Goal: Task Accomplishment & Management: Manage account settings

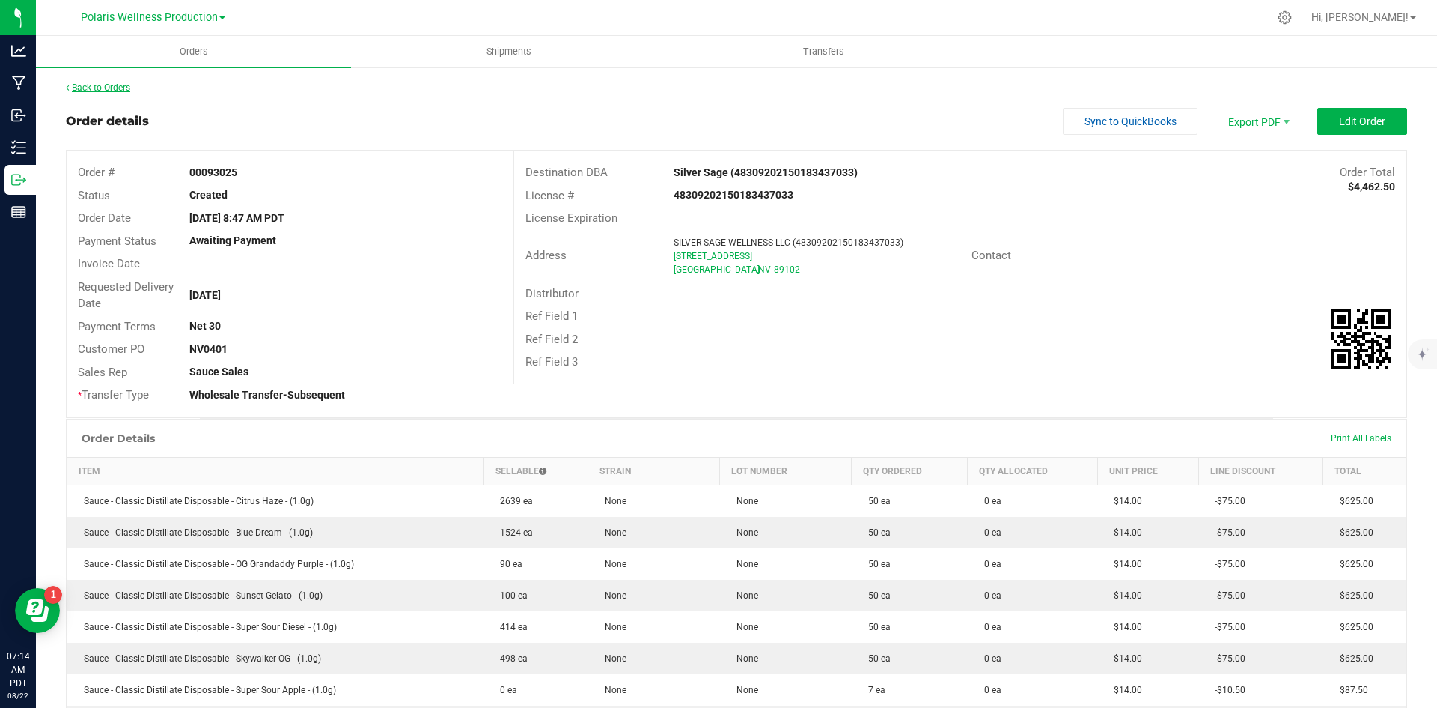
click at [97, 85] on link "Back to Orders" at bounding box center [98, 87] width 64 height 10
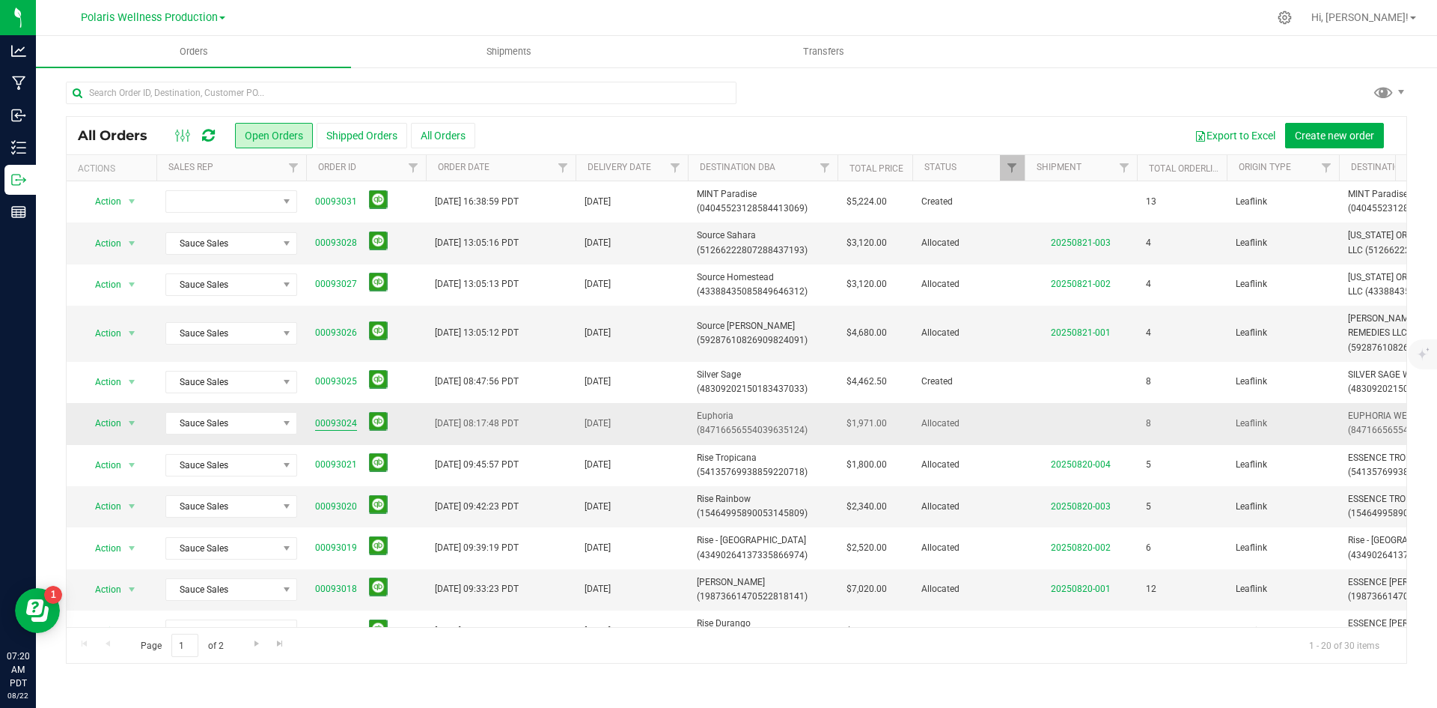
click at [339, 417] on link "00093024" at bounding box center [336, 423] width 42 height 14
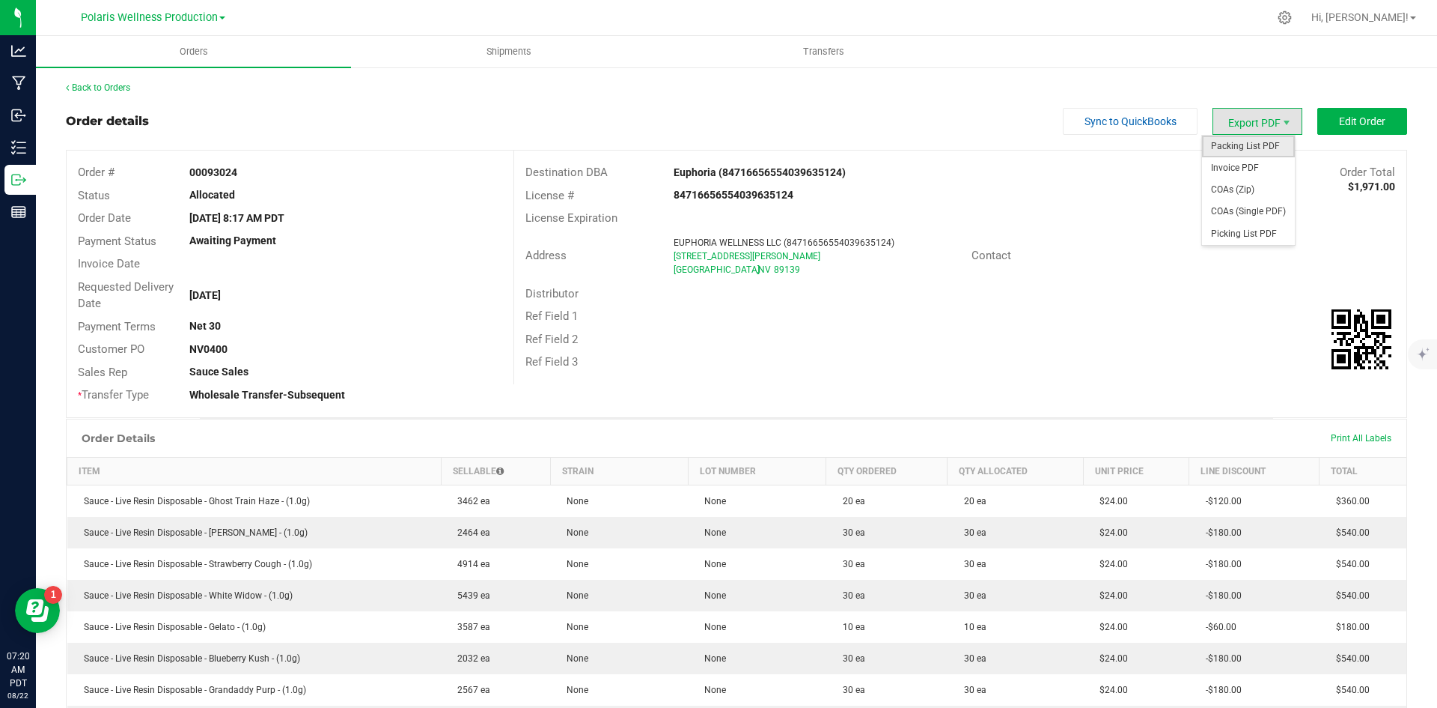
click at [1250, 146] on span "Packing List PDF" at bounding box center [1248, 147] width 93 height 22
click at [112, 91] on link "Back to Orders" at bounding box center [98, 87] width 64 height 10
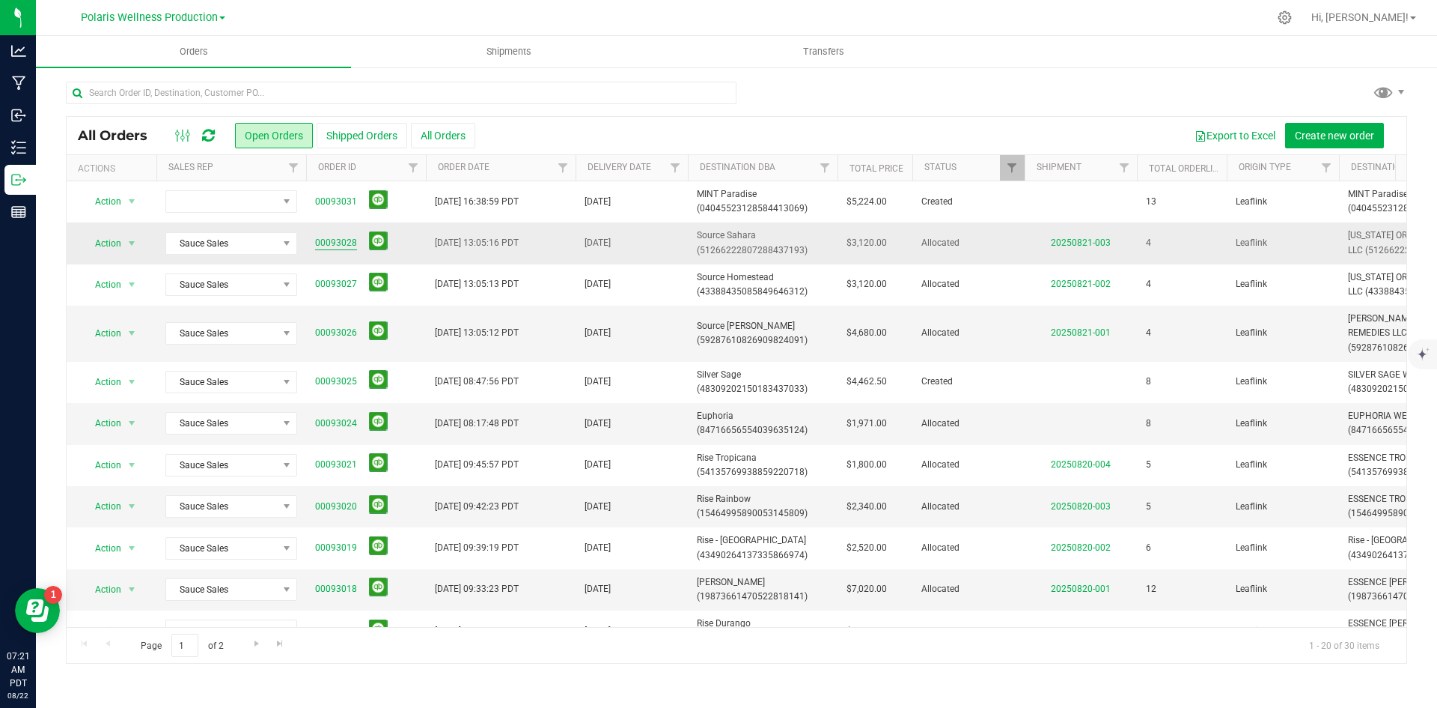
click at [336, 241] on link "00093028" at bounding box center [336, 243] width 42 height 14
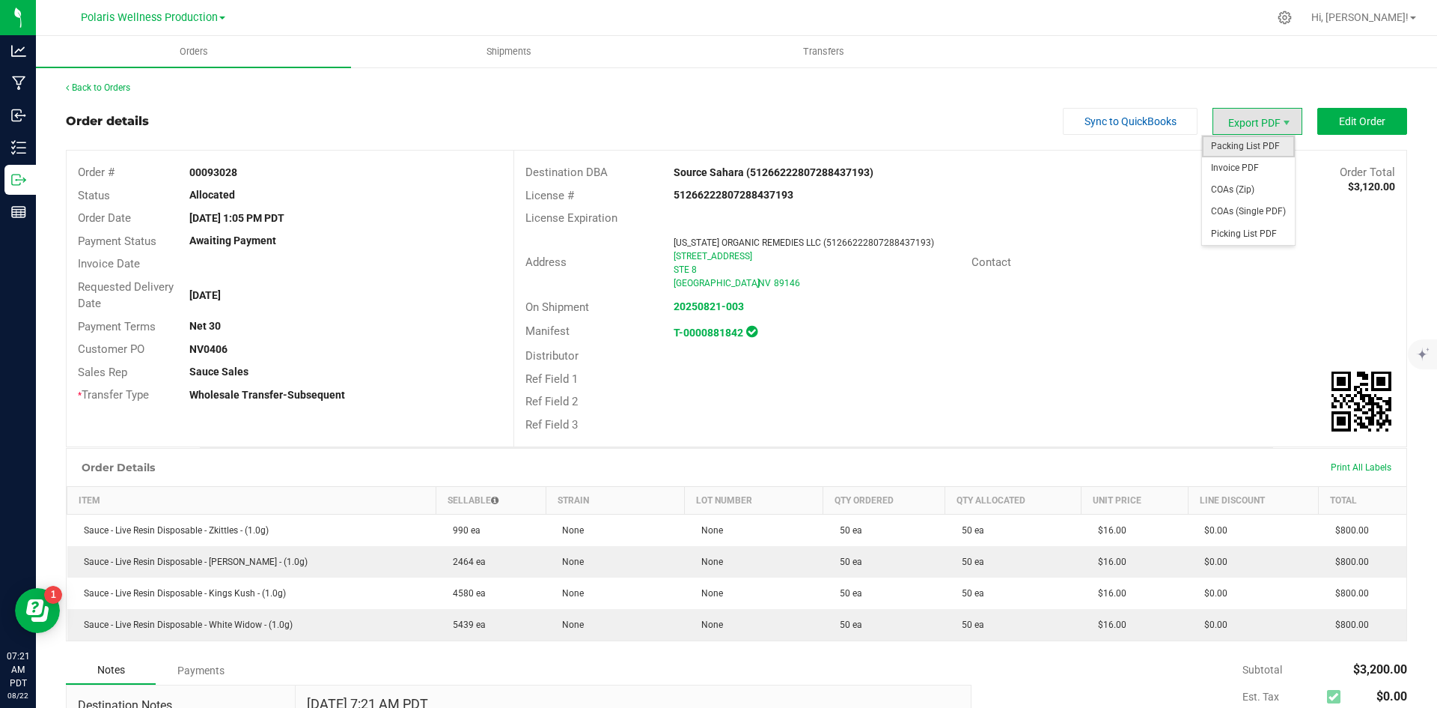
click at [1255, 145] on span "Packing List PDF" at bounding box center [1248, 147] width 93 height 22
click at [106, 88] on link "Back to Orders" at bounding box center [98, 87] width 64 height 10
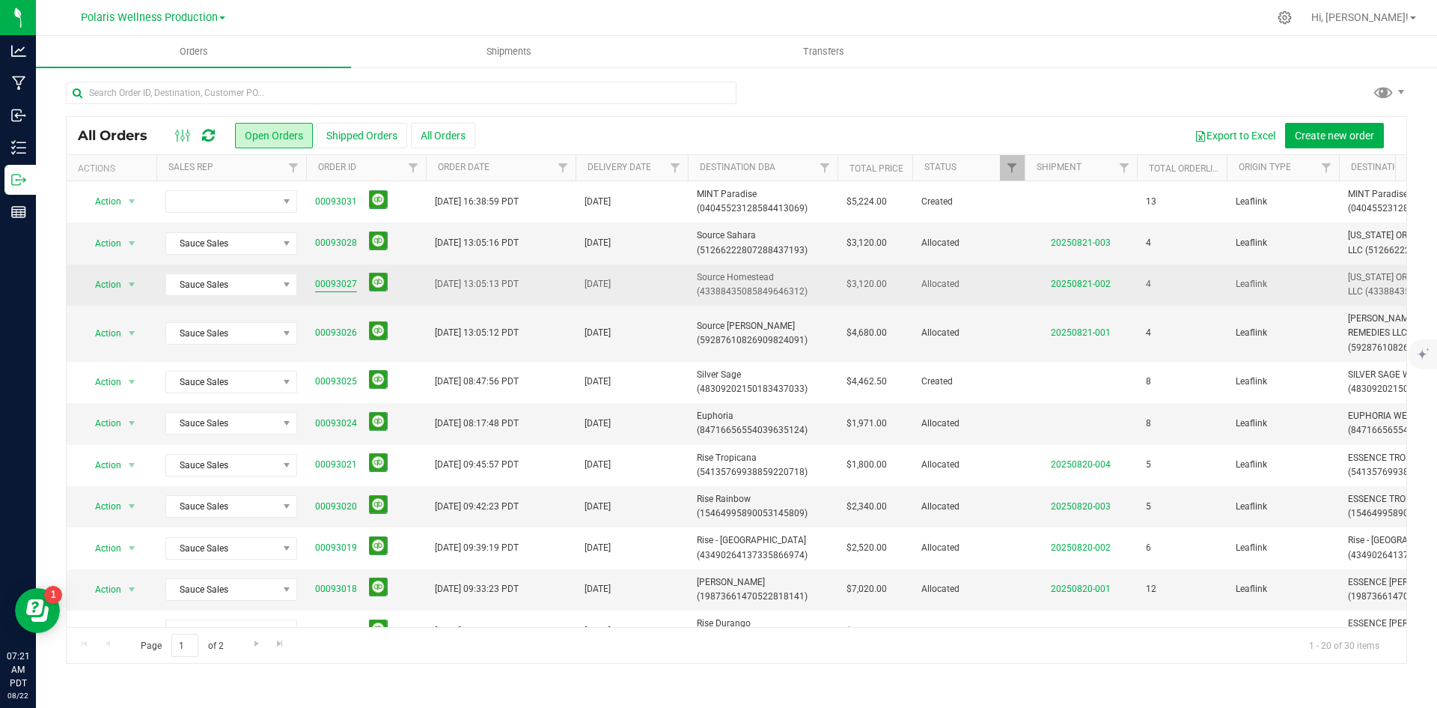
click at [338, 281] on link "00093027" at bounding box center [336, 284] width 42 height 14
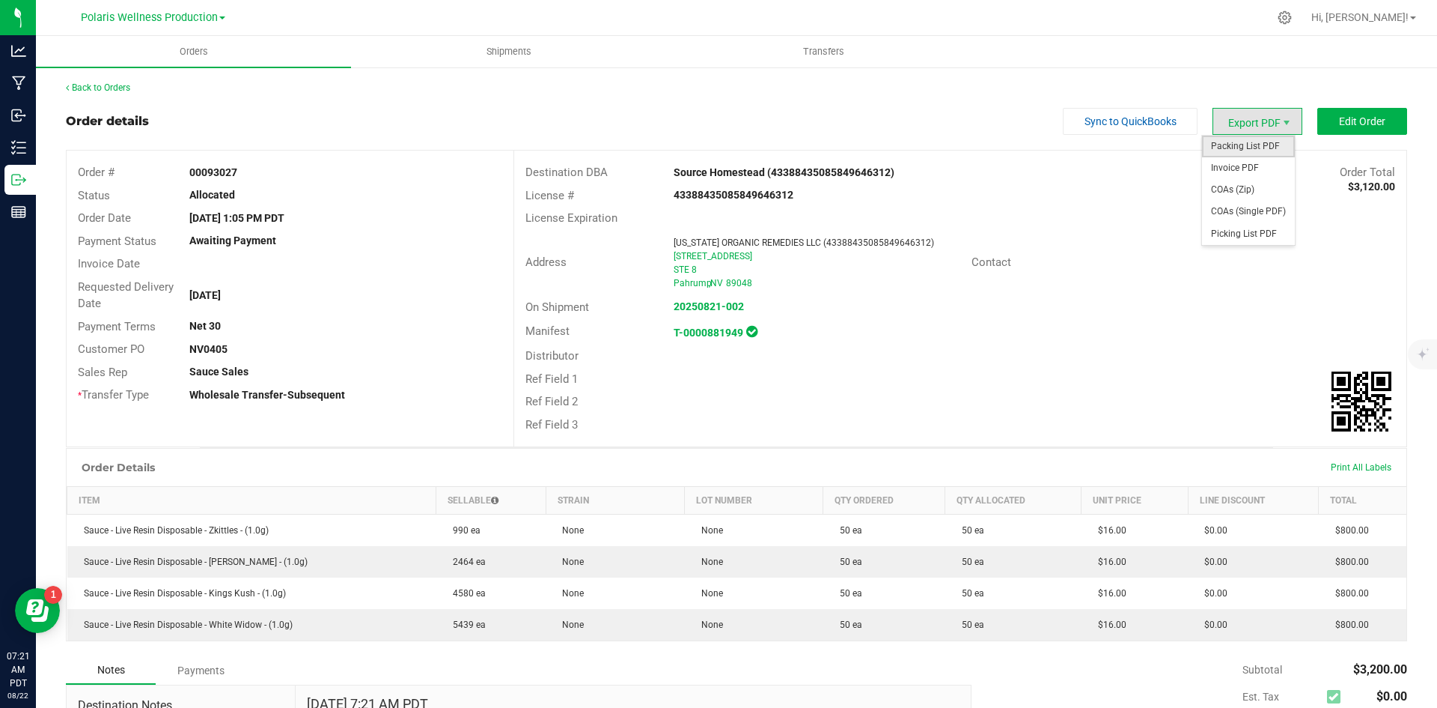
click at [1251, 140] on span "Packing List PDF" at bounding box center [1248, 147] width 93 height 22
click at [88, 88] on link "Back to Orders" at bounding box center [98, 87] width 64 height 10
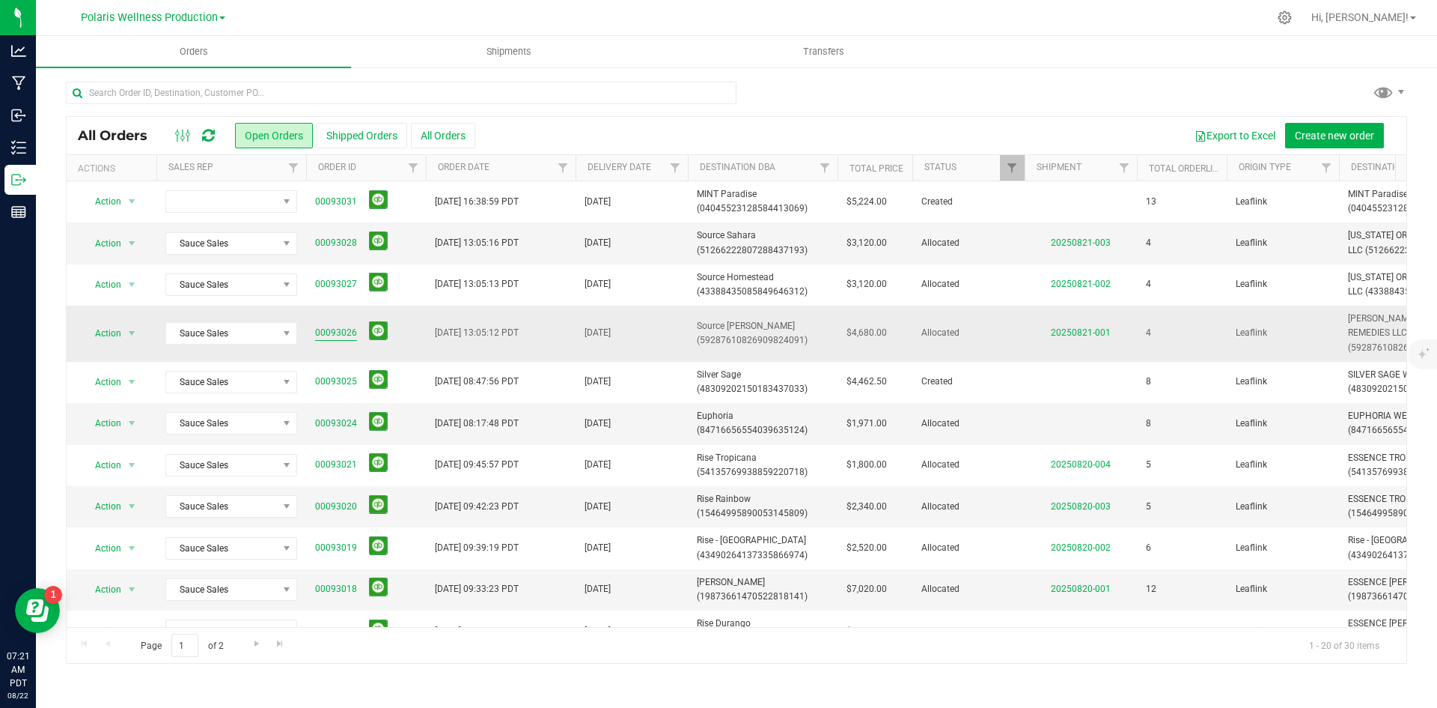
click at [327, 332] on link "00093026" at bounding box center [336, 333] width 42 height 14
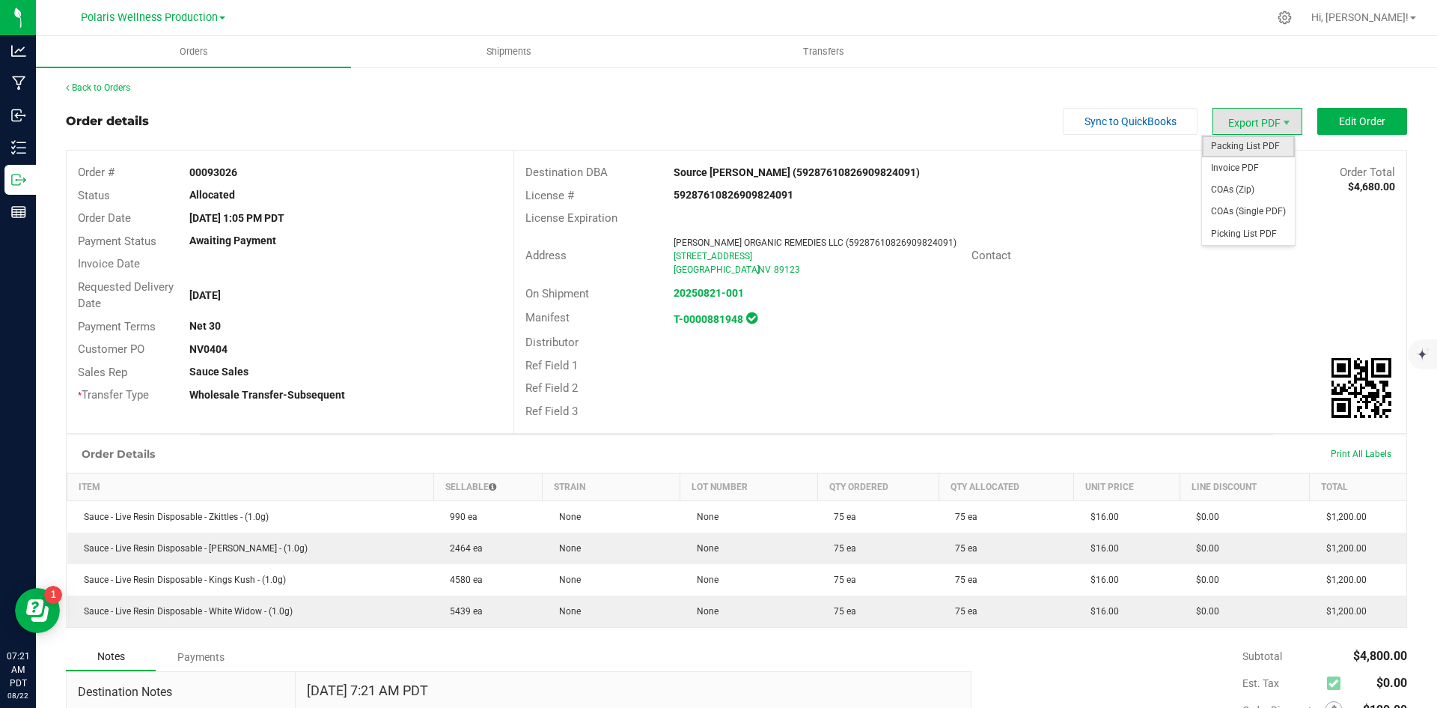
click at [1259, 141] on span "Packing List PDF" at bounding box center [1248, 147] width 93 height 22
click at [112, 84] on link "Back to Orders" at bounding box center [98, 87] width 64 height 10
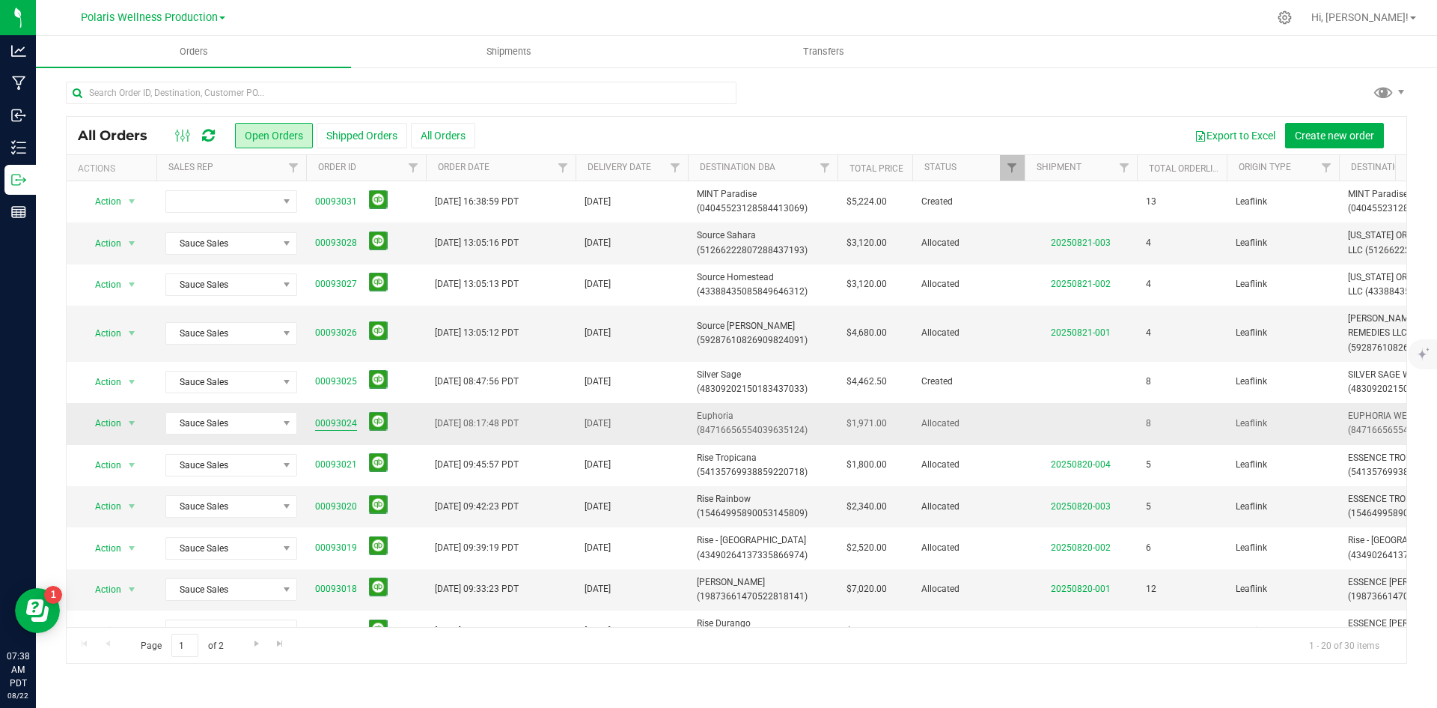
click at [336, 423] on link "00093024" at bounding box center [336, 423] width 42 height 14
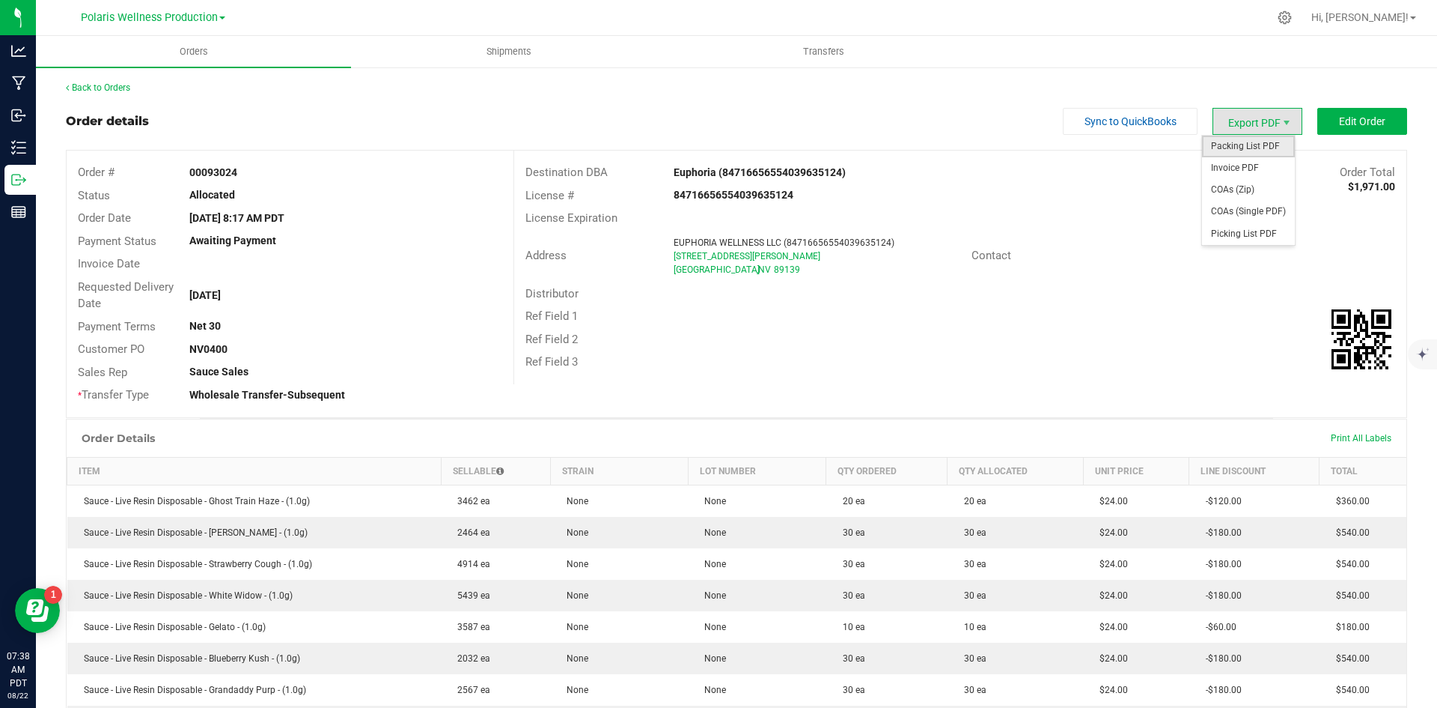
click at [1259, 145] on span "Packing List PDF" at bounding box center [1248, 147] width 93 height 22
click at [116, 87] on link "Back to Orders" at bounding box center [98, 87] width 64 height 10
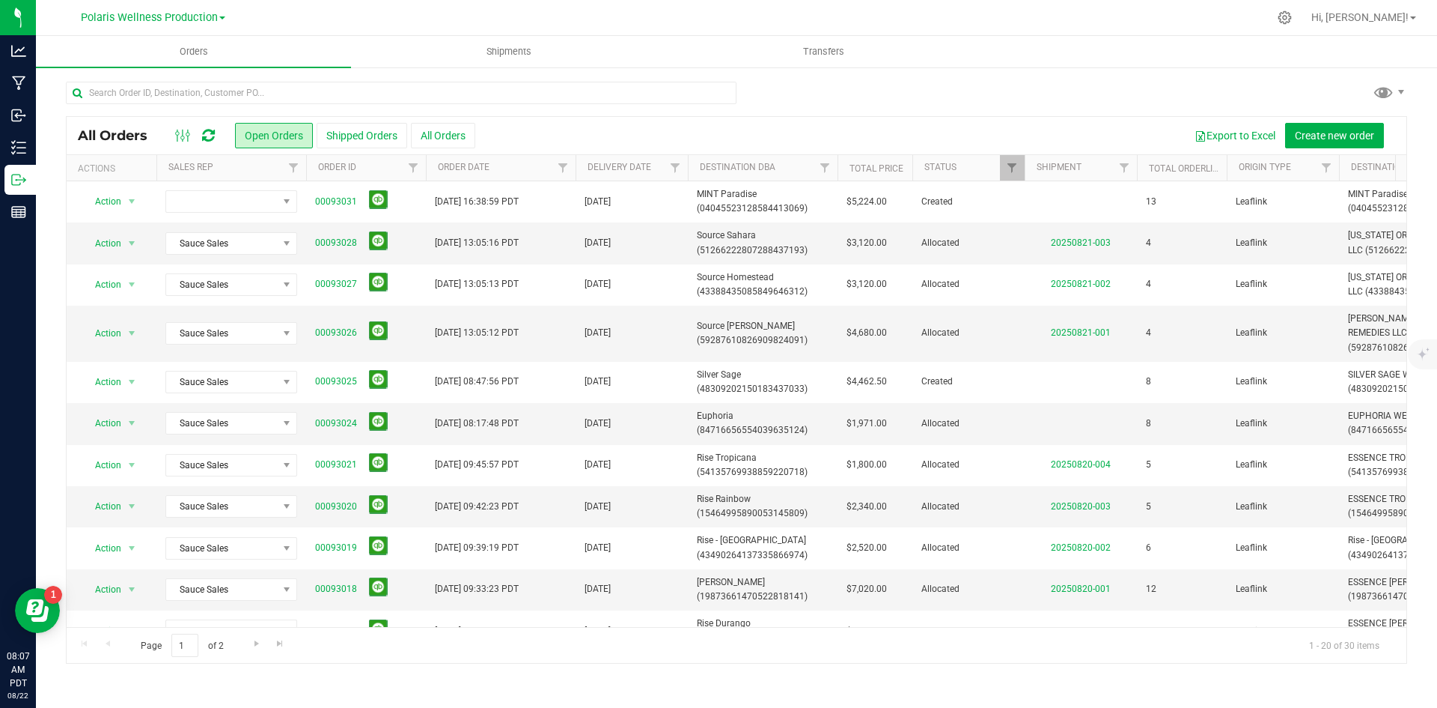
click at [210, 139] on icon at bounding box center [208, 135] width 13 height 15
click at [209, 133] on icon at bounding box center [208, 135] width 13 height 15
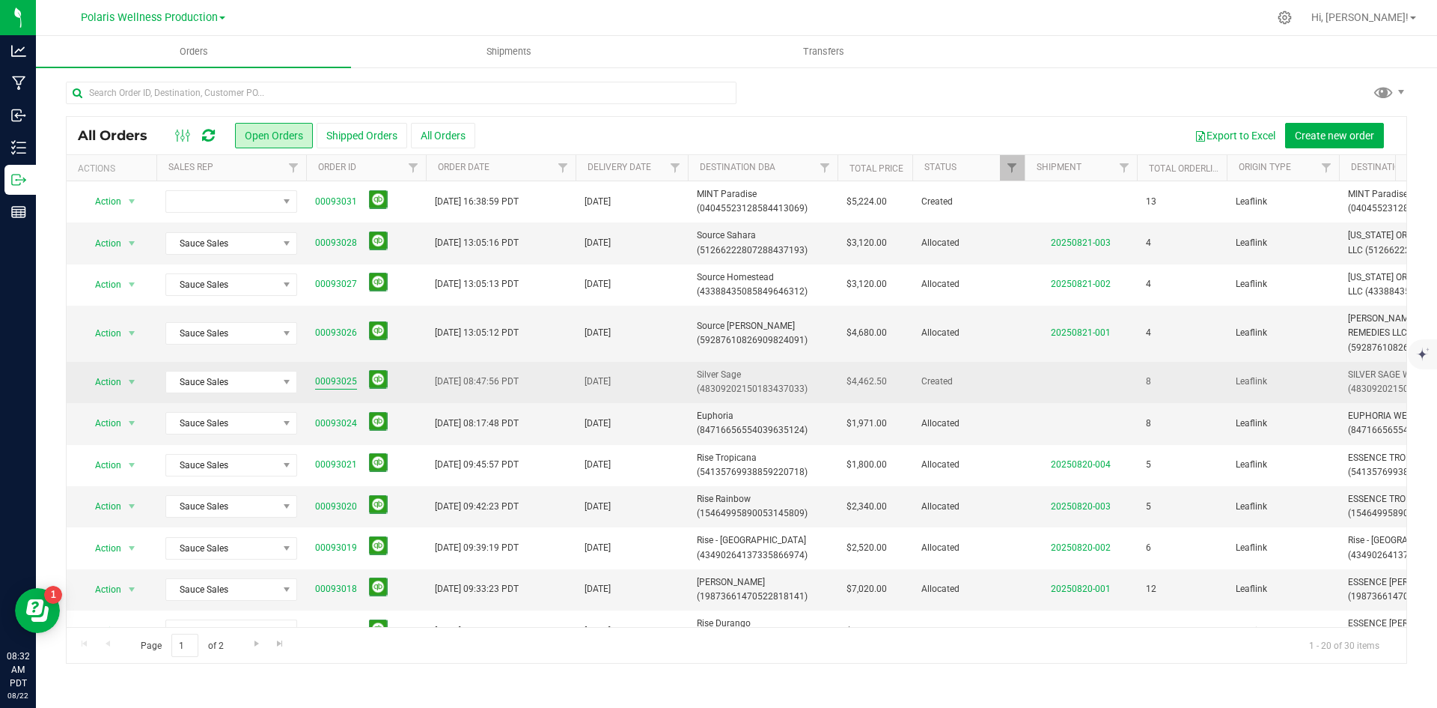
click at [338, 383] on link "00093025" at bounding box center [336, 381] width 42 height 14
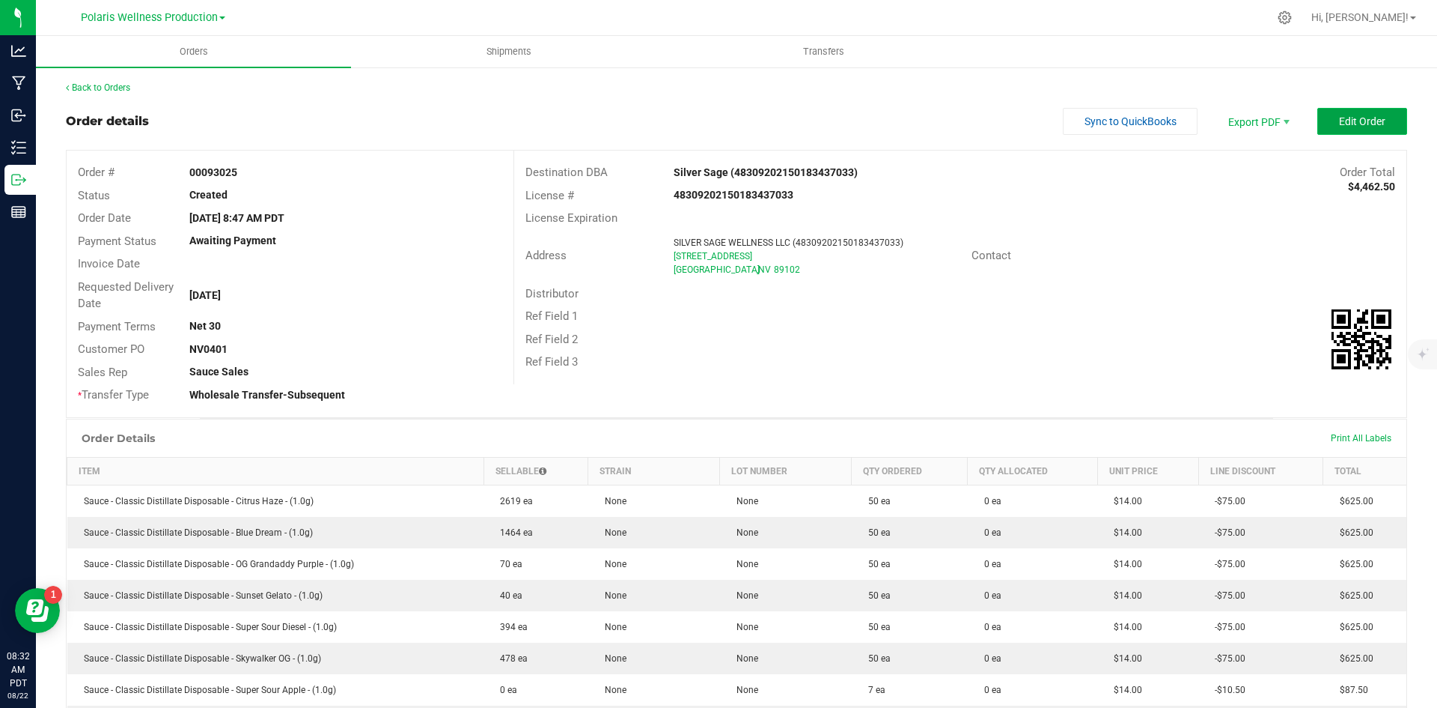
click at [1342, 126] on span "Edit Order" at bounding box center [1362, 121] width 46 height 12
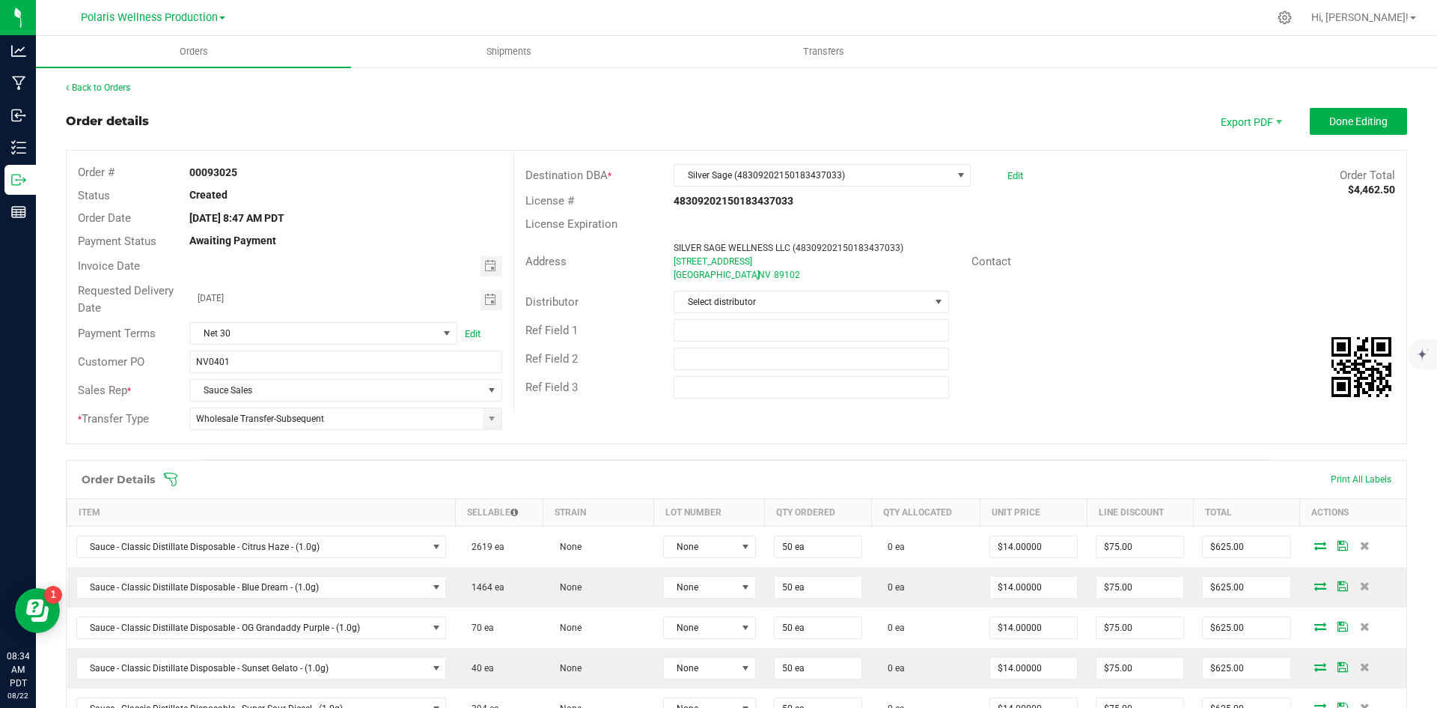
scroll to position [150, 0]
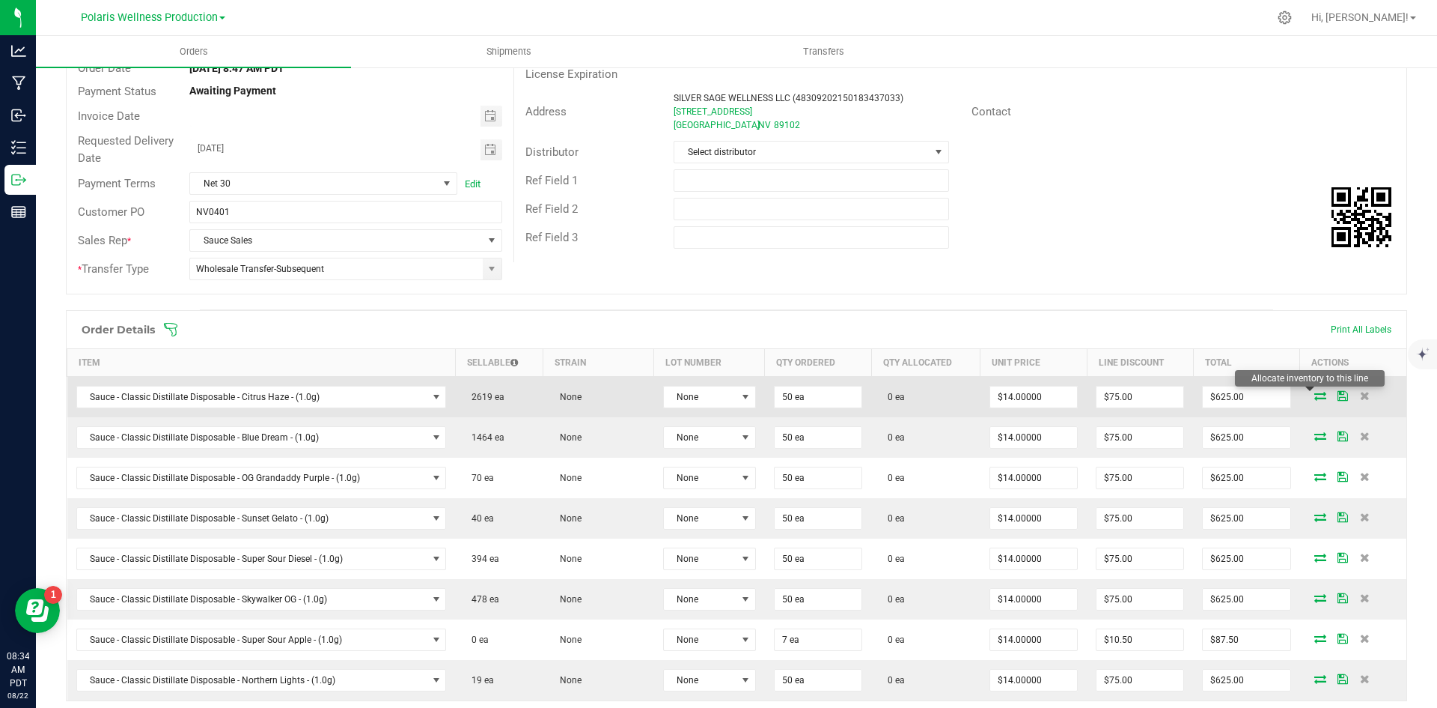
click at [1315, 392] on icon at bounding box center [1321, 395] width 12 height 9
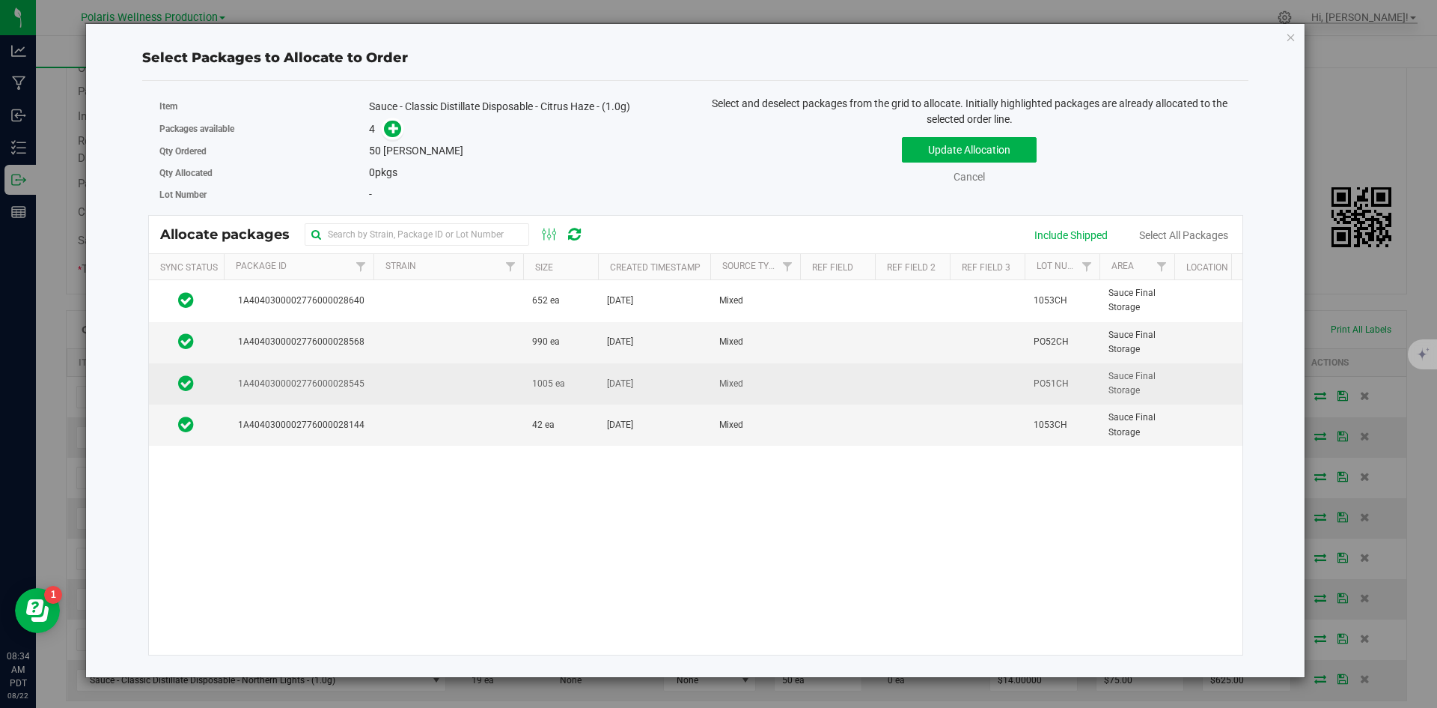
click at [484, 371] on td at bounding box center [449, 383] width 150 height 41
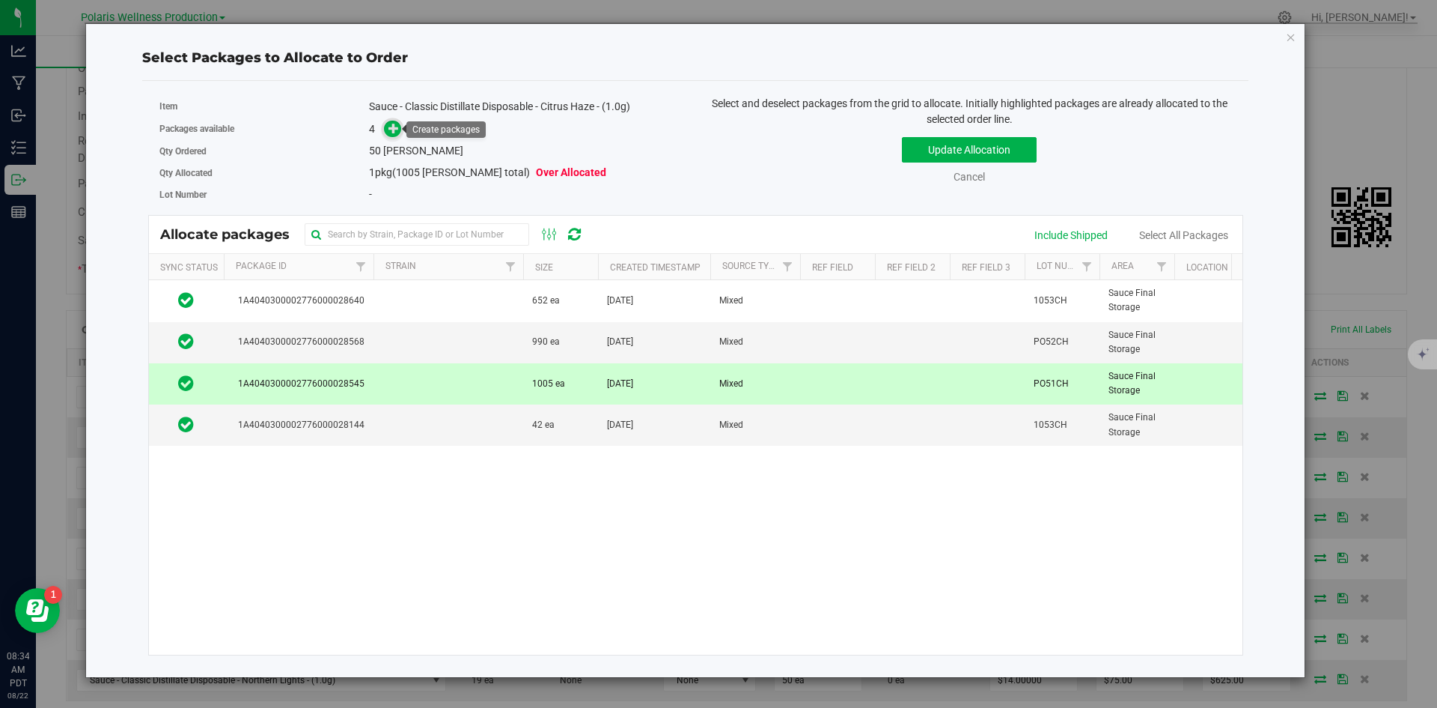
click at [388, 135] on span at bounding box center [392, 129] width 17 height 17
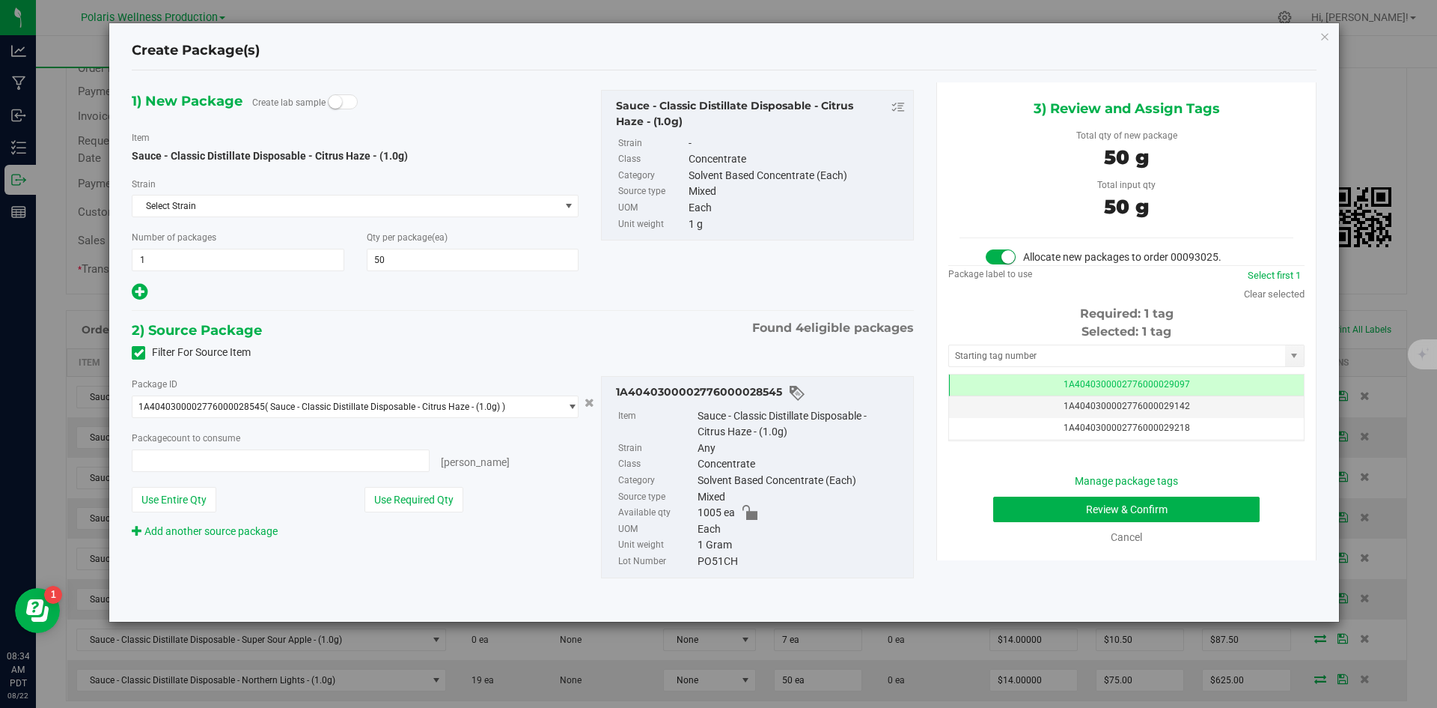
type input "50 ea"
click at [1045, 349] on input "text" at bounding box center [1117, 355] width 336 height 21
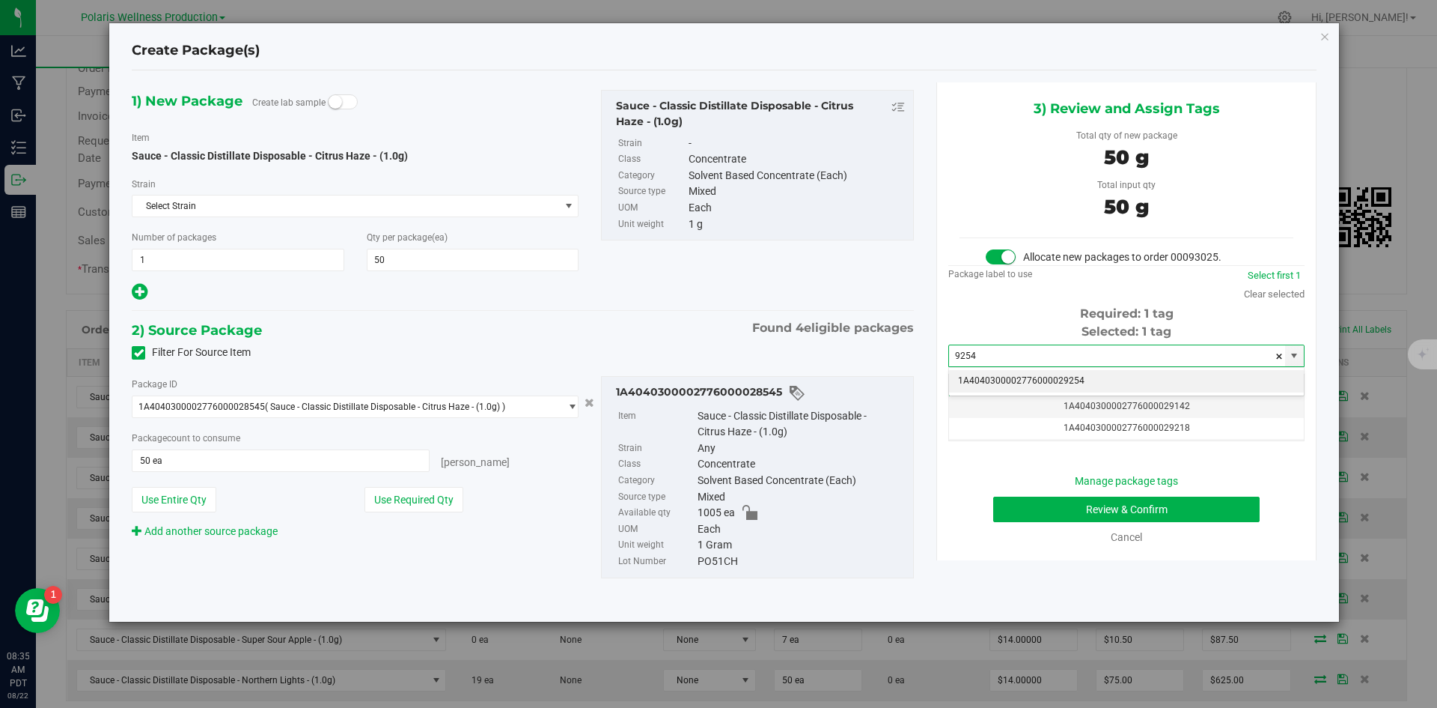
click at [1020, 377] on li "1A4040300002776000029254" at bounding box center [1126, 381] width 355 height 22
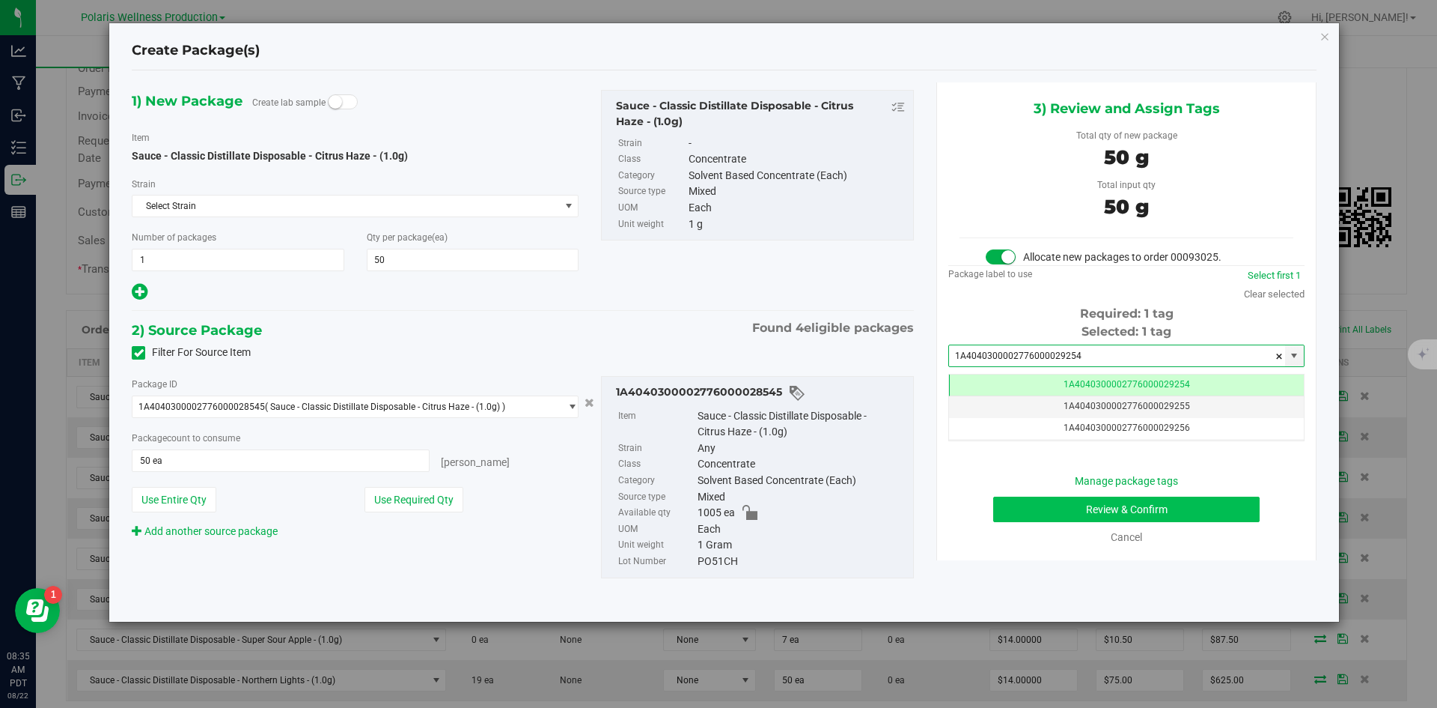
scroll to position [0, -1]
type input "1A4040300002776000029254"
click at [1006, 510] on button "Review & Confirm" at bounding box center [1126, 508] width 267 height 25
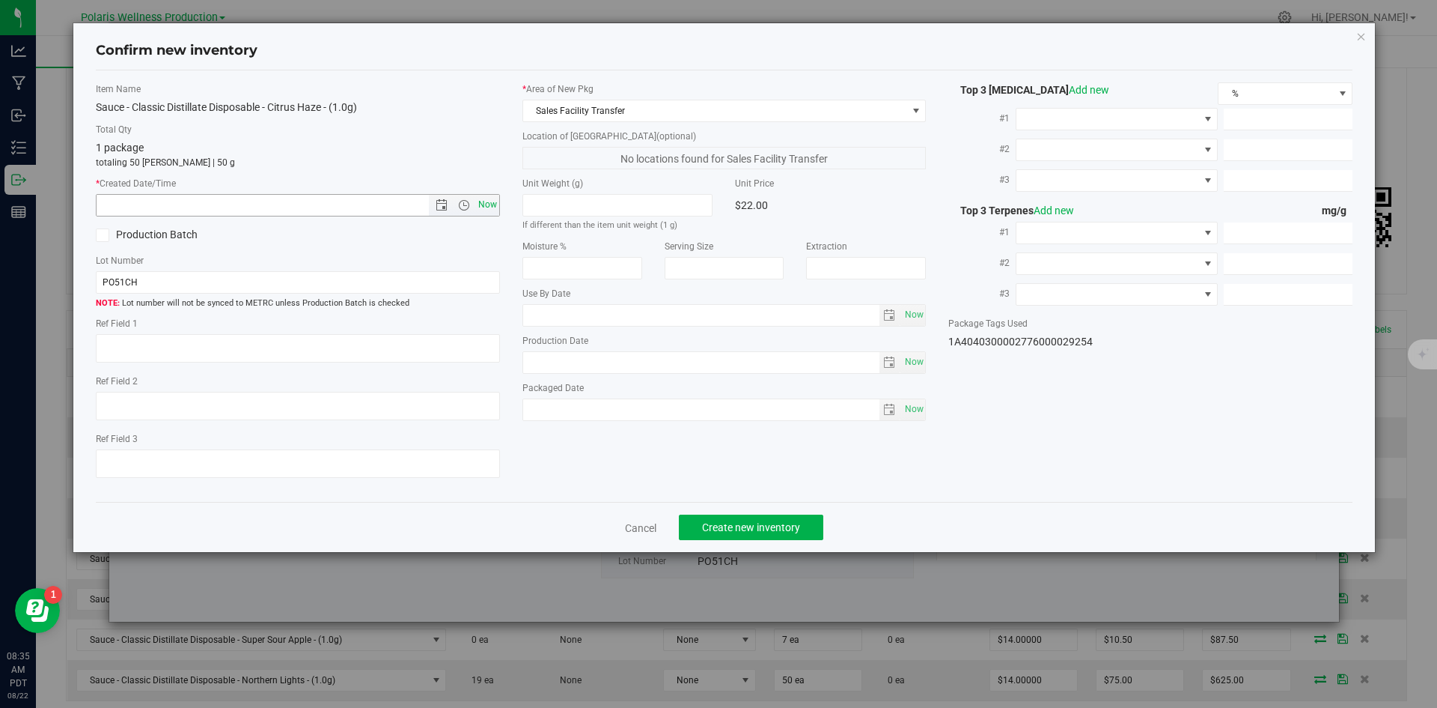
click at [483, 207] on span "Now" at bounding box center [487, 205] width 25 height 22
type input "[DATE] 8:35 AM"
click at [749, 518] on button "Create new inventory" at bounding box center [751, 526] width 144 height 25
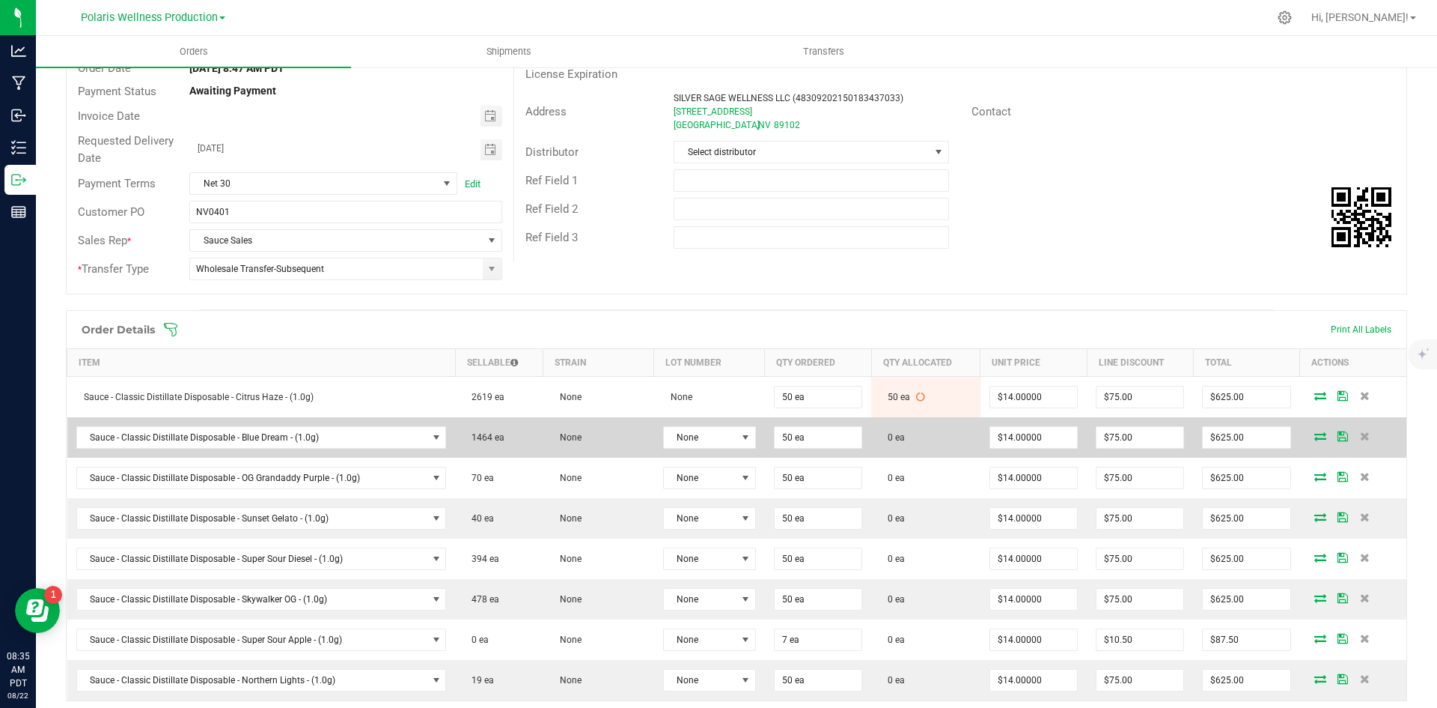
click at [1315, 437] on icon at bounding box center [1321, 435] width 12 height 9
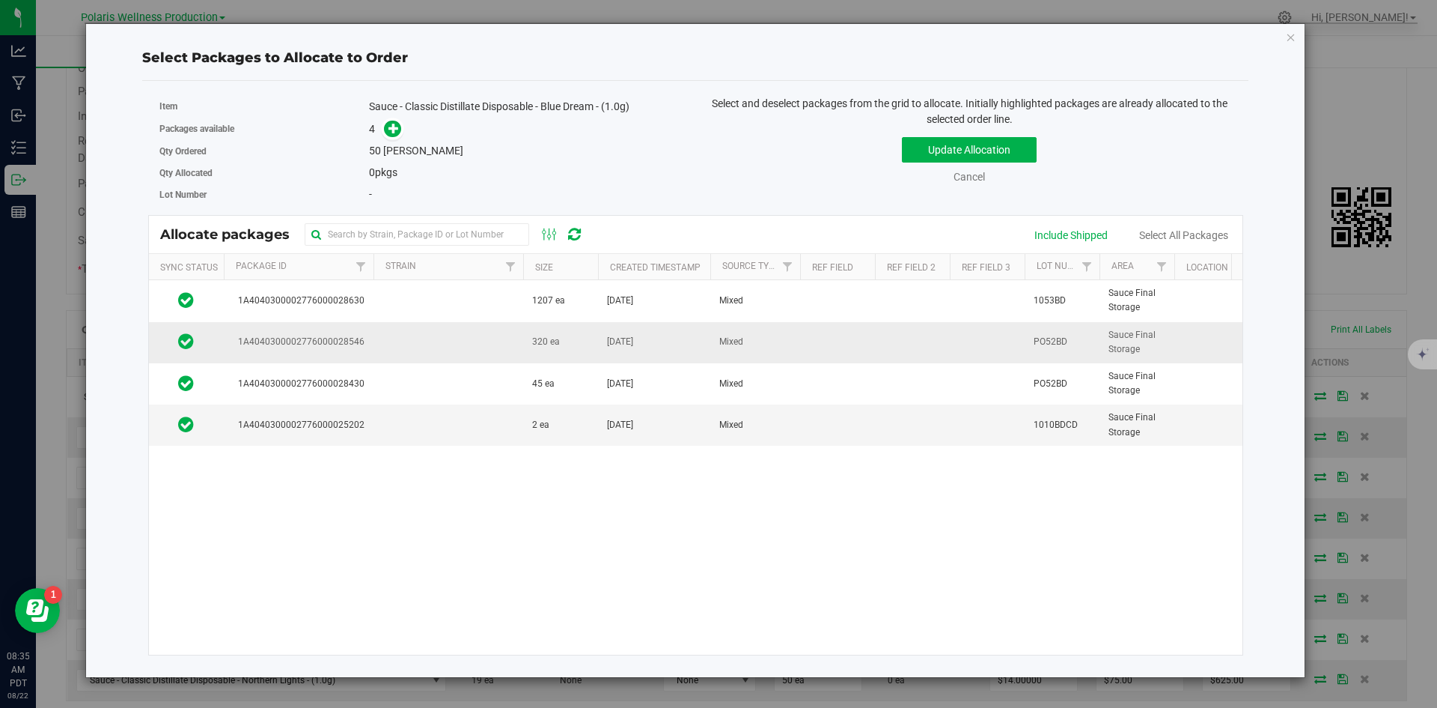
click at [409, 345] on td at bounding box center [449, 342] width 150 height 41
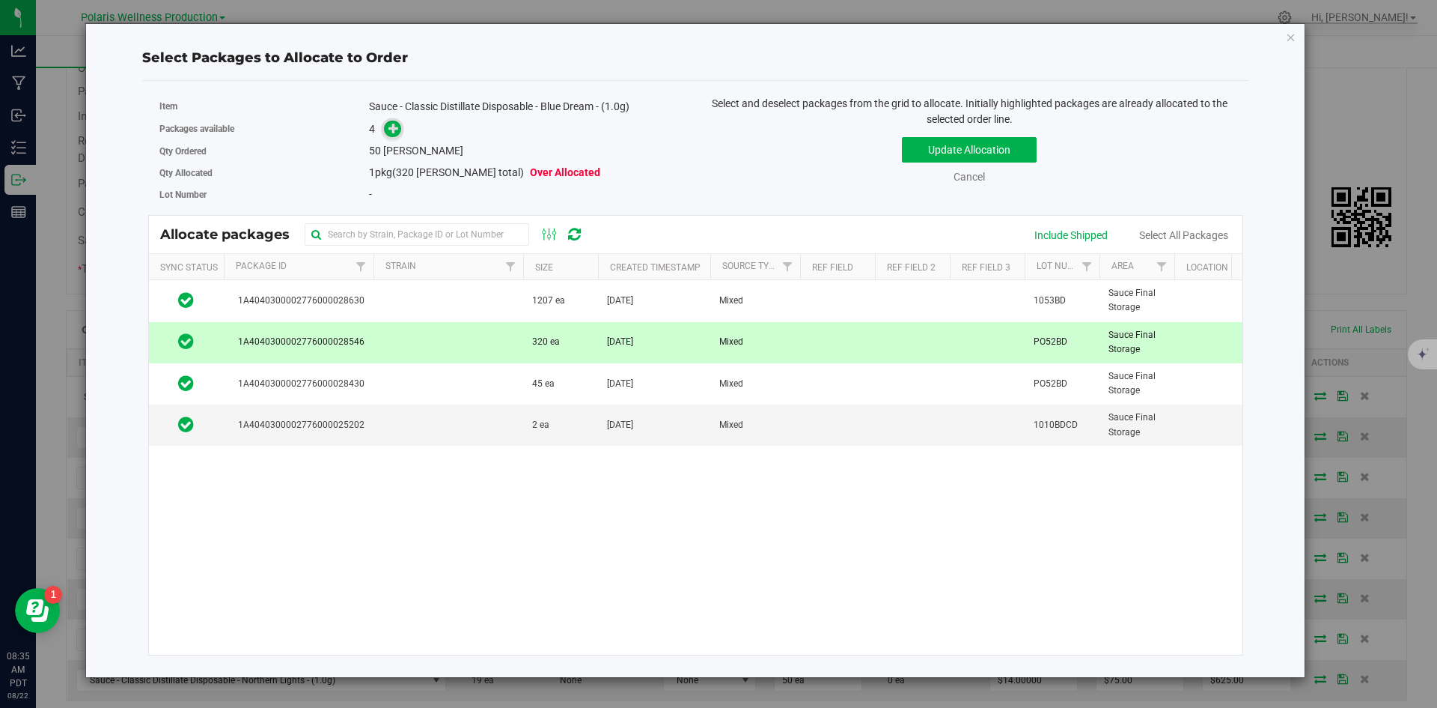
click at [394, 133] on icon at bounding box center [394, 128] width 10 height 10
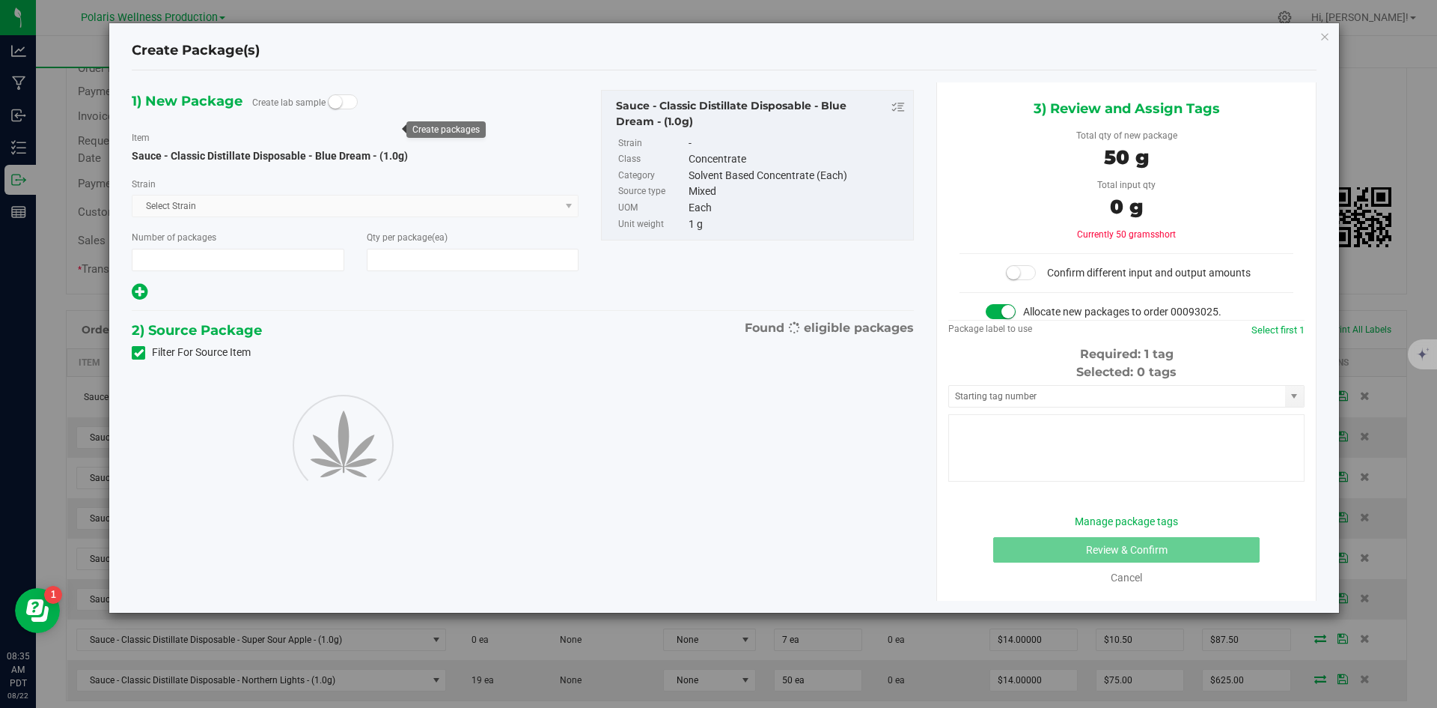
type input "1"
type input "50"
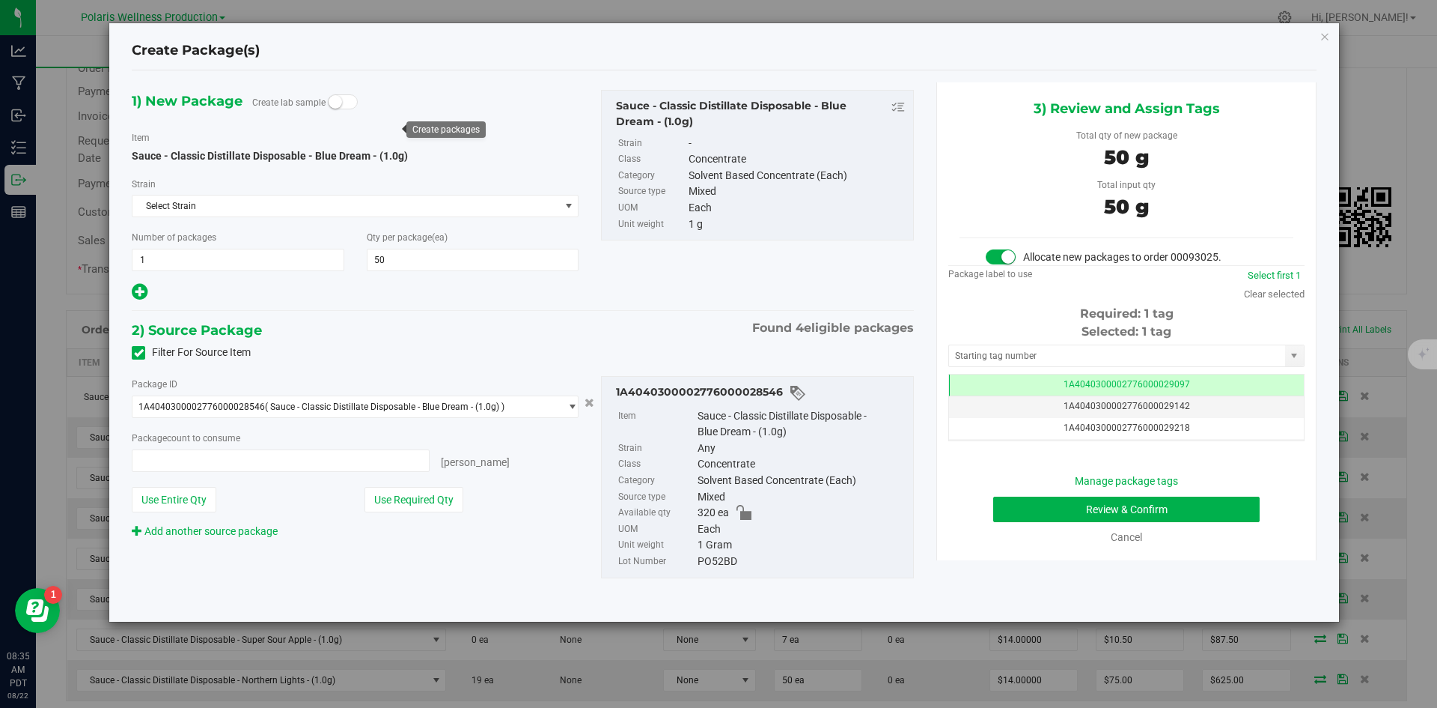
type input "50 ea"
click at [1020, 351] on input "text" at bounding box center [1117, 355] width 336 height 21
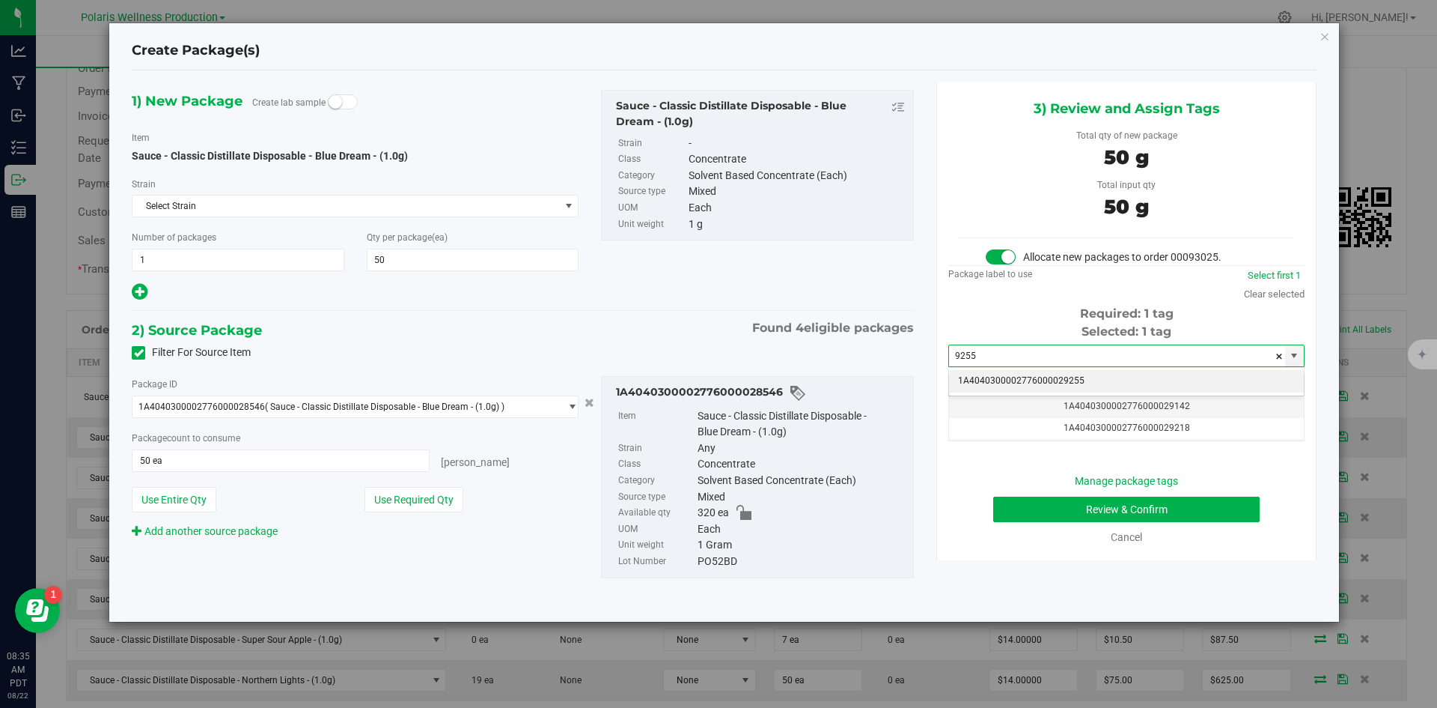
click at [1014, 381] on li "1A4040300002776000029255" at bounding box center [1126, 381] width 355 height 22
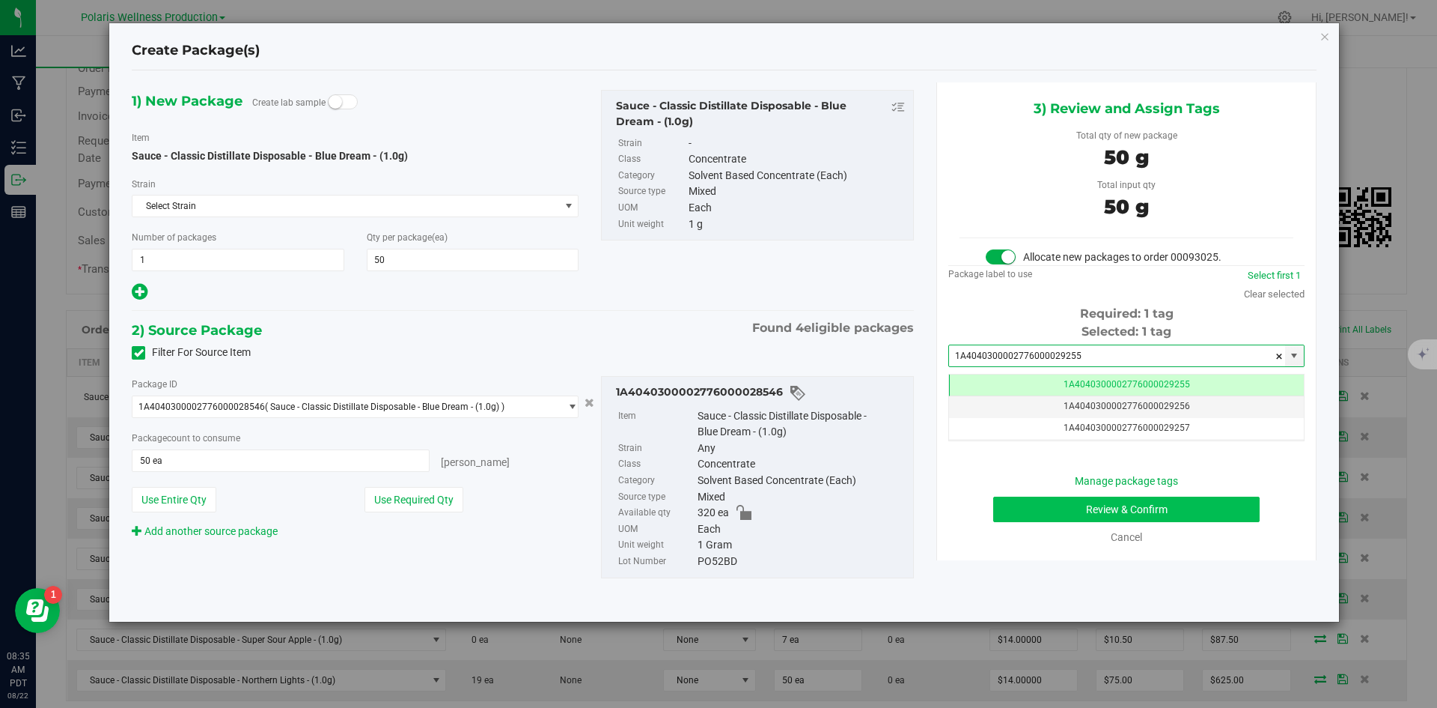
type input "1A4040300002776000029255"
click at [1026, 511] on button "Review & Confirm" at bounding box center [1126, 508] width 267 height 25
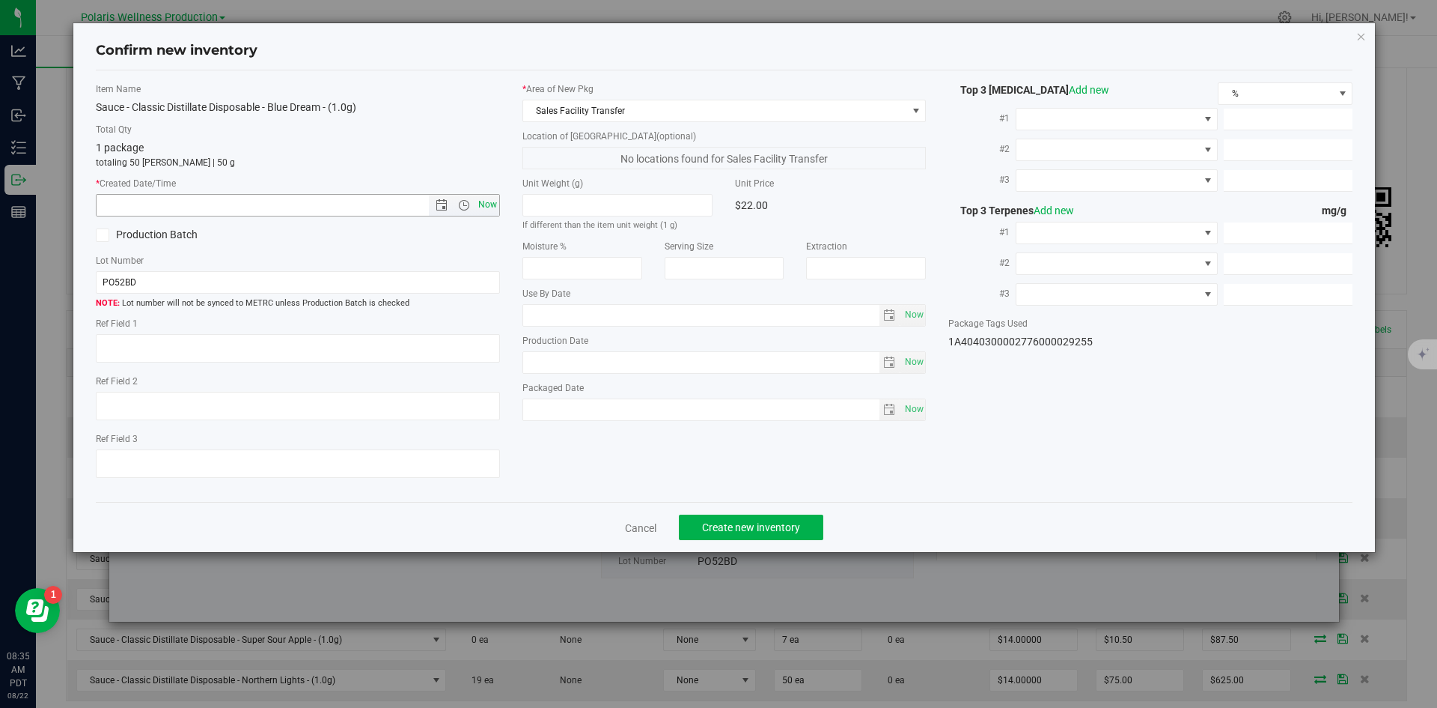
click at [482, 204] on span "Now" at bounding box center [487, 205] width 25 height 22
type input "[DATE] 8:35 AM"
click at [740, 530] on span "Create new inventory" at bounding box center [751, 527] width 98 height 12
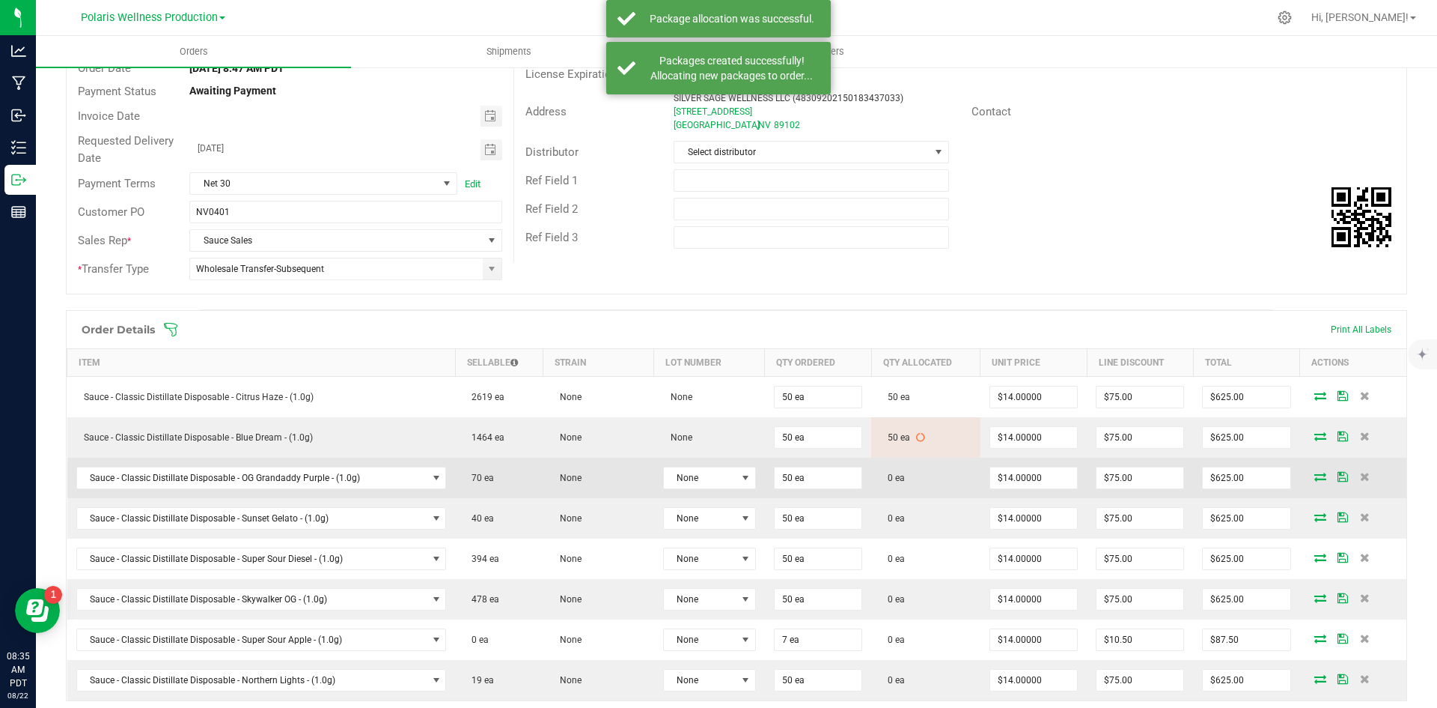
click at [1315, 478] on icon at bounding box center [1321, 476] width 12 height 9
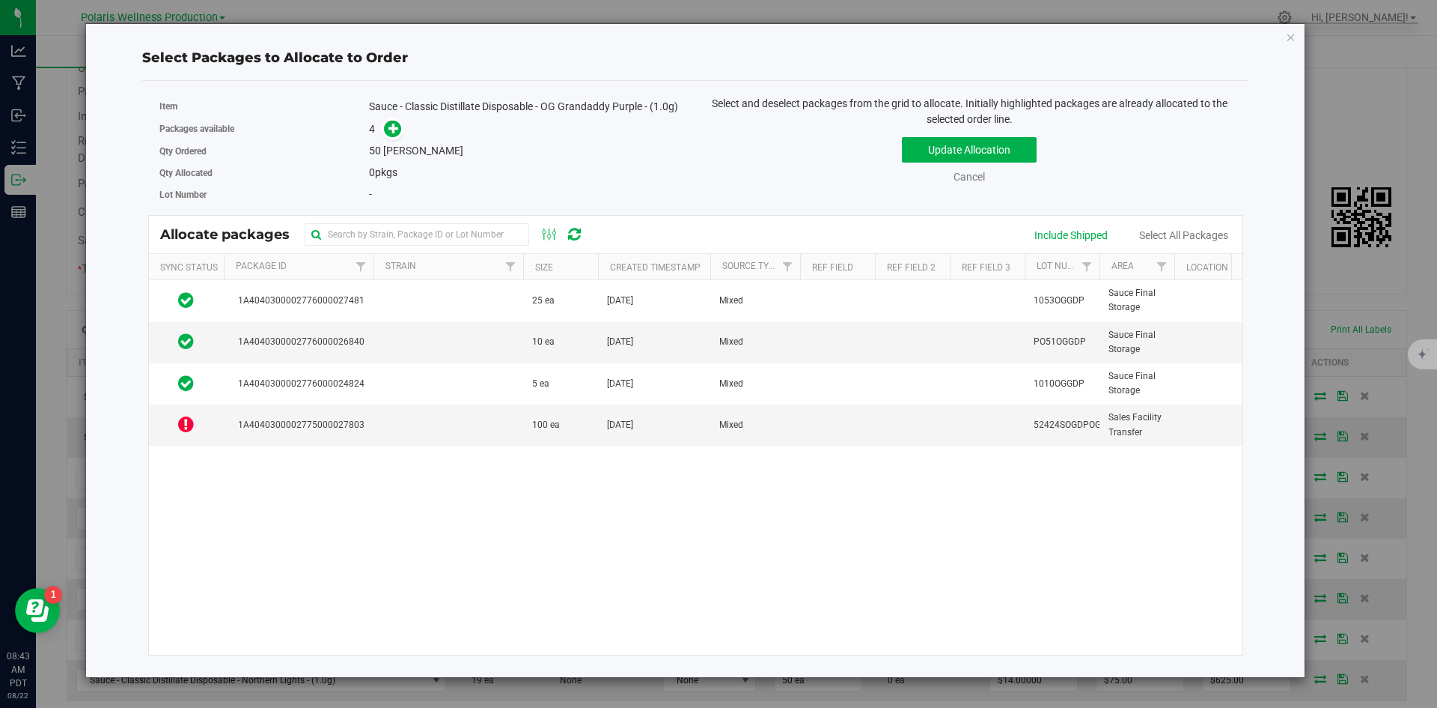
drag, startPoint x: 1292, startPoint y: 38, endPoint x: 1290, endPoint y: 52, distance: 13.7
click at [1292, 38] on icon "button" at bounding box center [1291, 37] width 10 height 18
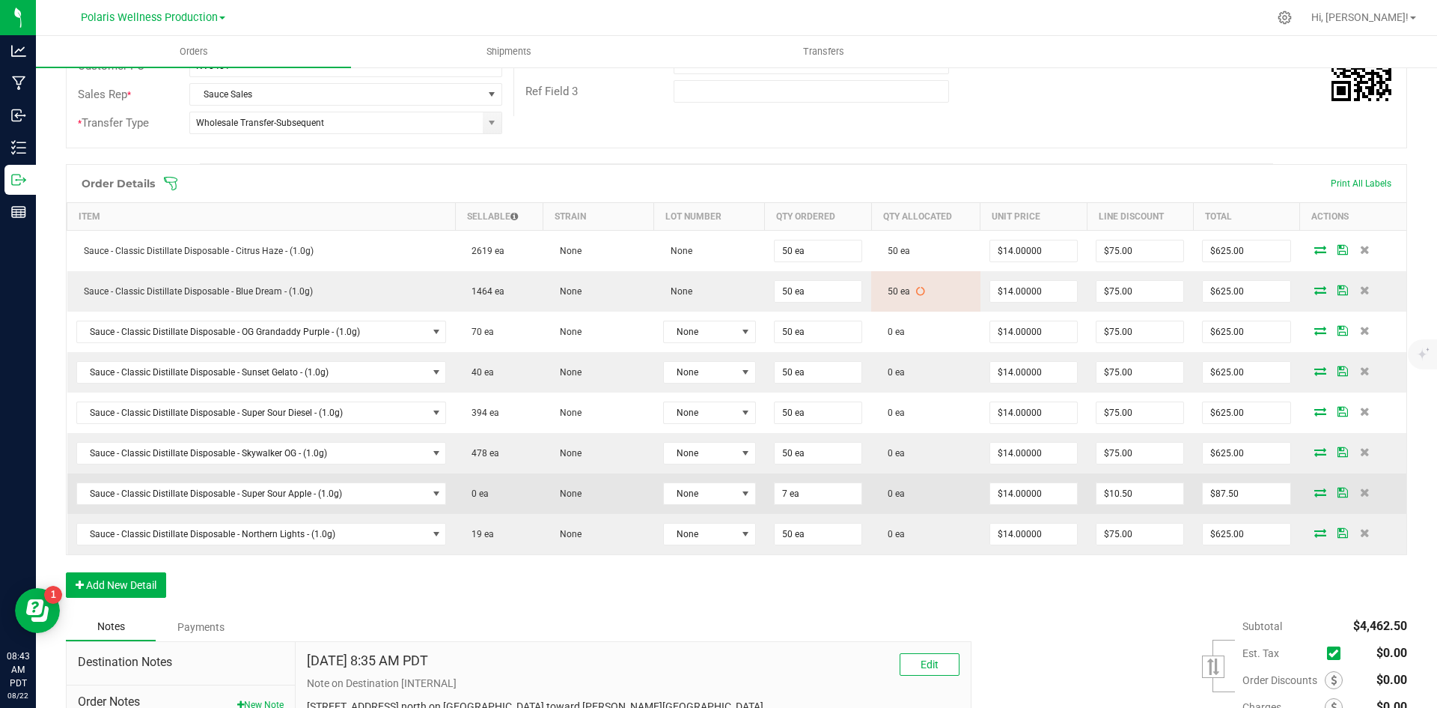
scroll to position [299, 0]
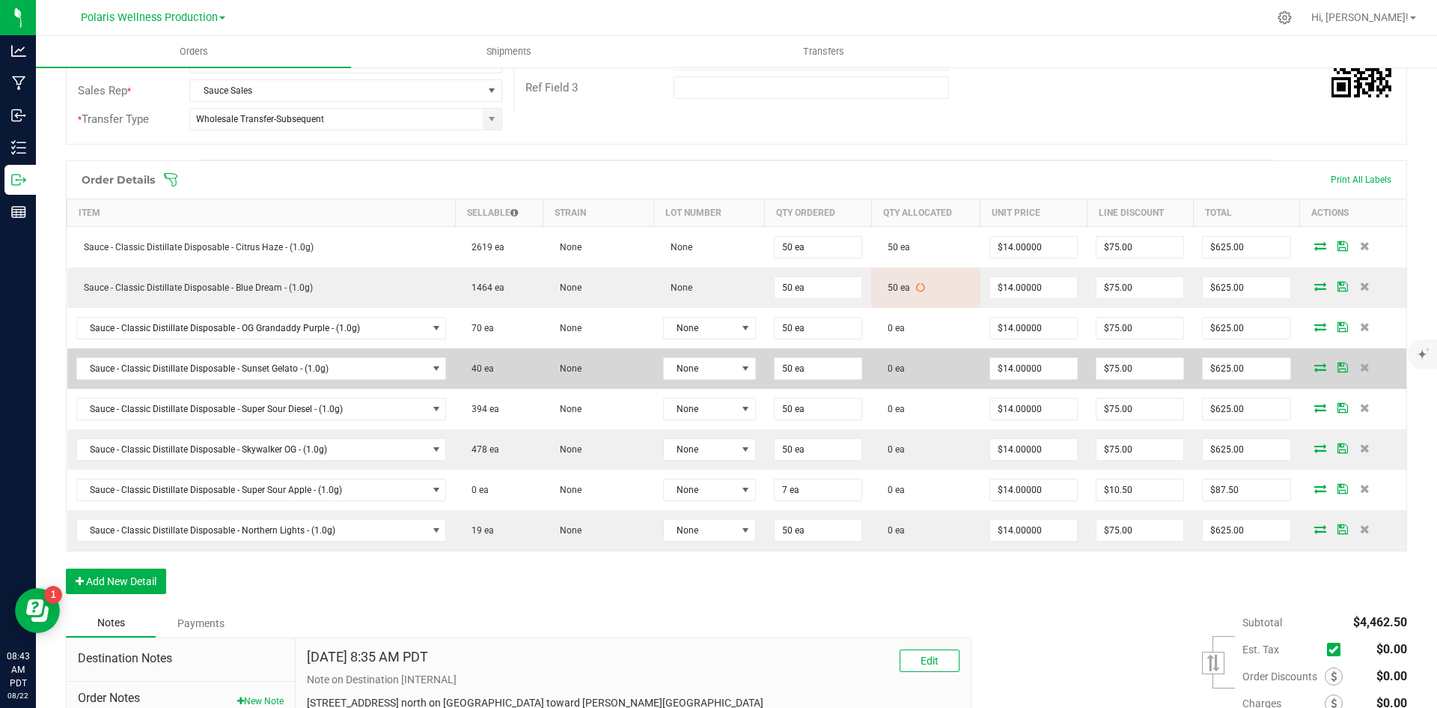
click at [1315, 365] on icon at bounding box center [1321, 366] width 12 height 9
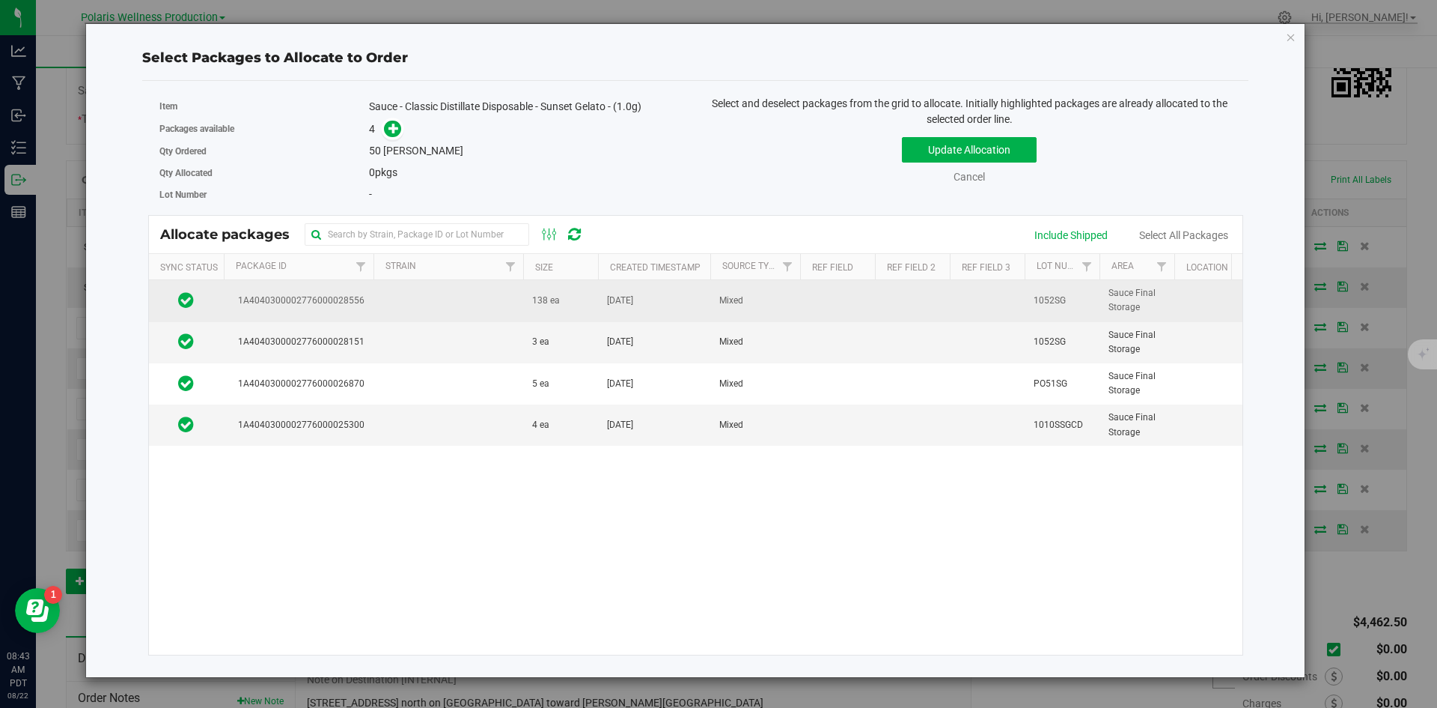
click at [516, 312] on td at bounding box center [449, 300] width 150 height 41
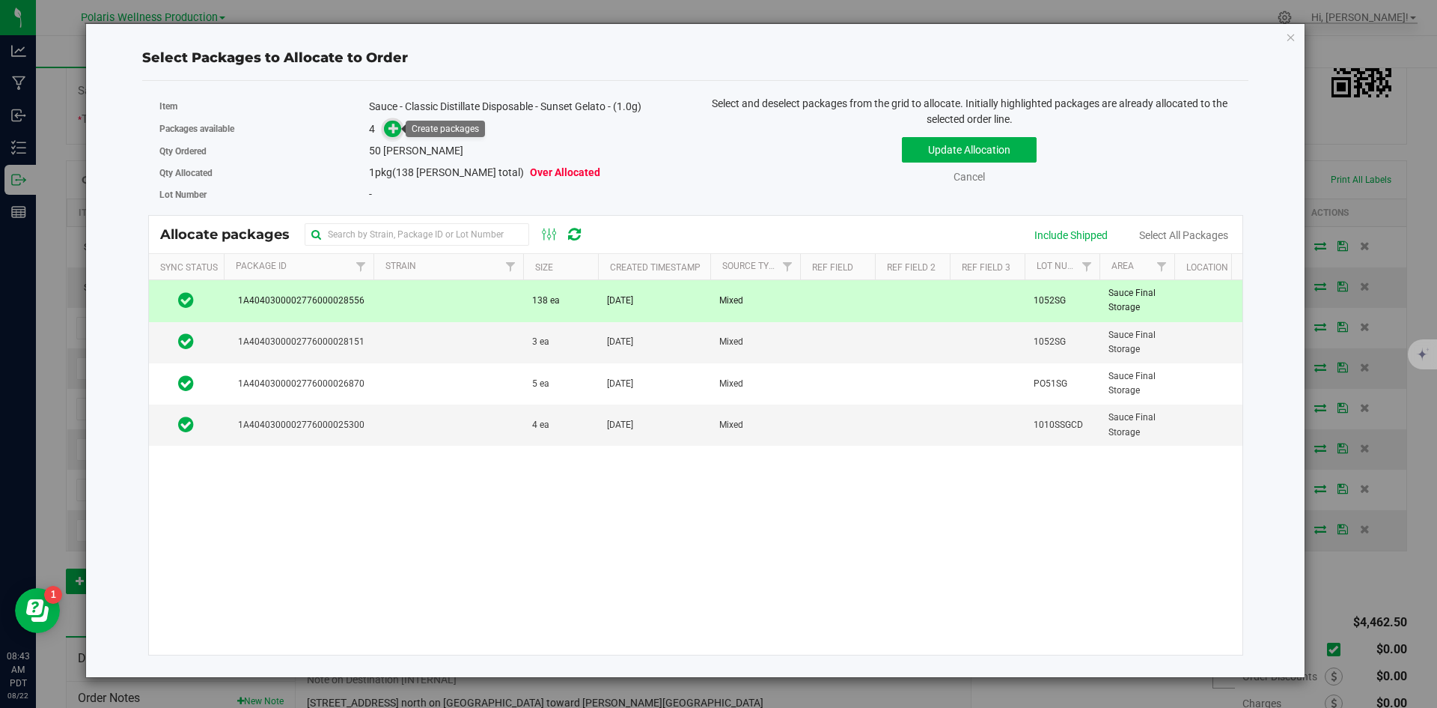
click at [388, 129] on span at bounding box center [392, 129] width 17 height 17
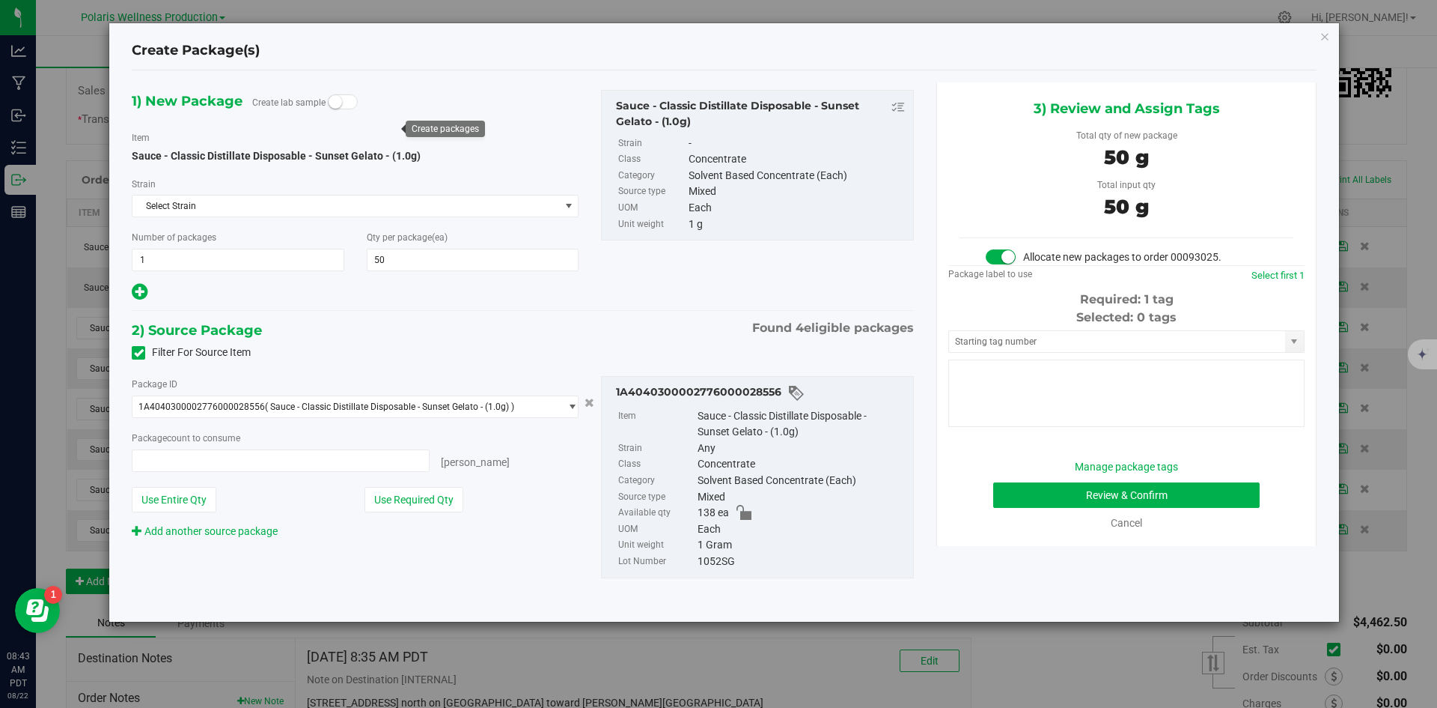
type input "50"
type input "50 ea"
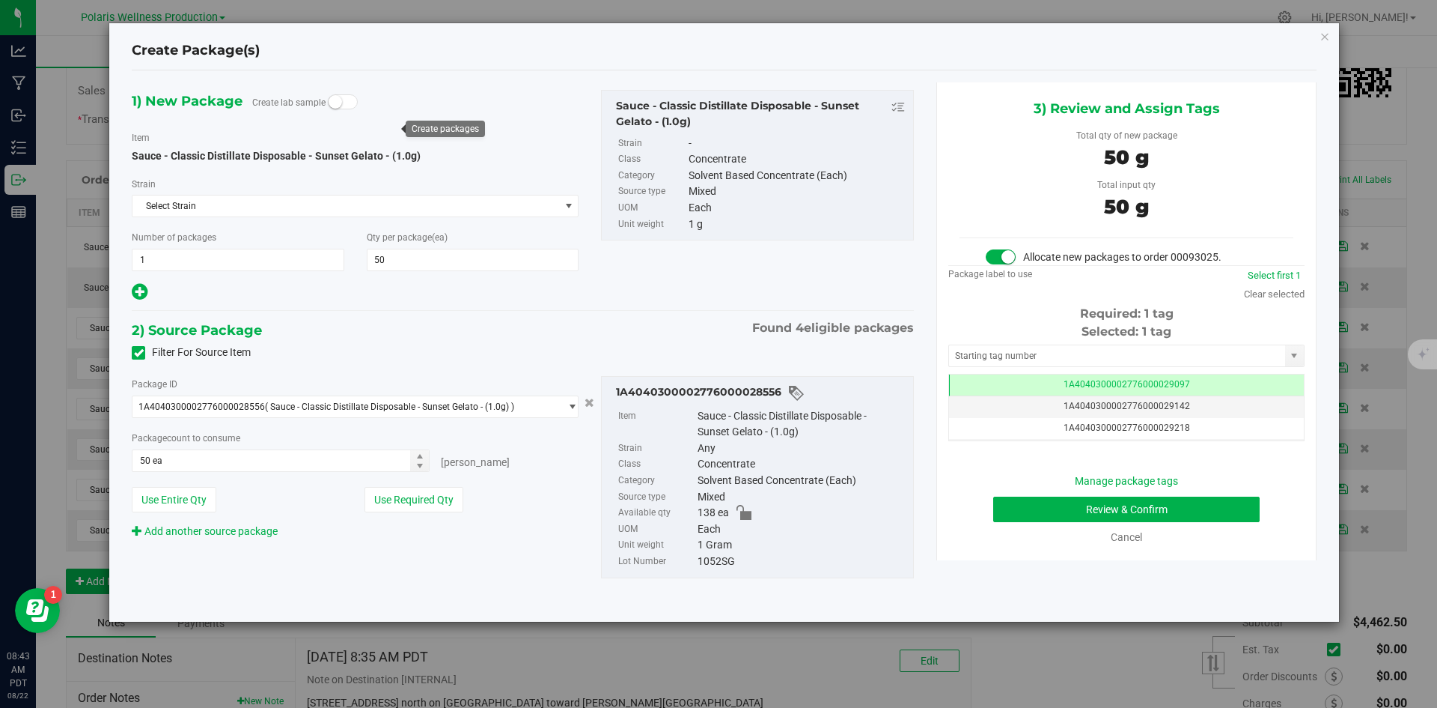
scroll to position [0, -1]
click at [1031, 355] on input "text" at bounding box center [1117, 355] width 336 height 21
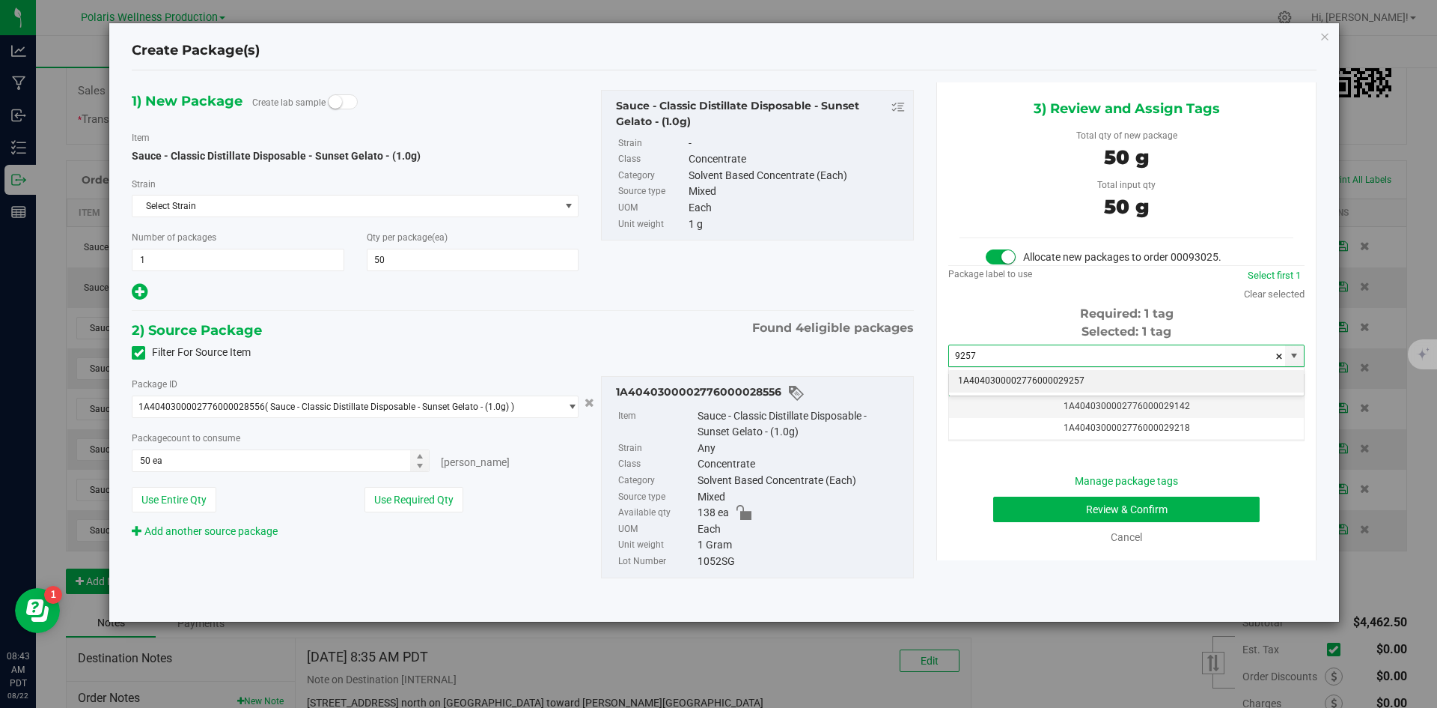
click at [1046, 373] on li "1A4040300002776000029257" at bounding box center [1126, 381] width 355 height 22
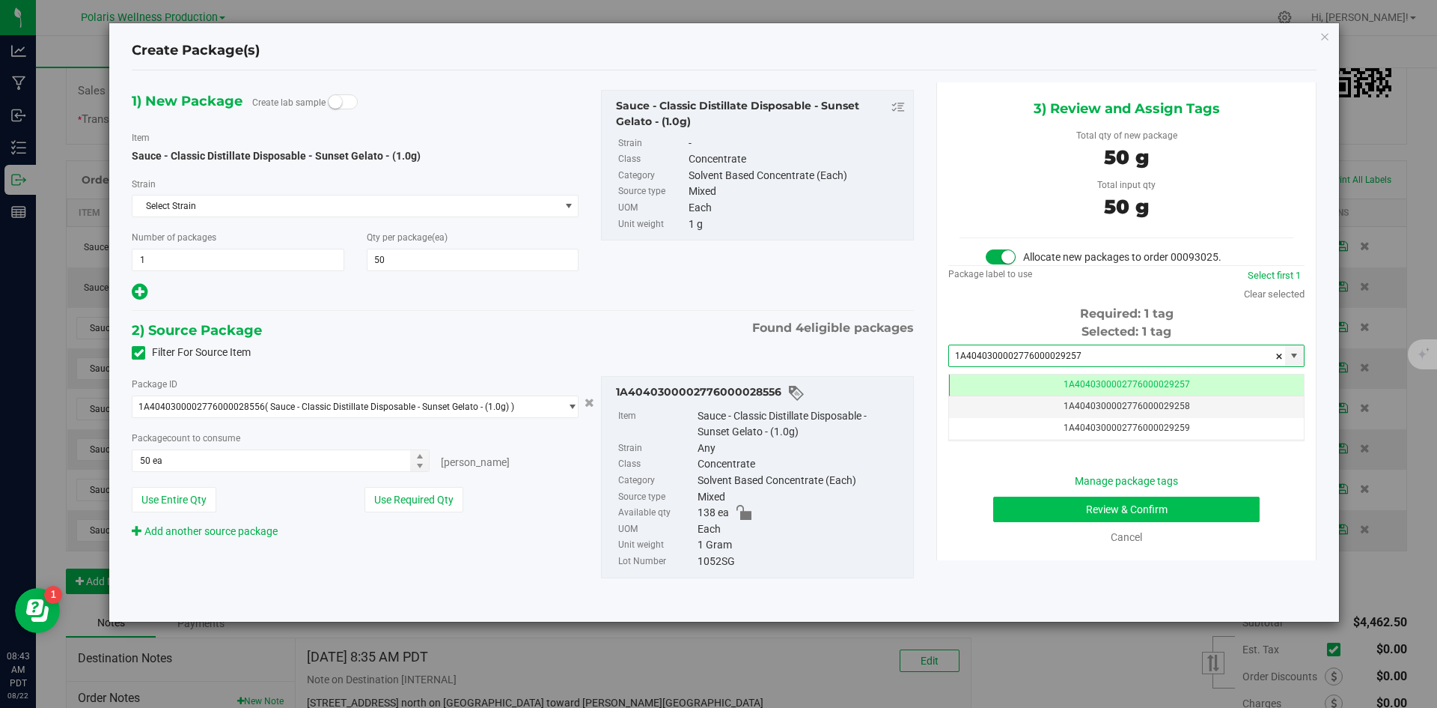
type input "1A4040300002776000029257"
click at [1029, 499] on button "Review & Confirm" at bounding box center [1126, 508] width 267 height 25
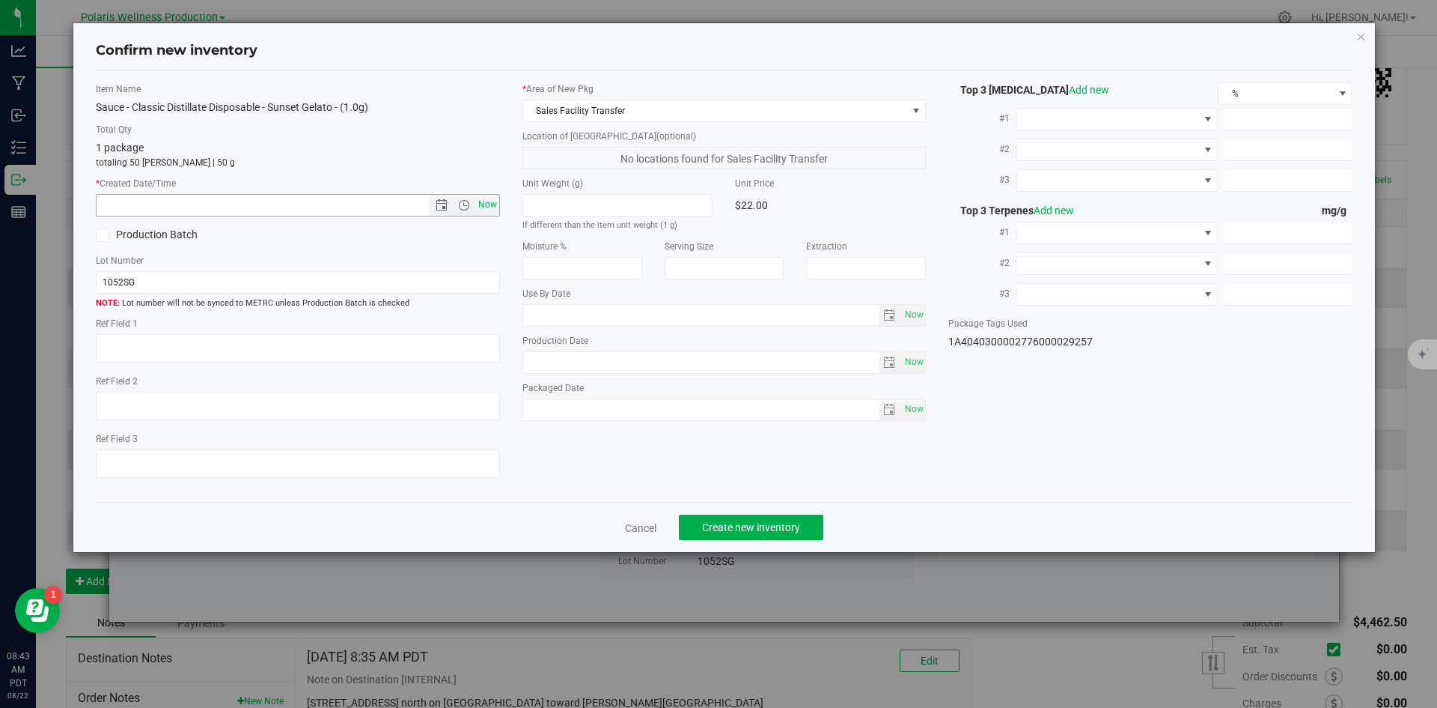
click at [487, 206] on span "Now" at bounding box center [487, 205] width 25 height 22
type input "[DATE] 8:43 AM"
click at [764, 521] on span "Create new inventory" at bounding box center [751, 527] width 98 height 12
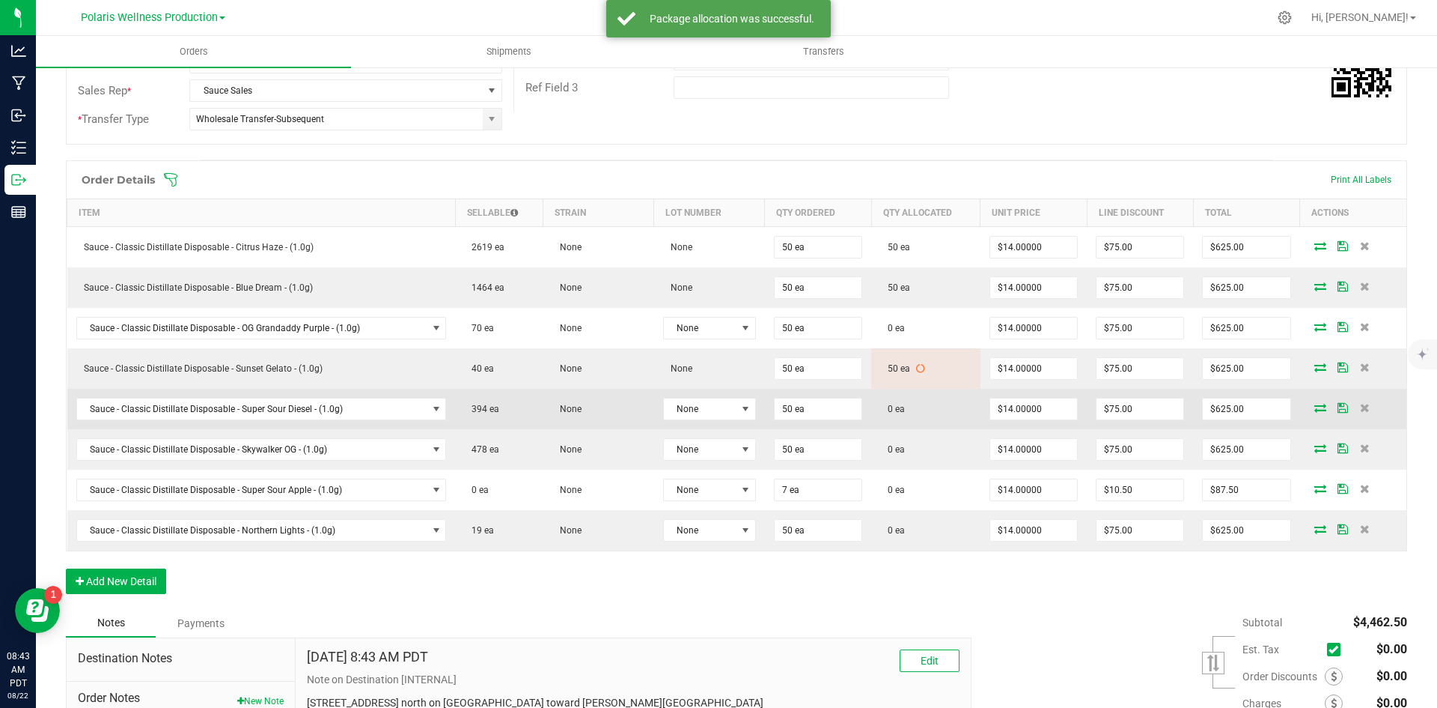
click at [1315, 407] on icon at bounding box center [1321, 407] width 12 height 9
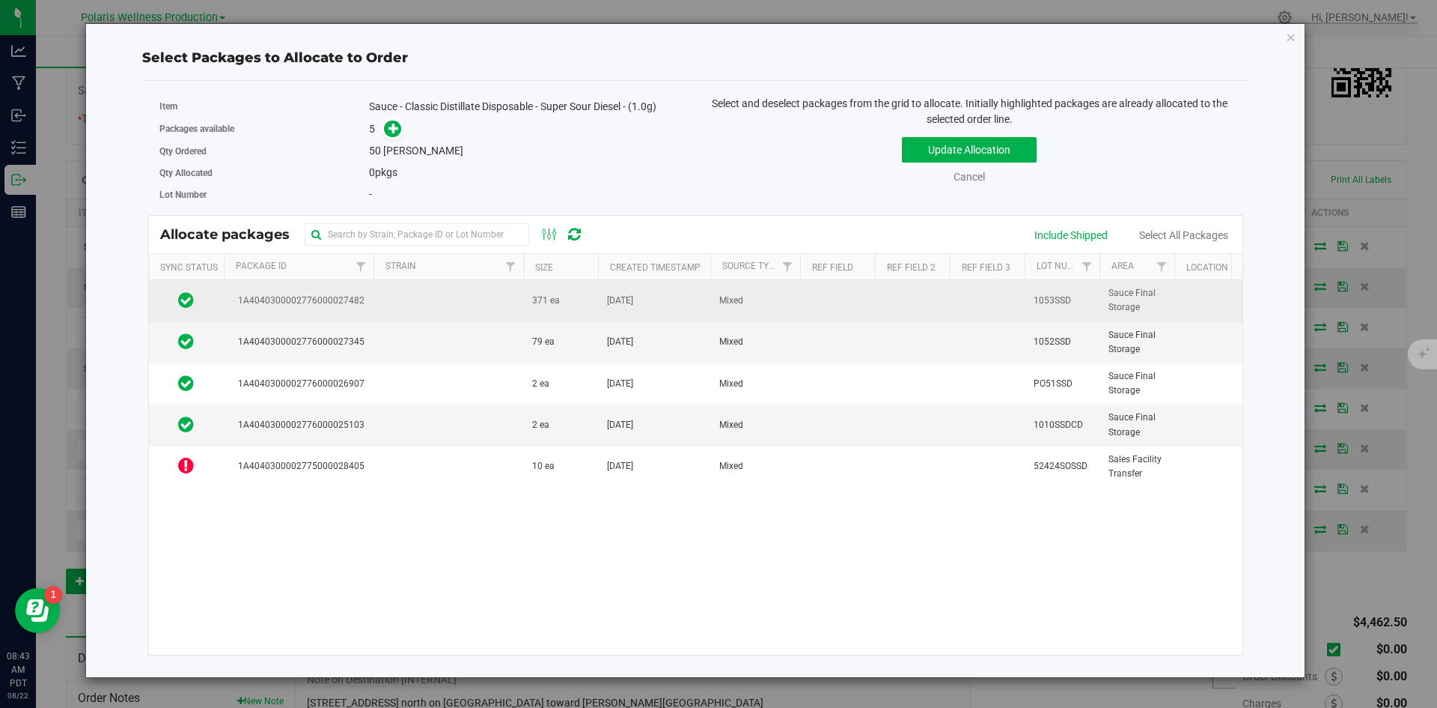
click at [470, 302] on td at bounding box center [449, 300] width 150 height 41
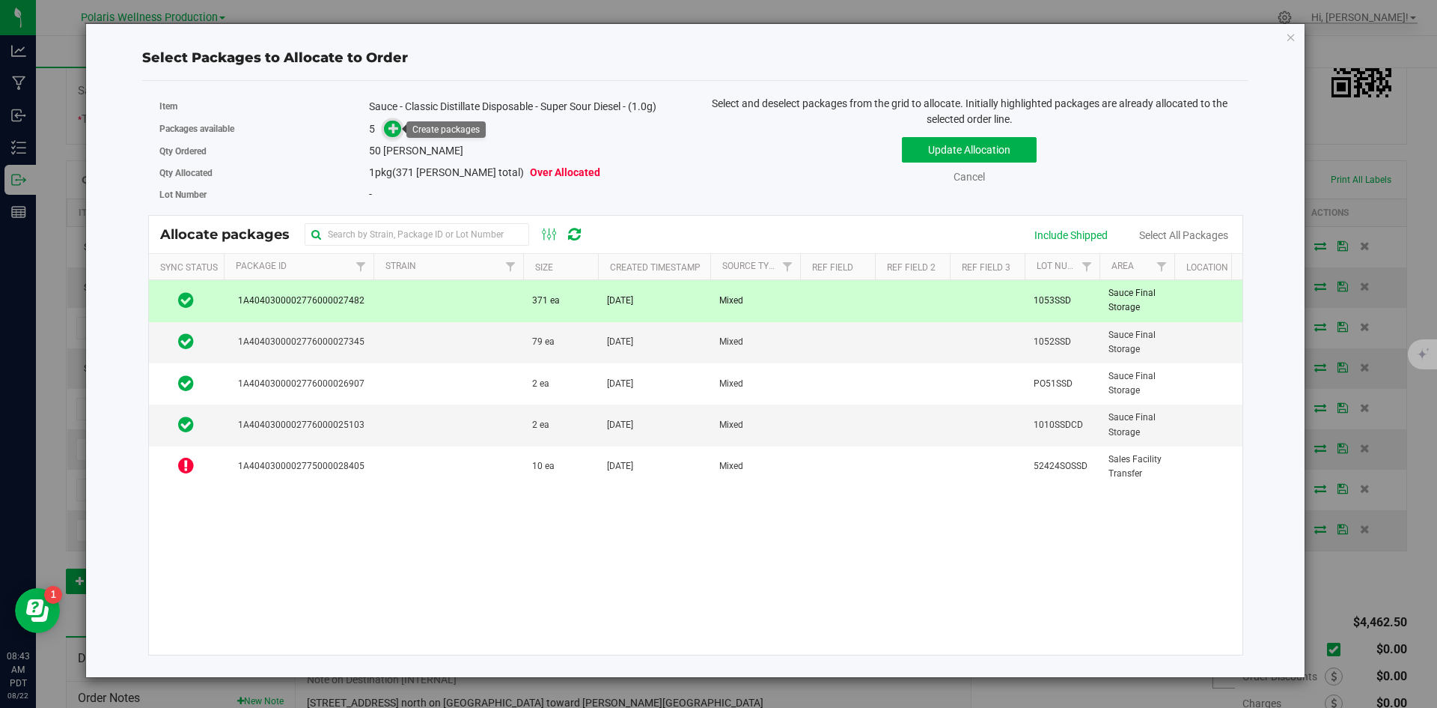
click at [394, 130] on icon at bounding box center [394, 128] width 10 height 10
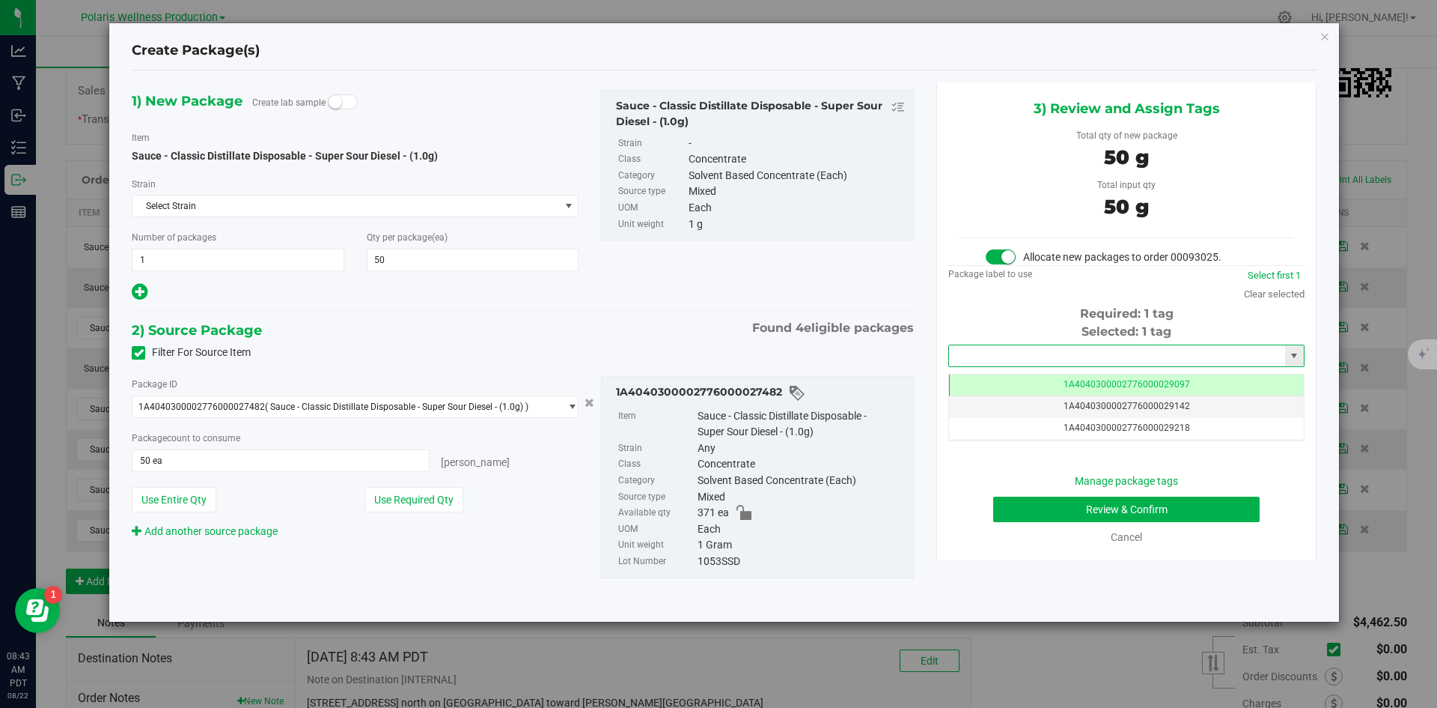
click at [1089, 353] on input "text" at bounding box center [1117, 355] width 336 height 21
click at [1056, 375] on li "1A4040300002776000029258" at bounding box center [1126, 381] width 355 height 22
type input "1A4040300002776000029258"
click at [1056, 508] on button "Review & Confirm" at bounding box center [1126, 508] width 267 height 25
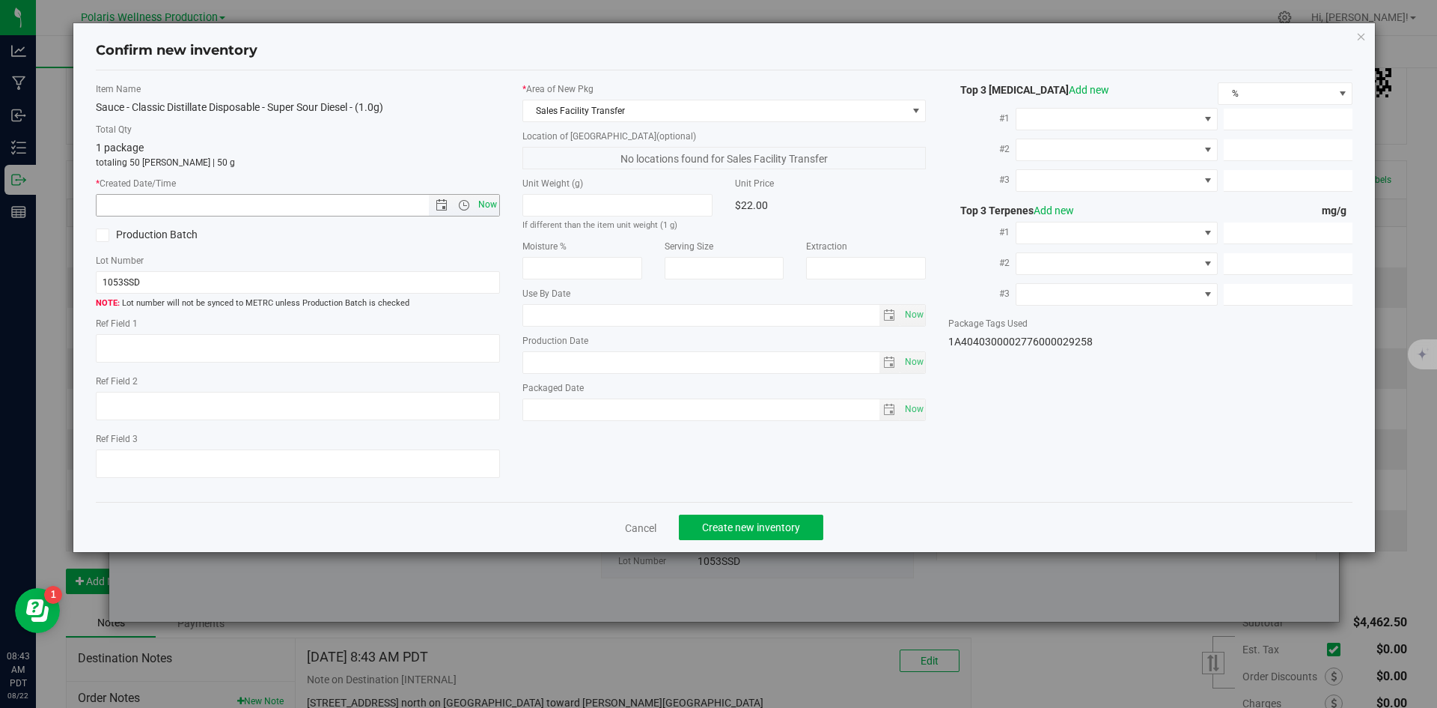
click at [495, 204] on span "Now" at bounding box center [487, 205] width 25 height 22
type input "[DATE] 8:43 AM"
click at [748, 522] on span "Create new inventory" at bounding box center [751, 527] width 98 height 12
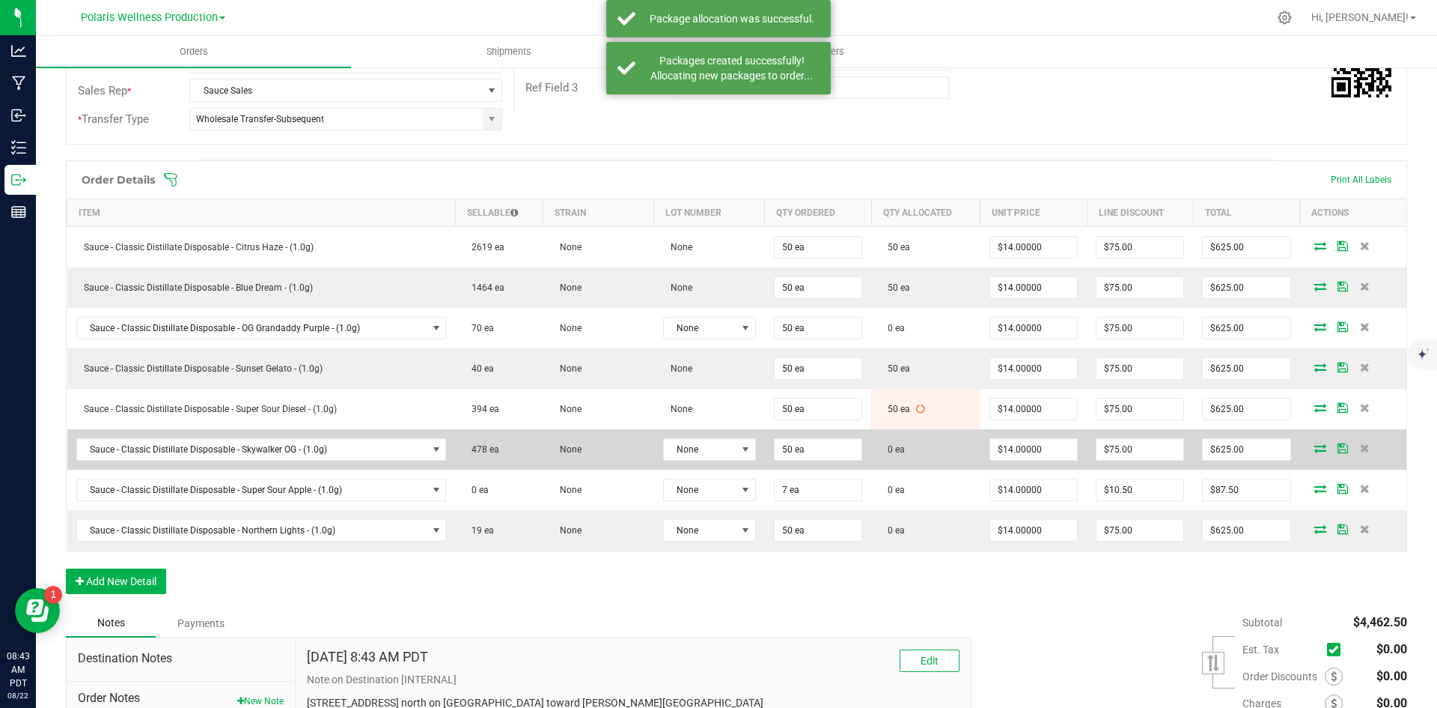
click at [1315, 449] on icon at bounding box center [1321, 447] width 12 height 9
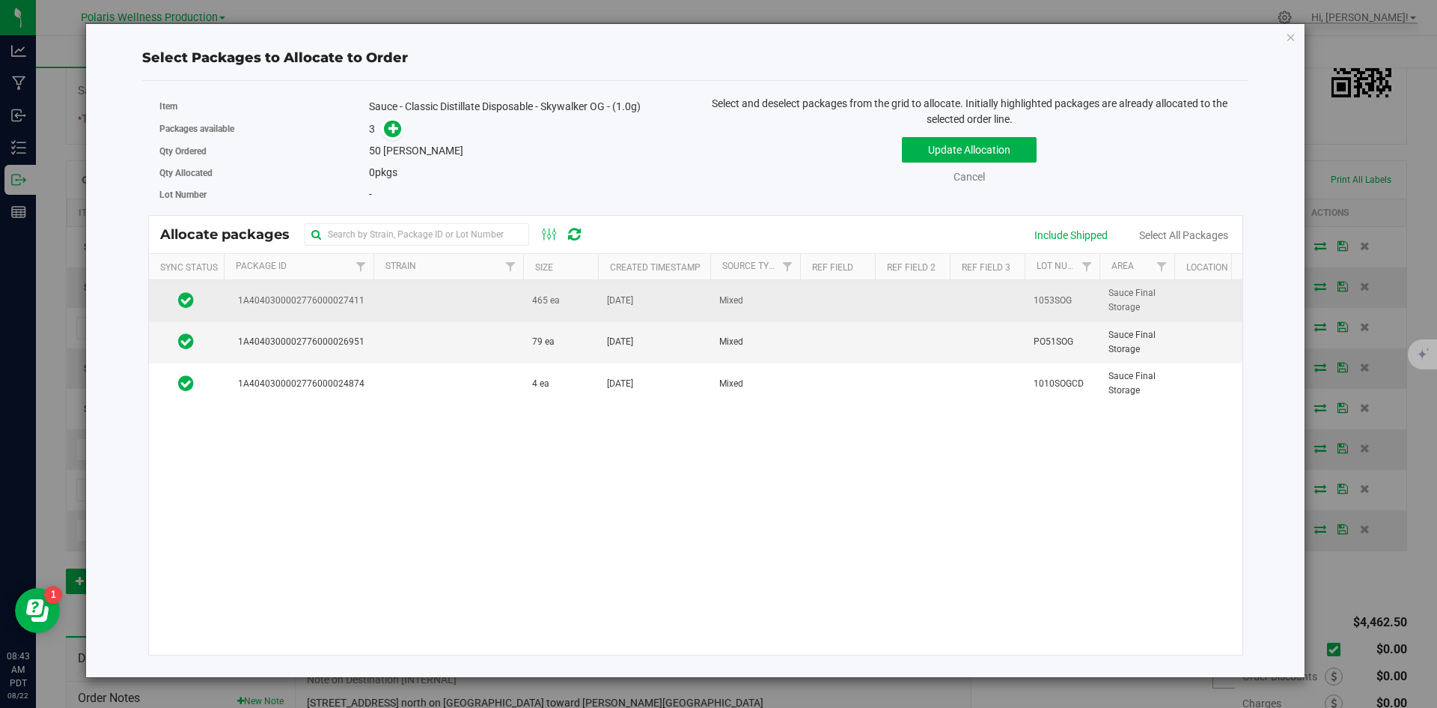
click at [499, 310] on td at bounding box center [449, 300] width 150 height 41
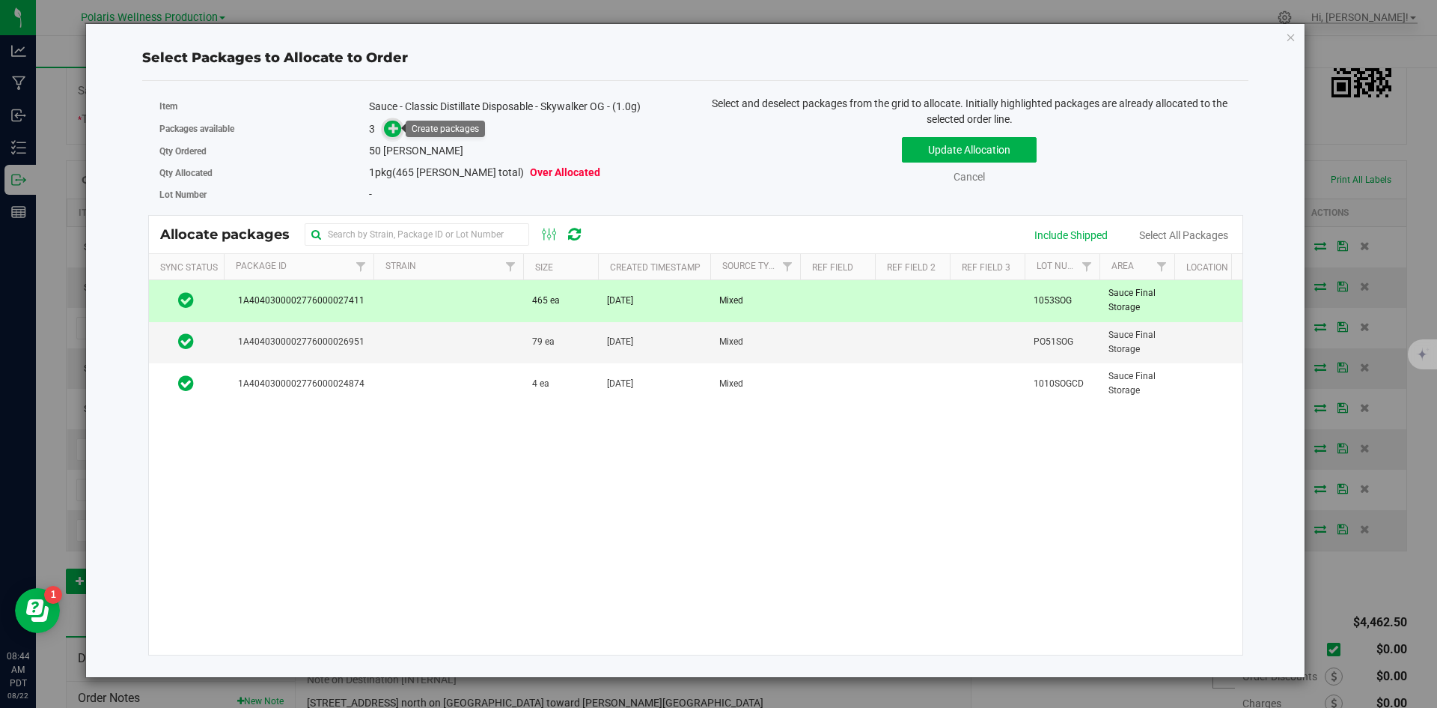
click at [393, 133] on icon at bounding box center [394, 128] width 10 height 10
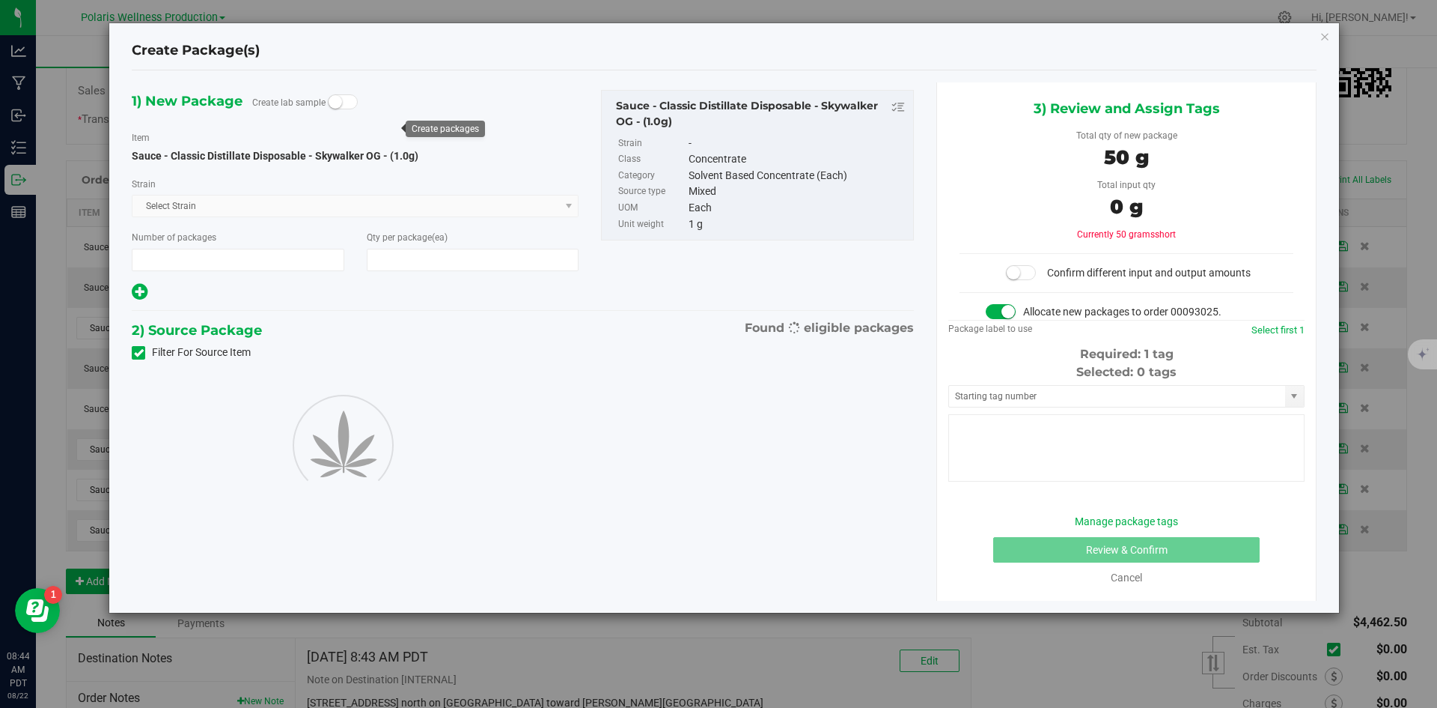
type input "1"
type input "50"
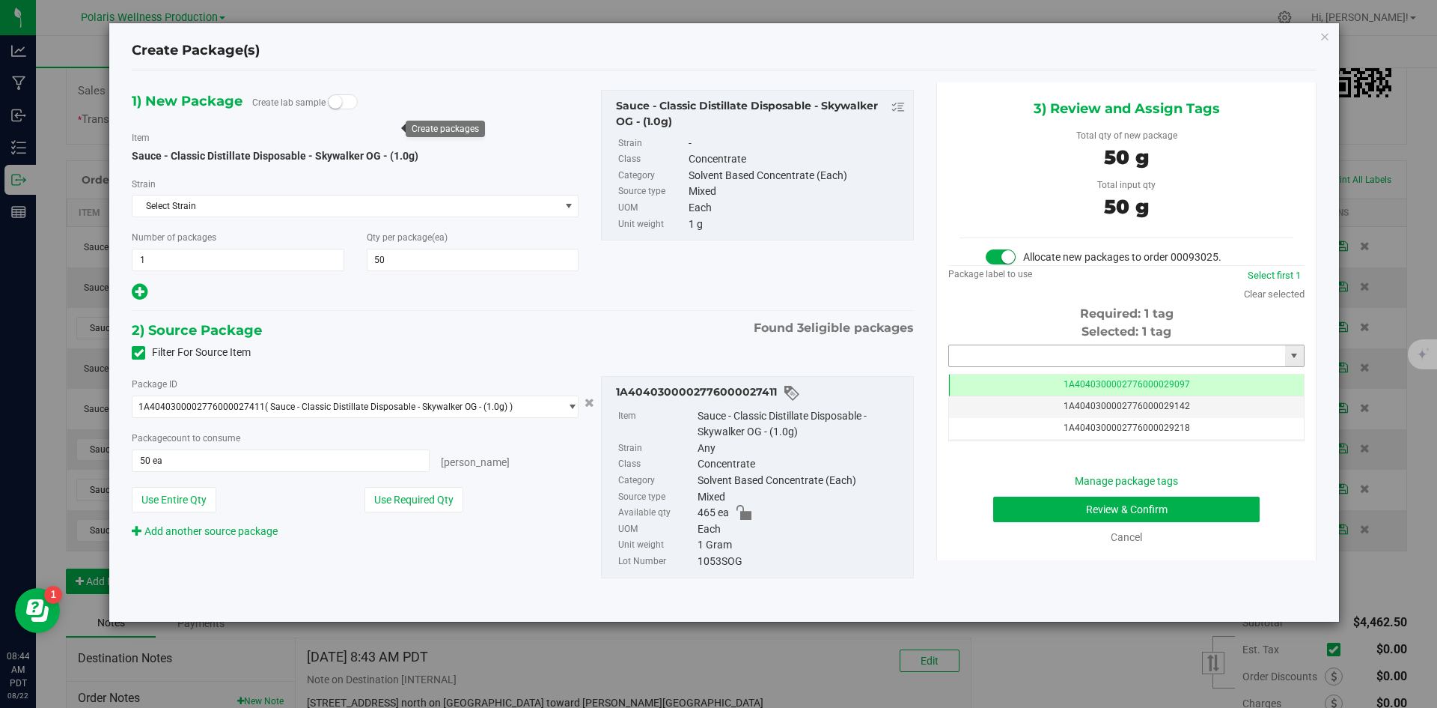
click at [1063, 352] on input "text" at bounding box center [1117, 355] width 336 height 21
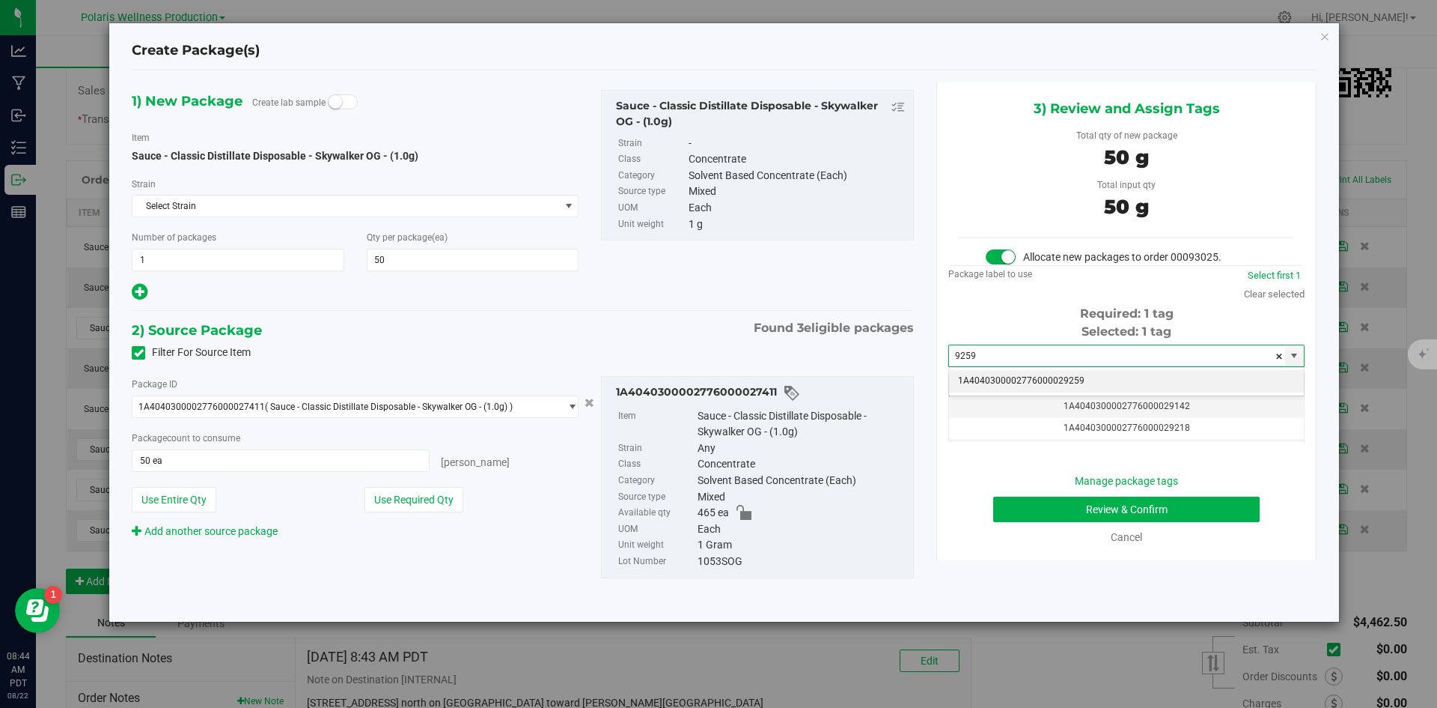
click at [1015, 373] on li "1A4040300002776000029259" at bounding box center [1126, 381] width 355 height 22
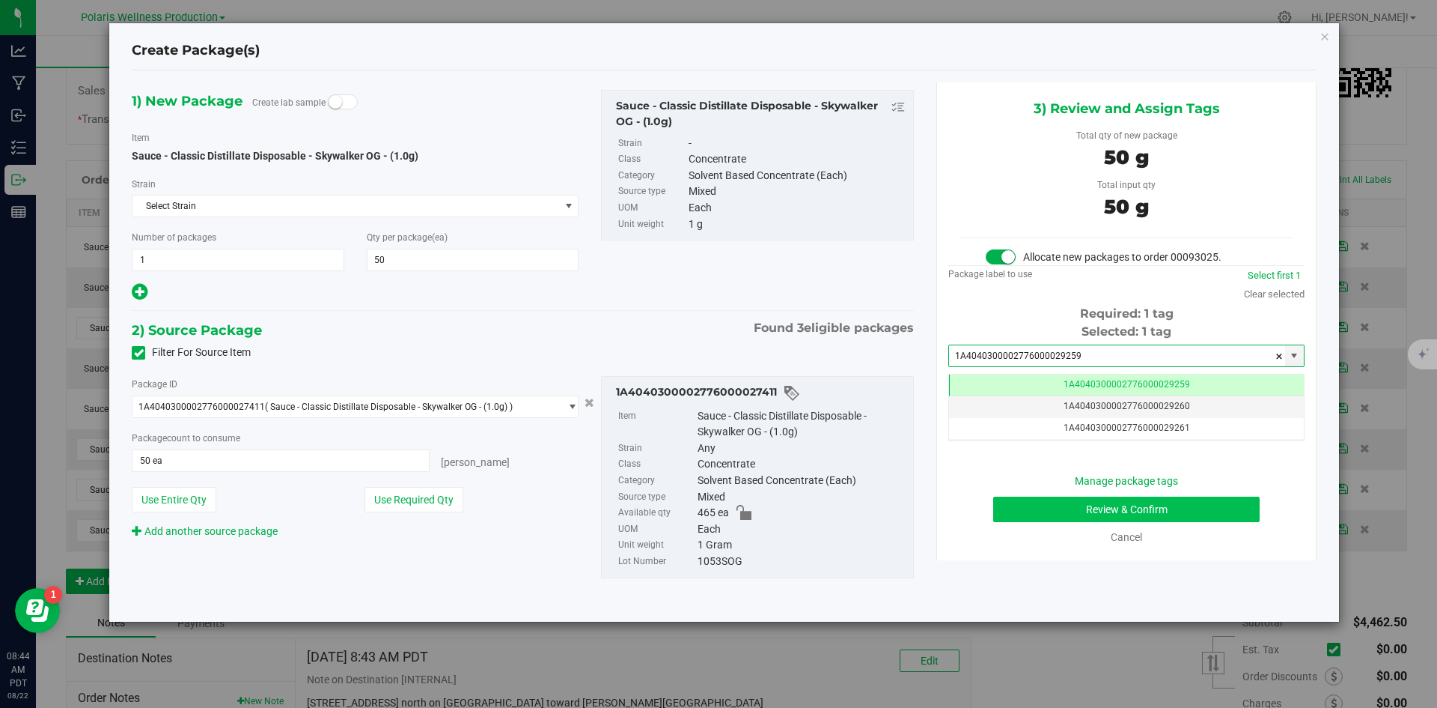
type input "1A4040300002776000029259"
click at [1023, 508] on button "Review & Confirm" at bounding box center [1126, 508] width 267 height 25
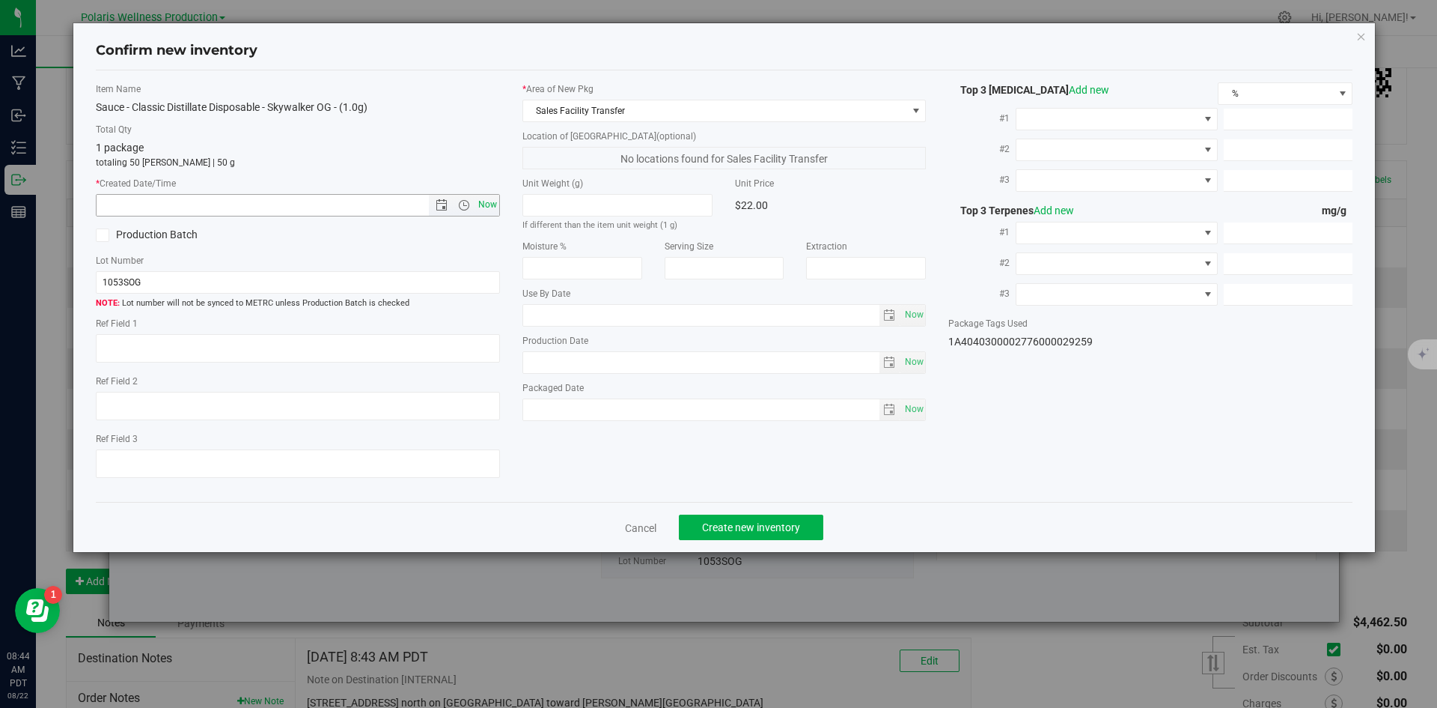
click at [484, 207] on span "Now" at bounding box center [487, 205] width 25 height 22
type input "[DATE] 8:44 AM"
click at [786, 520] on button "Create new inventory" at bounding box center [751, 526] width 144 height 25
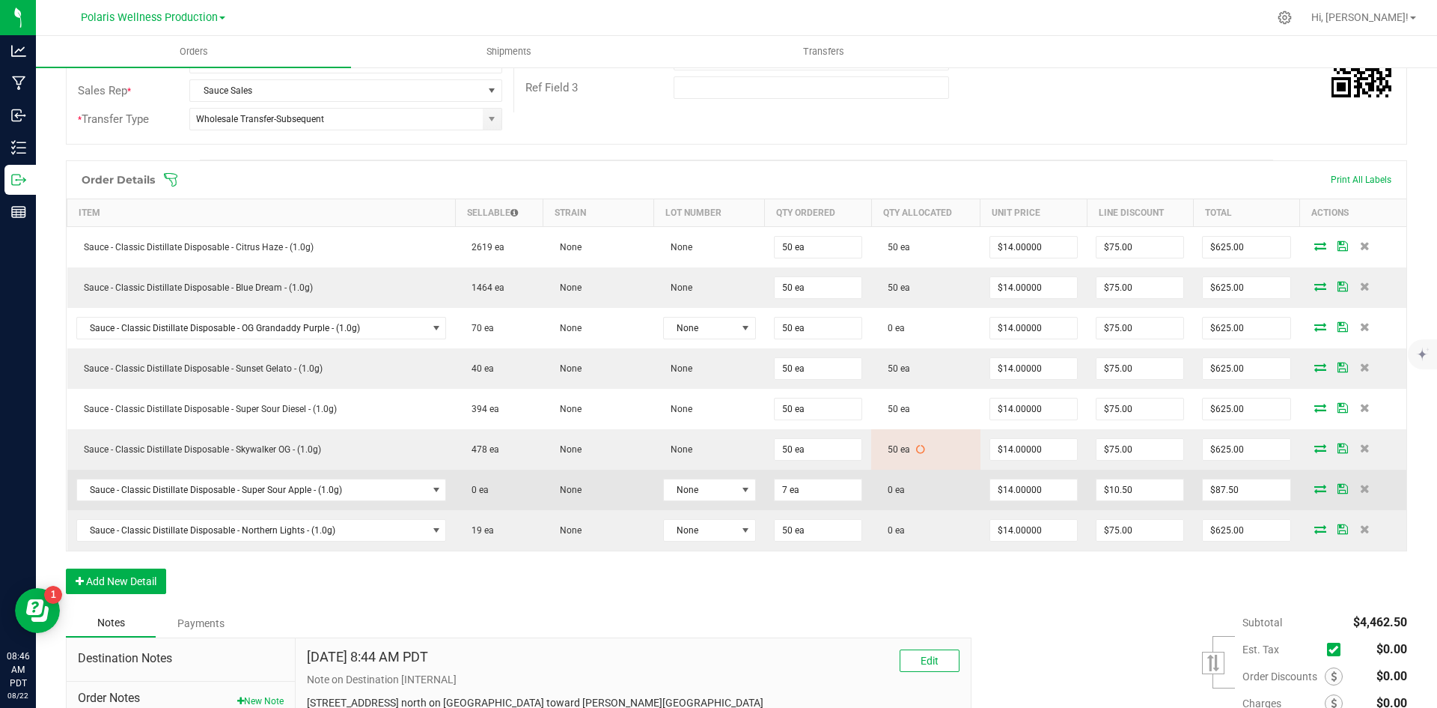
click at [1315, 489] on icon at bounding box center [1321, 488] width 12 height 9
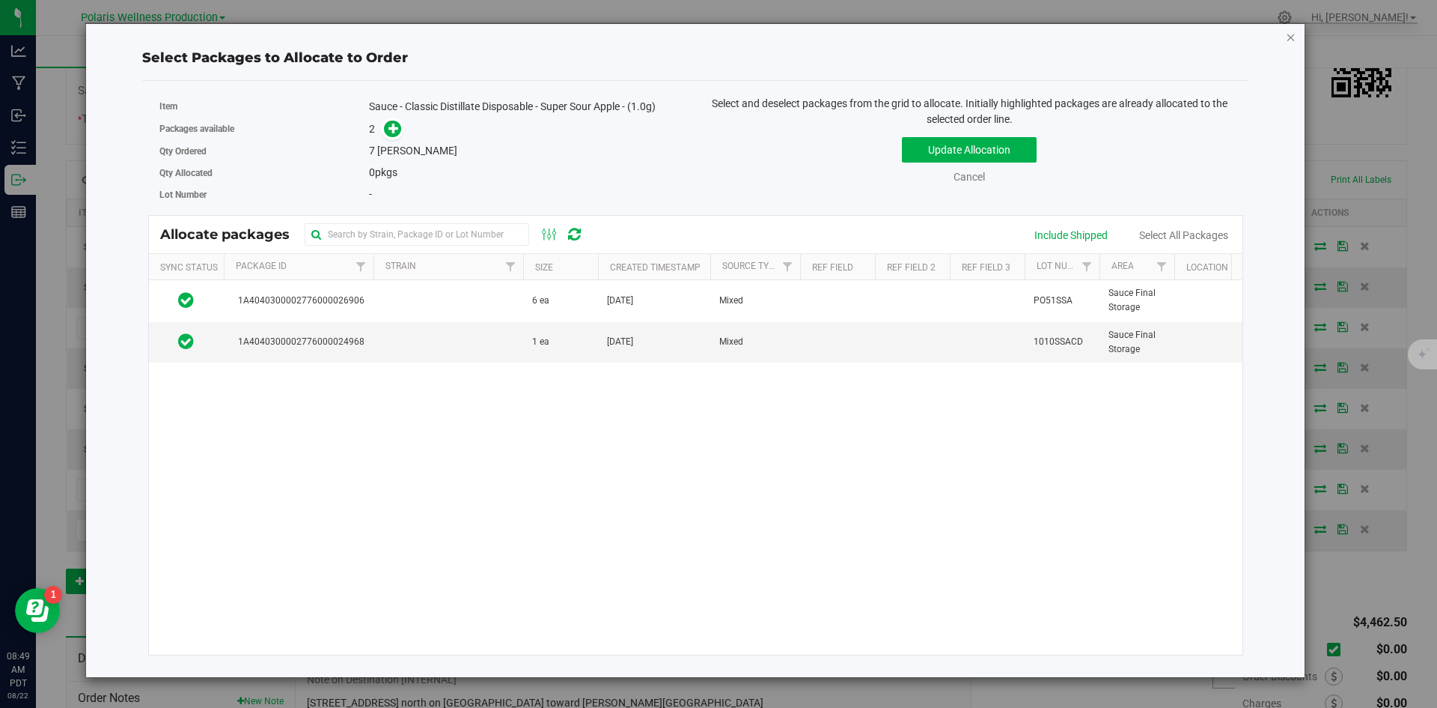
click at [1292, 39] on icon "button" at bounding box center [1291, 37] width 10 height 18
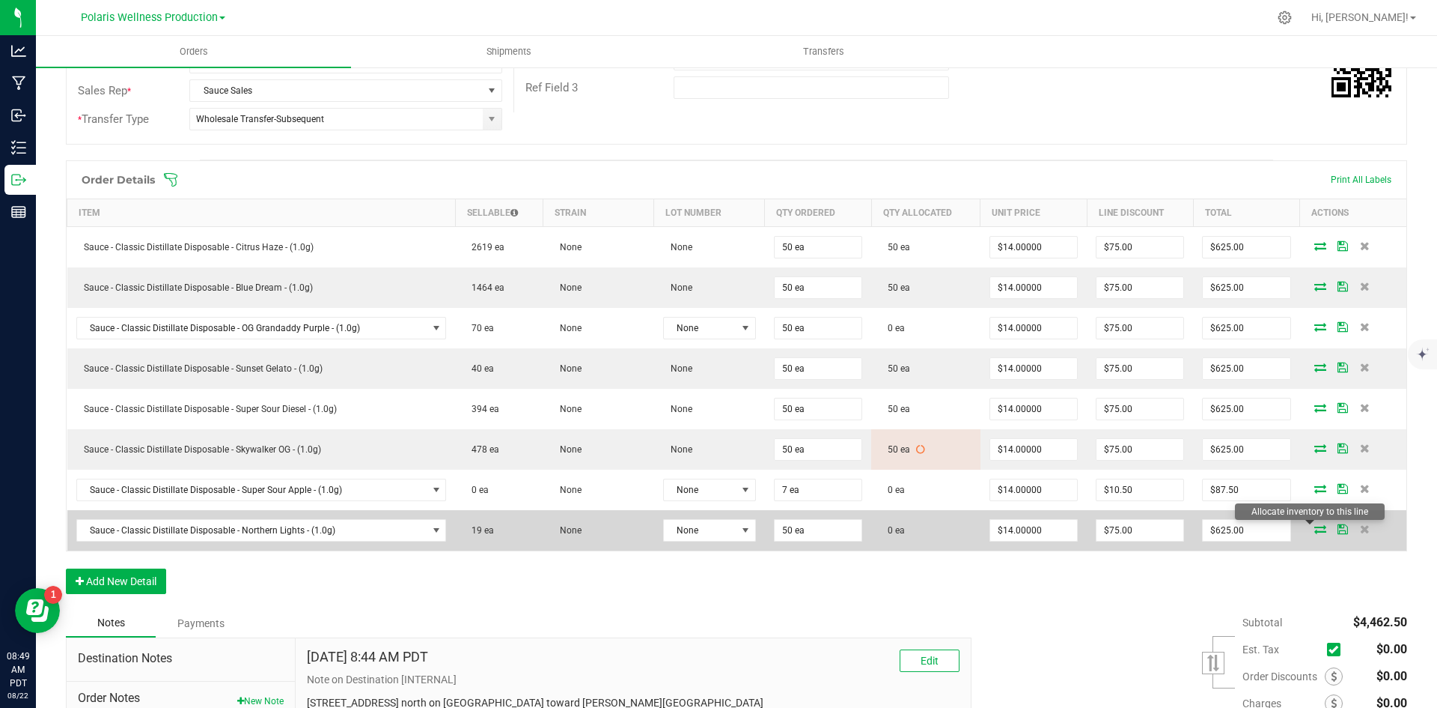
click at [1315, 529] on icon at bounding box center [1321, 528] width 12 height 9
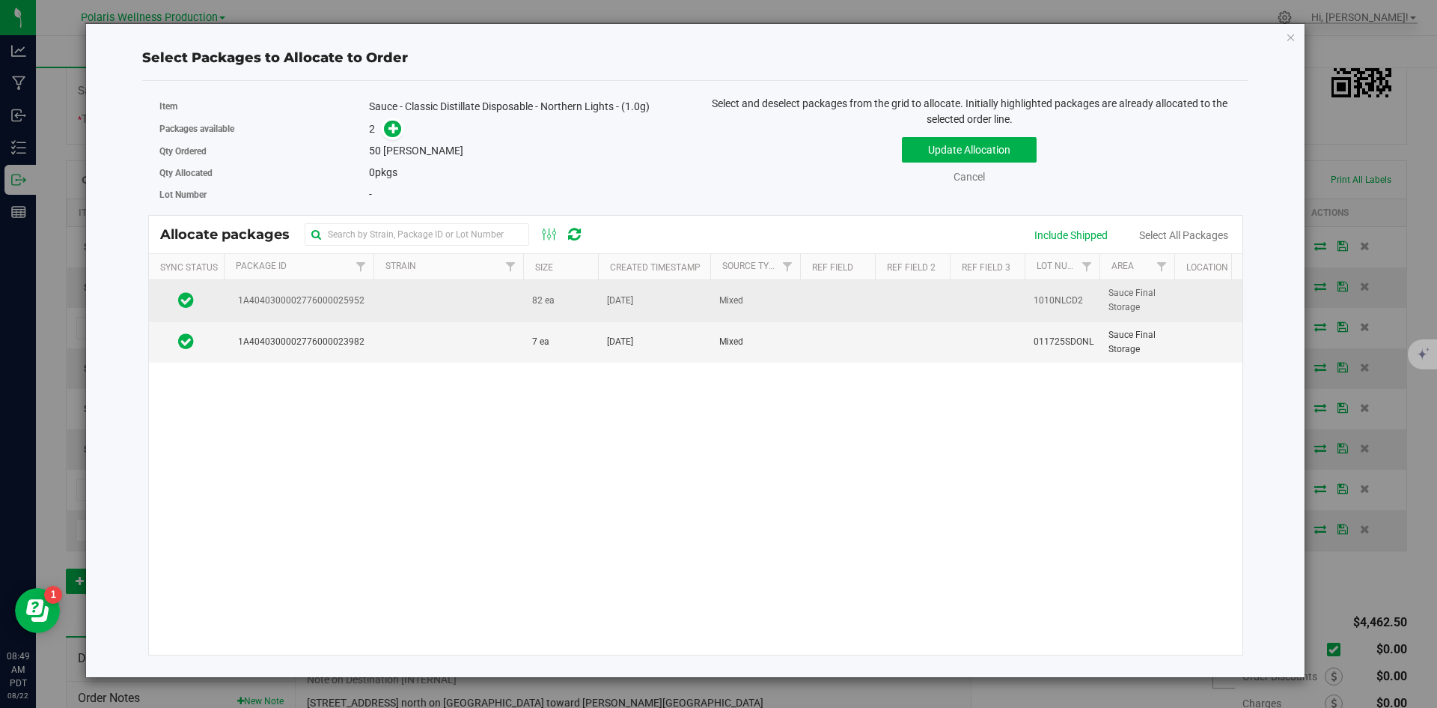
click at [497, 296] on td at bounding box center [449, 300] width 150 height 41
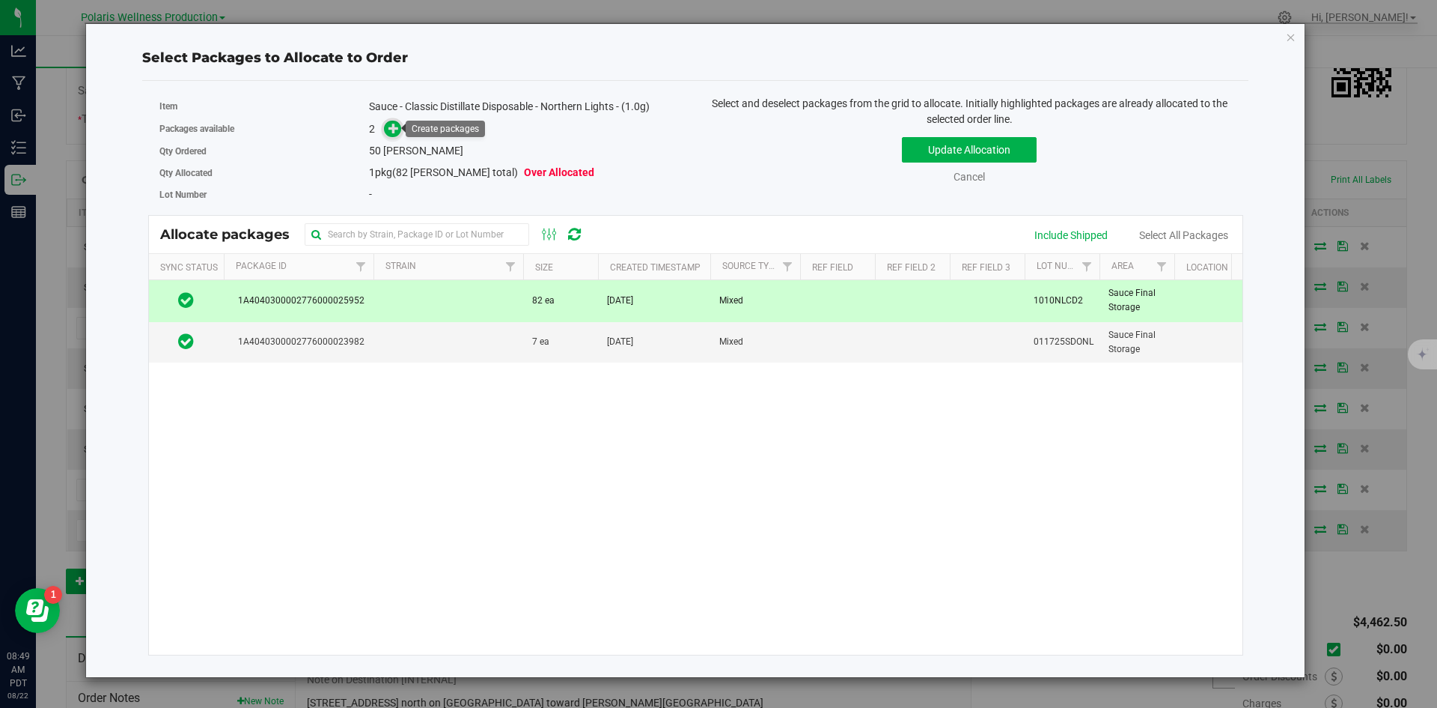
click at [394, 123] on icon at bounding box center [394, 128] width 10 height 10
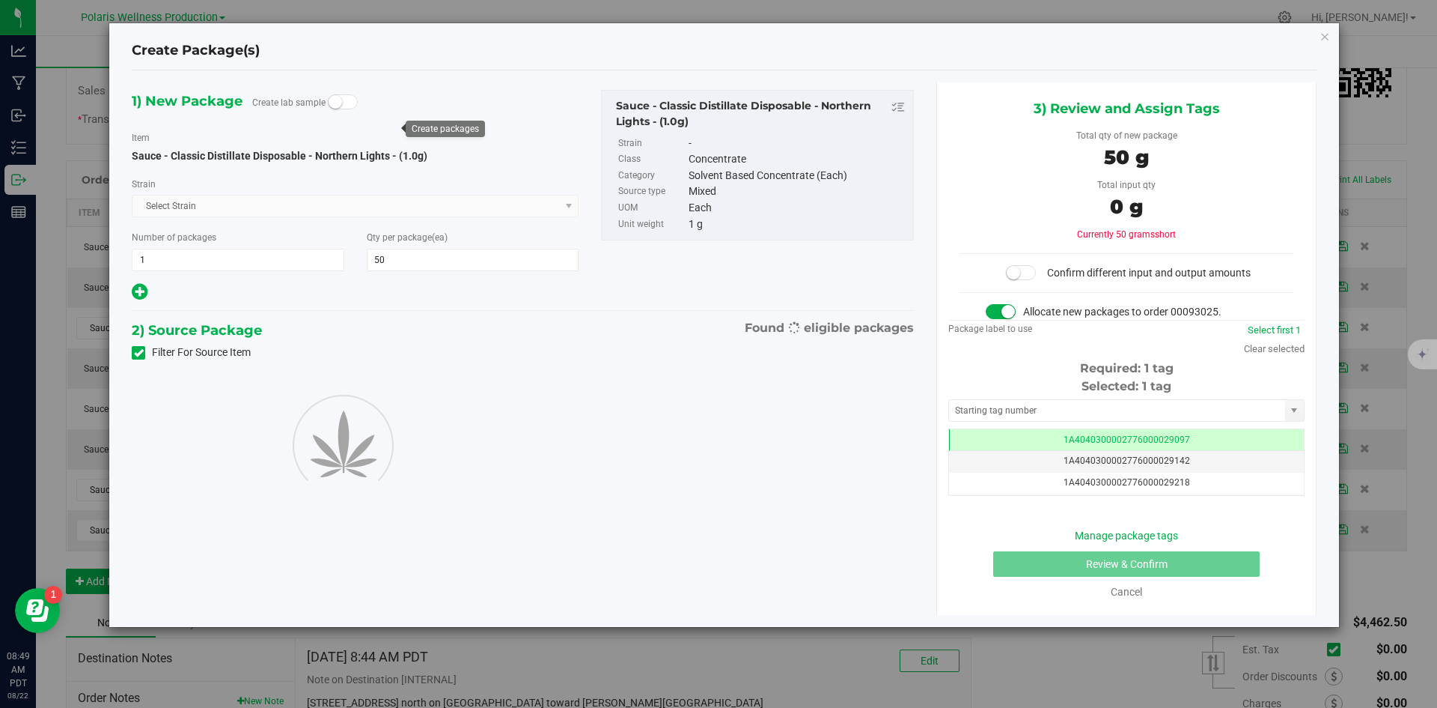
scroll to position [0, -1]
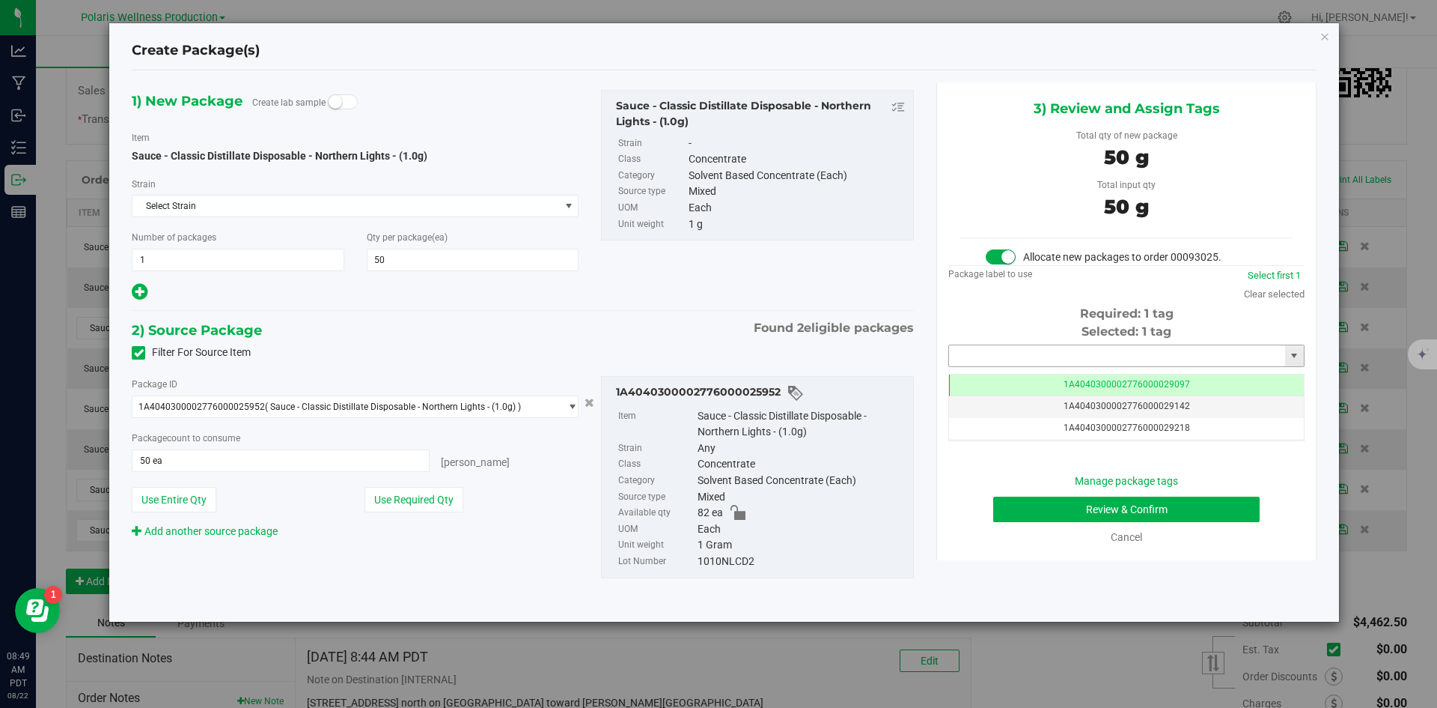
click at [1090, 359] on input "text" at bounding box center [1117, 355] width 336 height 21
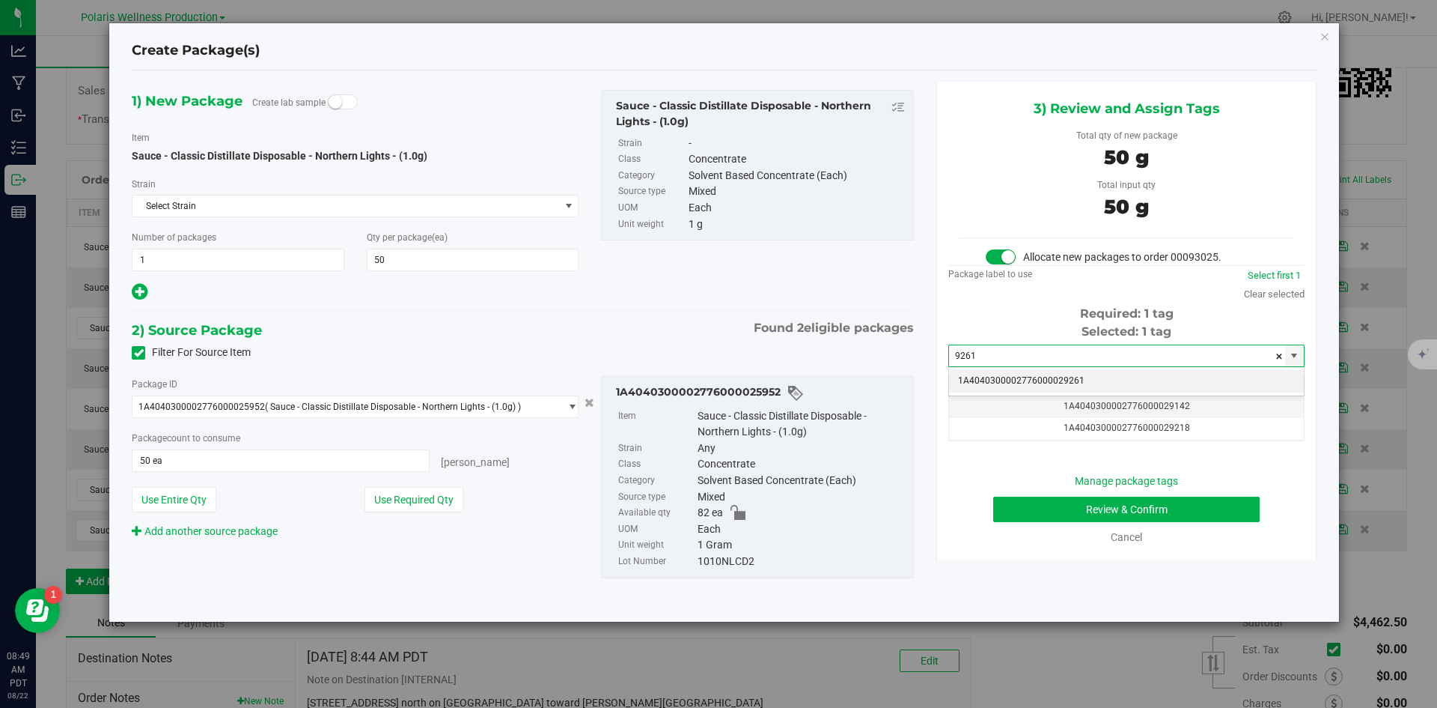
click at [1016, 374] on li "1A4040300002776000029261" at bounding box center [1126, 381] width 355 height 22
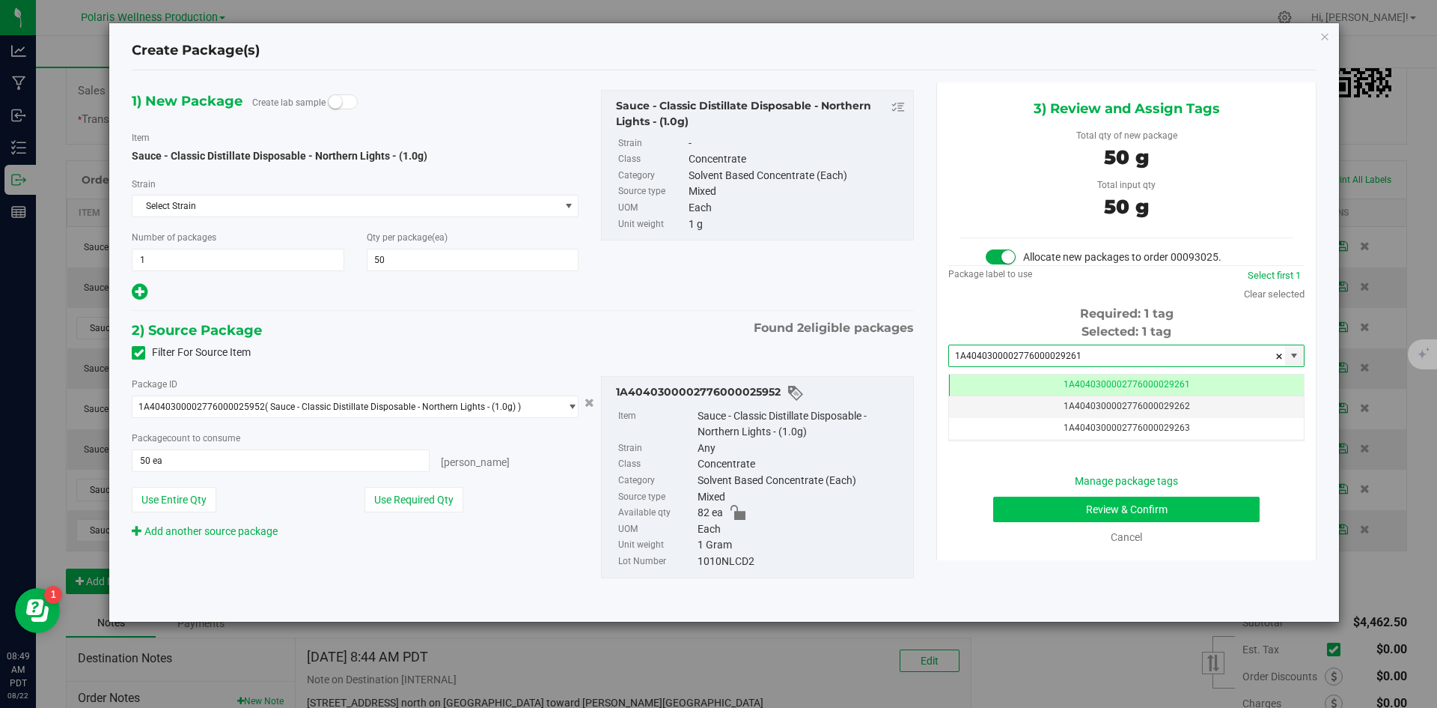
type input "1A4040300002776000029261"
click at [1038, 506] on button "Review & Confirm" at bounding box center [1126, 508] width 267 height 25
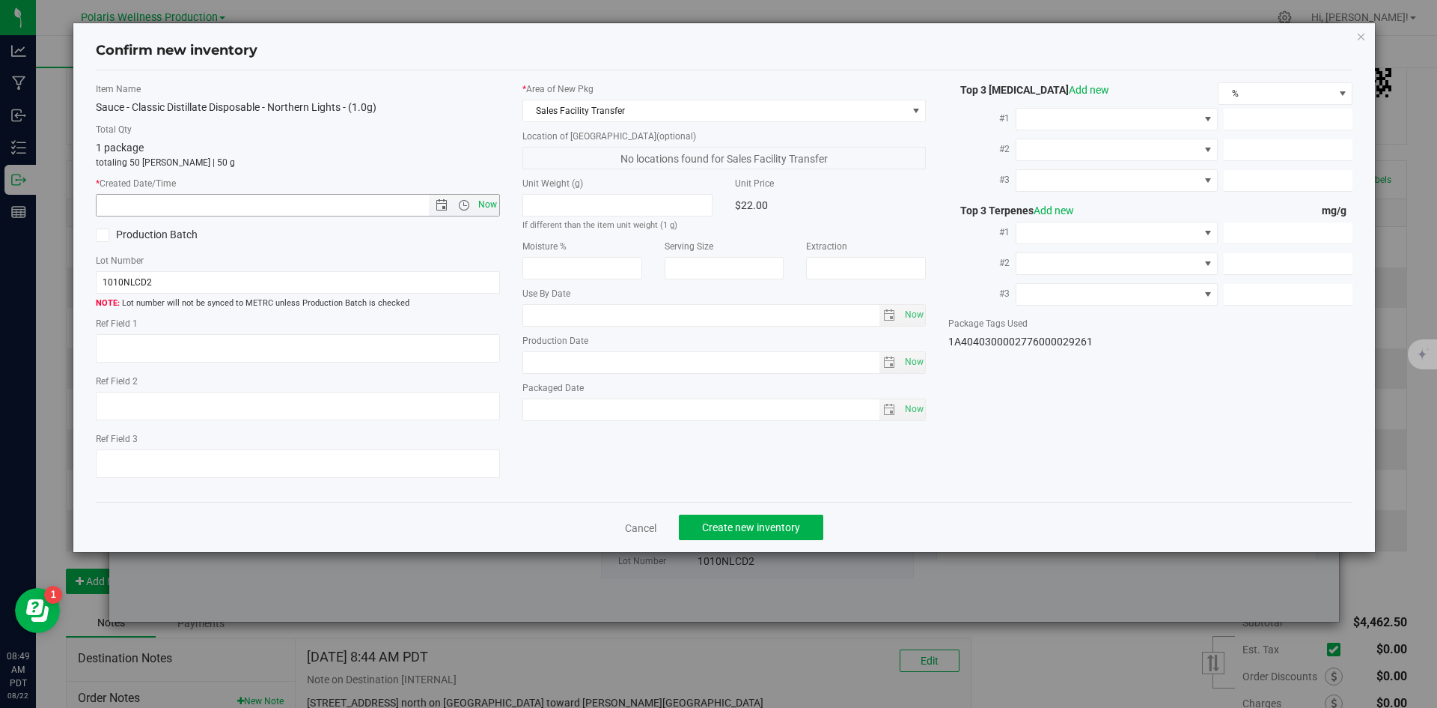
click at [483, 209] on span "Now" at bounding box center [487, 205] width 25 height 22
type input "[DATE] 8:49 AM"
click at [789, 525] on span "Create new inventory" at bounding box center [751, 527] width 98 height 12
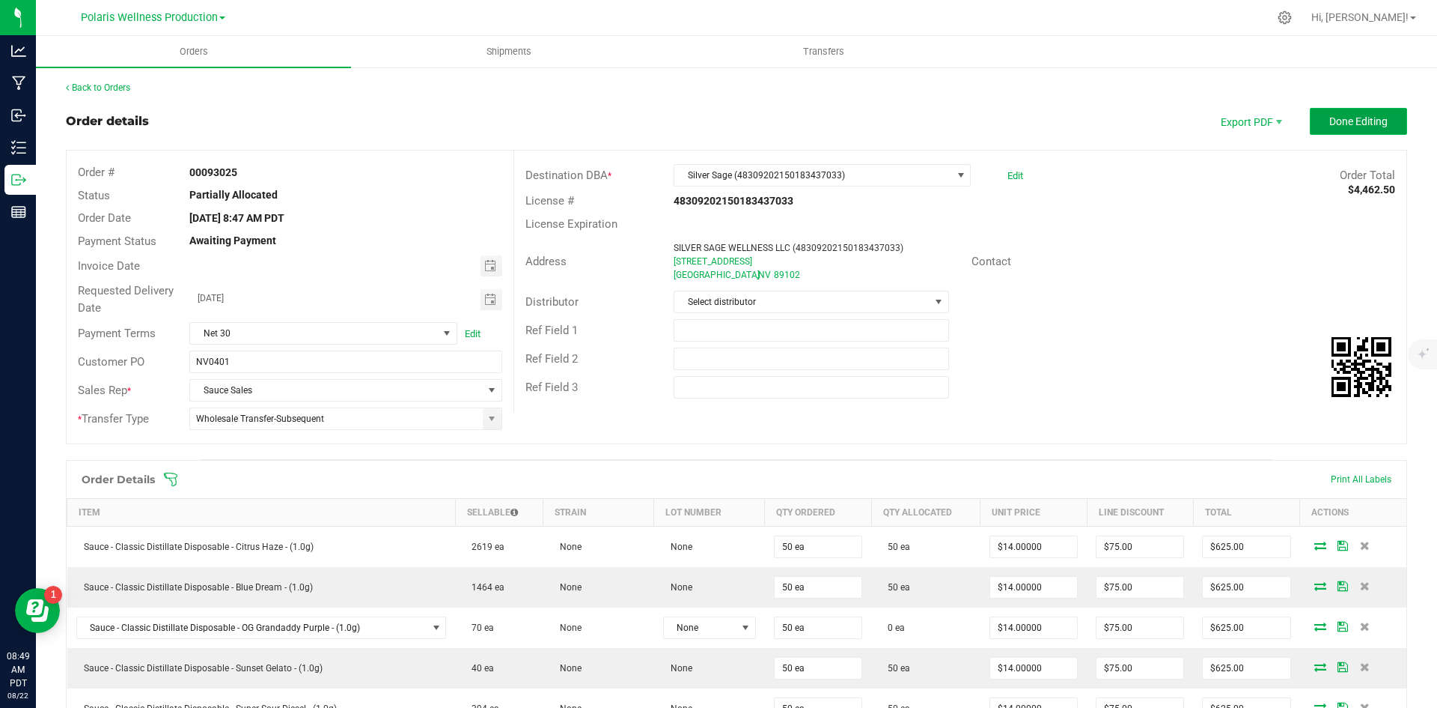
click at [1348, 123] on span "Done Editing" at bounding box center [1359, 121] width 58 height 12
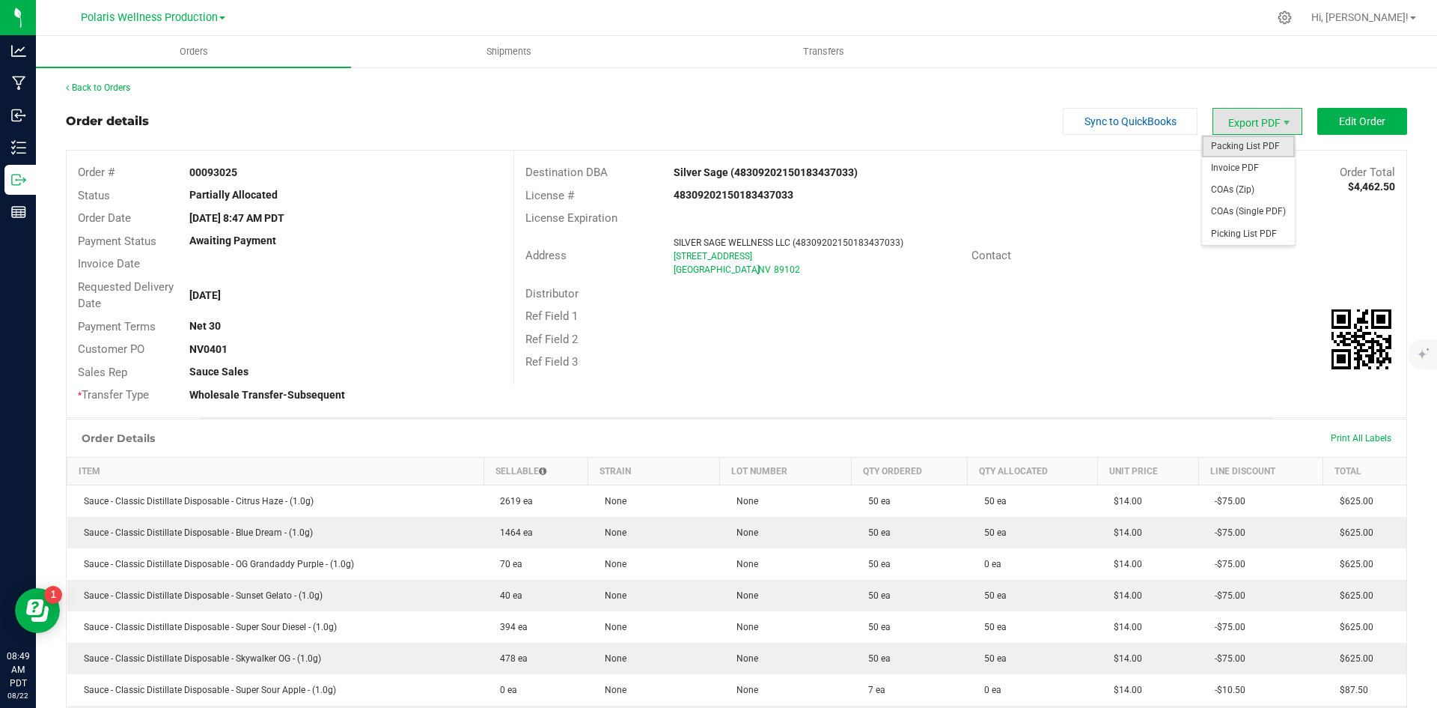
click at [1249, 146] on span "Packing List PDF" at bounding box center [1248, 147] width 93 height 22
click at [120, 85] on link "Back to Orders" at bounding box center [98, 87] width 64 height 10
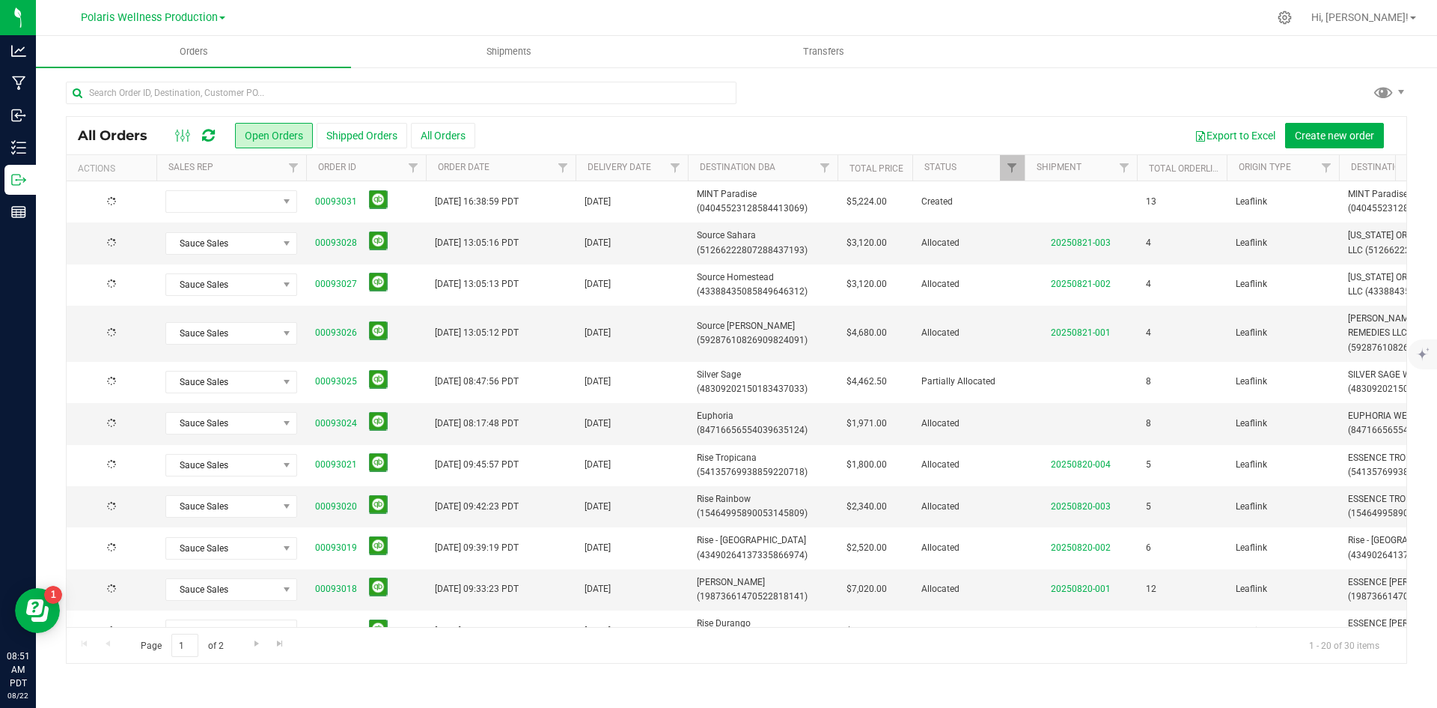
click at [206, 139] on icon at bounding box center [208, 135] width 13 height 15
click at [344, 424] on link "00093024" at bounding box center [336, 423] width 42 height 14
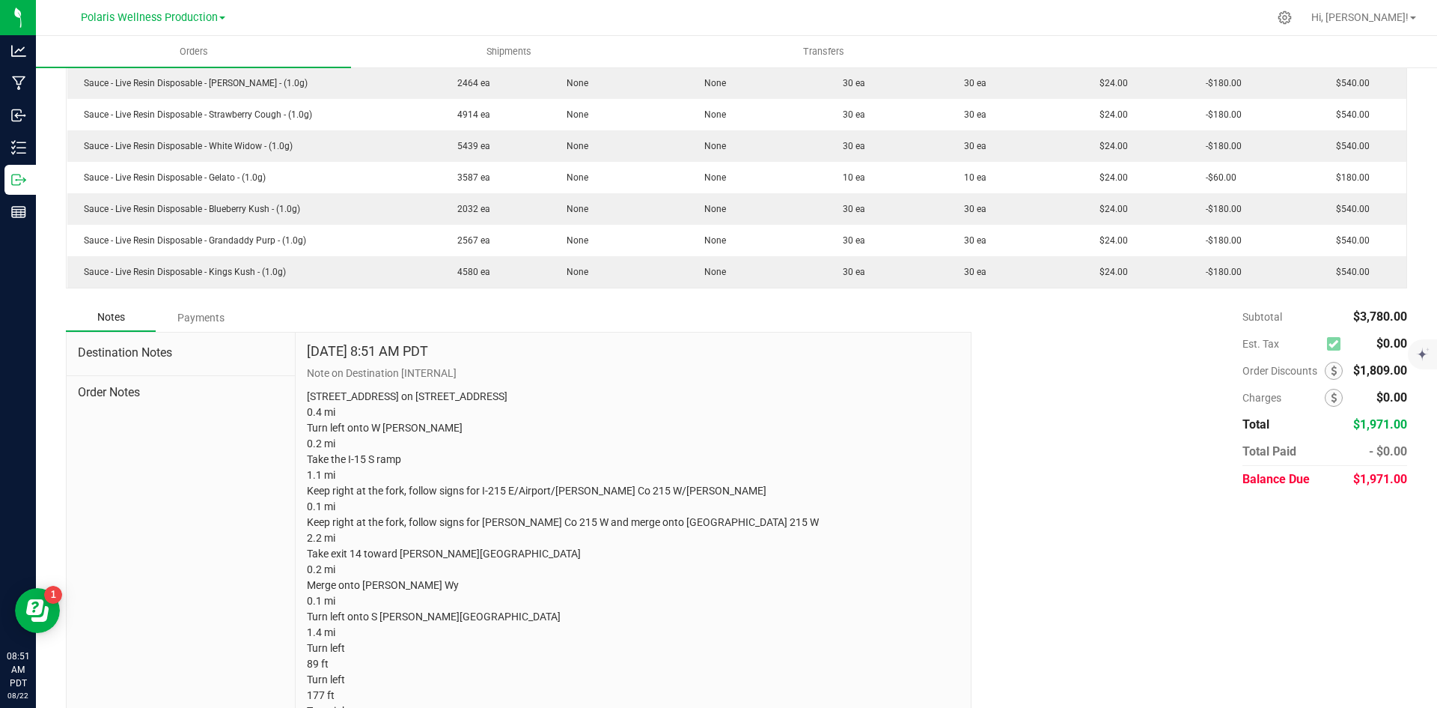
scroll to position [550, 0]
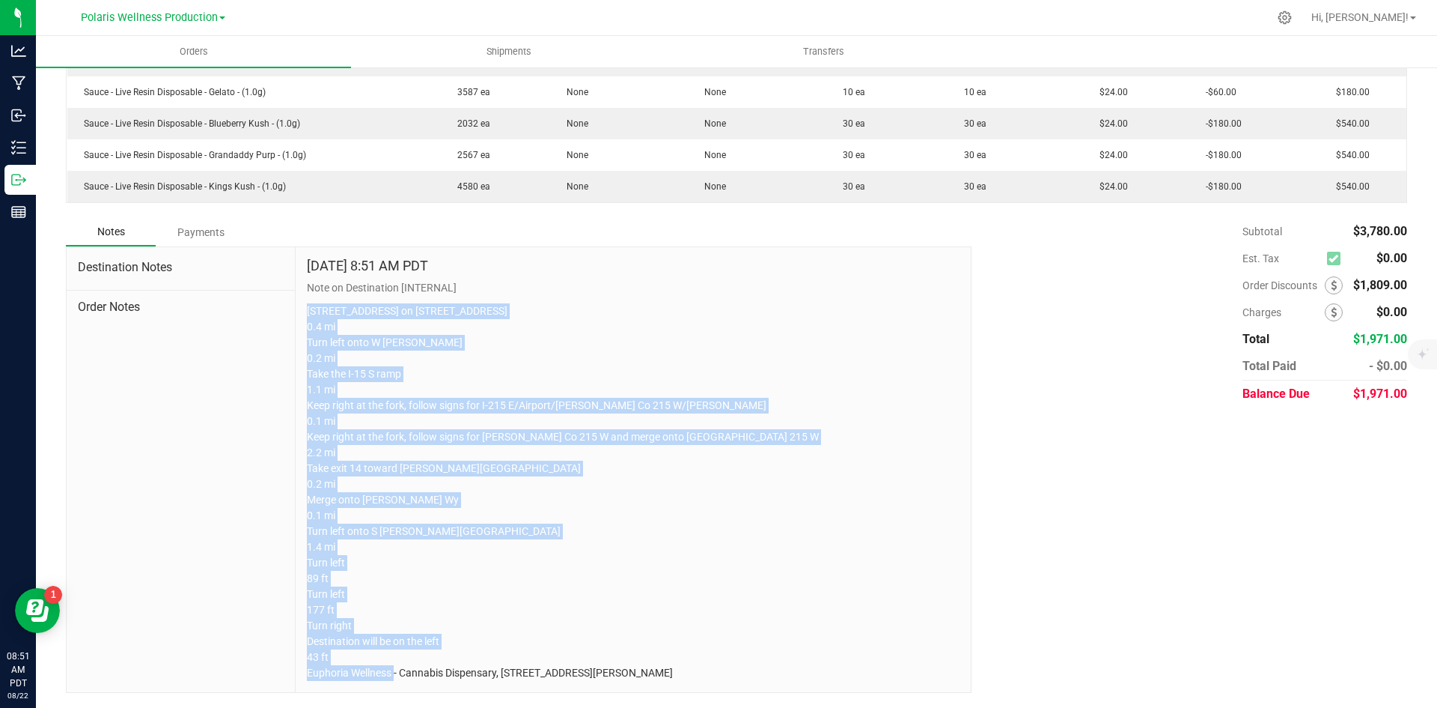
drag, startPoint x: 305, startPoint y: 295, endPoint x: 816, endPoint y: 698, distance: 650.9
click at [816, 698] on div "Back to Orders Order details Sync to QuickBooks Export PDF Edit Order Order # 0…" at bounding box center [737, 119] width 1402 height 1176
copy p "[STREET_ADDRESS] on [STREET_ADDRESS] 0.4 mi Turn left onto W [PERSON_NAME] 0.2 …"
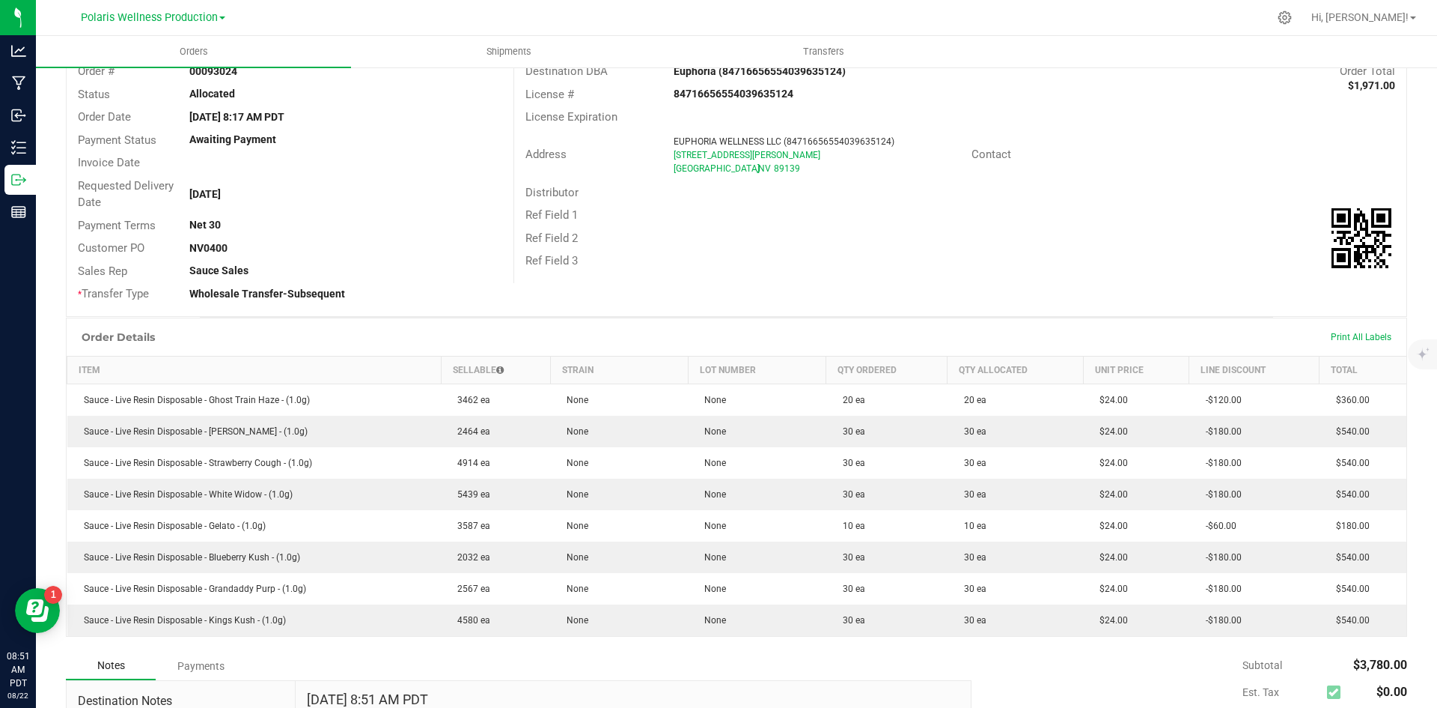
scroll to position [0, 0]
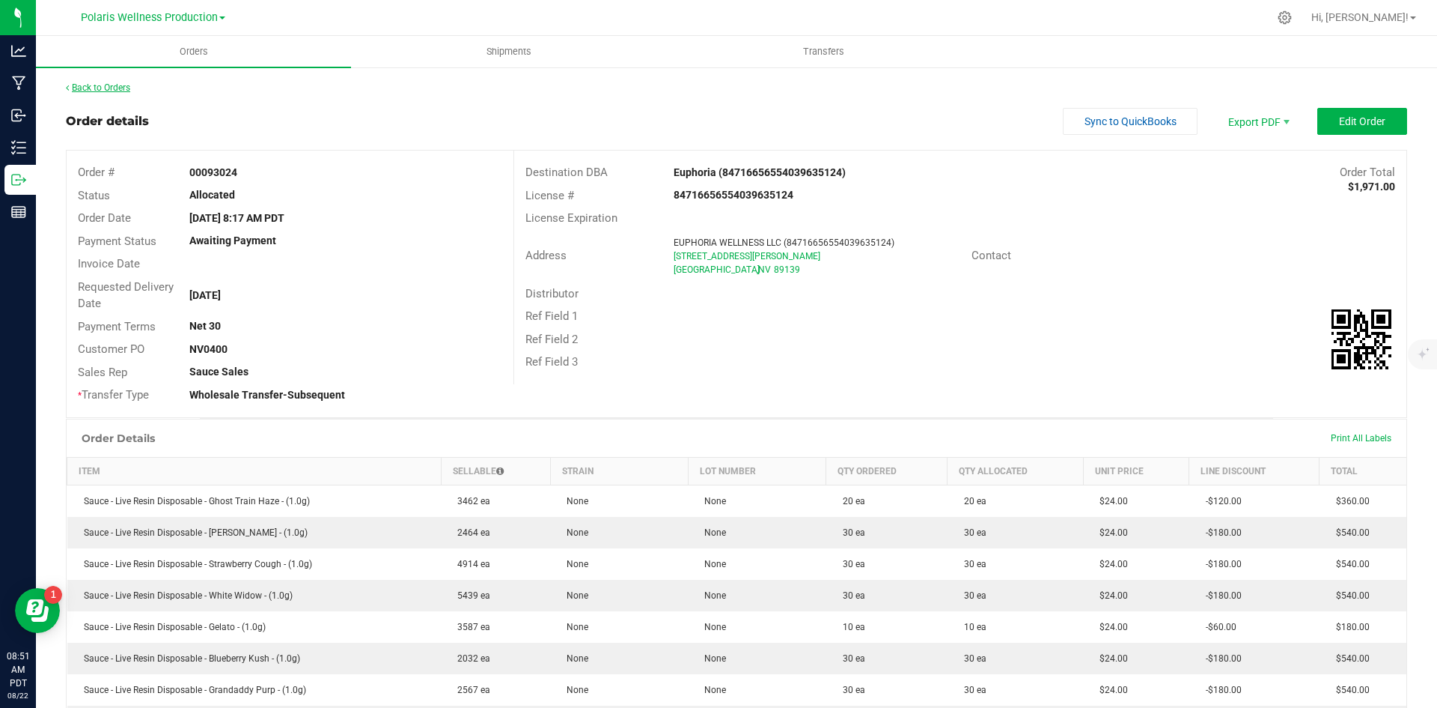
click at [113, 88] on link "Back to Orders" at bounding box center [98, 87] width 64 height 10
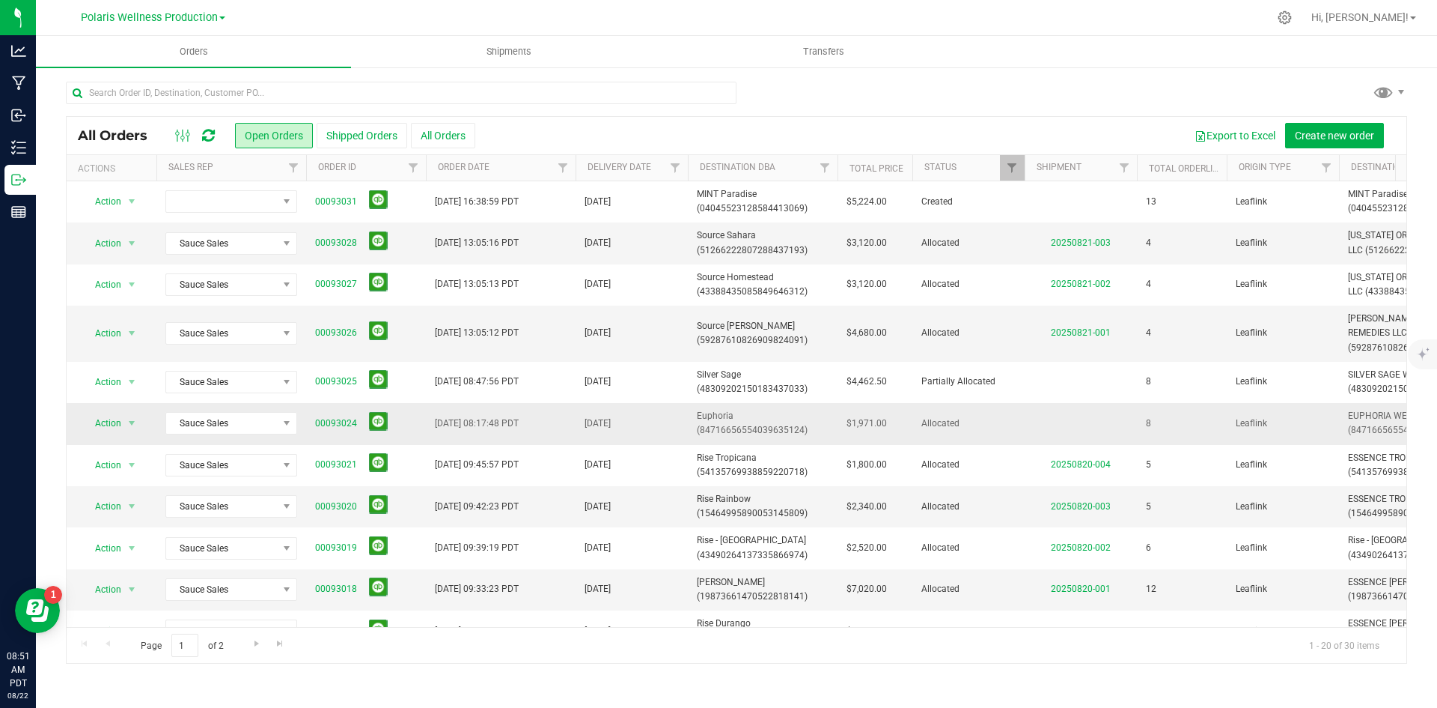
click at [727, 416] on span "Euphoria (84716656554039635124)" at bounding box center [763, 423] width 132 height 28
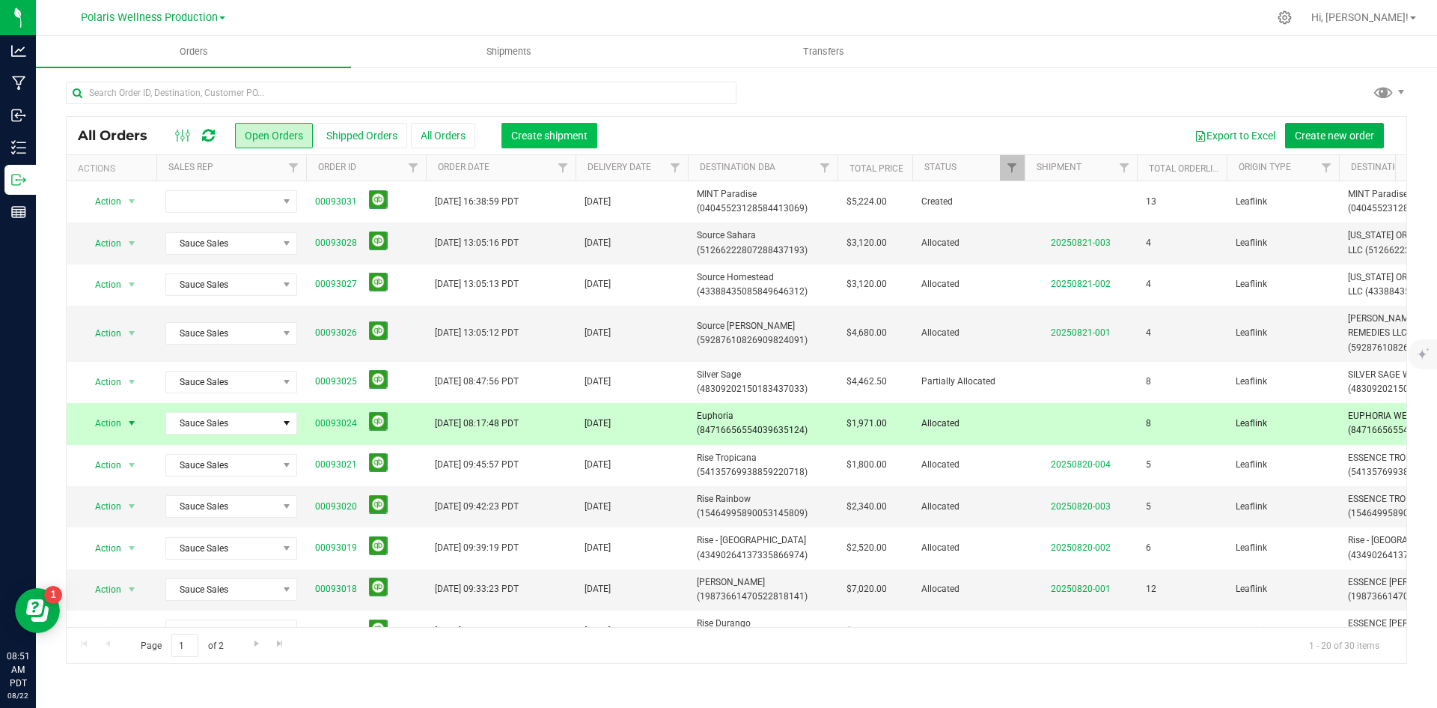
click at [561, 130] on span "Create shipment" at bounding box center [549, 136] width 76 height 12
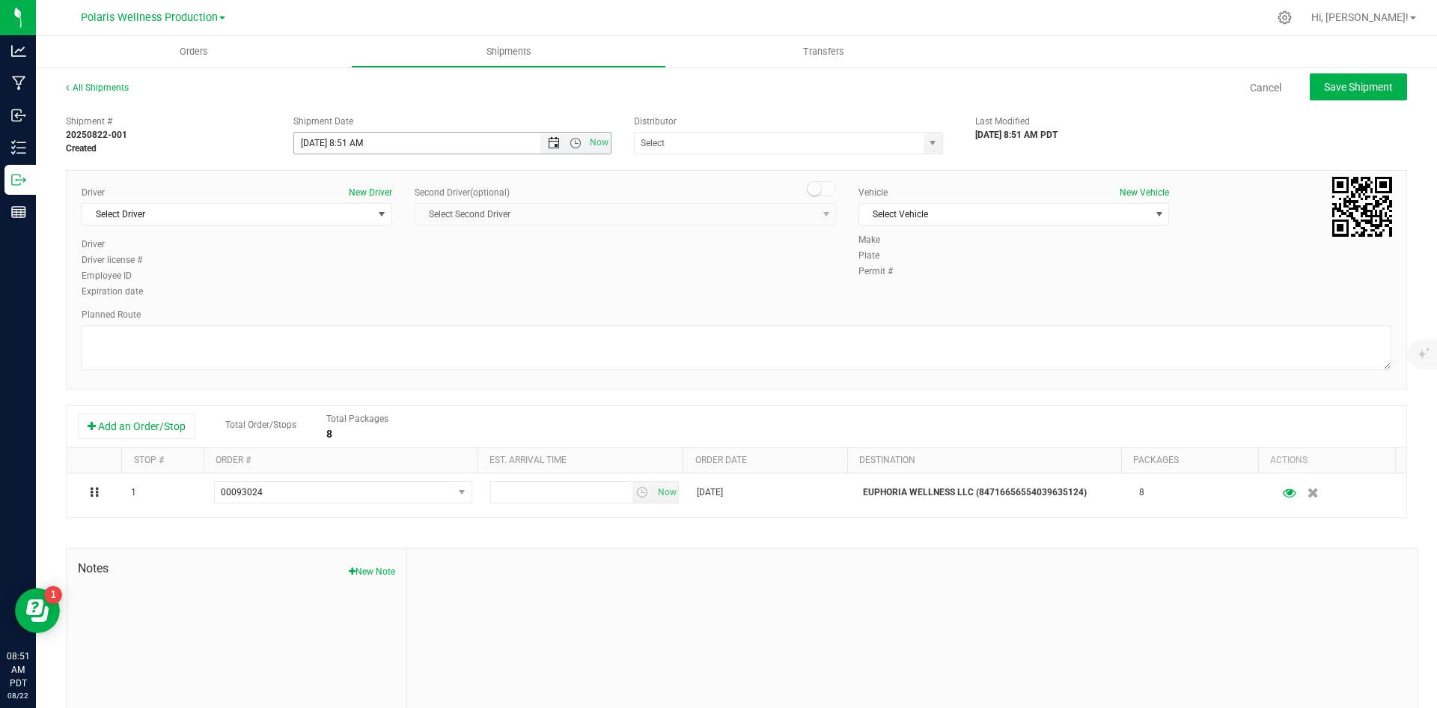
click at [552, 141] on span "Open the date view" at bounding box center [554, 143] width 12 height 12
click at [373, 316] on link "27" at bounding box center [371, 318] width 22 height 23
click at [570, 142] on span "Open the time view" at bounding box center [576, 143] width 12 height 12
click at [413, 283] on li "9:00 AM" at bounding box center [448, 288] width 313 height 19
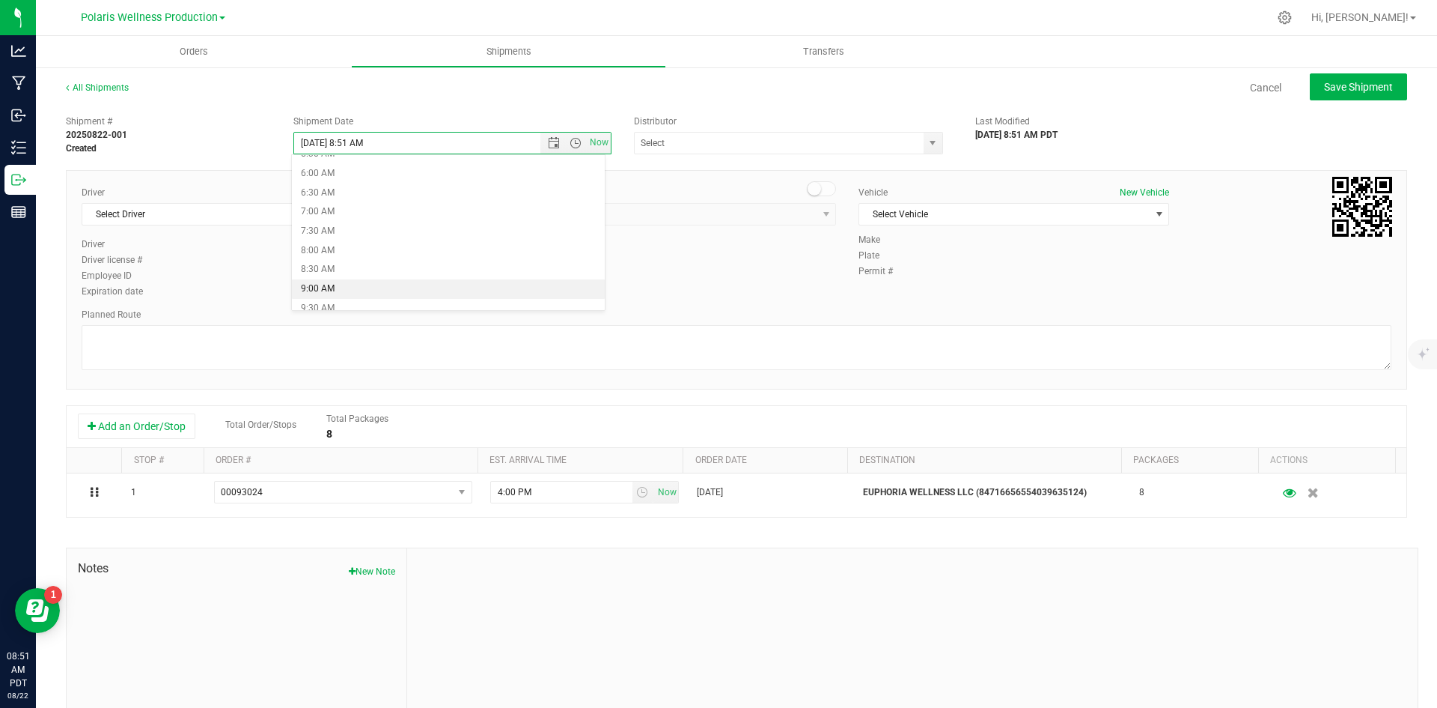
type input "[DATE] 9:00 AM"
click at [928, 139] on span "select" at bounding box center [933, 143] width 12 height 12
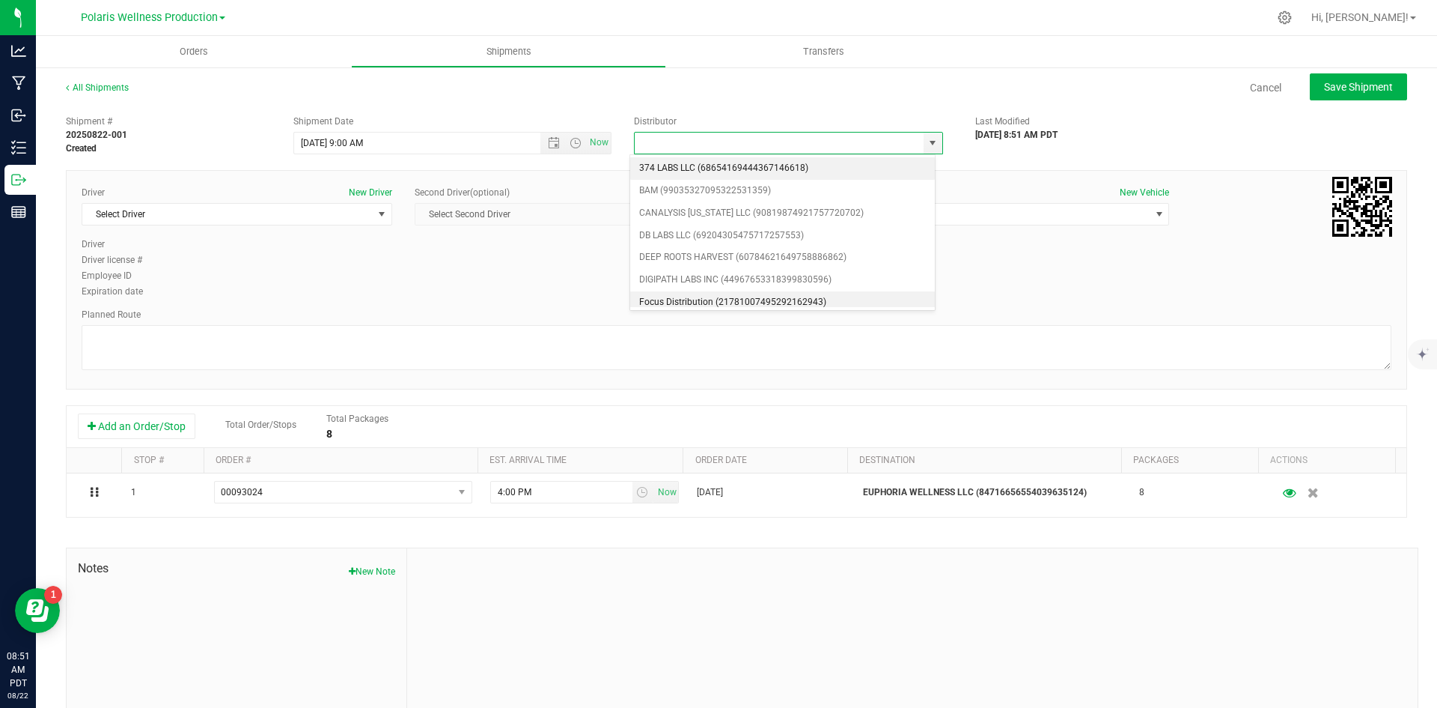
click at [771, 304] on li "Focus Distribution (21781007495292162943)" at bounding box center [782, 302] width 305 height 22
type input "Focus Distribution (21781007495292162943)"
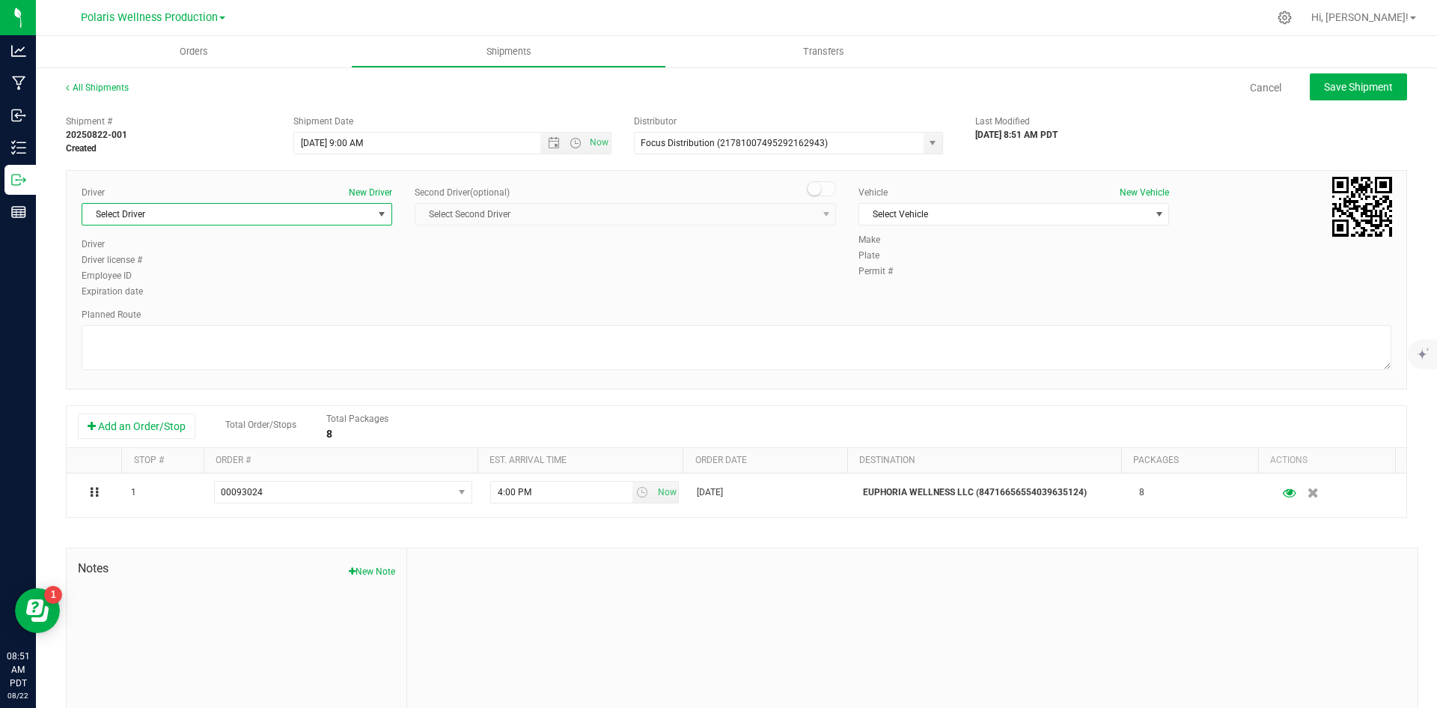
click at [385, 212] on span "select" at bounding box center [382, 214] width 12 height 12
click at [176, 367] on li "See Focus" at bounding box center [235, 365] width 306 height 22
click at [1154, 218] on span "select" at bounding box center [1160, 214] width 12 height 12
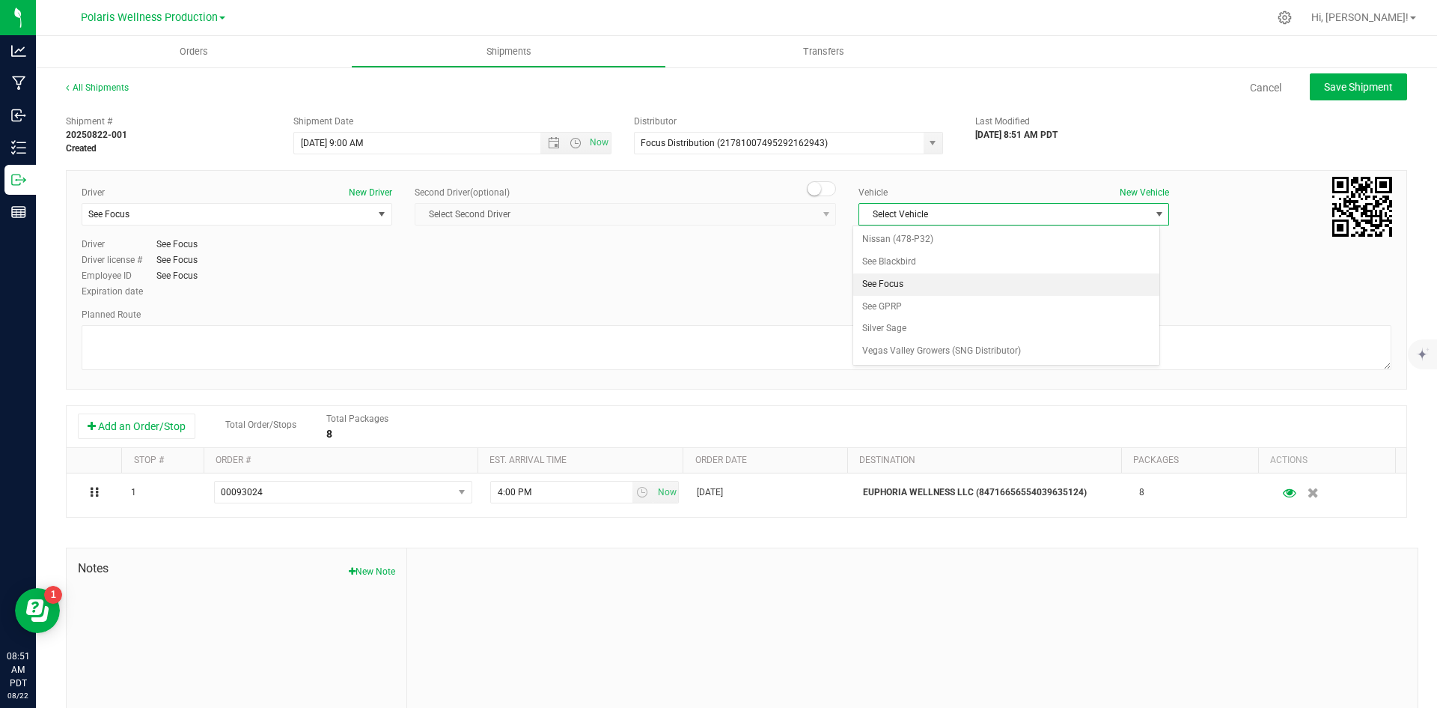
click at [962, 286] on li "See Focus" at bounding box center [1006, 284] width 306 height 22
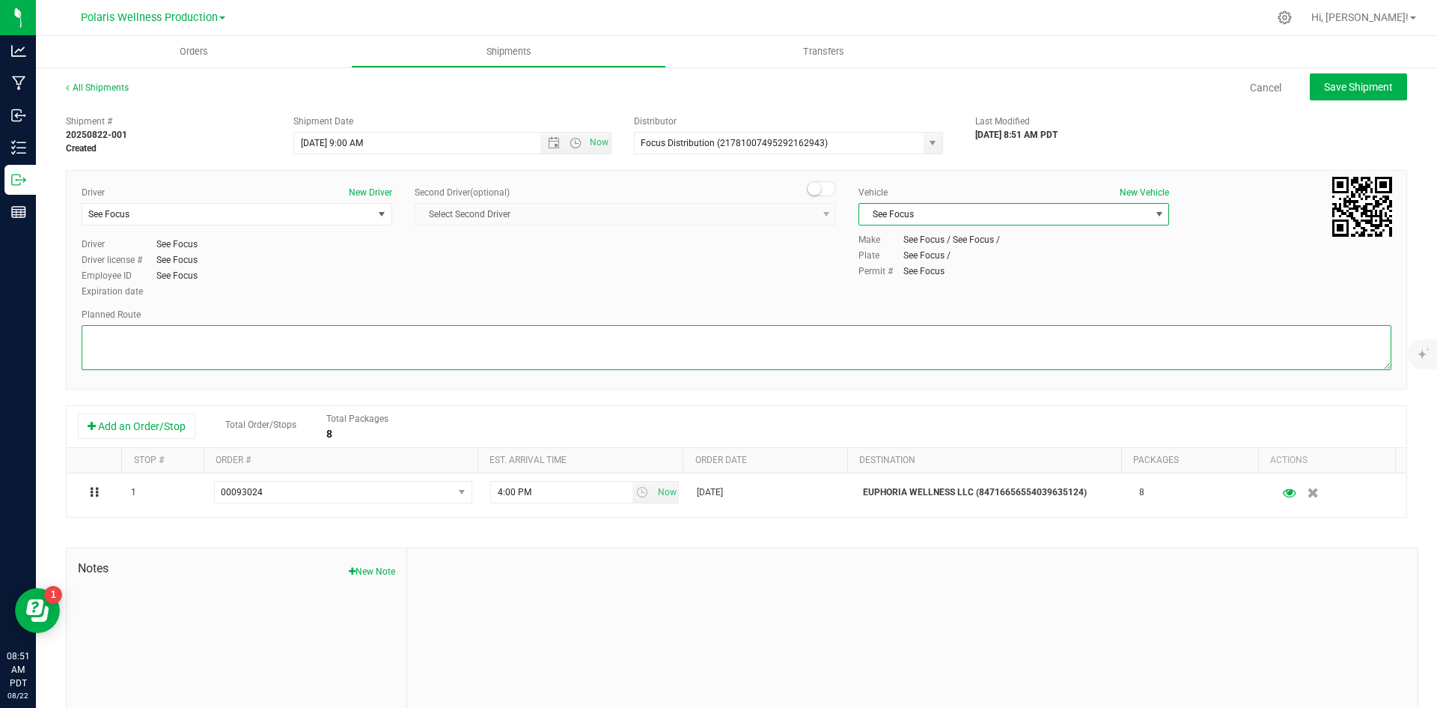
click at [674, 341] on textarea at bounding box center [737, 347] width 1310 height 45
paste textarea "[STREET_ADDRESS] on [STREET_ADDRESS] 0.4 mi Turn left onto W [PERSON_NAME] 0.2 …"
type textarea "[STREET_ADDRESS] on [STREET_ADDRESS] 0.4 mi Turn left onto W [PERSON_NAME] 0.2 …"
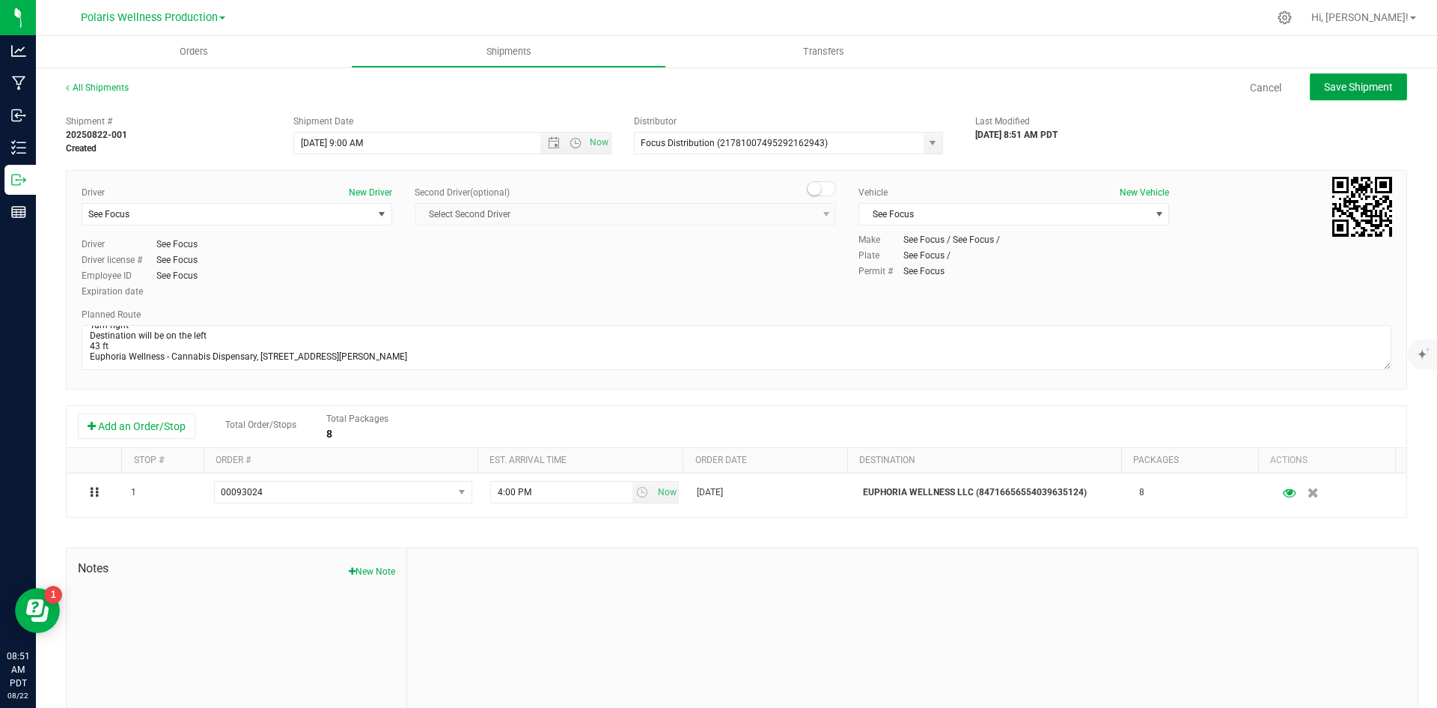
click at [1326, 86] on span "Save Shipment" at bounding box center [1358, 87] width 69 height 12
type input "[DATE] 4:00 PM"
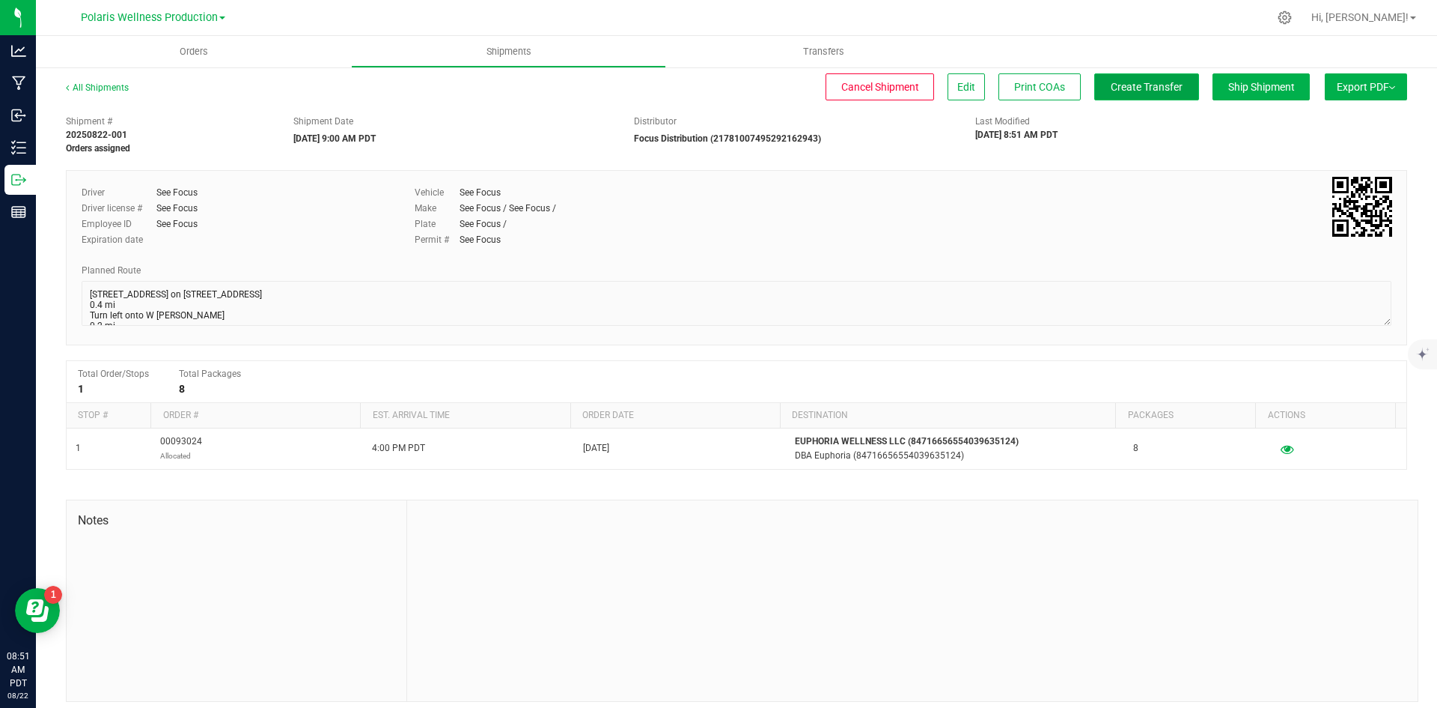
click at [1142, 84] on span "Create Transfer" at bounding box center [1147, 87] width 72 height 12
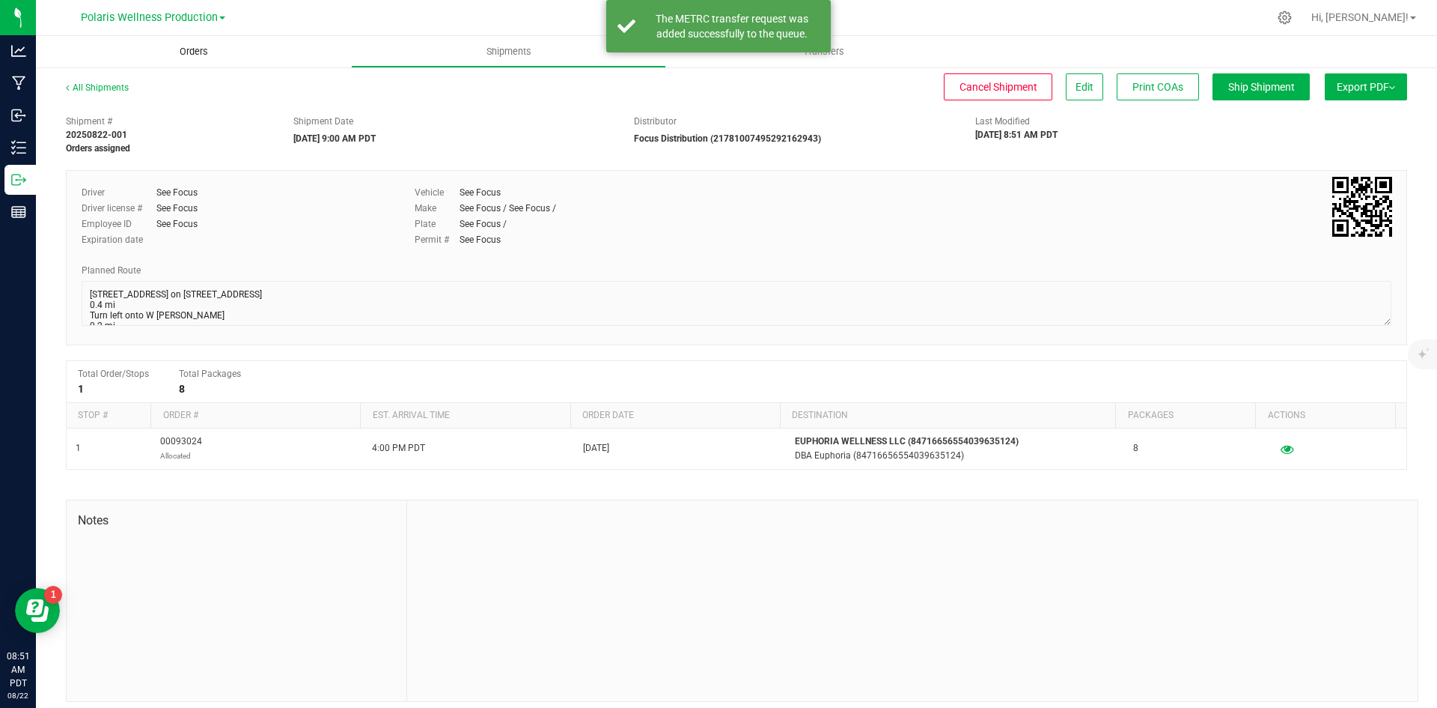
click at [176, 50] on span "Orders" at bounding box center [193, 51] width 69 height 13
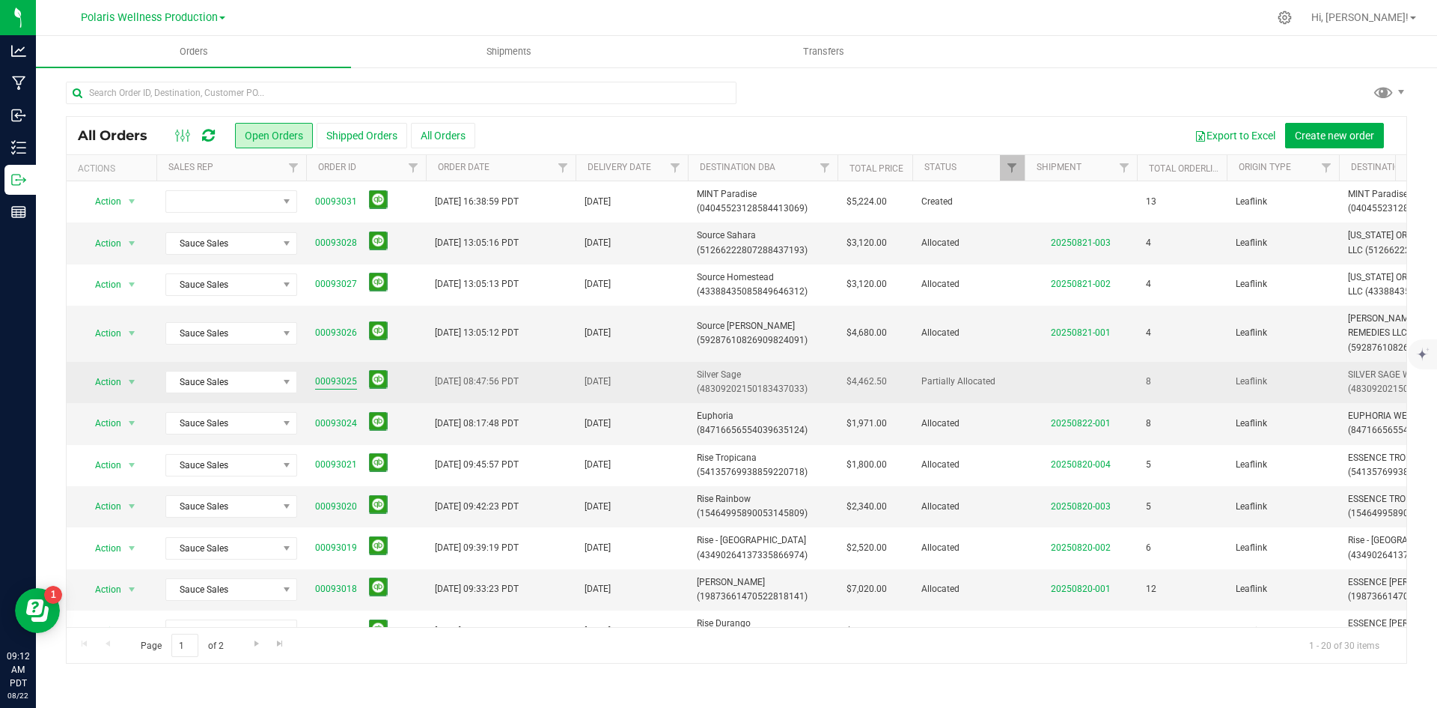
click at [338, 380] on link "00093025" at bounding box center [336, 381] width 42 height 14
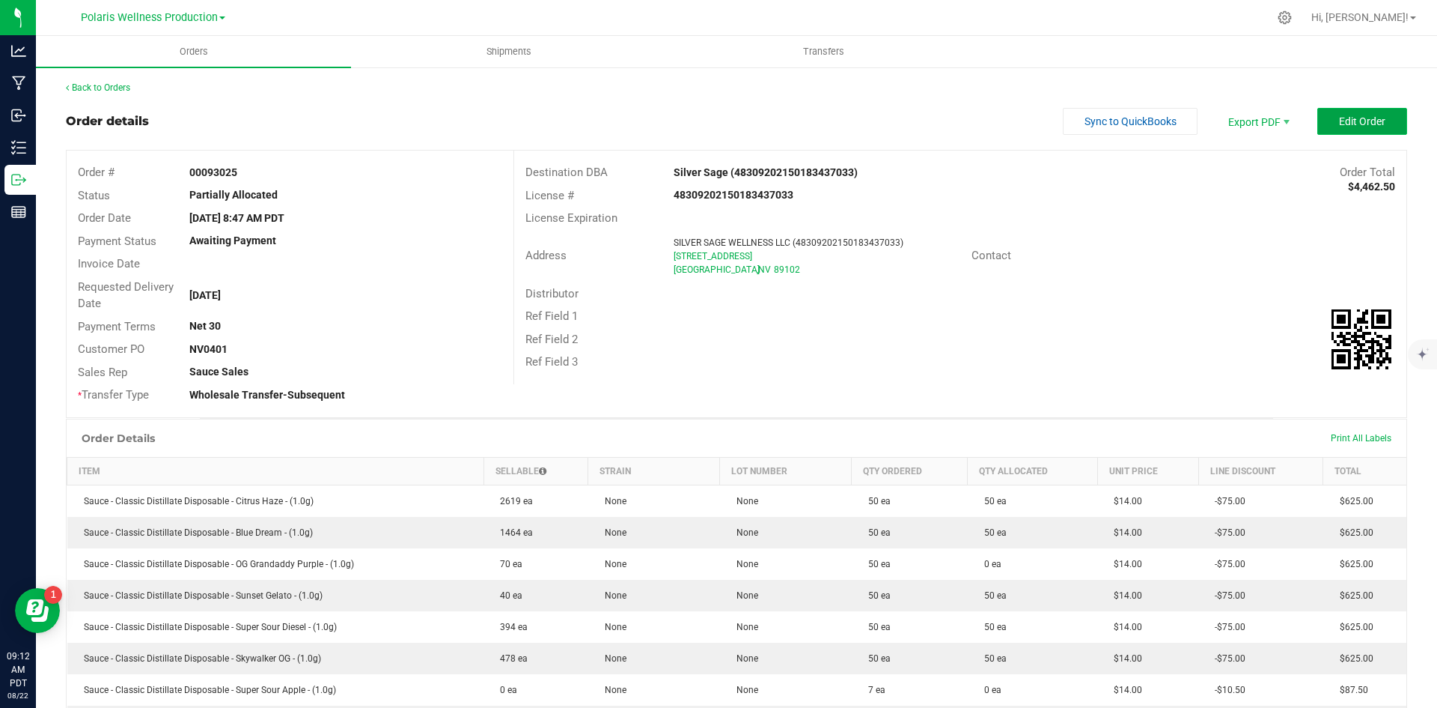
click at [1365, 127] on span "Edit Order" at bounding box center [1362, 121] width 46 height 12
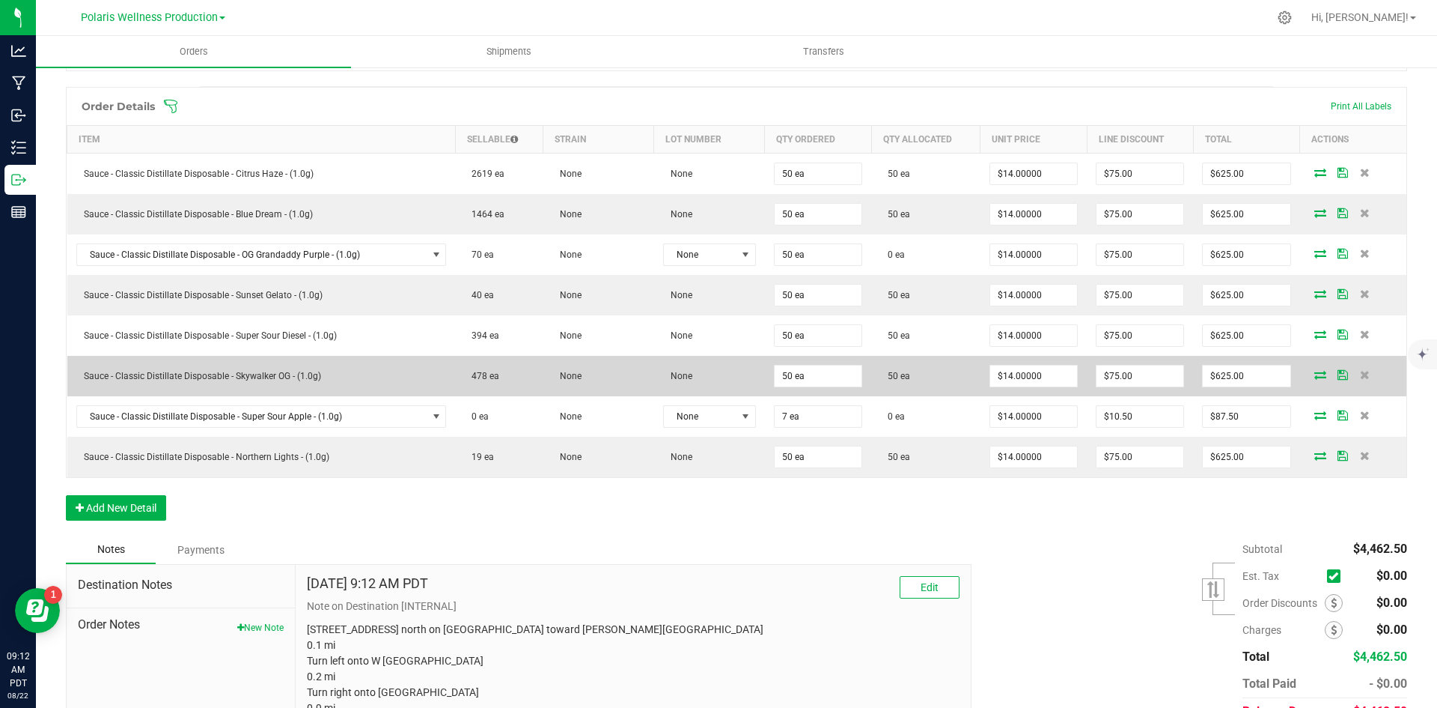
scroll to position [374, 0]
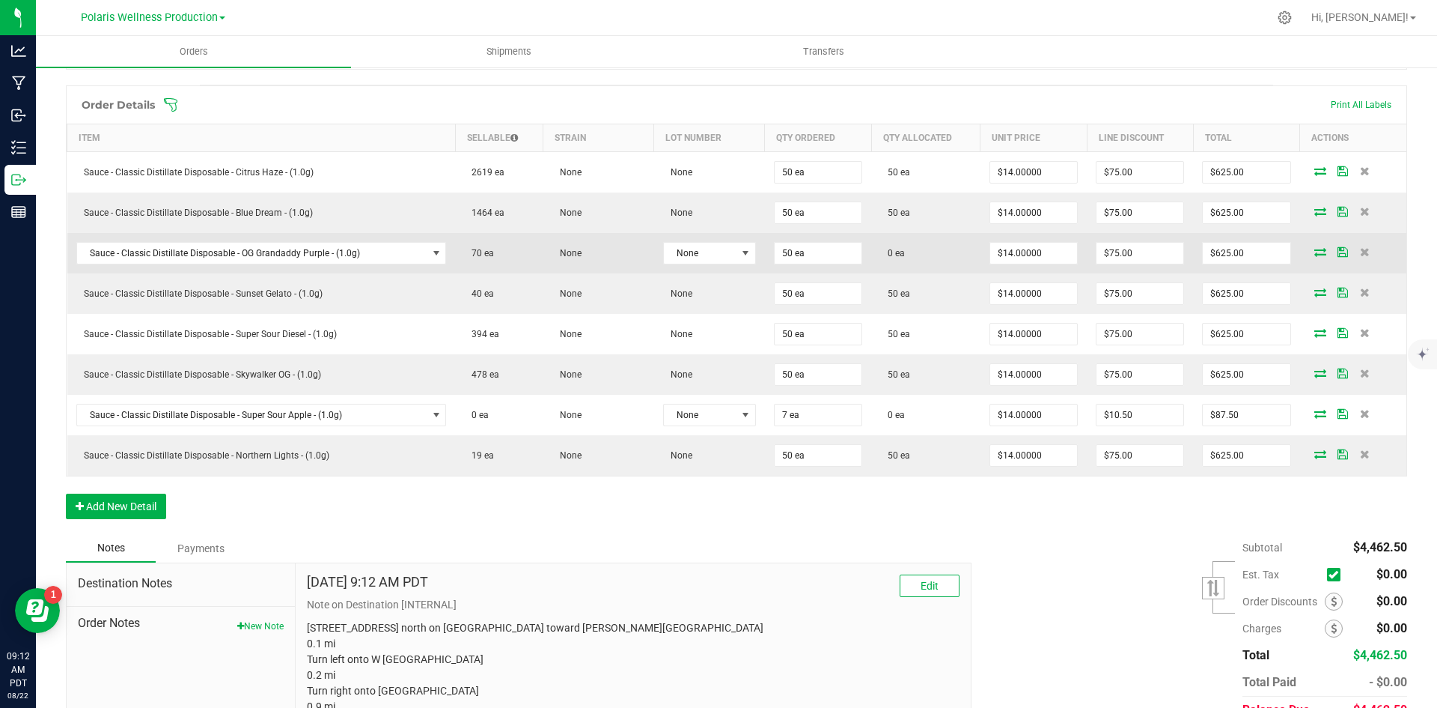
click at [1315, 252] on icon at bounding box center [1321, 251] width 12 height 9
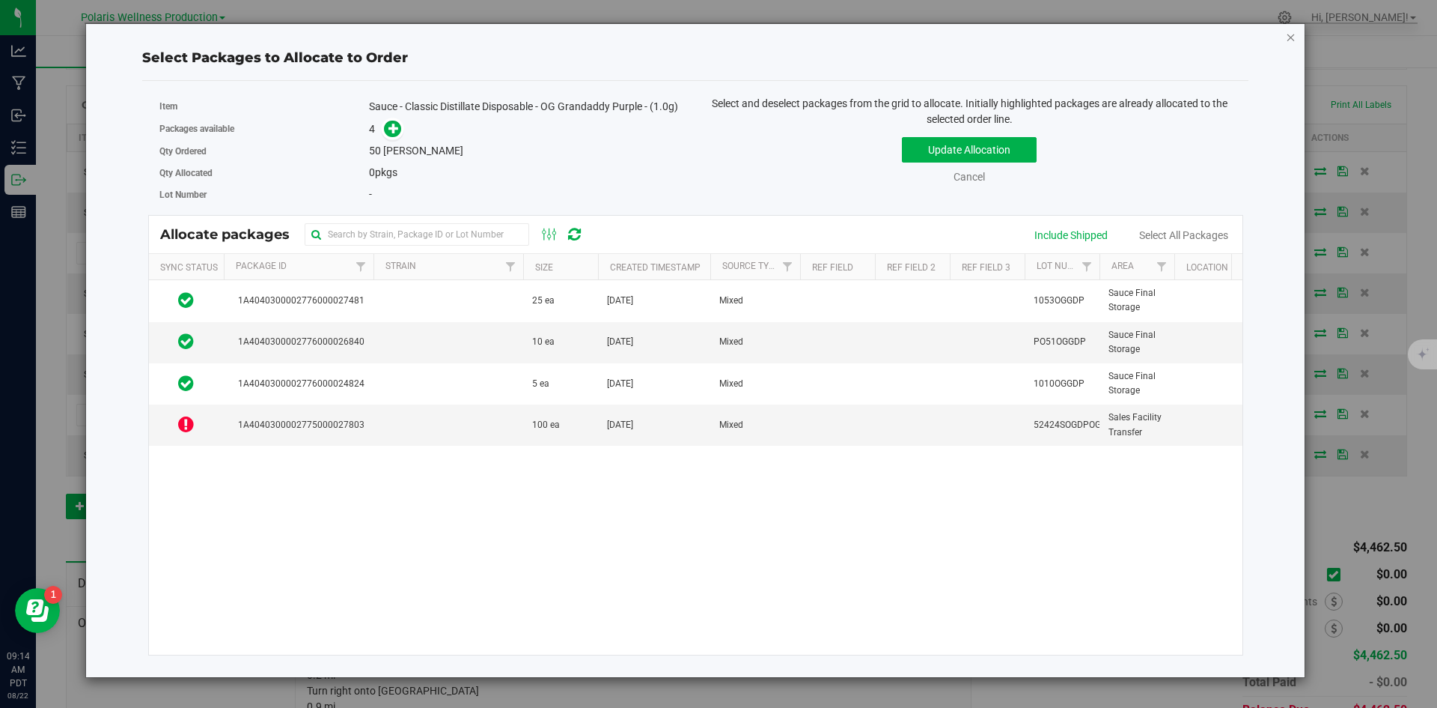
click at [1288, 43] on icon "button" at bounding box center [1291, 37] width 10 height 18
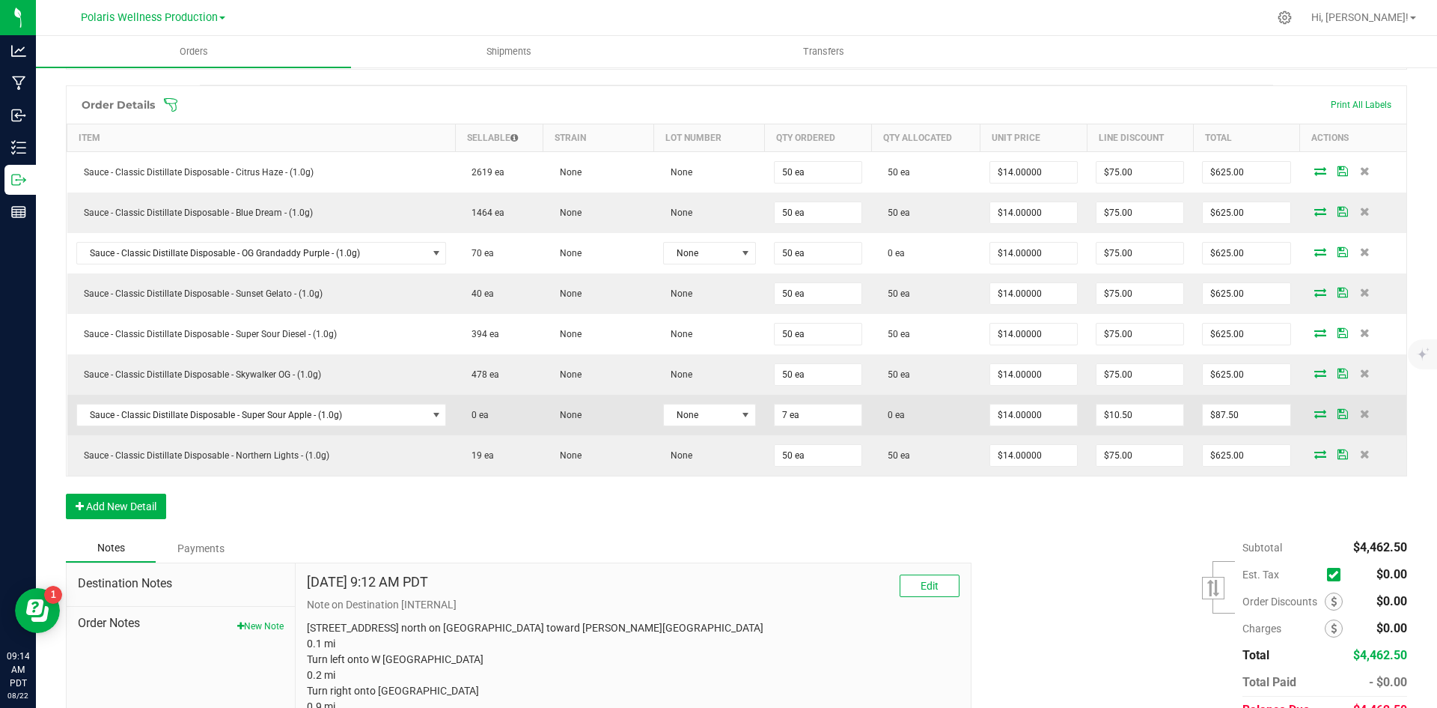
click at [1315, 414] on icon at bounding box center [1321, 413] width 12 height 9
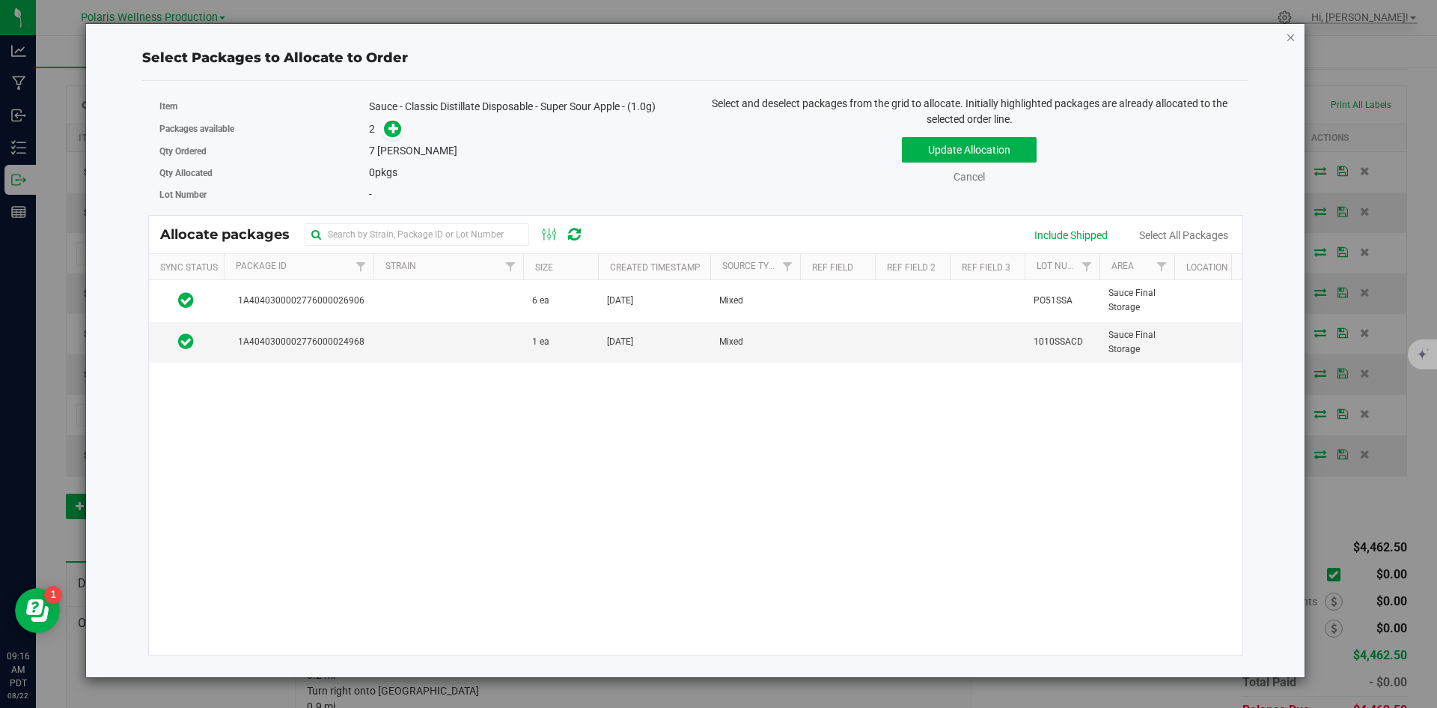
click at [1289, 35] on icon "button" at bounding box center [1291, 37] width 10 height 18
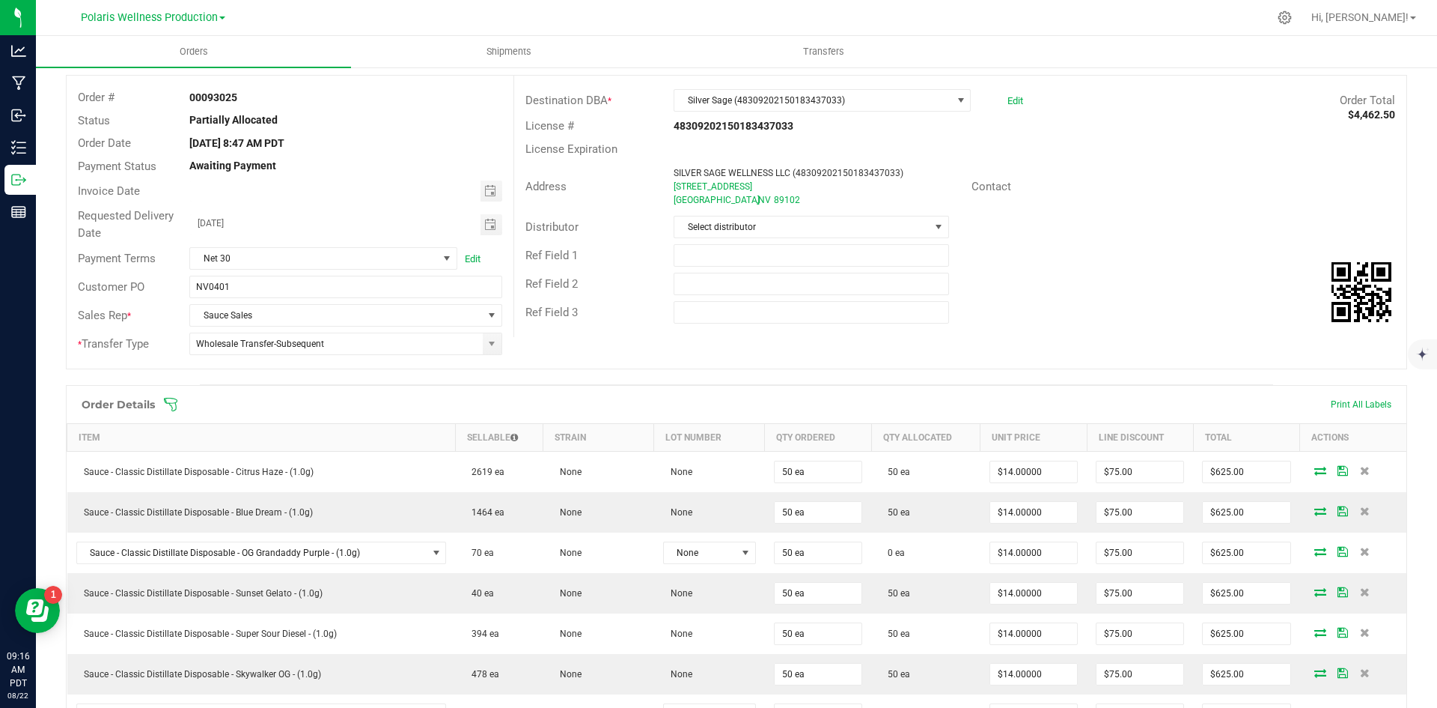
scroll to position [0, 0]
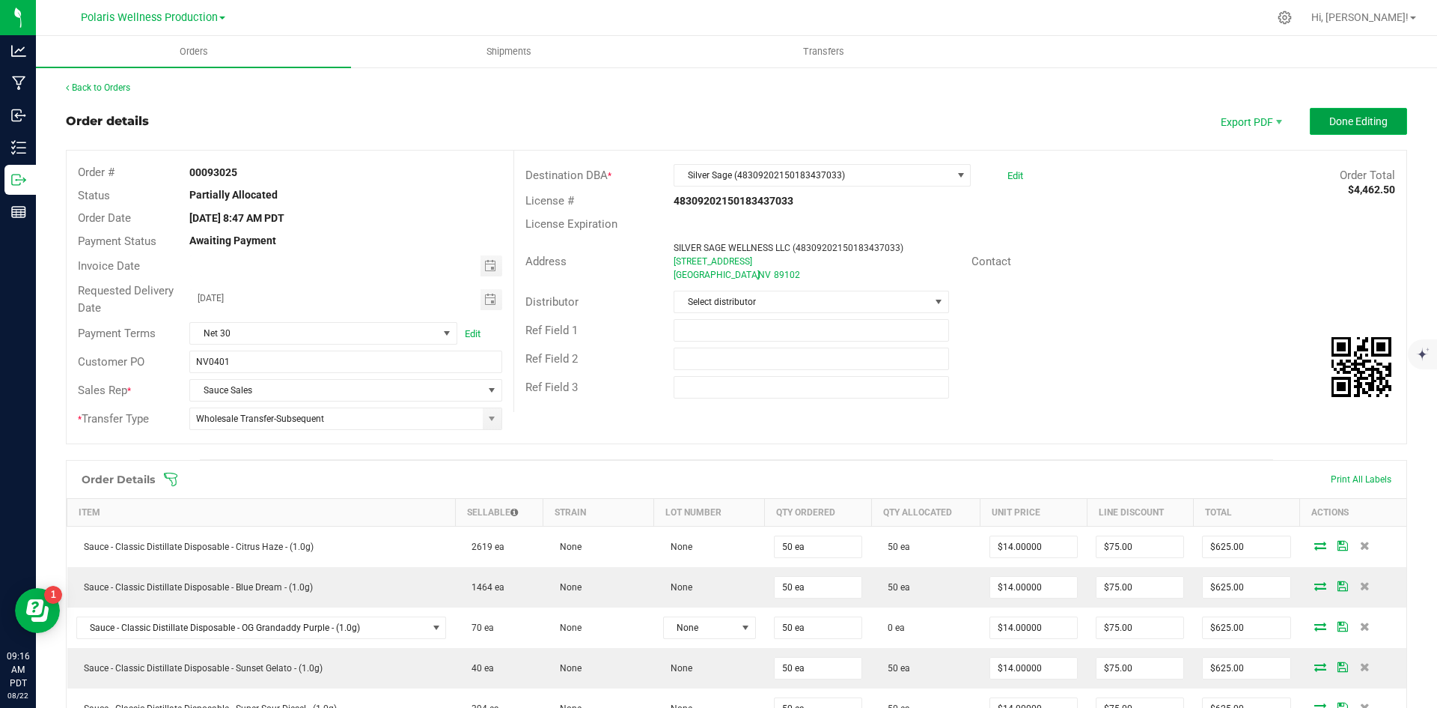
click at [1340, 118] on span "Done Editing" at bounding box center [1359, 121] width 58 height 12
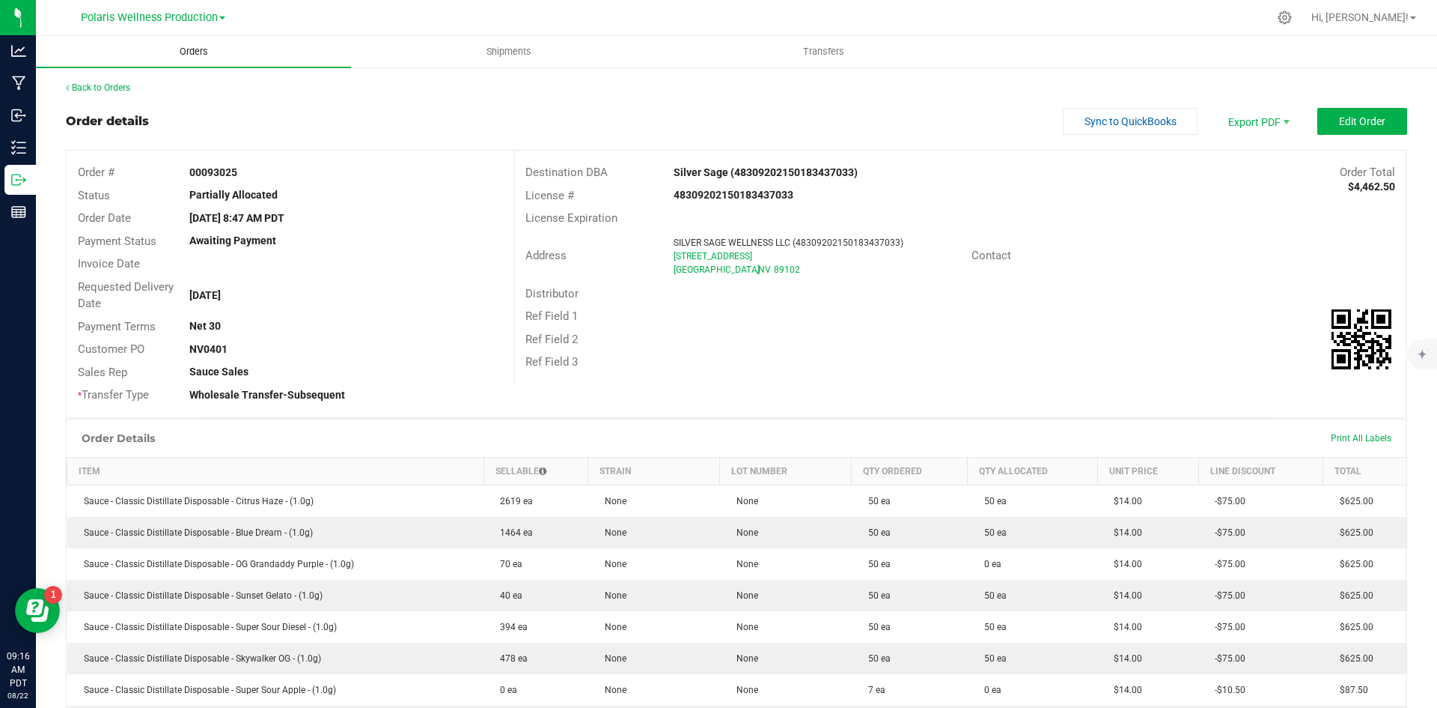
click at [184, 49] on span "Orders" at bounding box center [193, 51] width 69 height 13
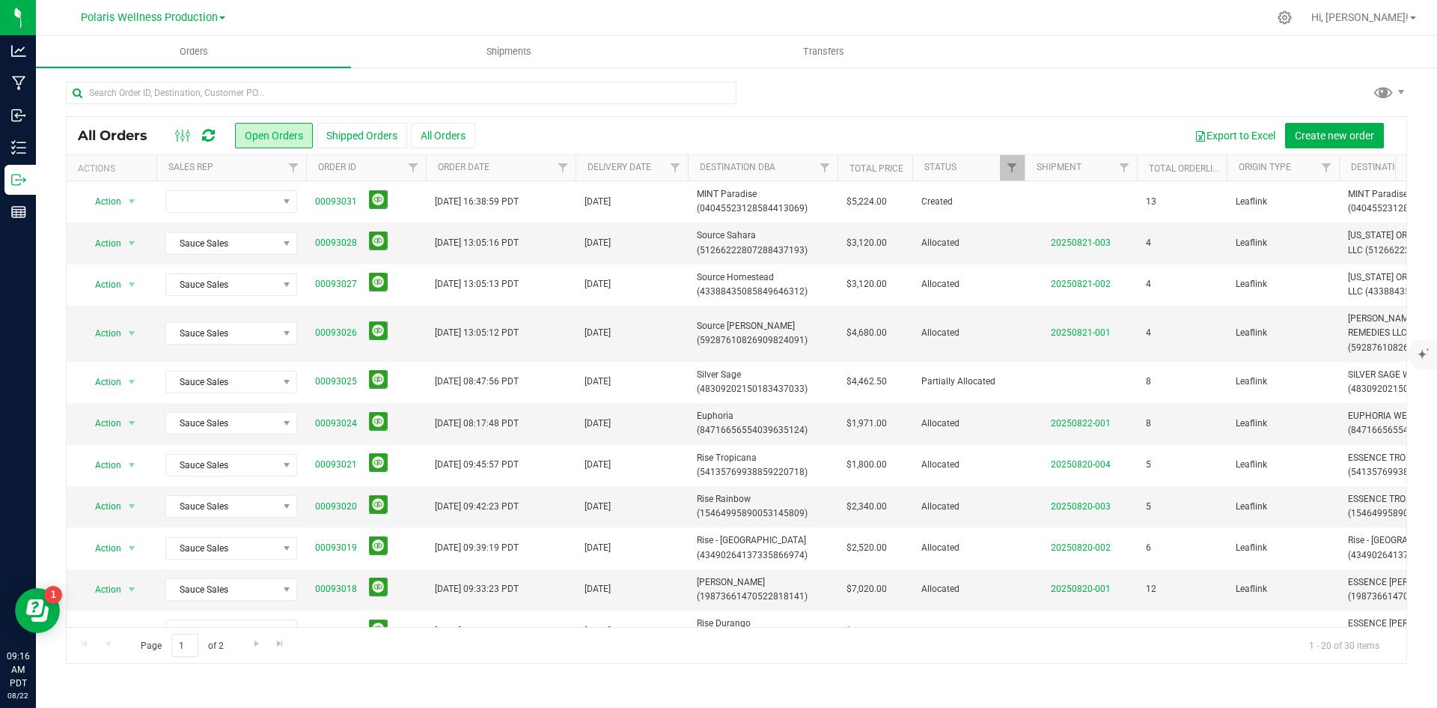
click at [211, 133] on icon at bounding box center [208, 135] width 13 height 15
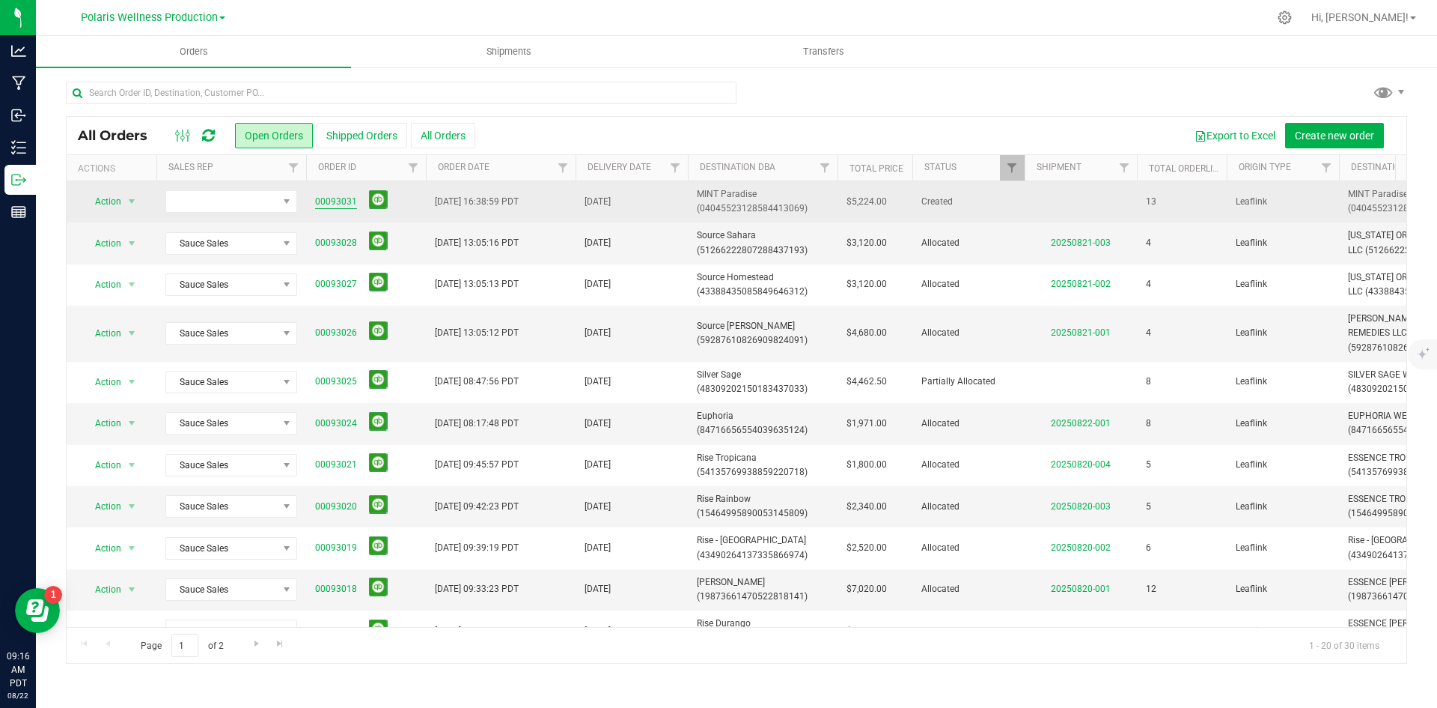
click at [338, 200] on link "00093031" at bounding box center [336, 202] width 42 height 14
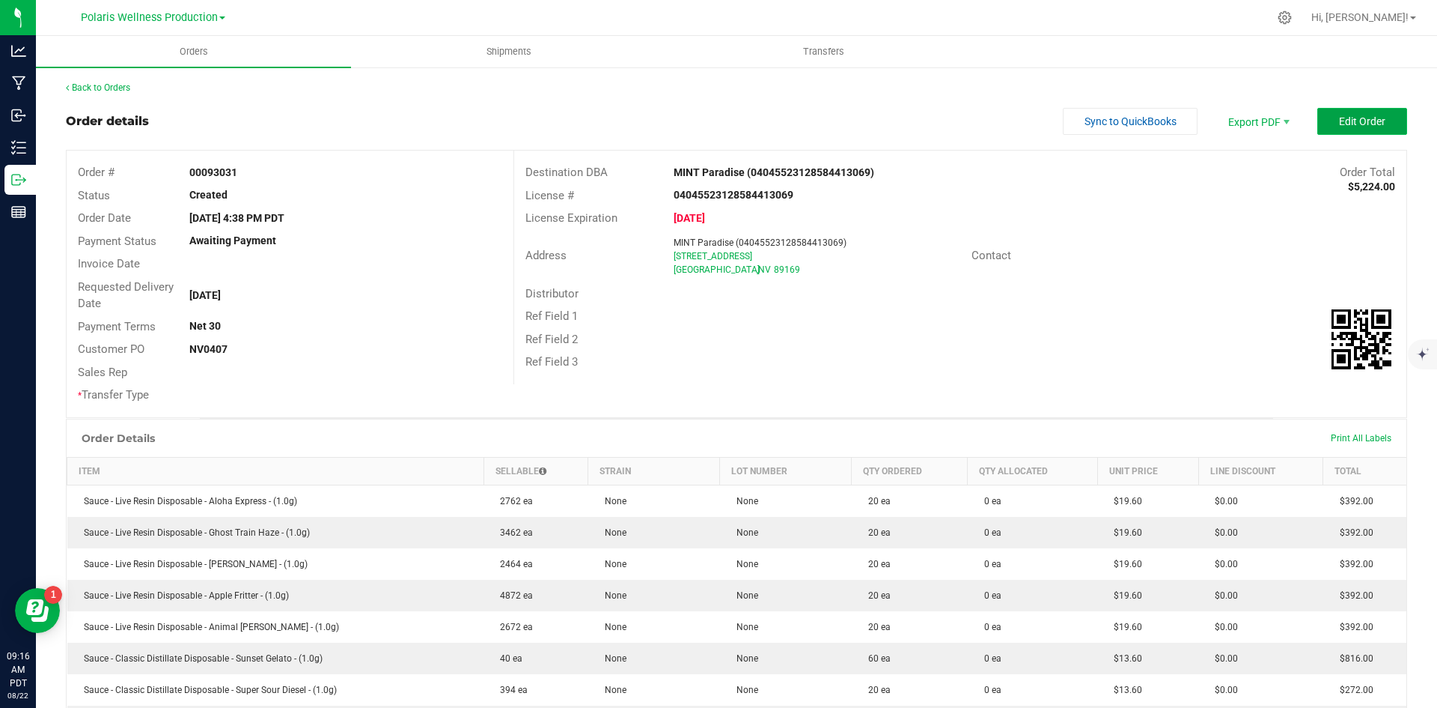
click at [1339, 132] on button "Edit Order" at bounding box center [1363, 121] width 90 height 27
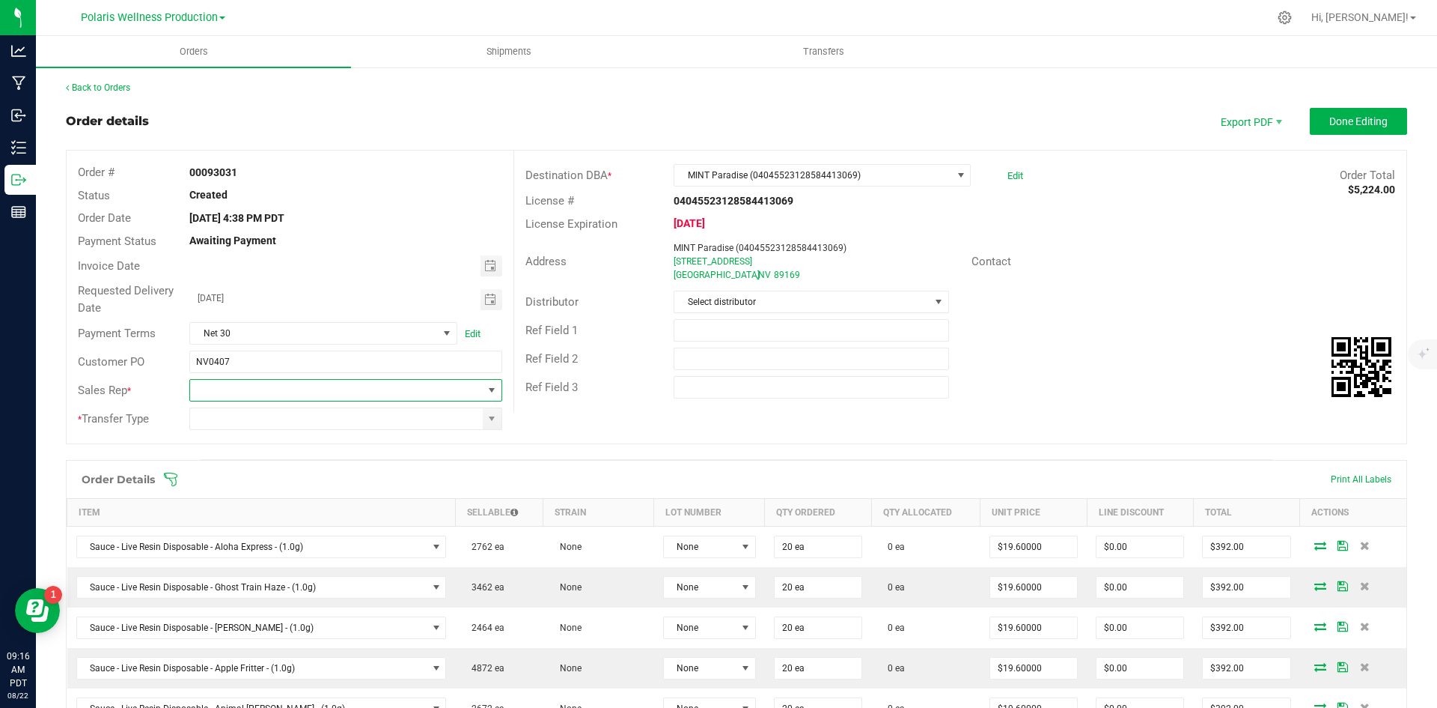
click at [487, 387] on span at bounding box center [492, 390] width 12 height 12
click at [341, 529] on li "Sauce Sales" at bounding box center [343, 530] width 308 height 25
click at [491, 419] on span at bounding box center [492, 419] width 12 height 12
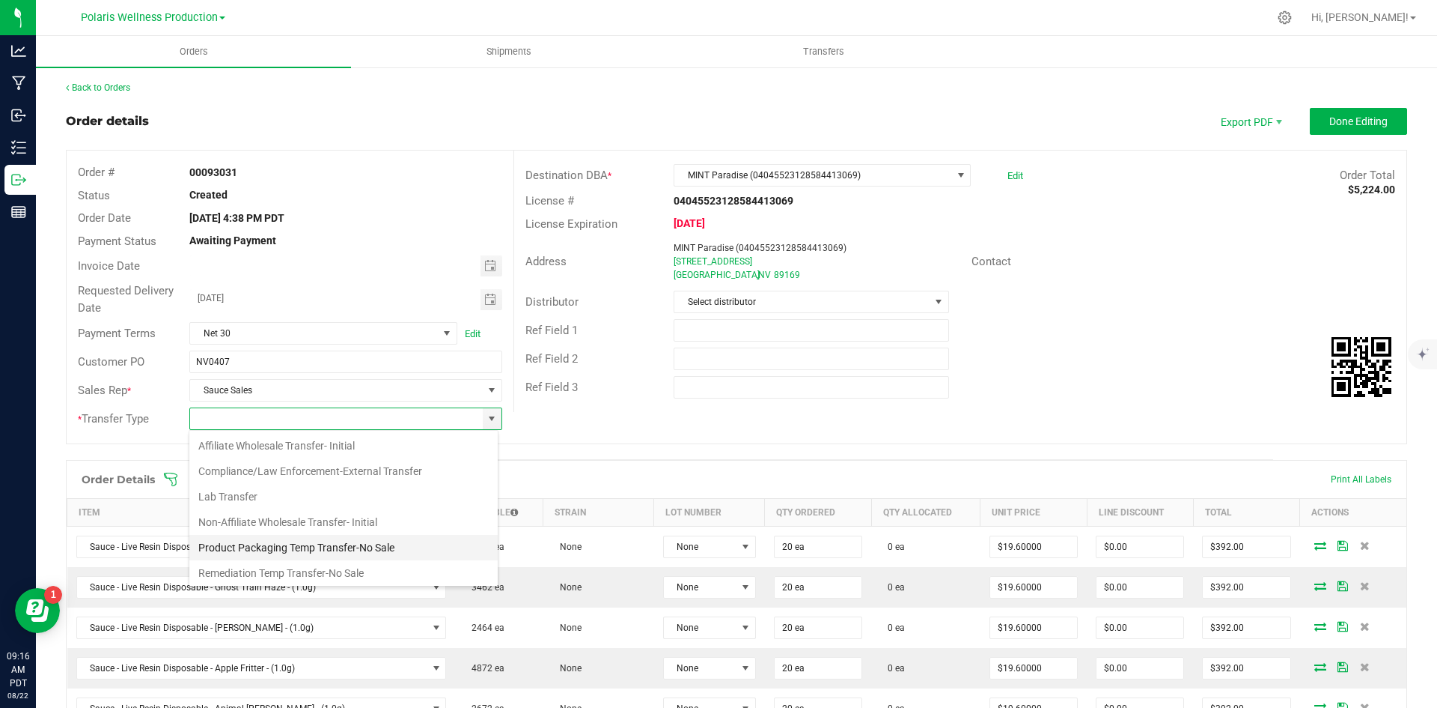
scroll to position [79, 0]
click at [329, 567] on li "Wholesale Transfer-Subsequent" at bounding box center [343, 569] width 308 height 25
type input "Wholesale Transfer-Subsequent"
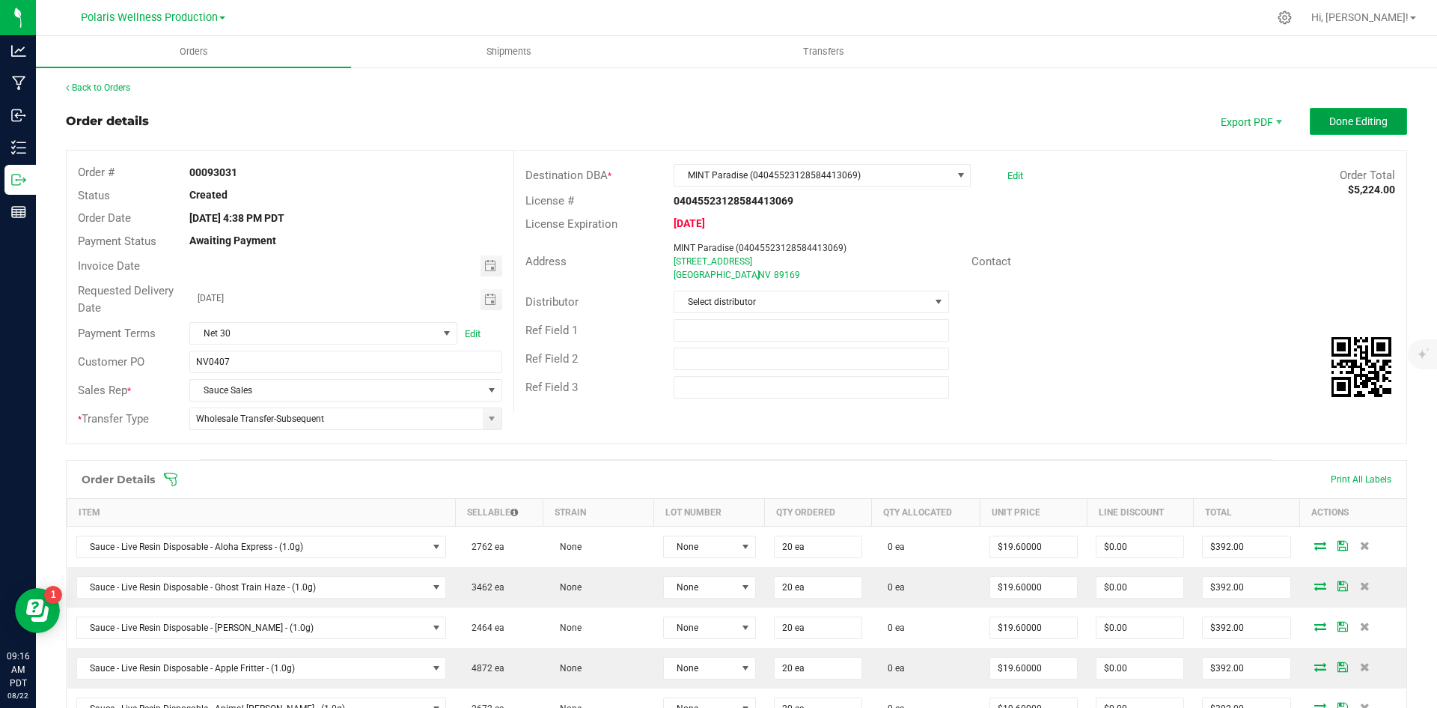
click at [1330, 115] on span "Done Editing" at bounding box center [1359, 121] width 58 height 12
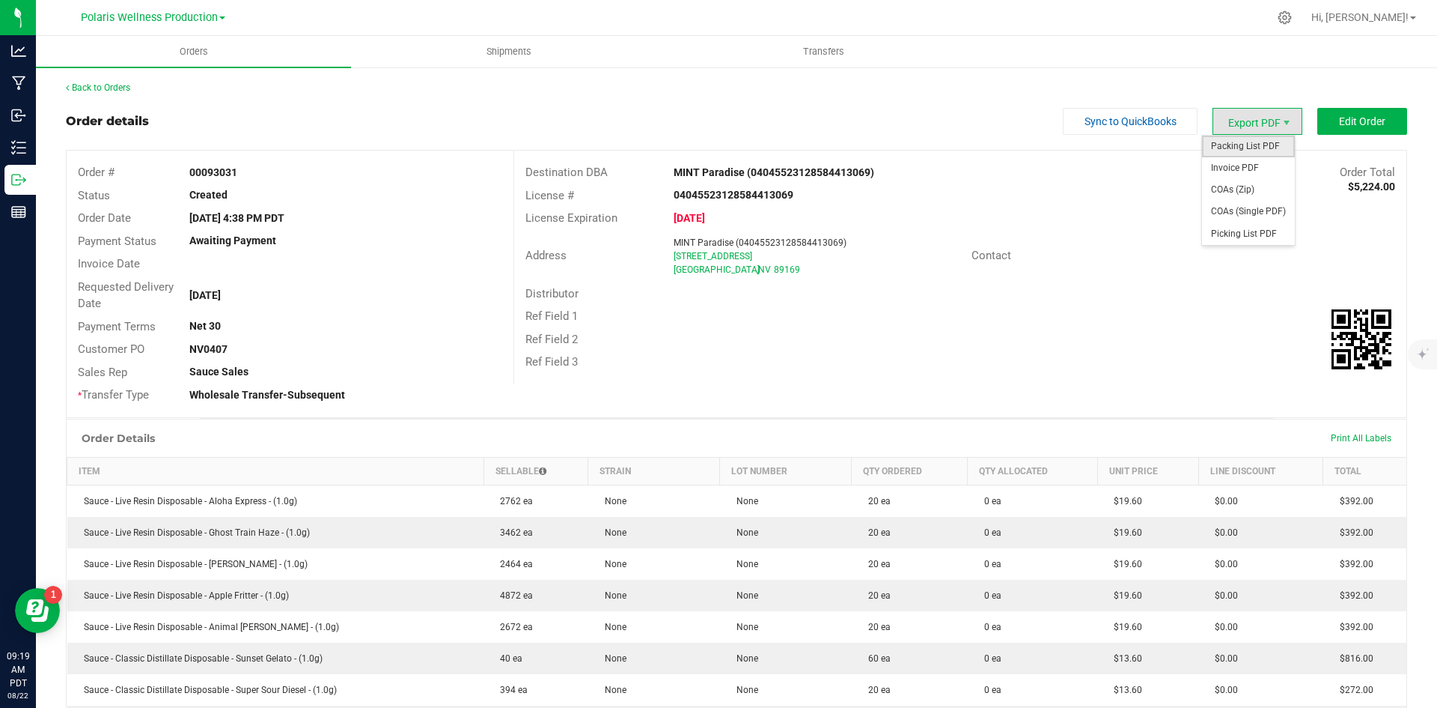
click at [1250, 146] on span "Packing List PDF" at bounding box center [1248, 147] width 93 height 22
click at [126, 84] on link "Back to Orders" at bounding box center [98, 87] width 64 height 10
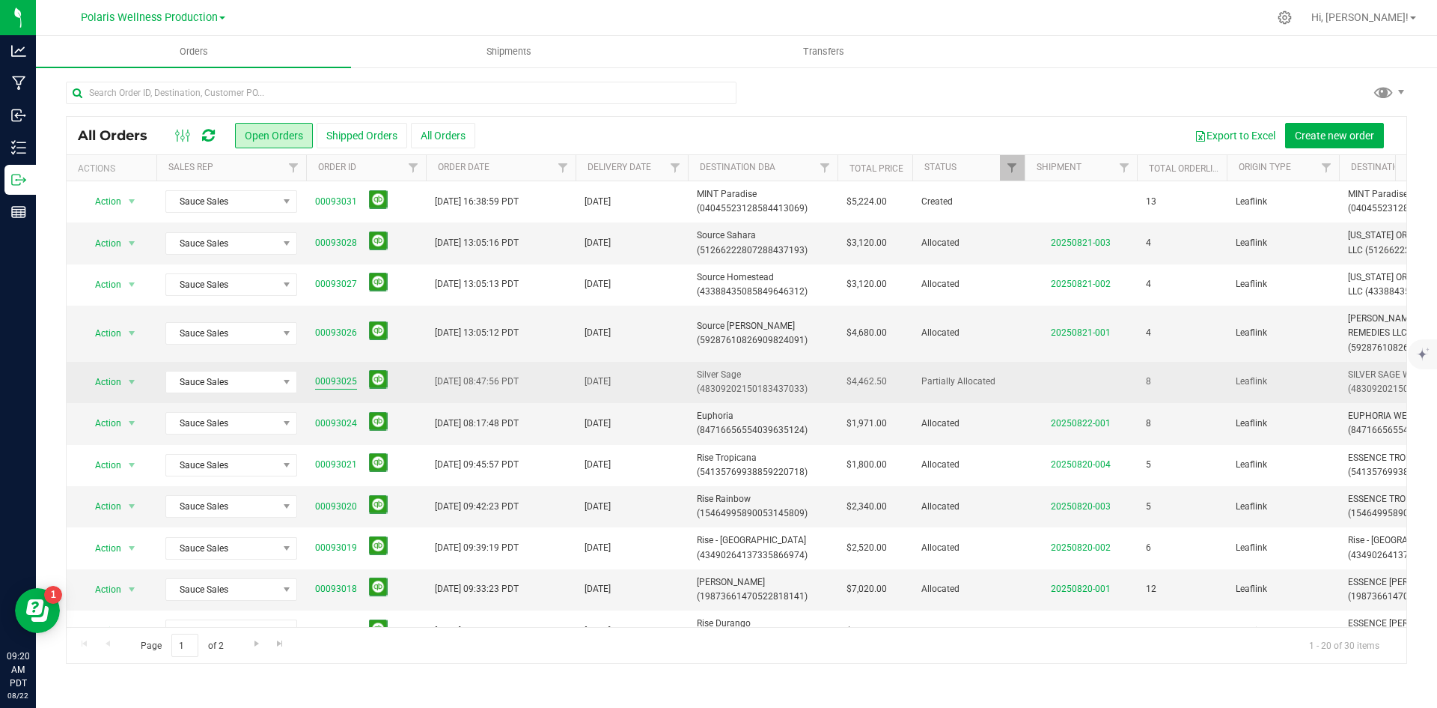
click at [333, 380] on link "00093025" at bounding box center [336, 381] width 42 height 14
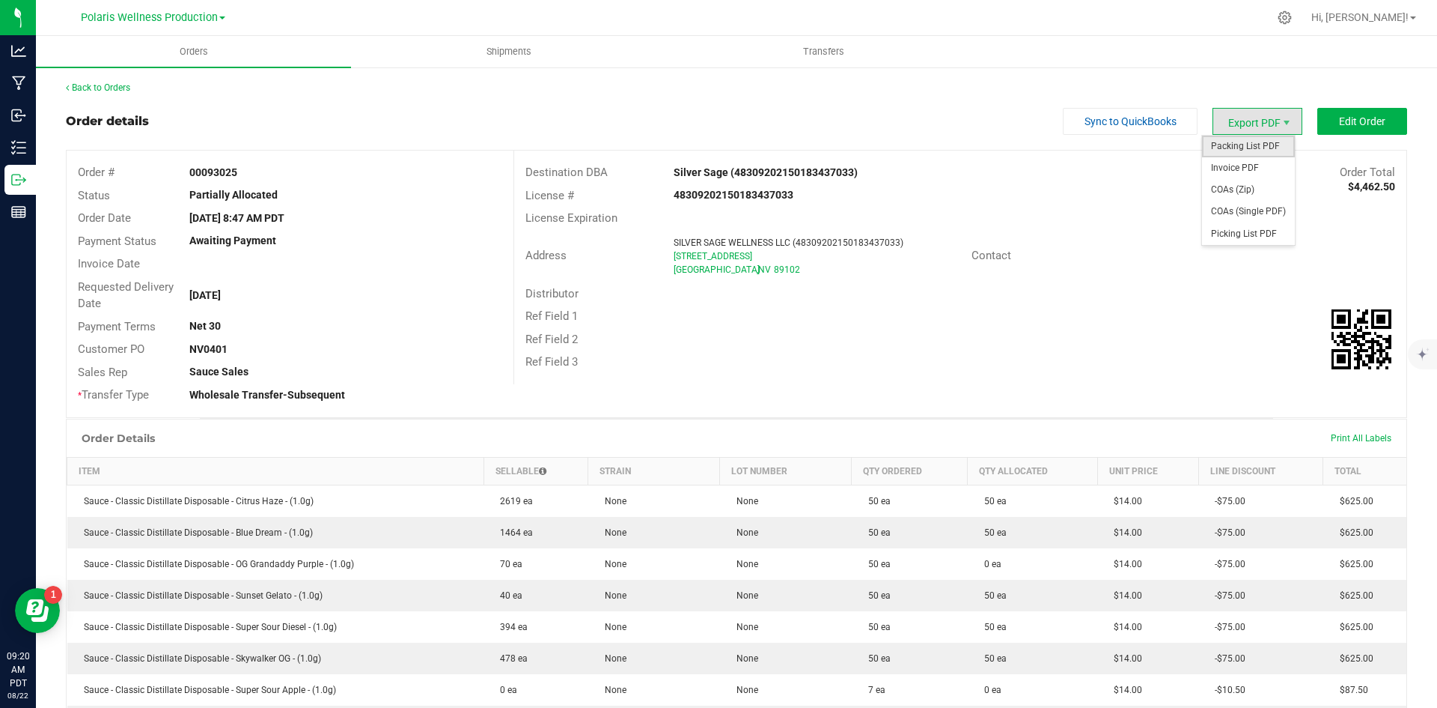
click at [1238, 147] on span "Packing List PDF" at bounding box center [1248, 147] width 93 height 22
click at [1361, 124] on span "Edit Order" at bounding box center [1362, 121] width 46 height 12
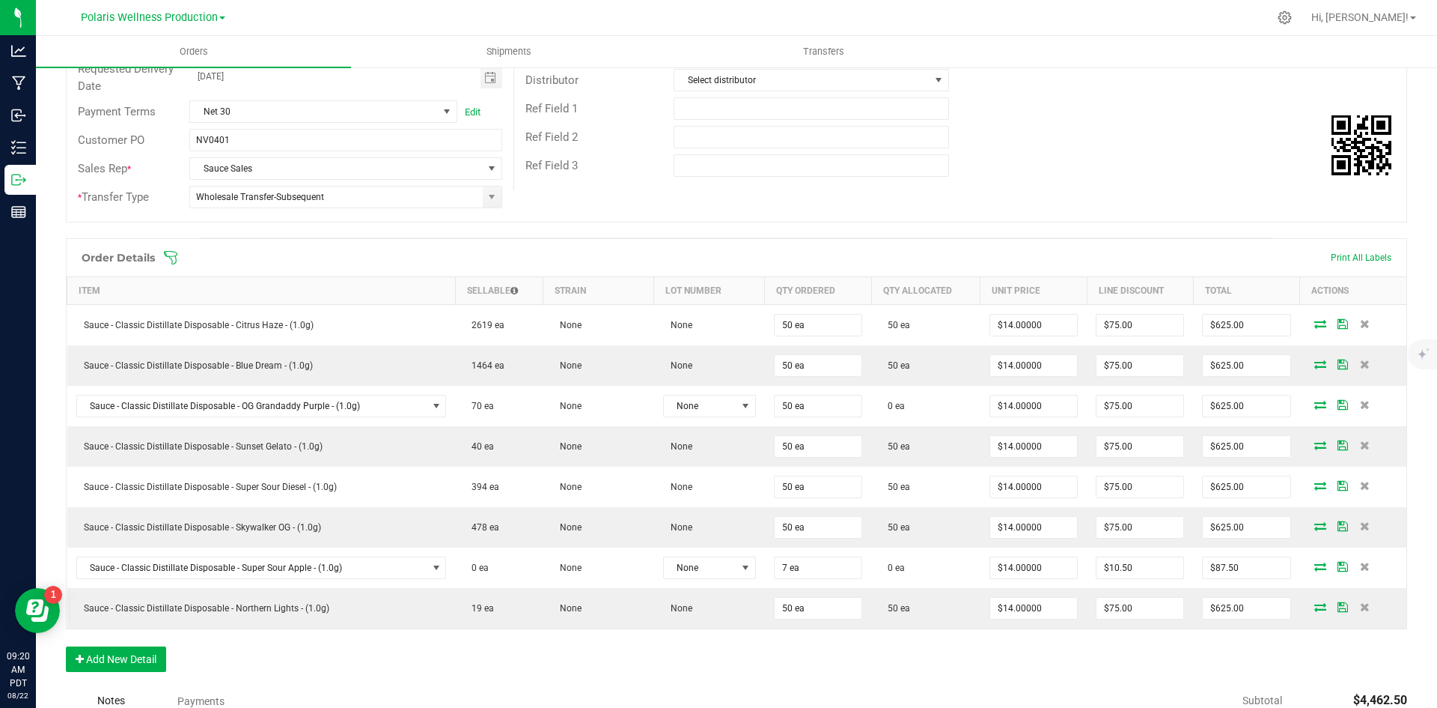
scroll to position [225, 0]
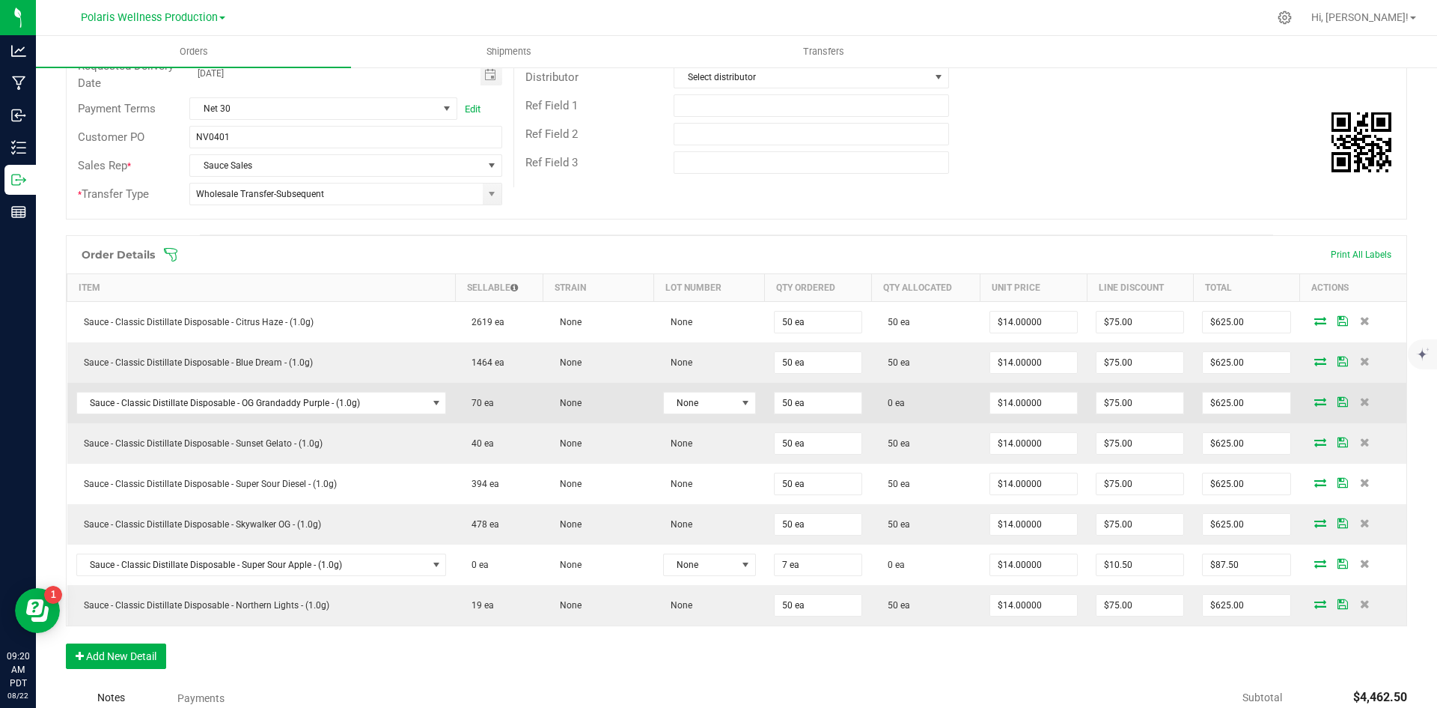
click at [1315, 401] on icon at bounding box center [1321, 401] width 12 height 9
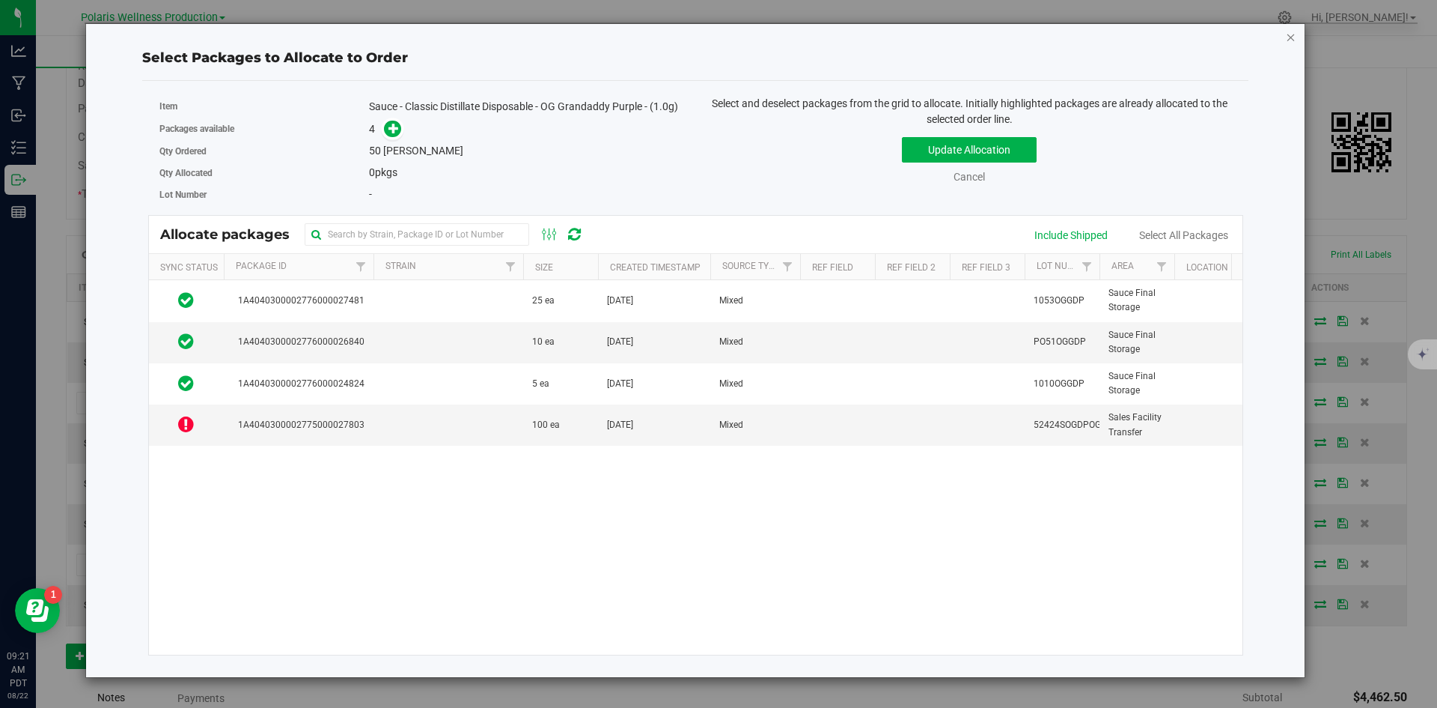
click at [1287, 40] on icon "button" at bounding box center [1291, 37] width 10 height 18
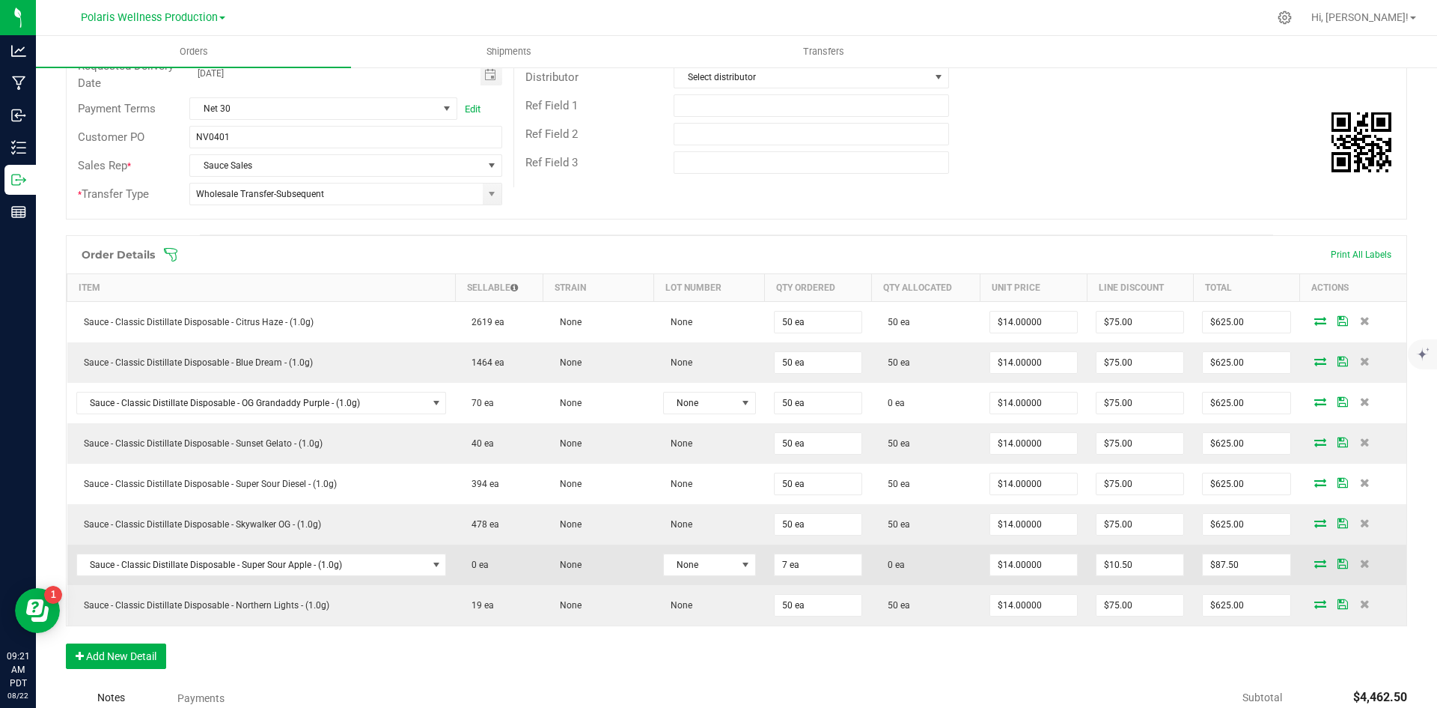
click at [1315, 565] on icon at bounding box center [1321, 563] width 12 height 9
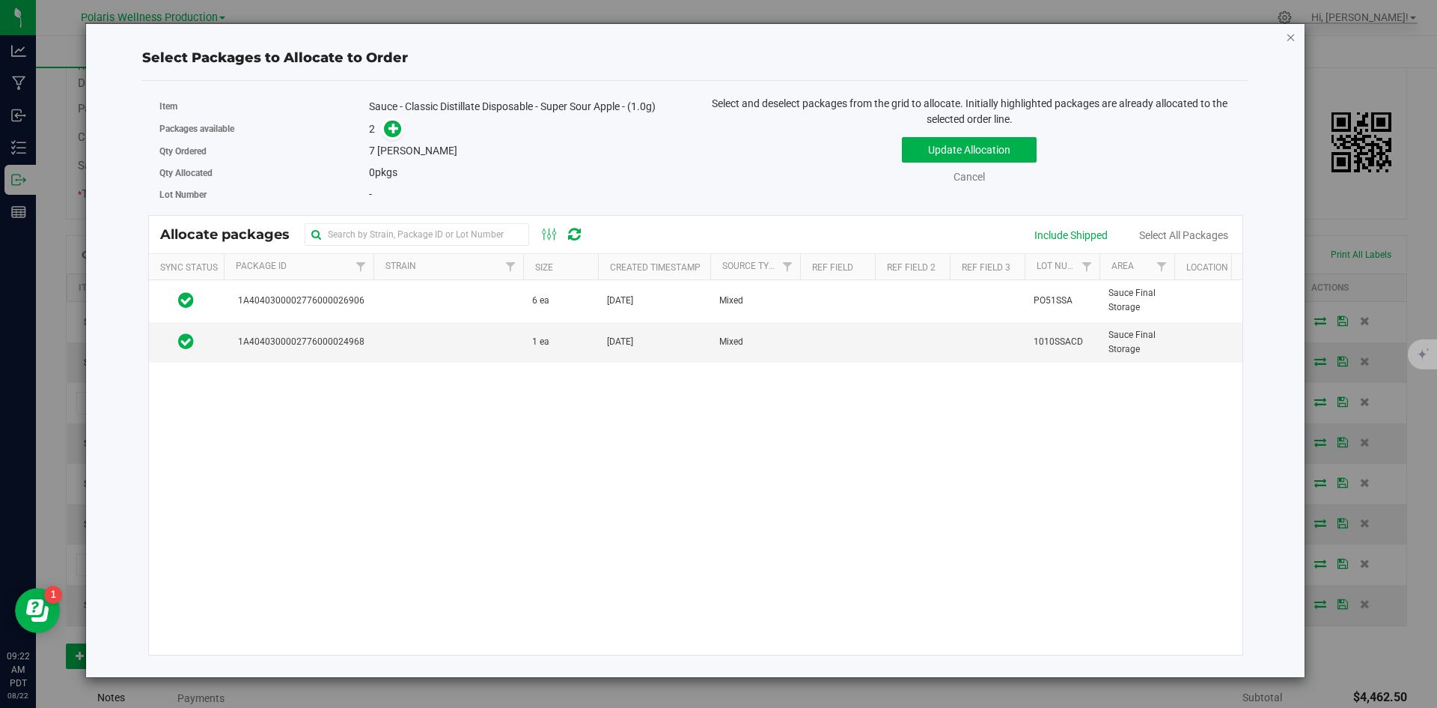
click at [1295, 38] on icon "button" at bounding box center [1291, 37] width 10 height 18
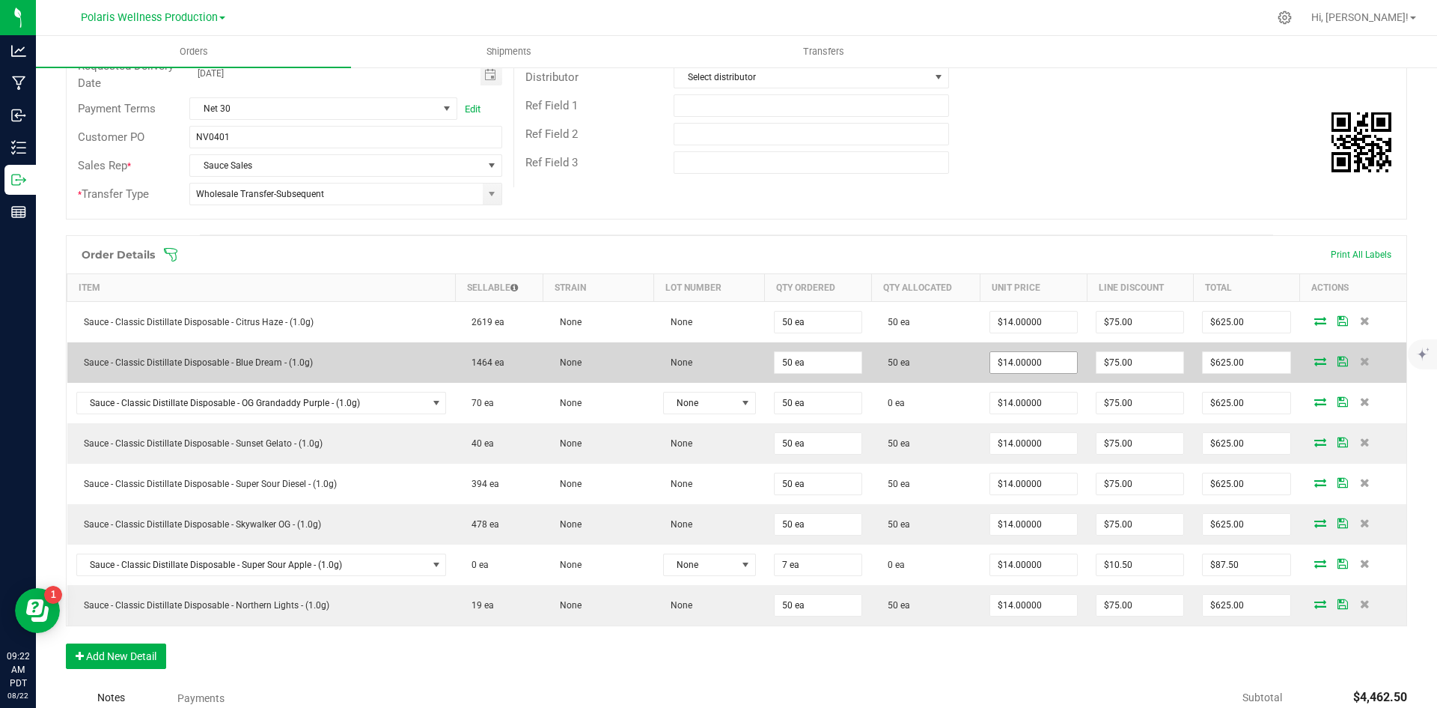
scroll to position [0, 0]
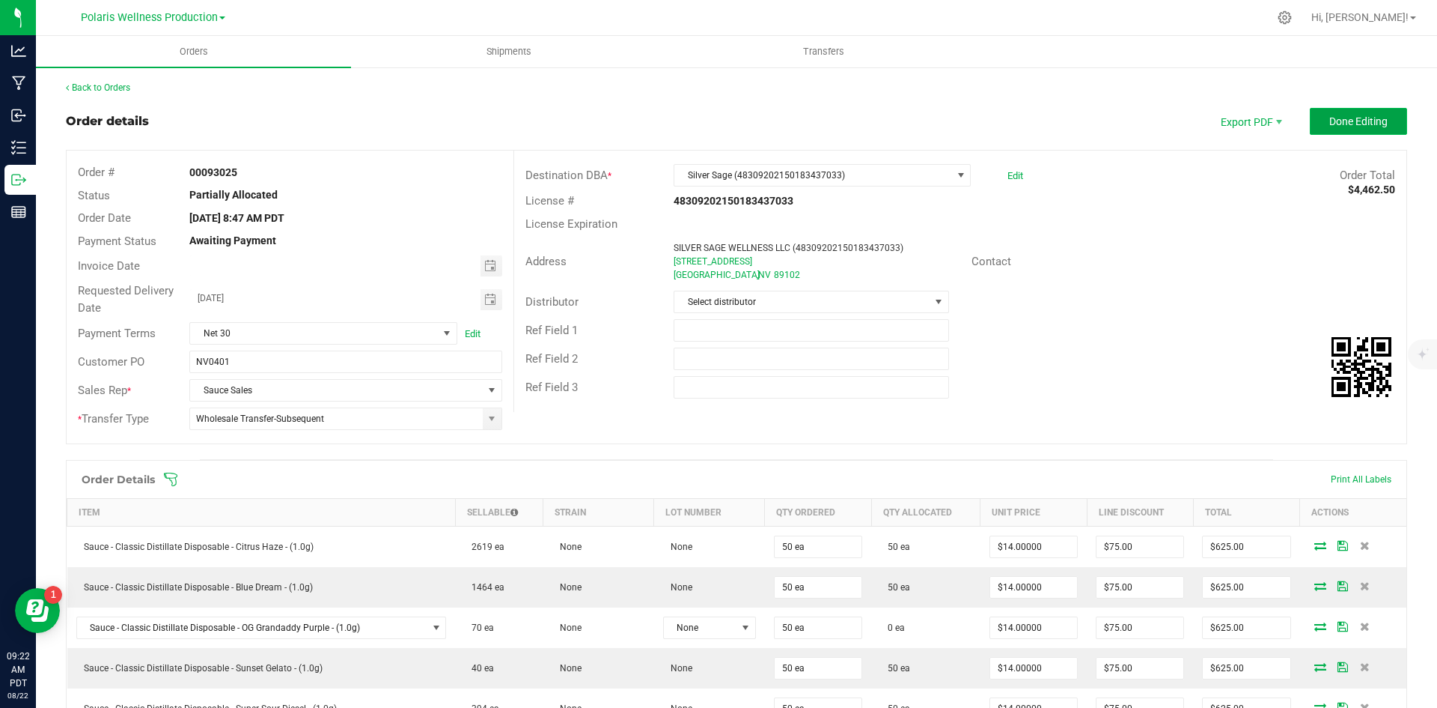
click at [1361, 123] on span "Done Editing" at bounding box center [1359, 121] width 58 height 12
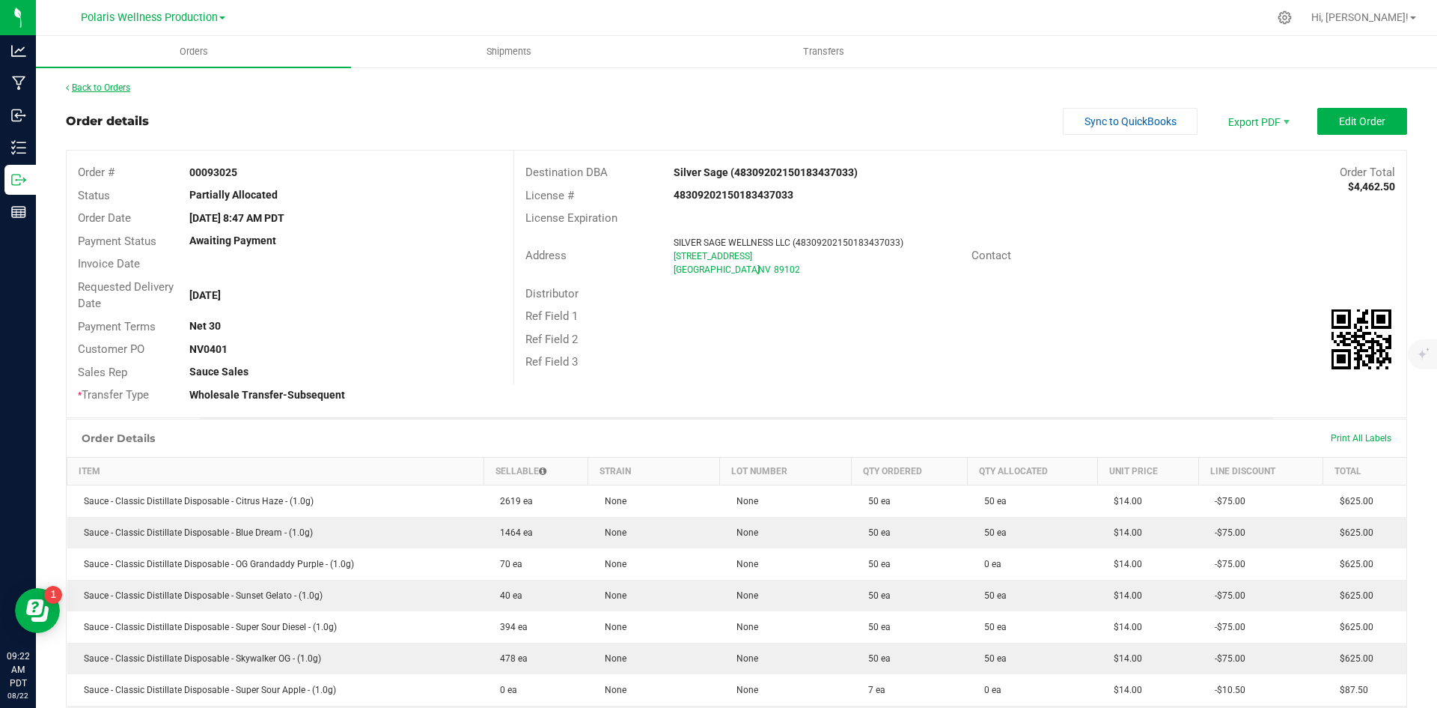
click at [128, 88] on link "Back to Orders" at bounding box center [98, 87] width 64 height 10
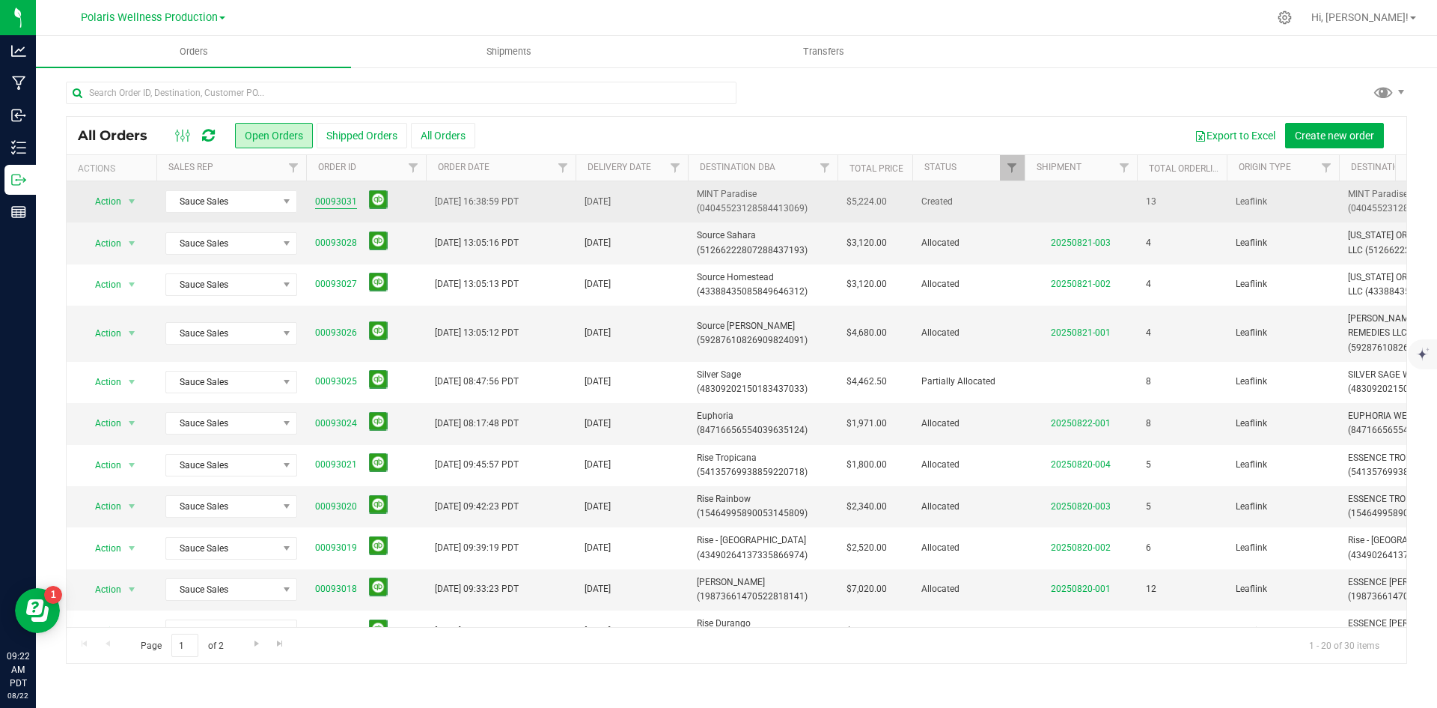
click at [336, 199] on link "00093031" at bounding box center [336, 202] width 42 height 14
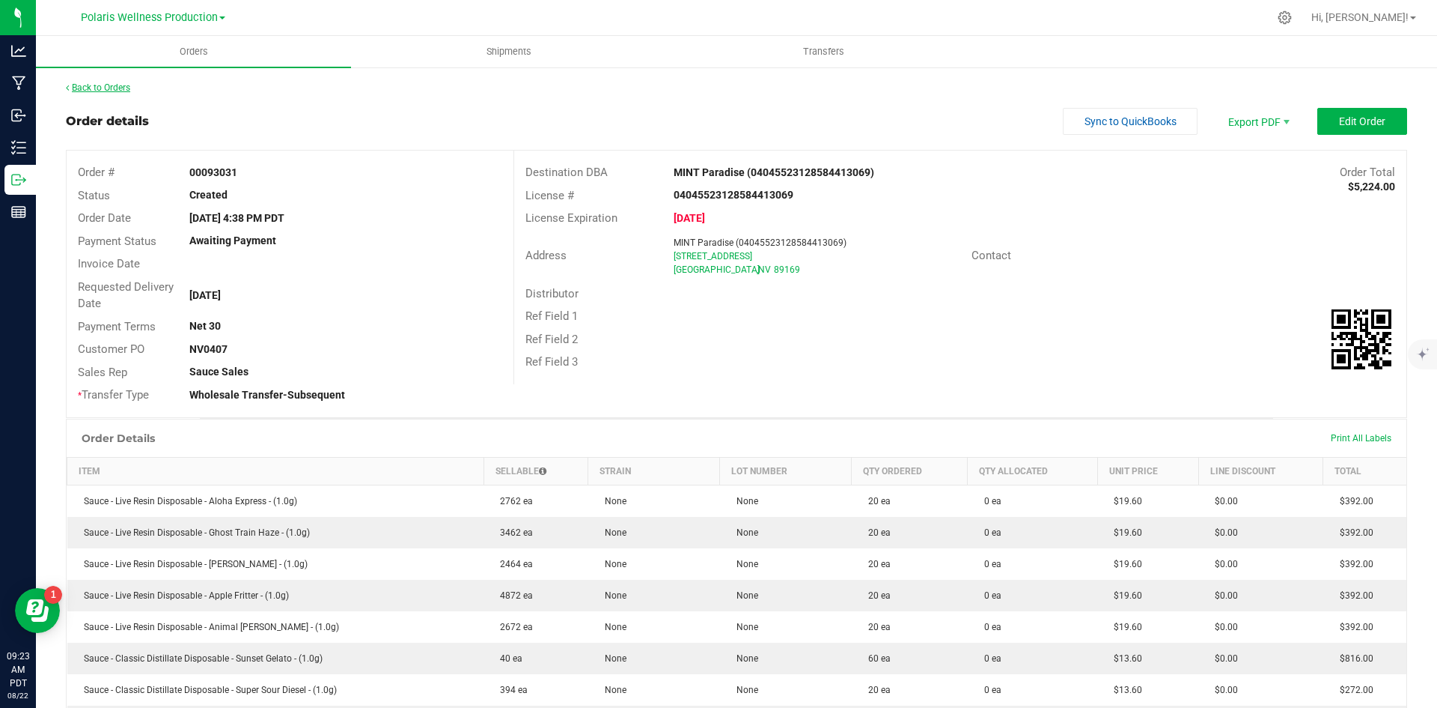
click at [87, 86] on link "Back to Orders" at bounding box center [98, 87] width 64 height 10
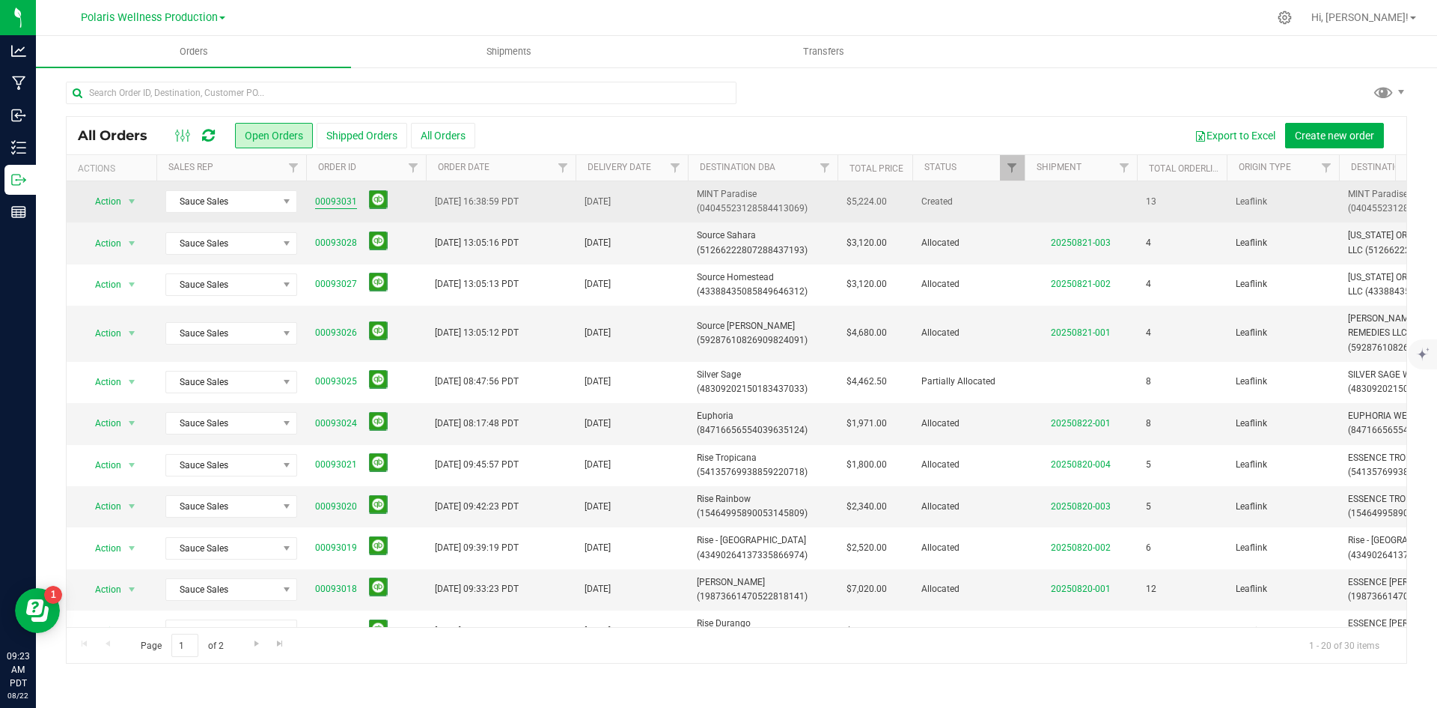
click at [345, 201] on link "00093031" at bounding box center [336, 202] width 42 height 14
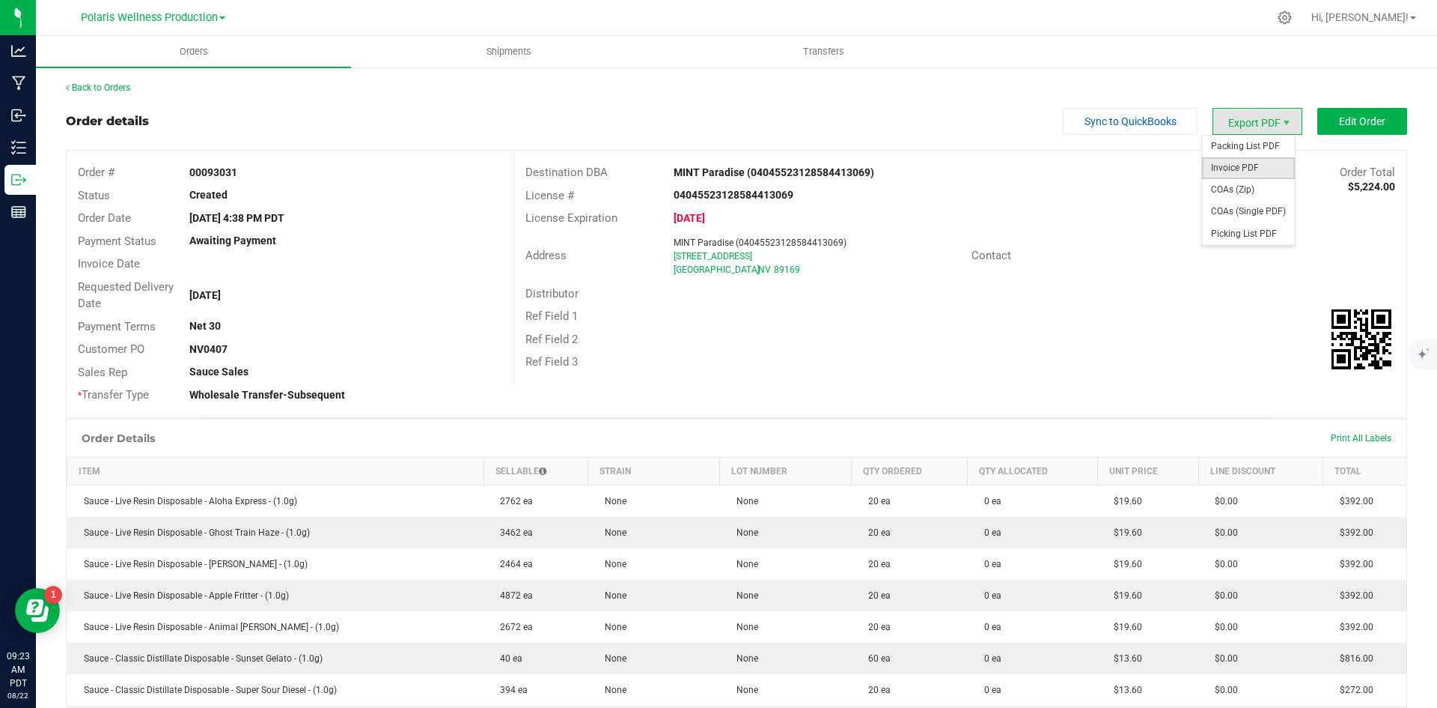
click at [1236, 166] on span "Invoice PDF" at bounding box center [1248, 168] width 93 height 22
click at [1369, 122] on span "Edit Order" at bounding box center [1362, 121] width 46 height 12
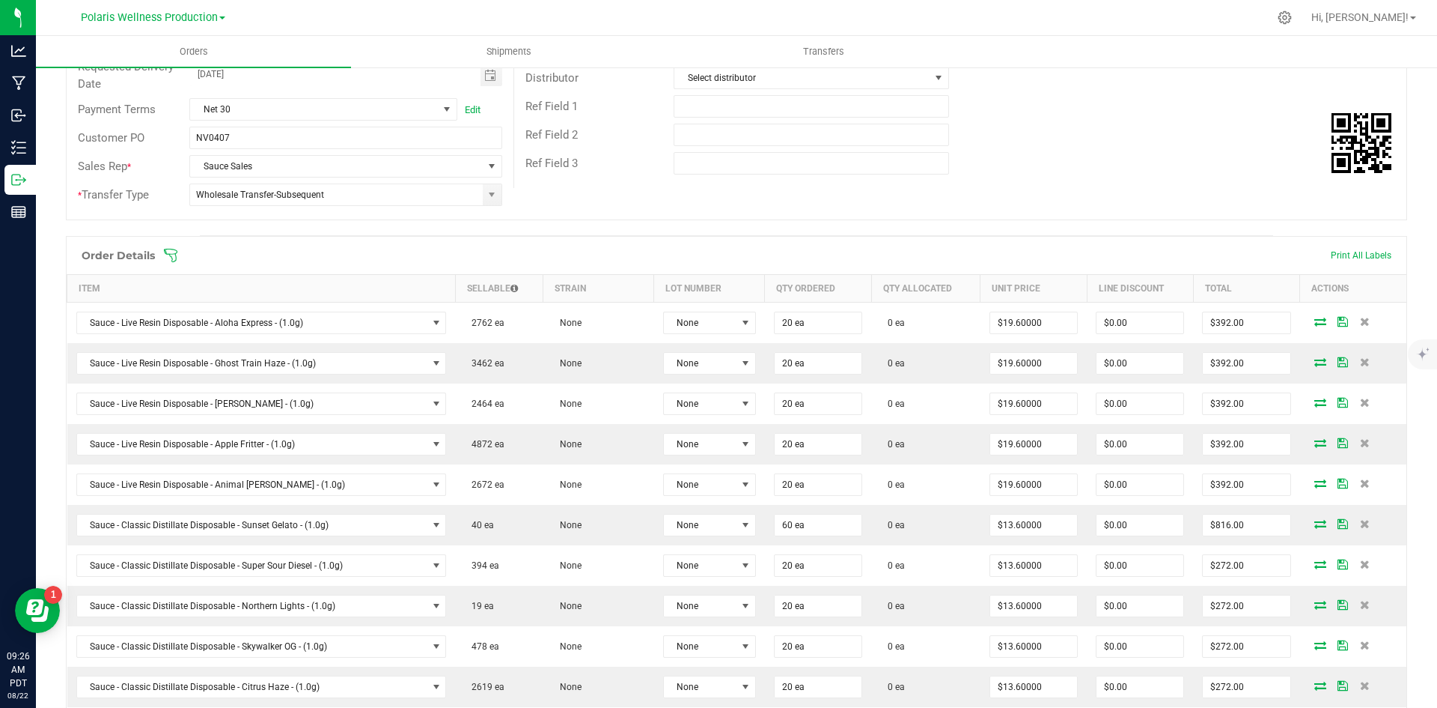
scroll to position [225, 0]
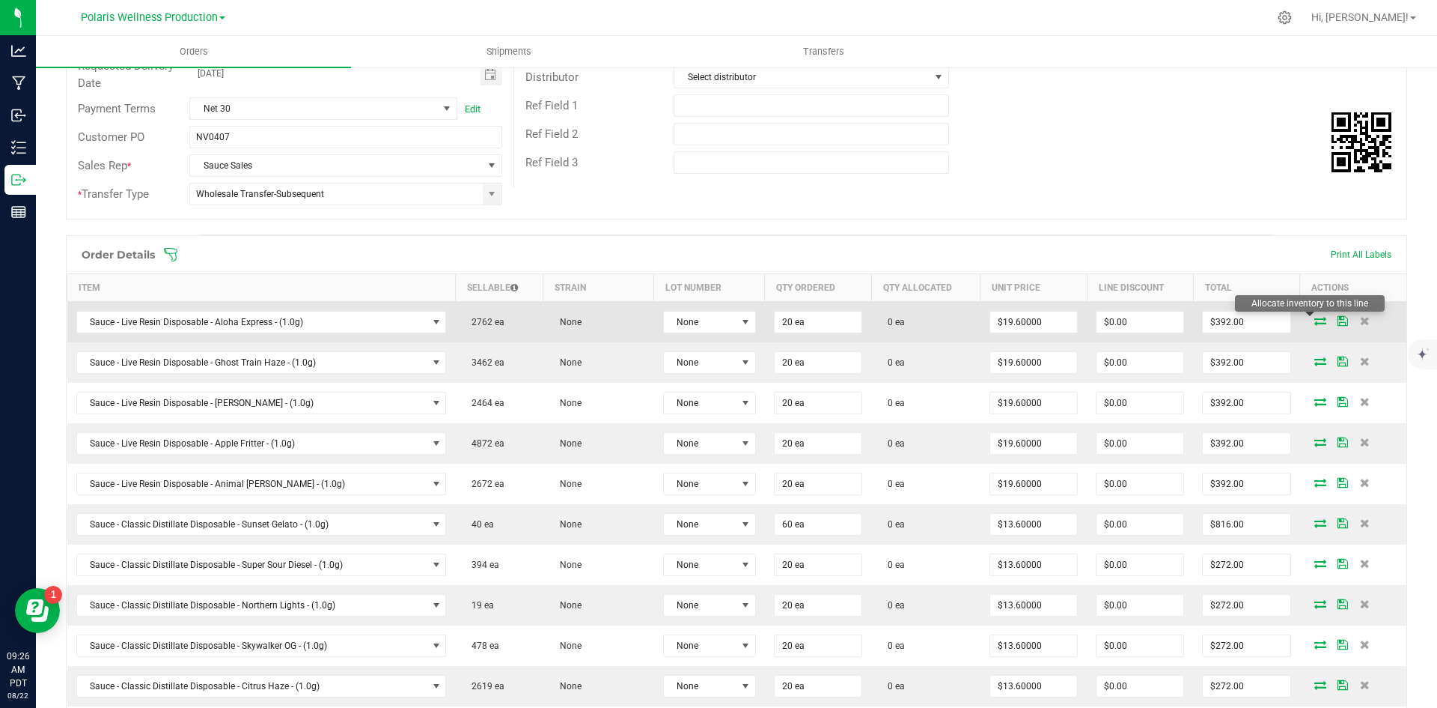
click at [1315, 322] on icon at bounding box center [1321, 320] width 12 height 9
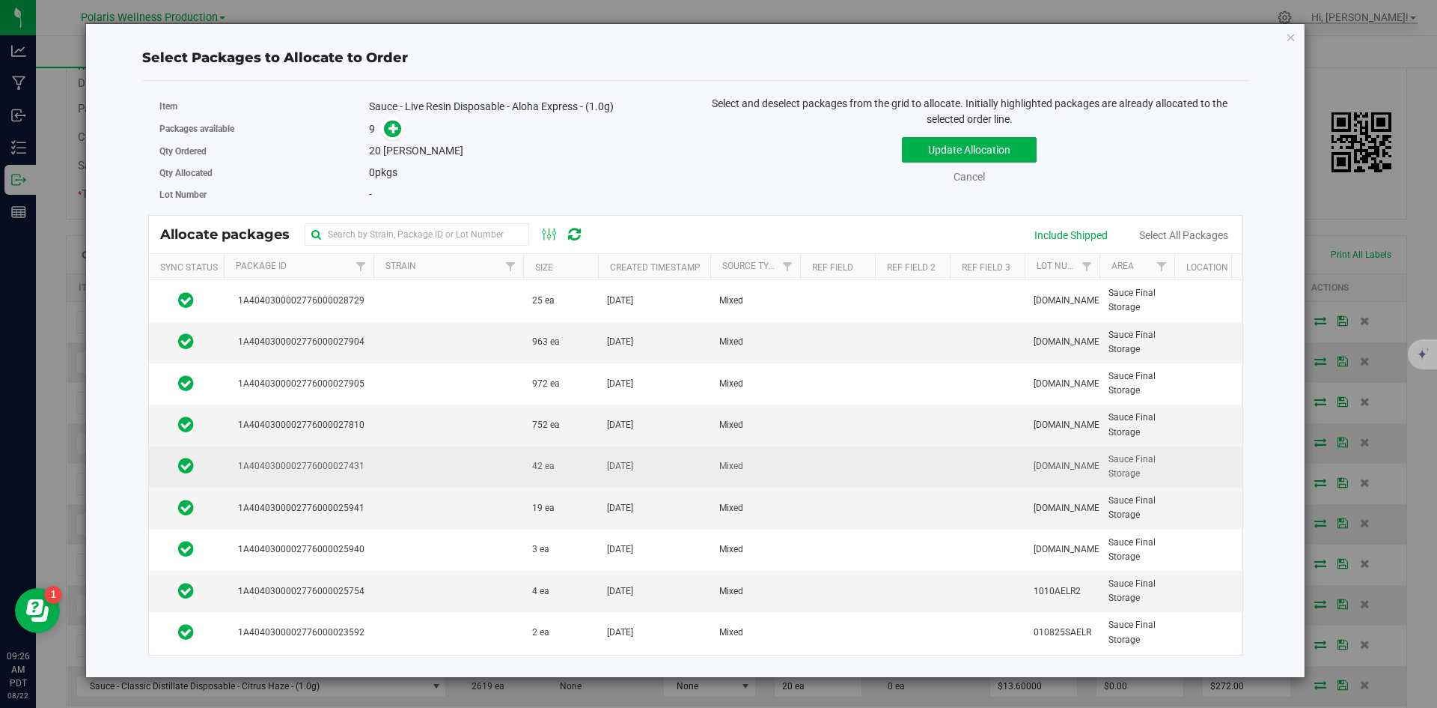
scroll to position [10, 0]
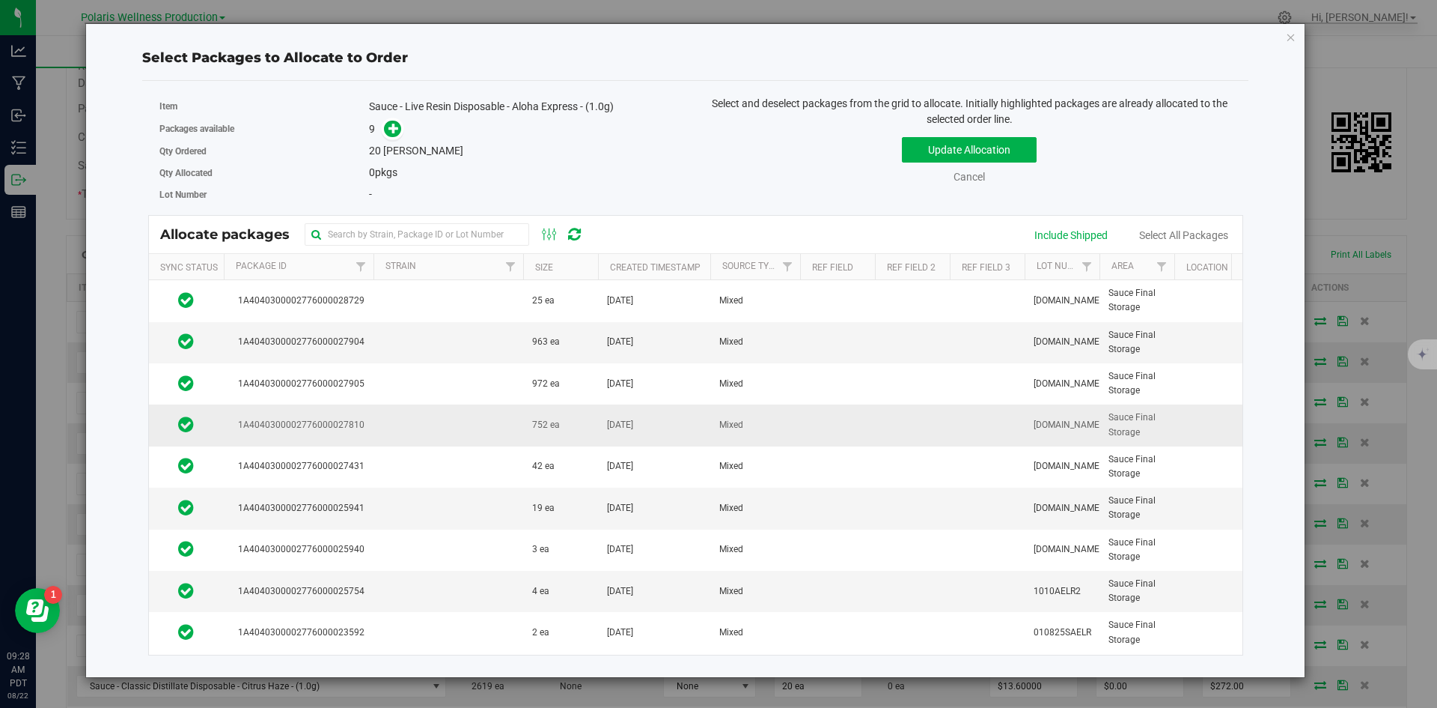
click at [422, 422] on td at bounding box center [449, 424] width 150 height 41
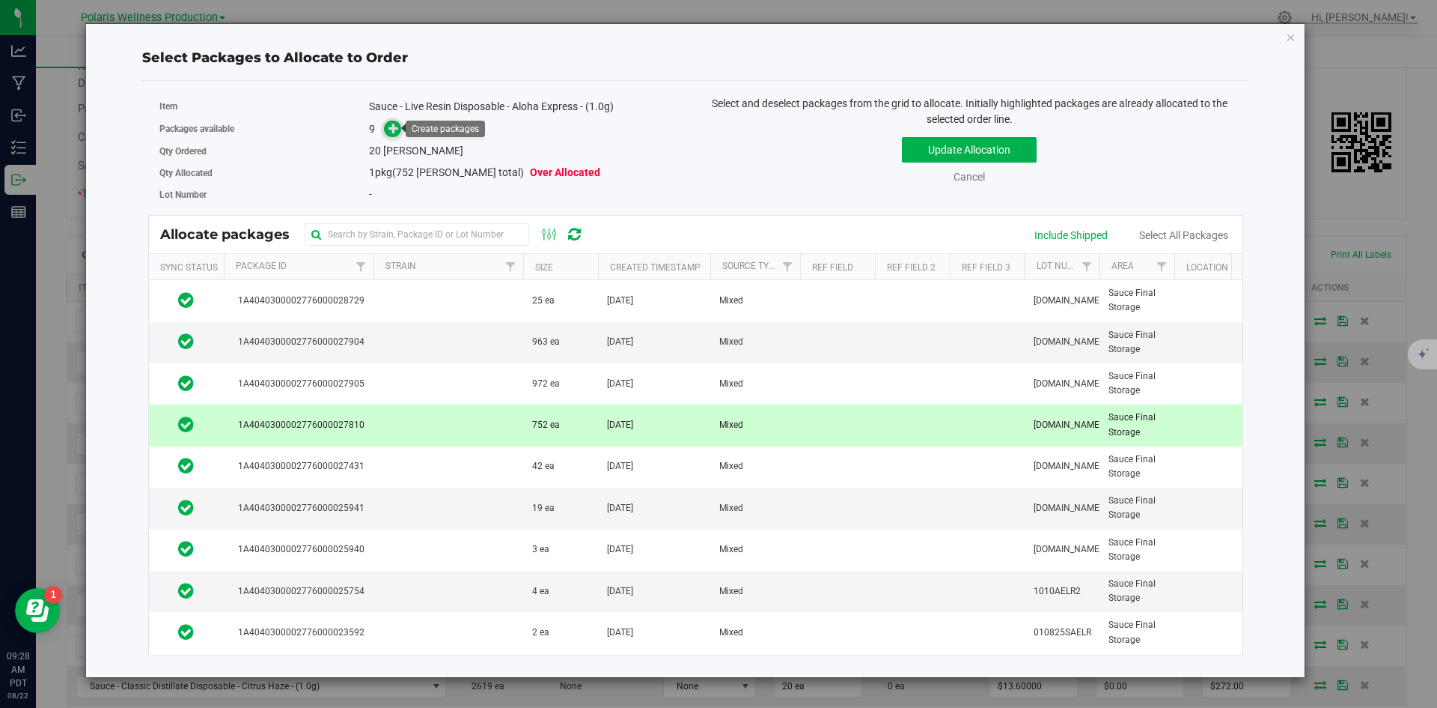
click at [395, 131] on icon at bounding box center [394, 128] width 10 height 10
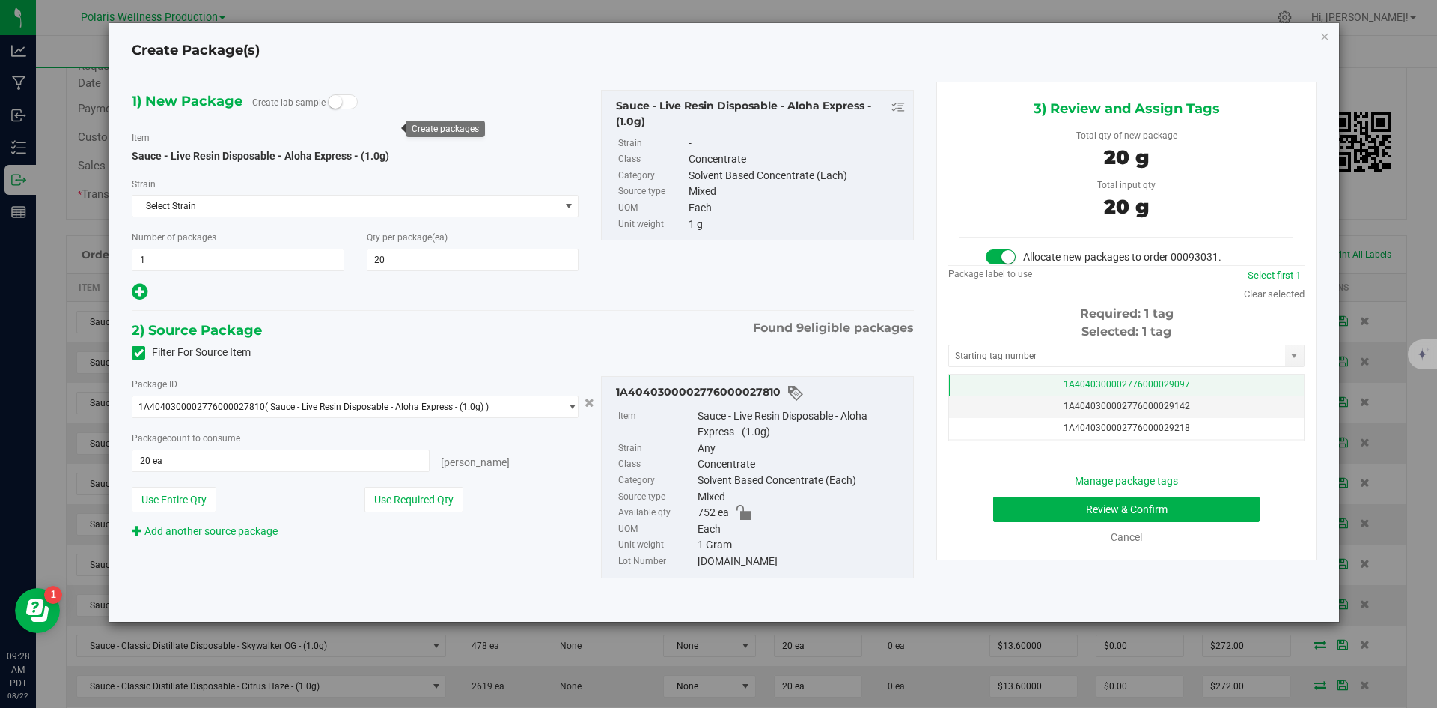
scroll to position [0, -1]
click at [1046, 354] on input "text" at bounding box center [1117, 355] width 336 height 21
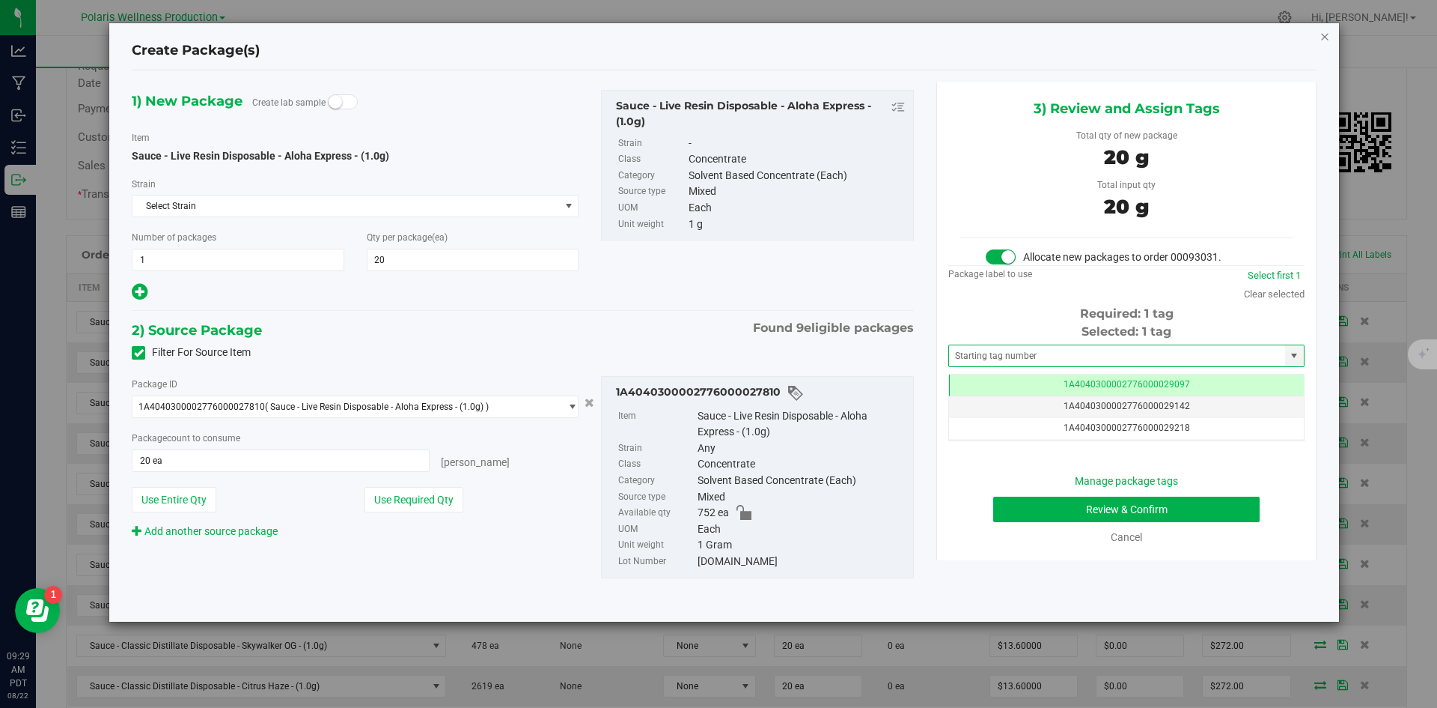
click at [1327, 37] on icon "button" at bounding box center [1325, 36] width 10 height 18
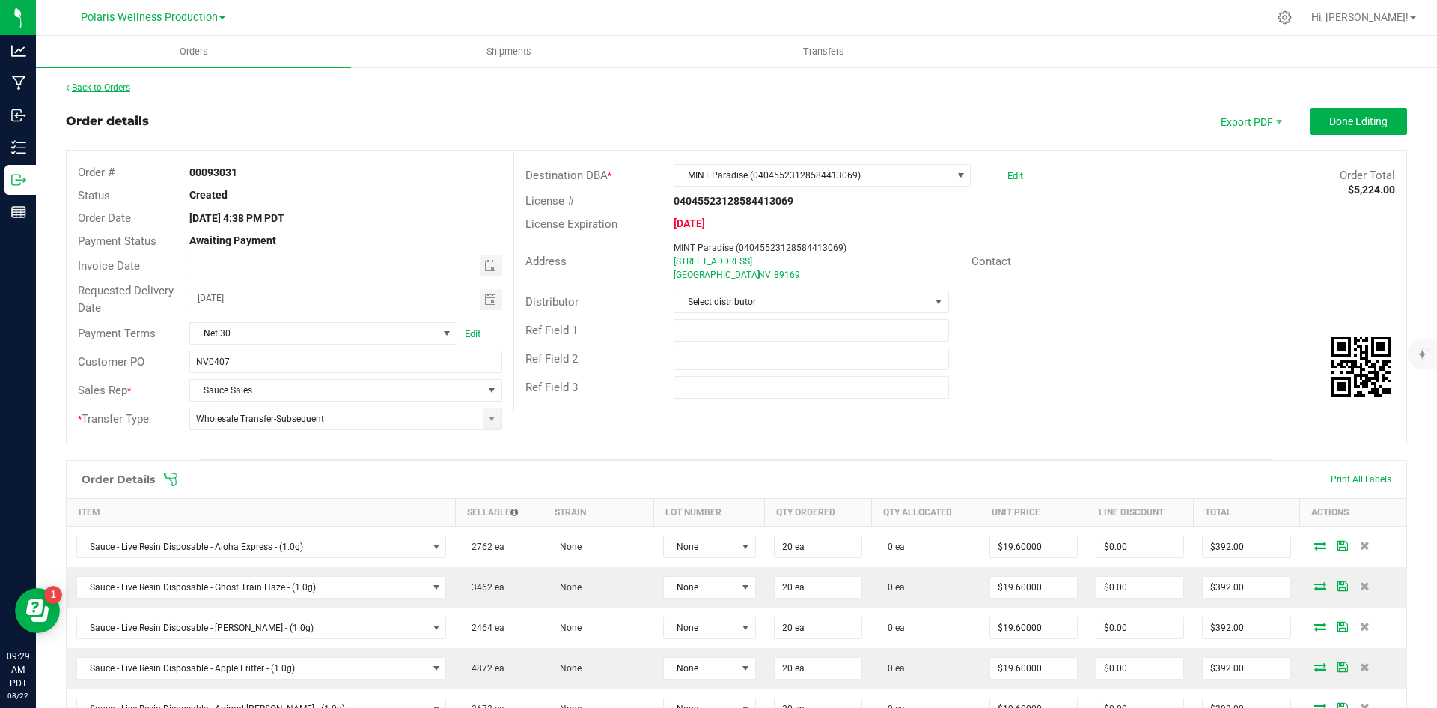
click at [98, 86] on link "Back to Orders" at bounding box center [98, 87] width 64 height 10
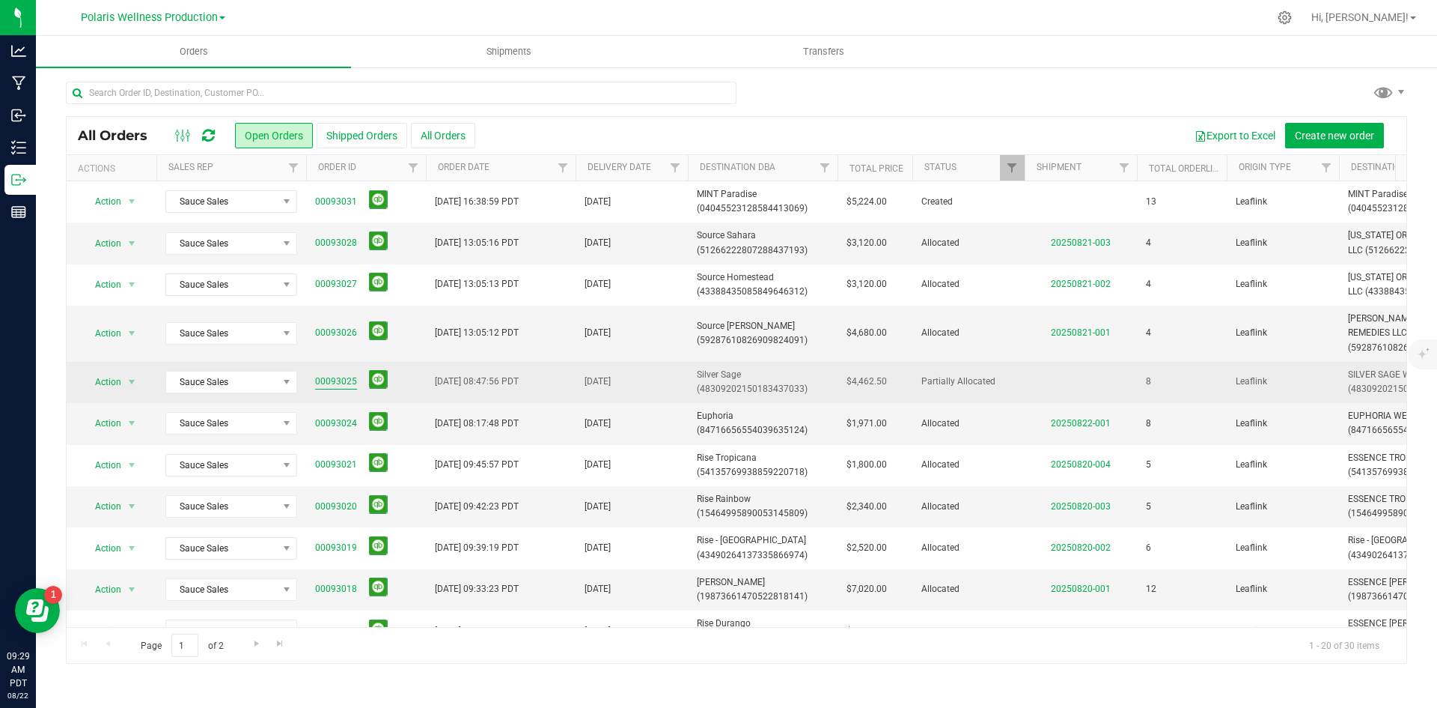
click at [341, 380] on link "00093025" at bounding box center [336, 381] width 42 height 14
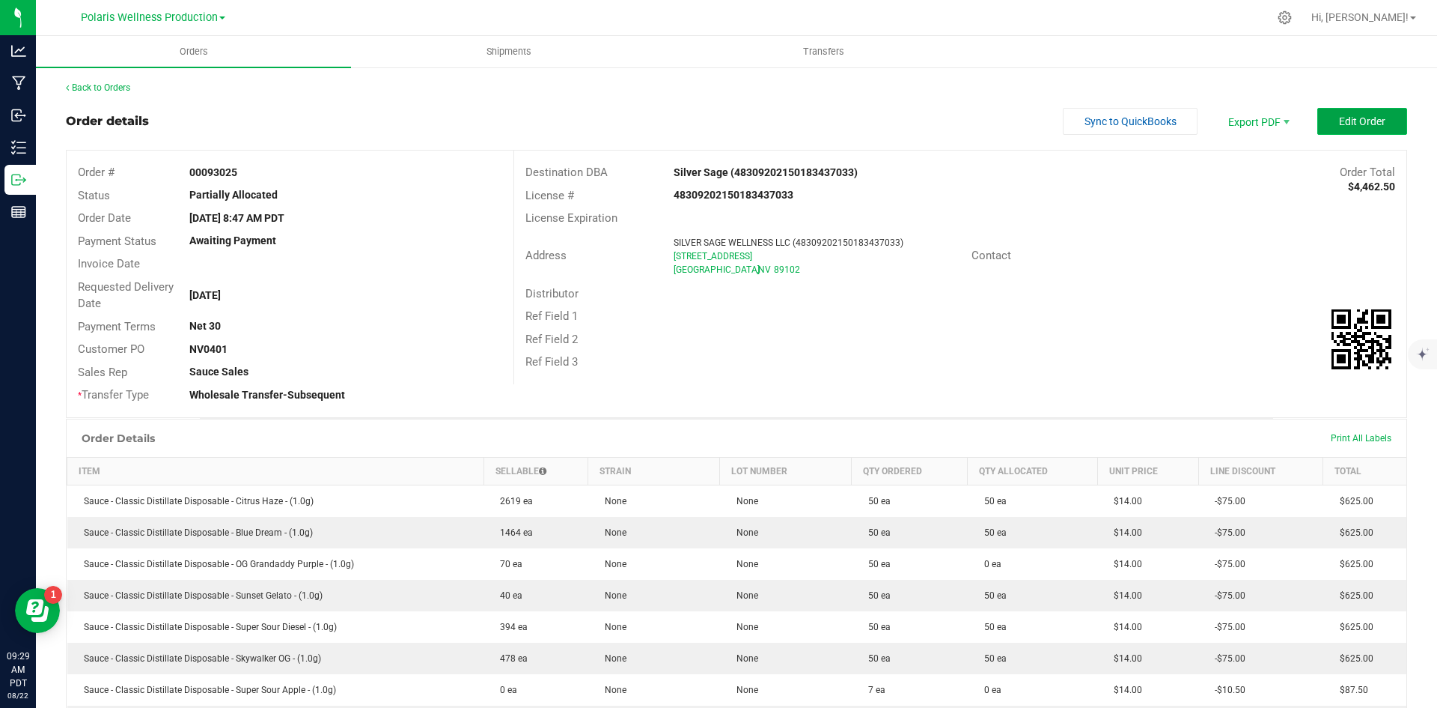
click at [1351, 111] on button "Edit Order" at bounding box center [1363, 121] width 90 height 27
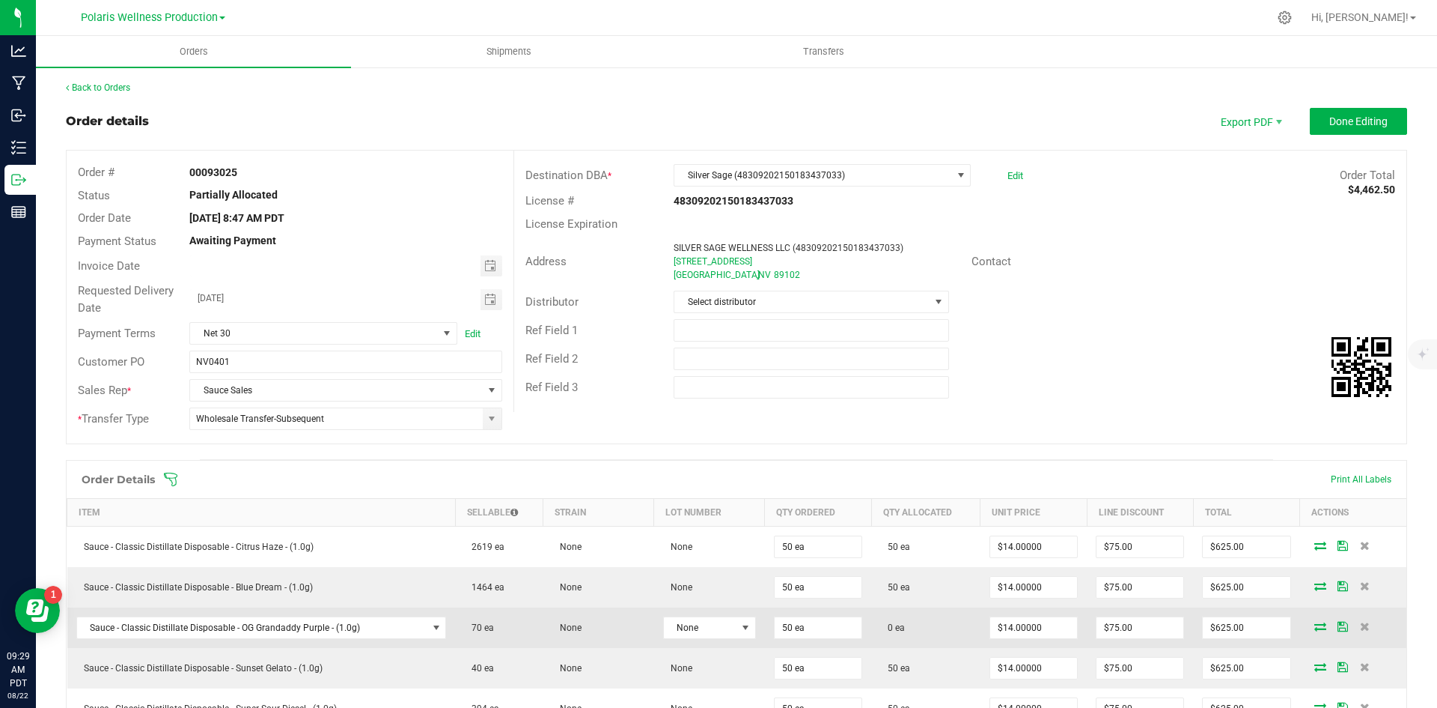
click at [1315, 627] on icon at bounding box center [1321, 625] width 12 height 9
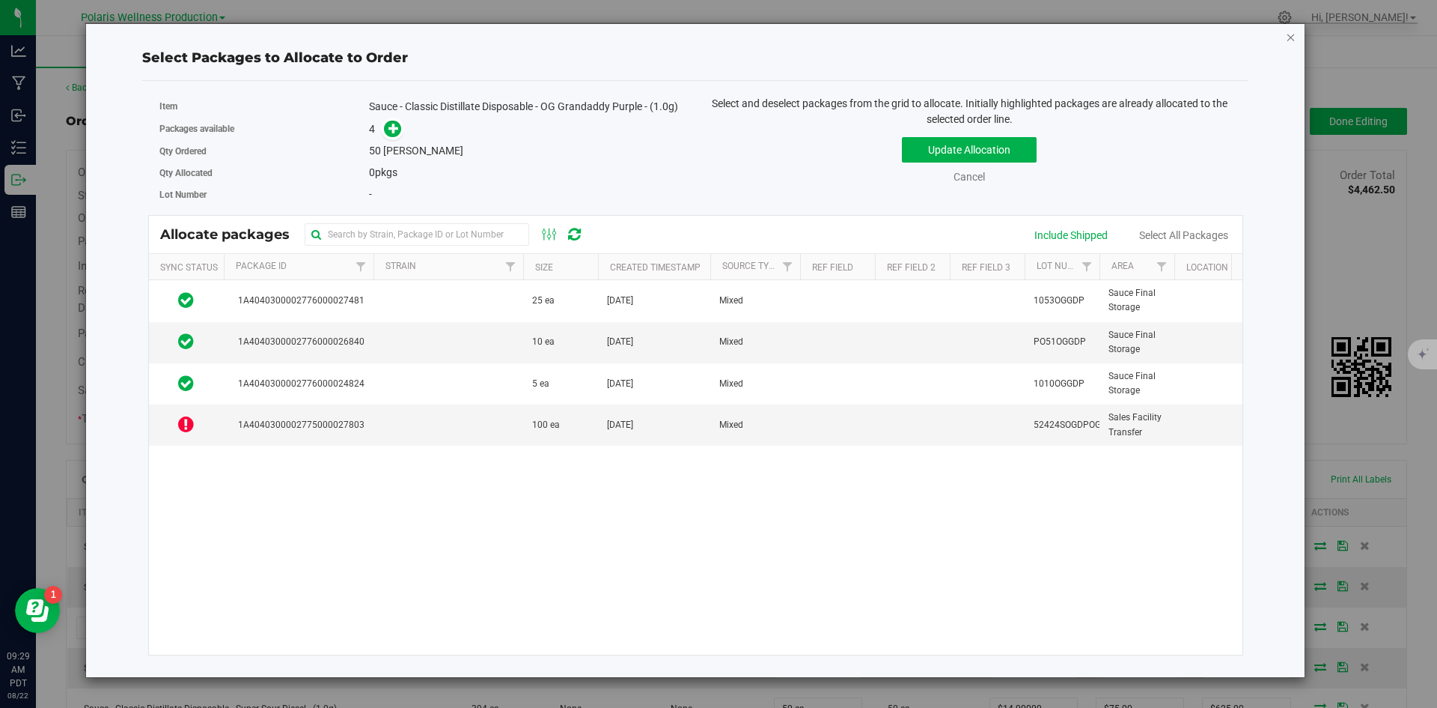
click at [1294, 40] on icon "button" at bounding box center [1291, 37] width 10 height 18
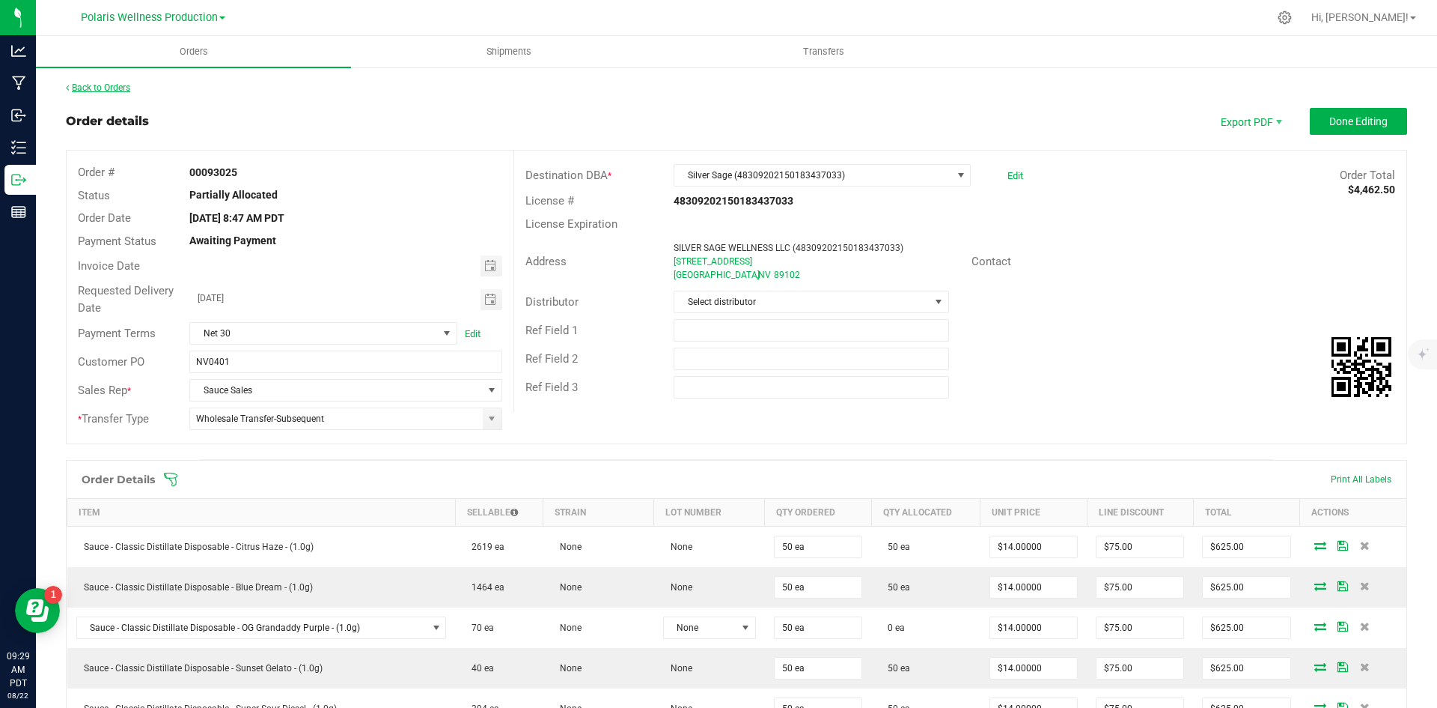
click at [88, 87] on link "Back to Orders" at bounding box center [98, 87] width 64 height 10
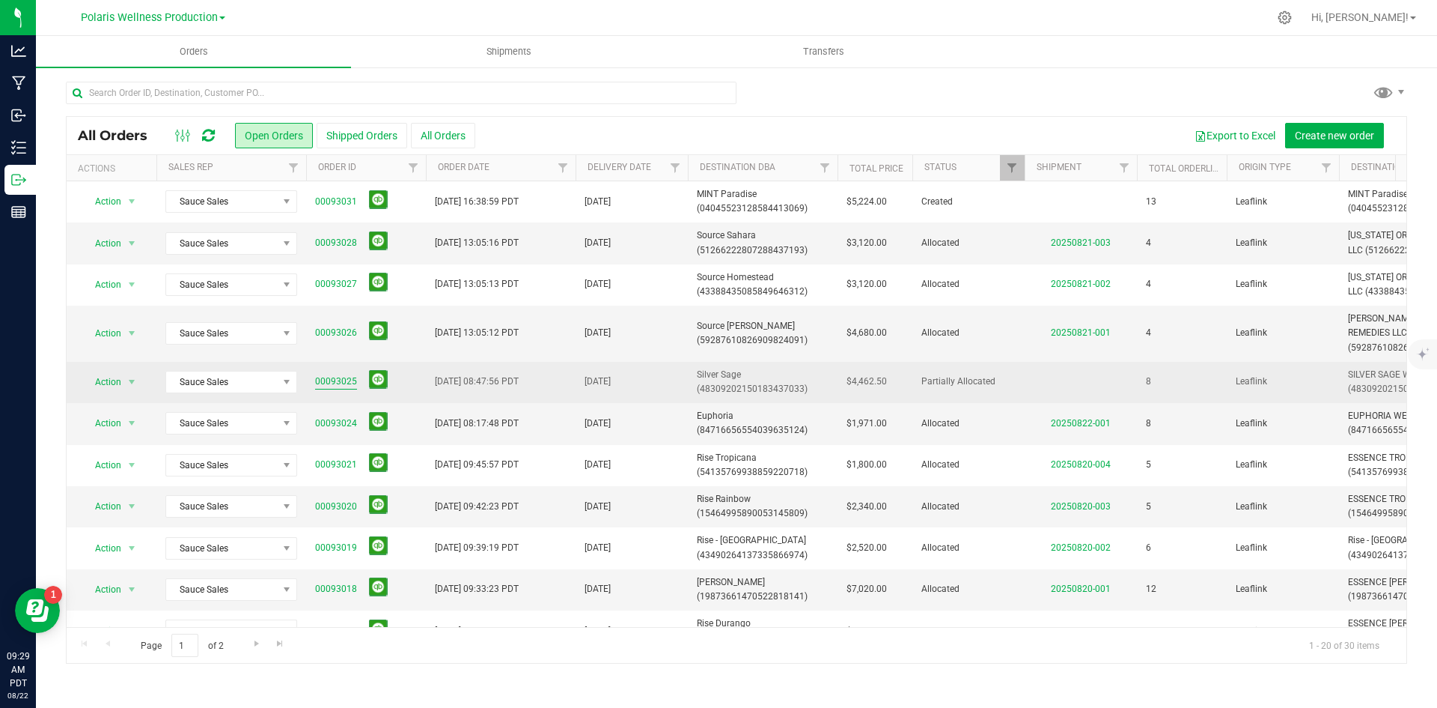
click at [344, 381] on link "00093025" at bounding box center [336, 381] width 42 height 14
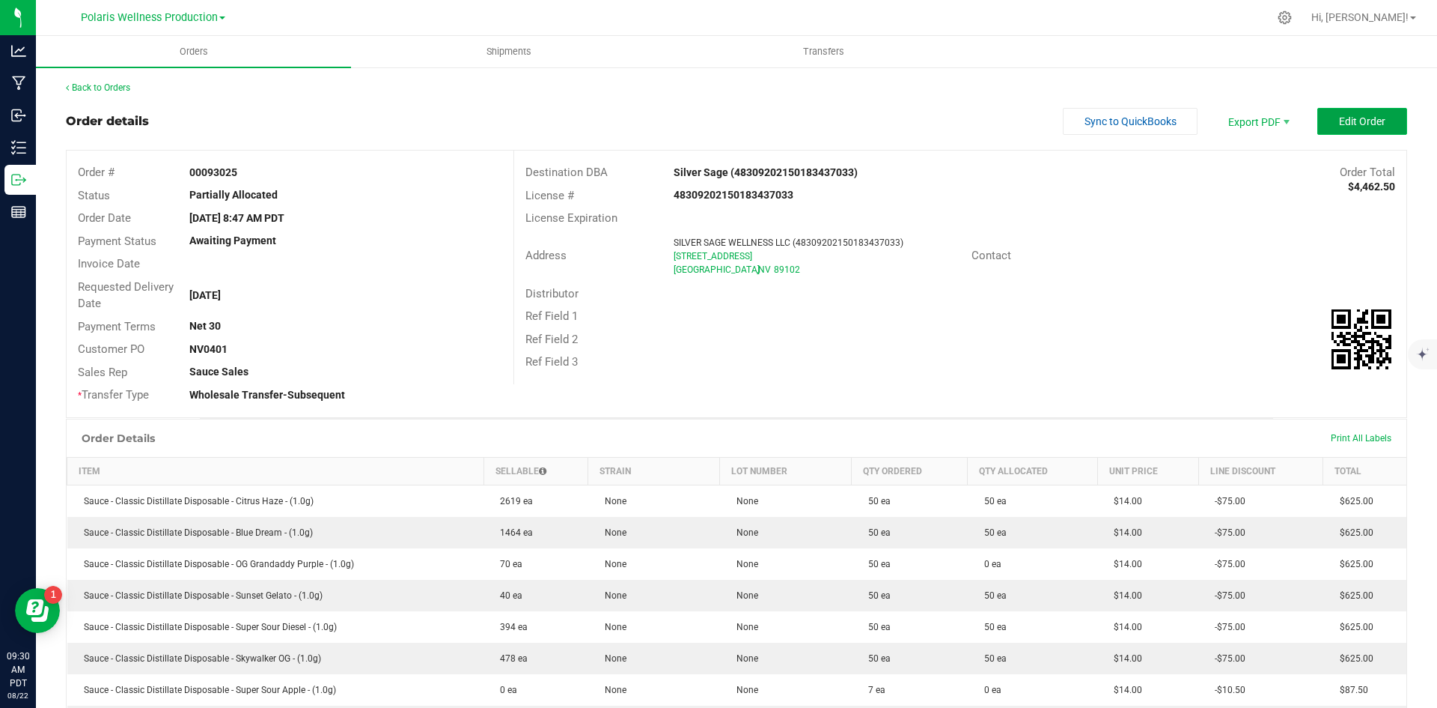
click at [1349, 121] on span "Edit Order" at bounding box center [1362, 121] width 46 height 12
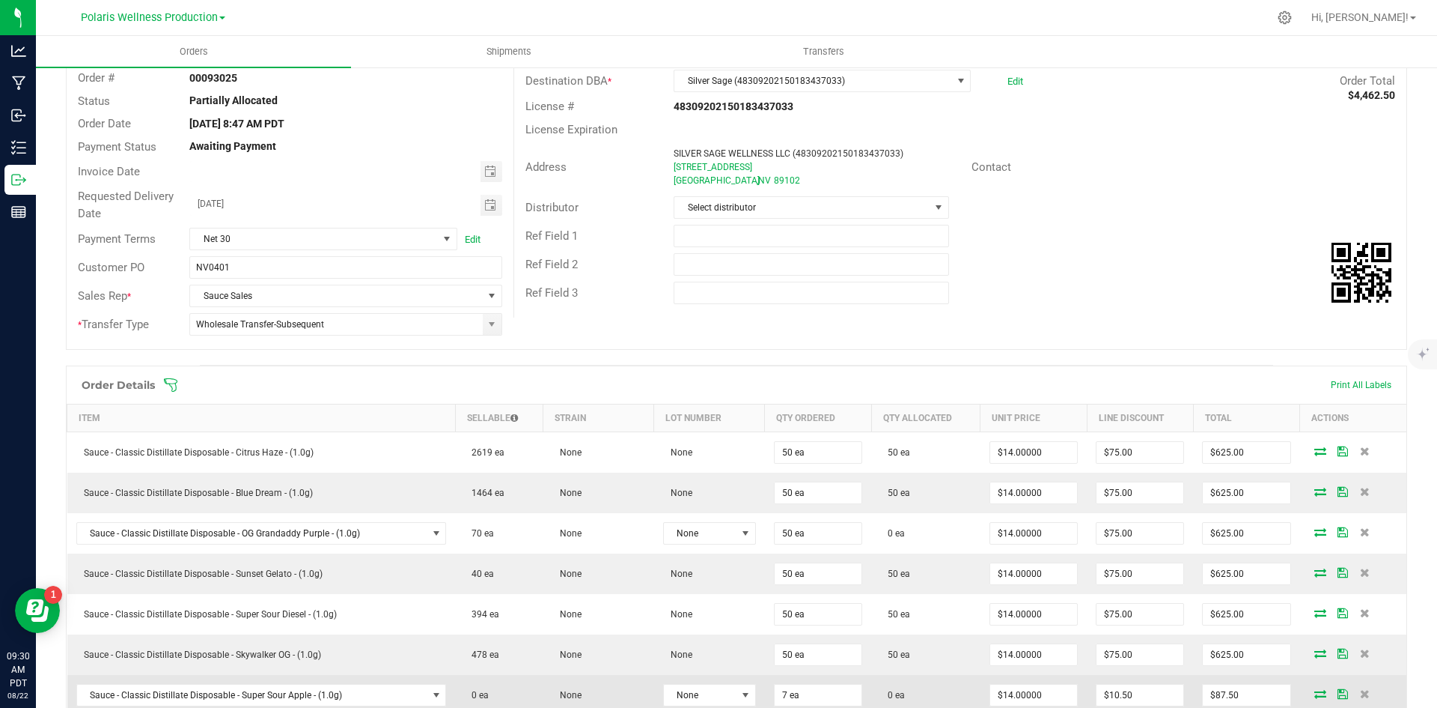
scroll to position [374, 0]
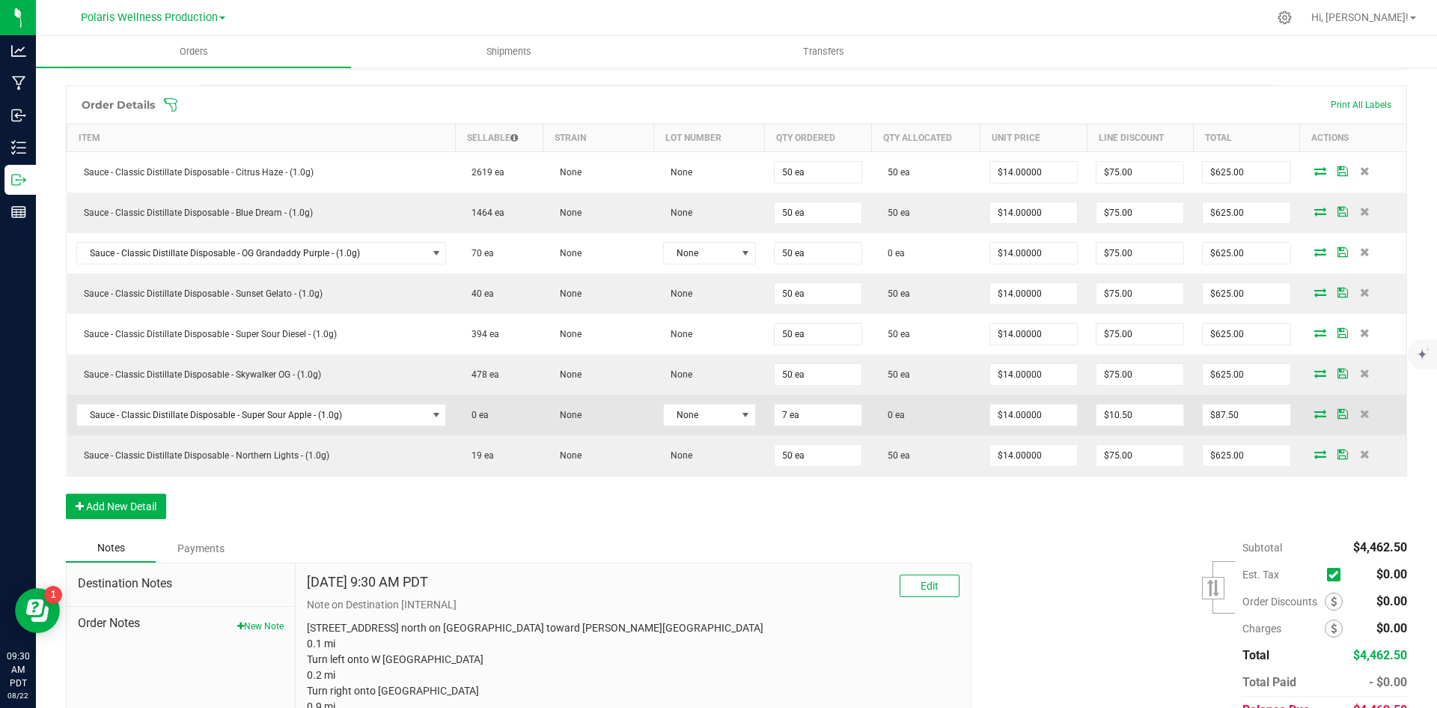
click at [1315, 410] on icon at bounding box center [1321, 413] width 12 height 9
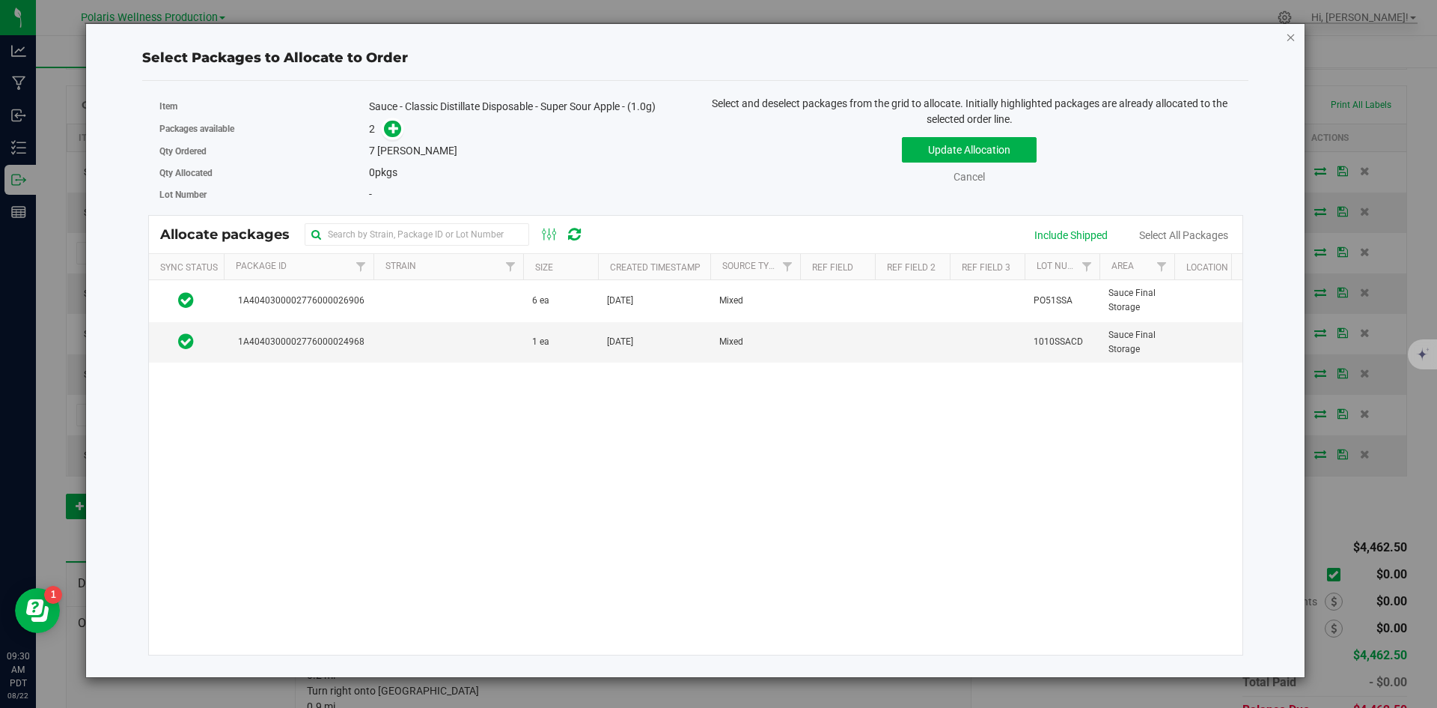
click at [1288, 39] on icon "button" at bounding box center [1291, 37] width 10 height 18
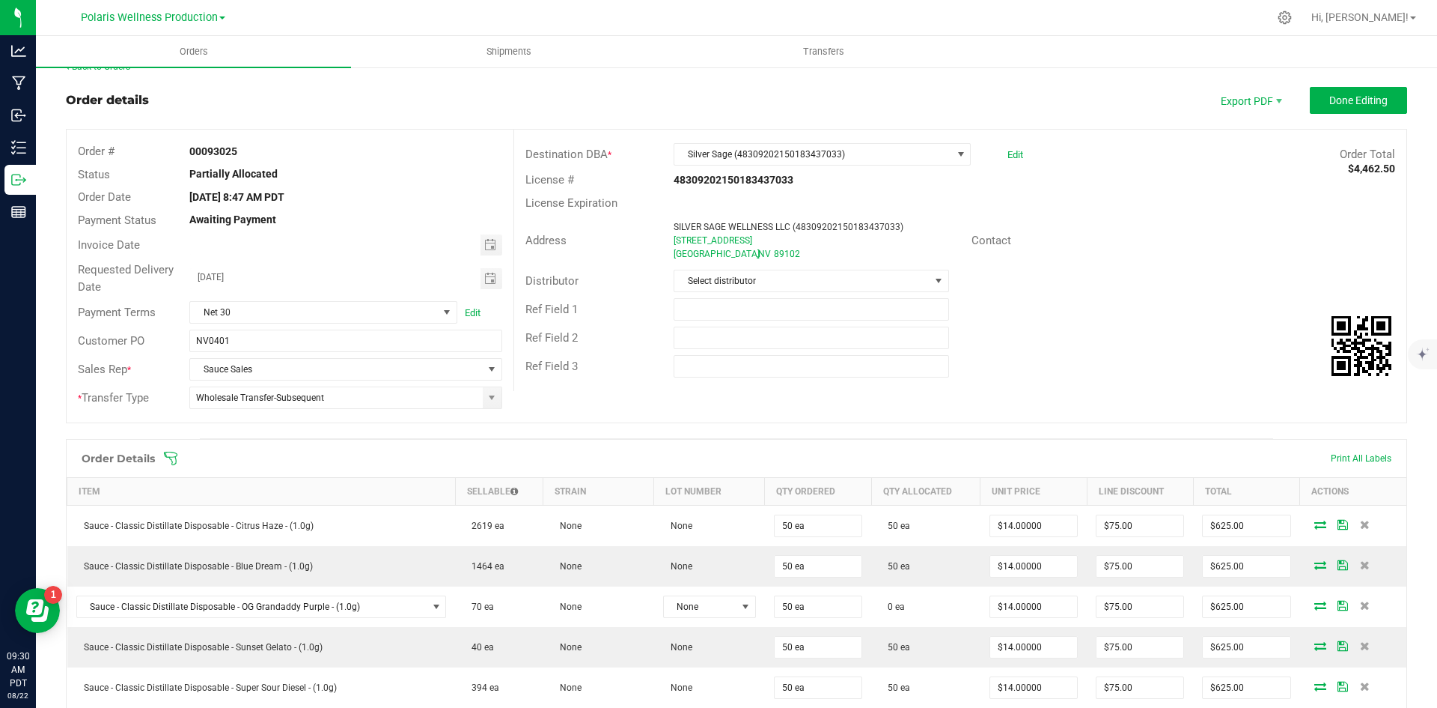
scroll to position [0, 0]
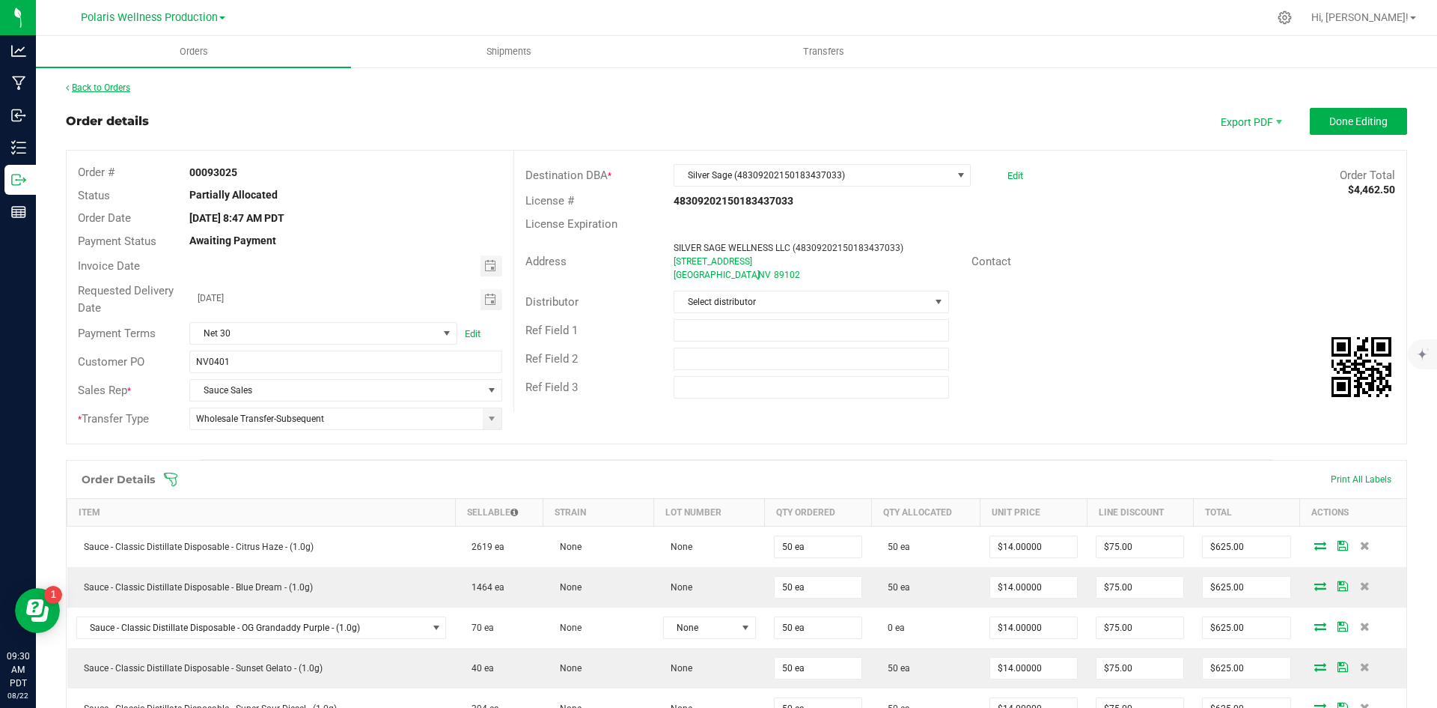
click at [103, 87] on link "Back to Orders" at bounding box center [98, 87] width 64 height 10
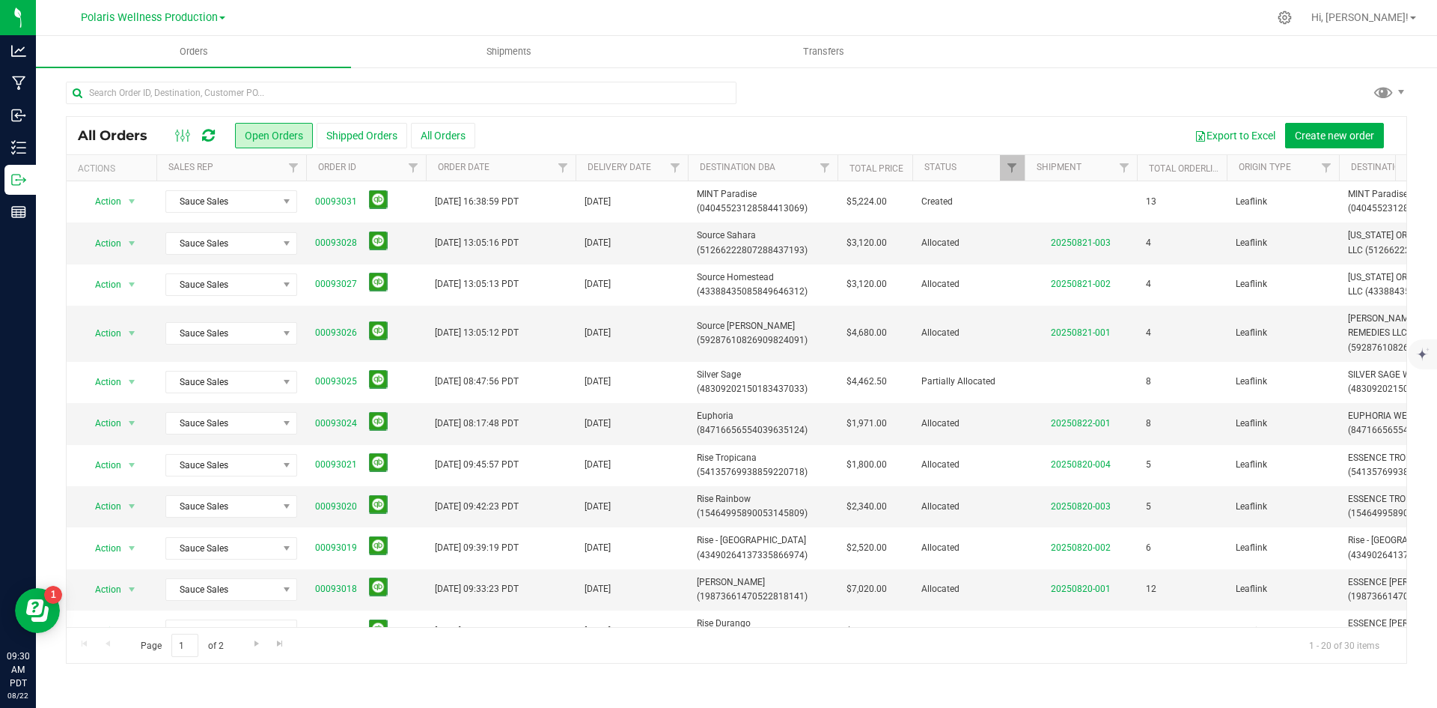
click at [207, 139] on icon at bounding box center [208, 135] width 13 height 15
click at [210, 139] on icon at bounding box center [208, 135] width 13 height 15
click at [207, 131] on icon at bounding box center [208, 135] width 13 height 15
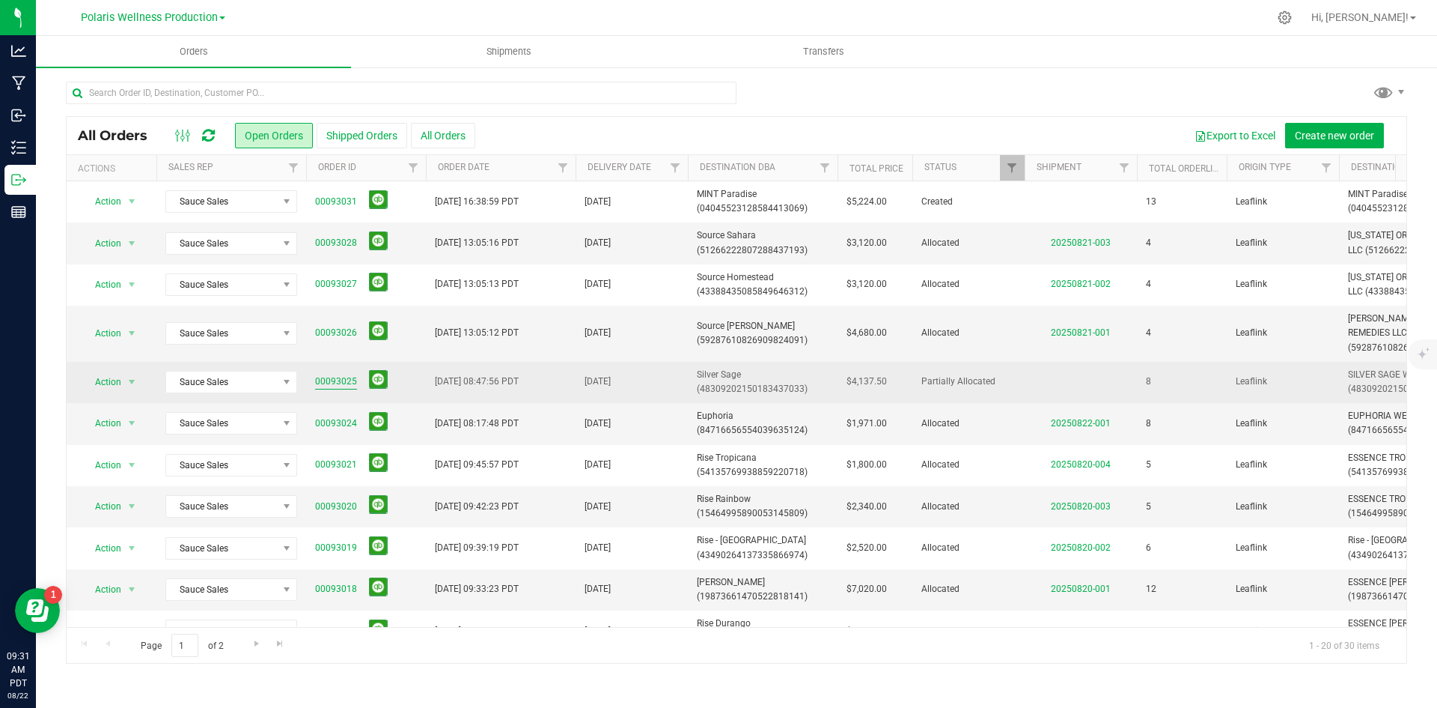
click at [330, 381] on link "00093025" at bounding box center [336, 381] width 42 height 14
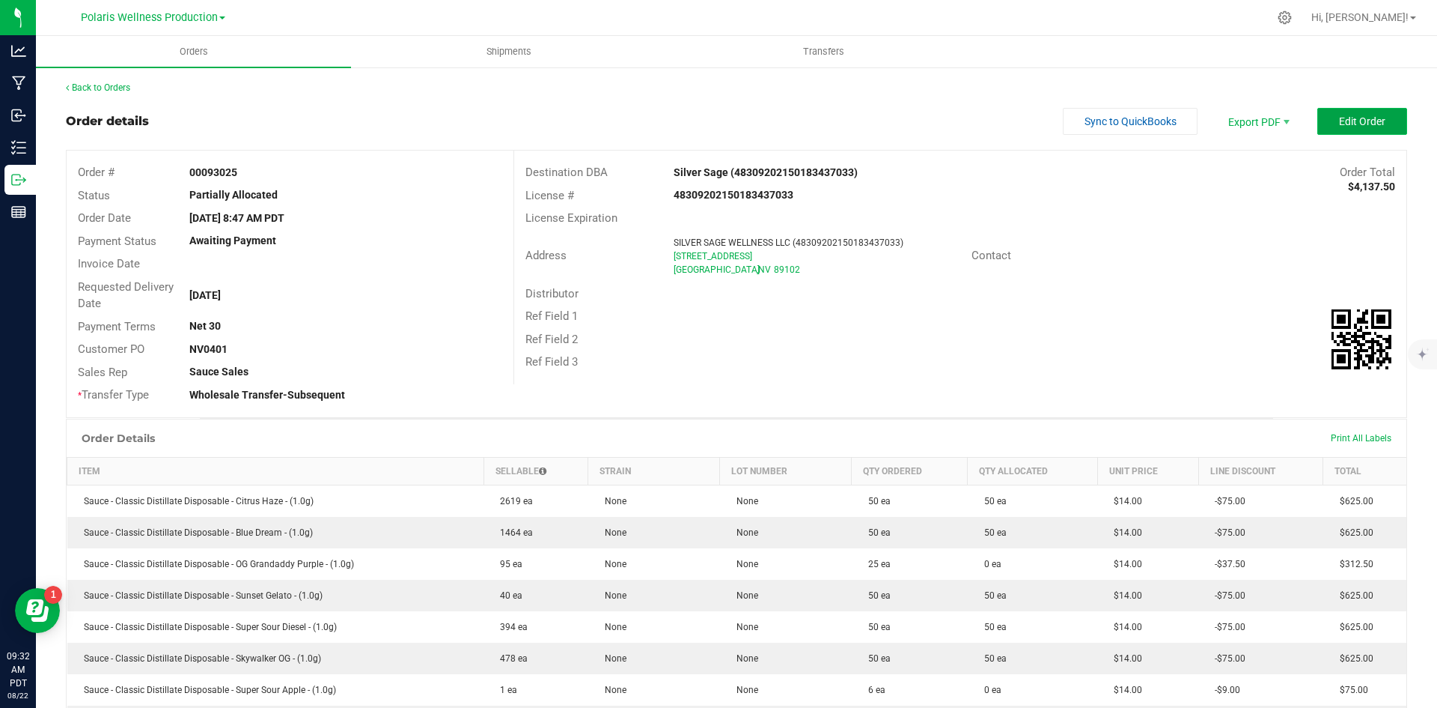
click at [1352, 119] on span "Edit Order" at bounding box center [1362, 121] width 46 height 12
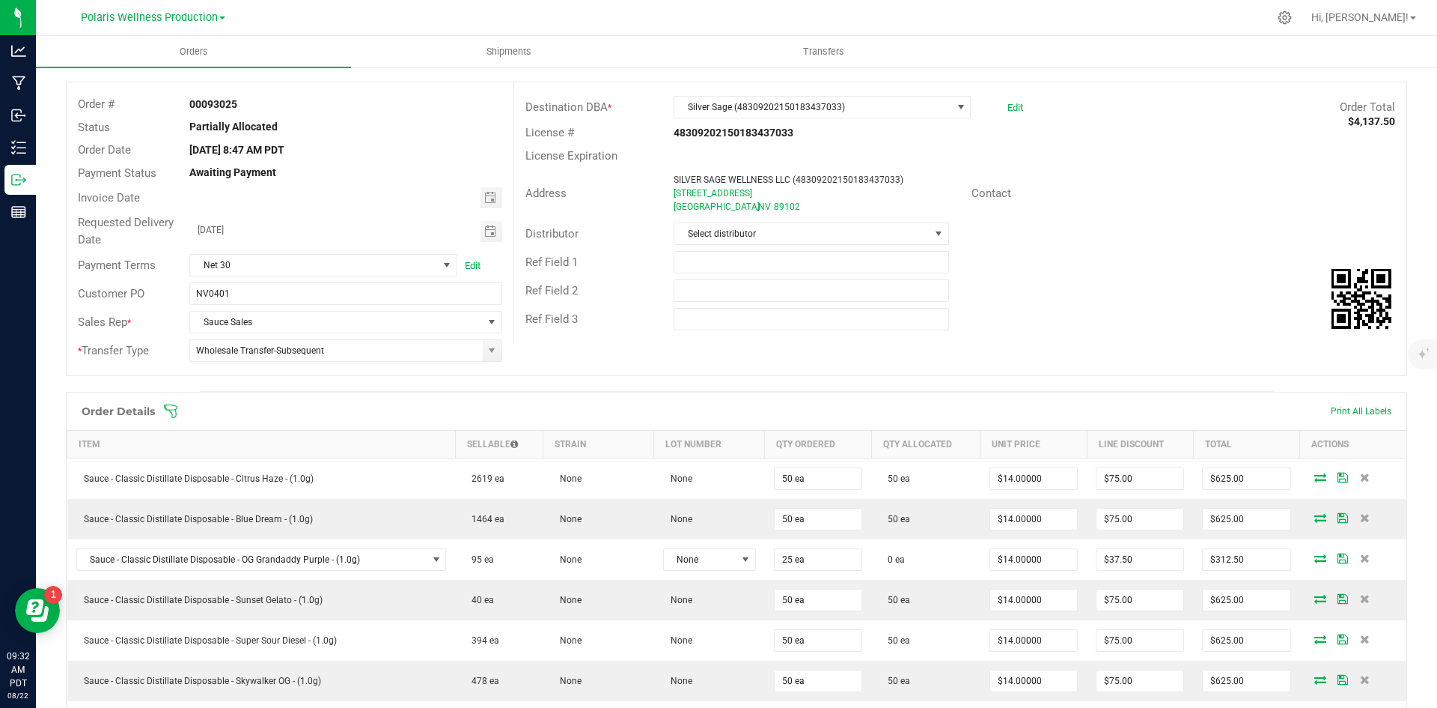
scroll to position [150, 0]
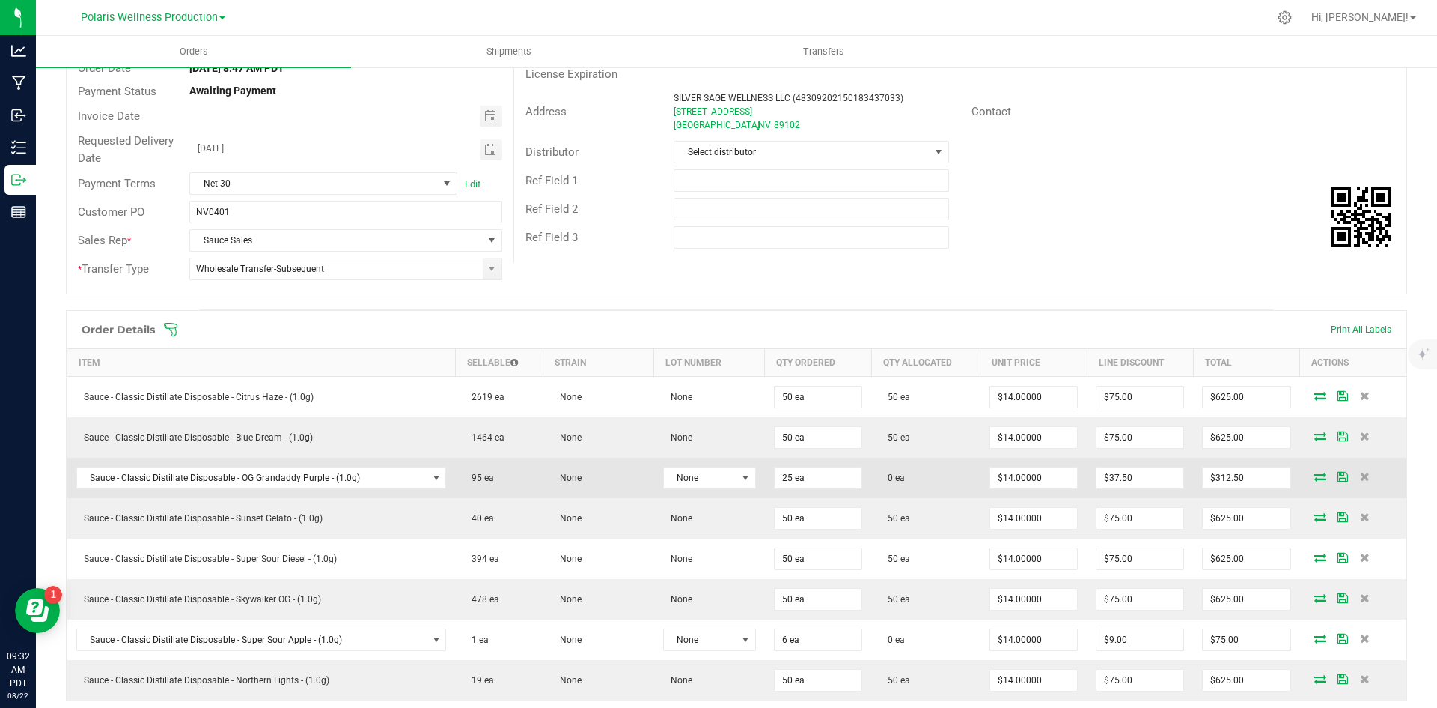
click at [1315, 477] on icon at bounding box center [1321, 476] width 12 height 9
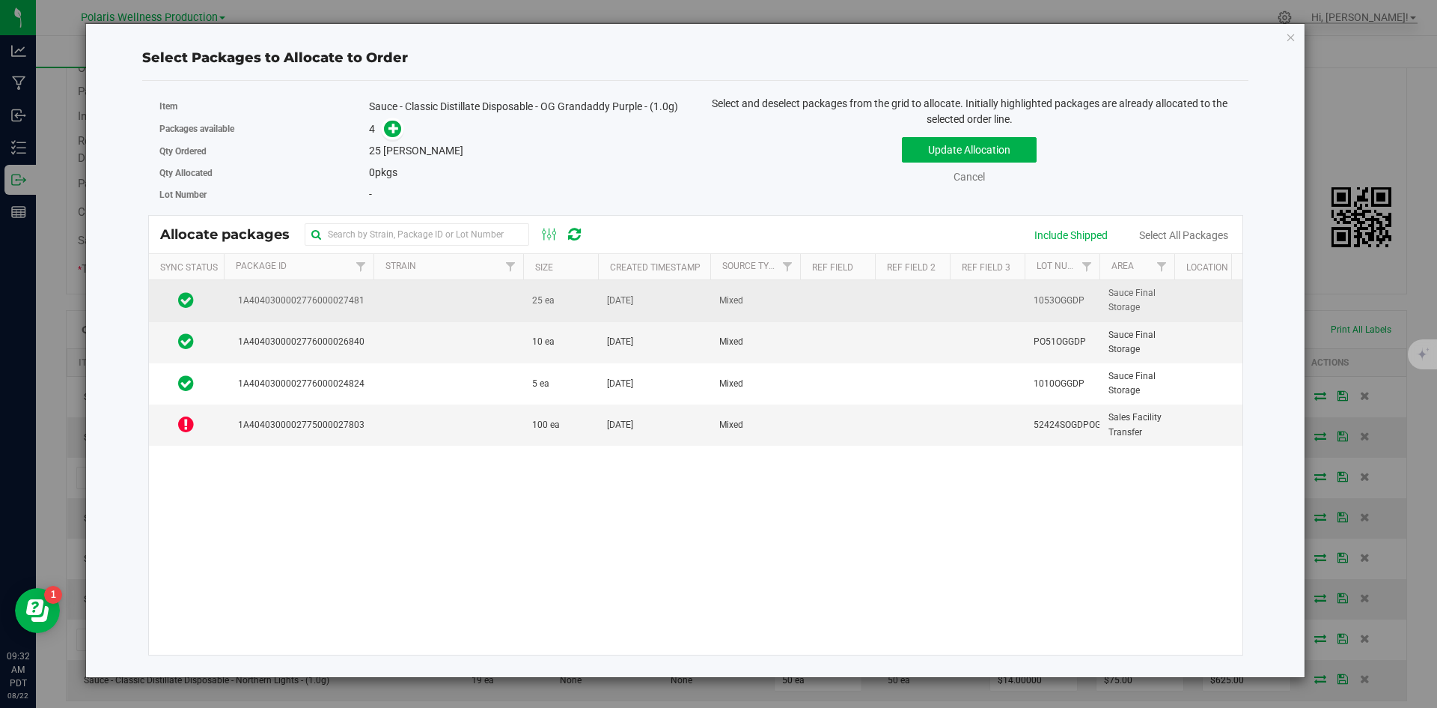
click at [412, 301] on td at bounding box center [449, 300] width 150 height 41
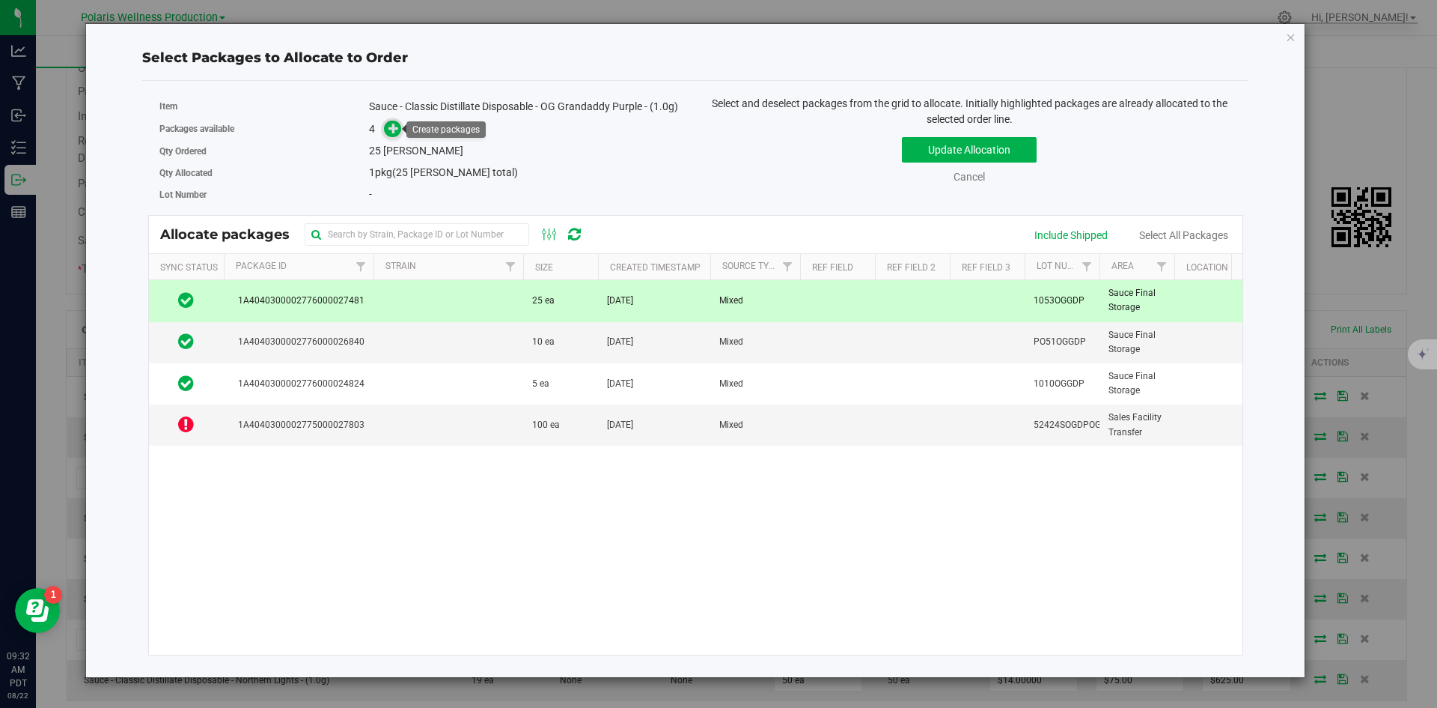
click at [389, 130] on icon at bounding box center [394, 128] width 10 height 10
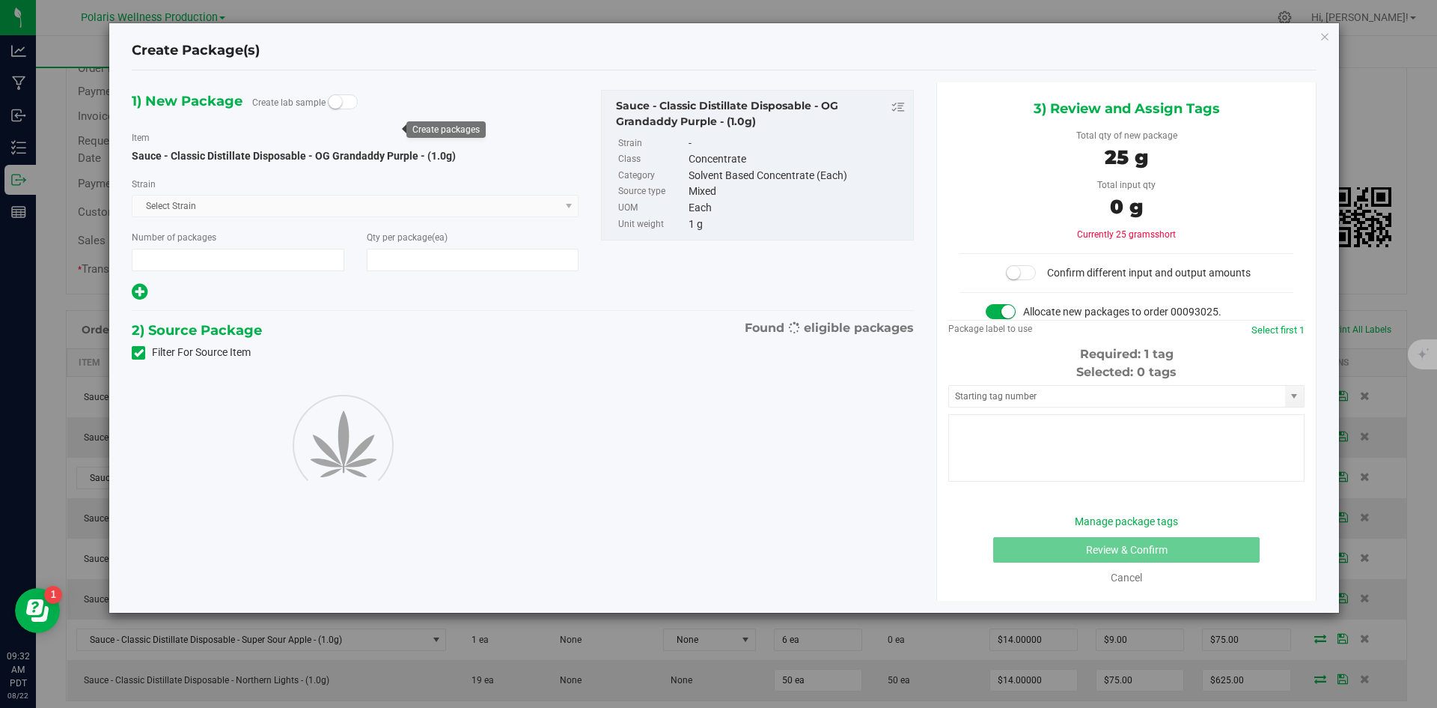
type input "1"
type input "25"
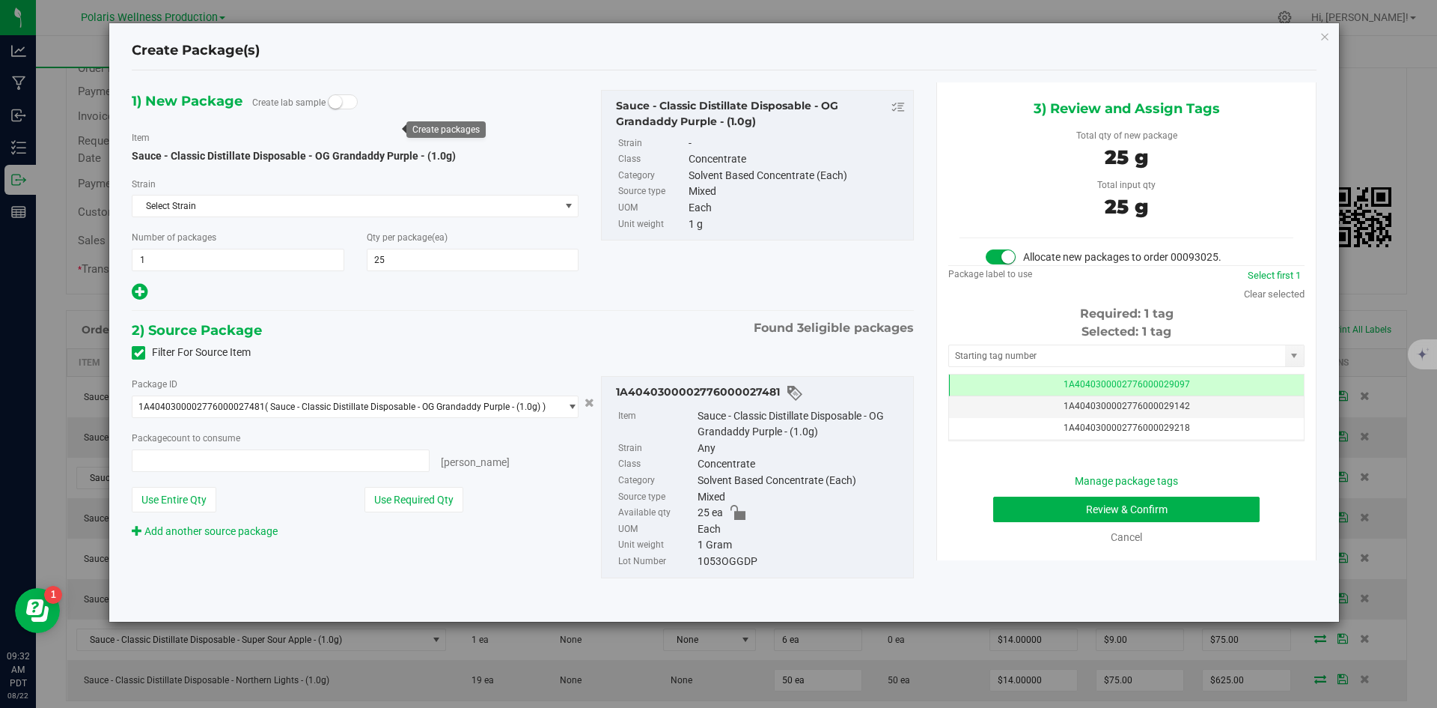
type input "25 ea"
click at [1006, 350] on input "text" at bounding box center [1117, 355] width 336 height 21
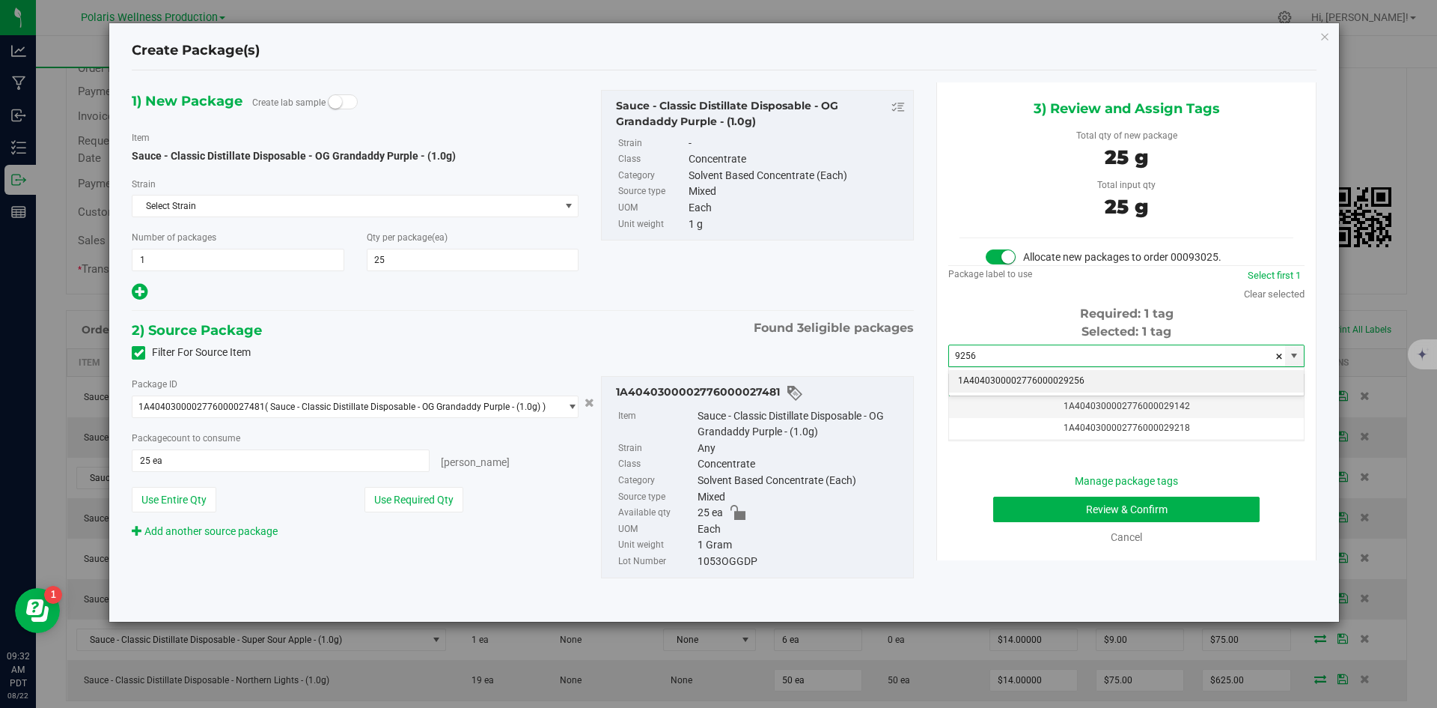
click at [1012, 385] on li "1A4040300002776000029256" at bounding box center [1126, 381] width 355 height 22
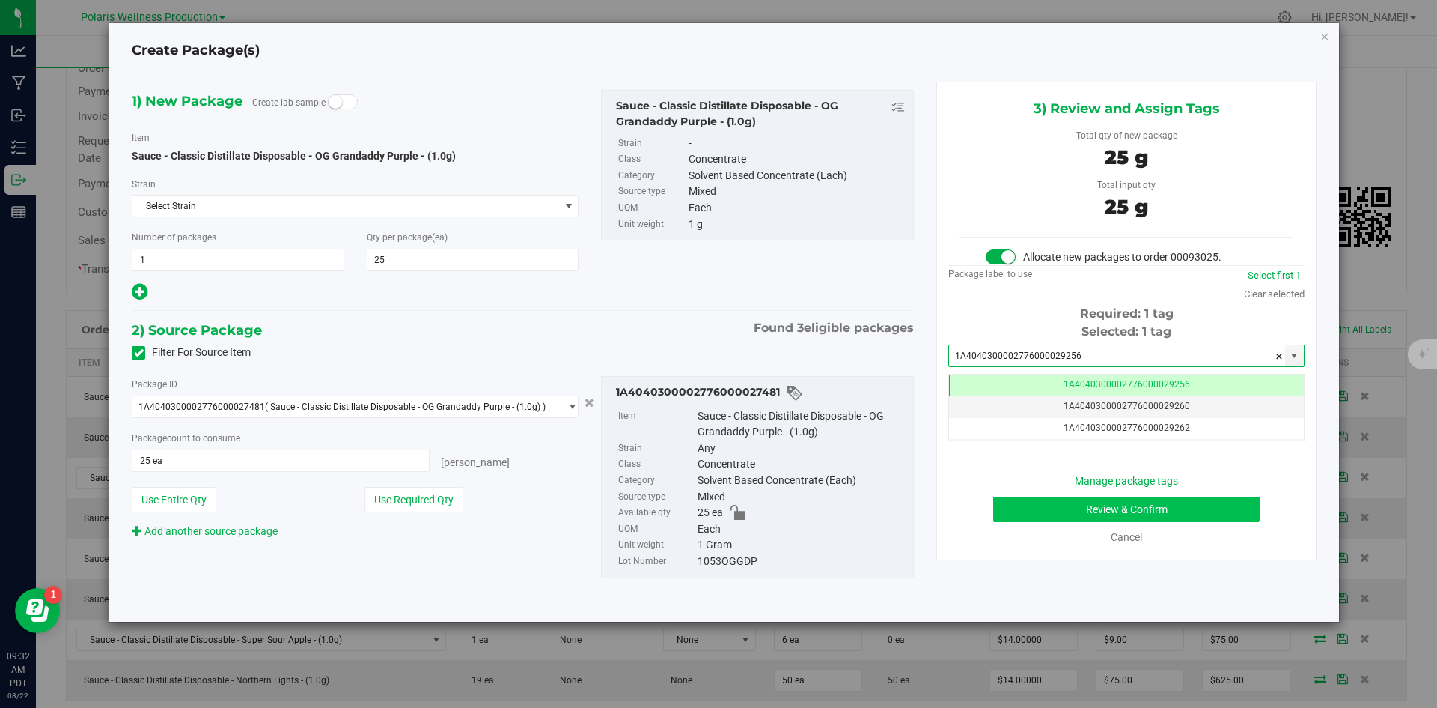
scroll to position [0, -1]
type input "1A4040300002776000029256"
click at [1019, 502] on button "Review & Confirm" at bounding box center [1126, 508] width 267 height 25
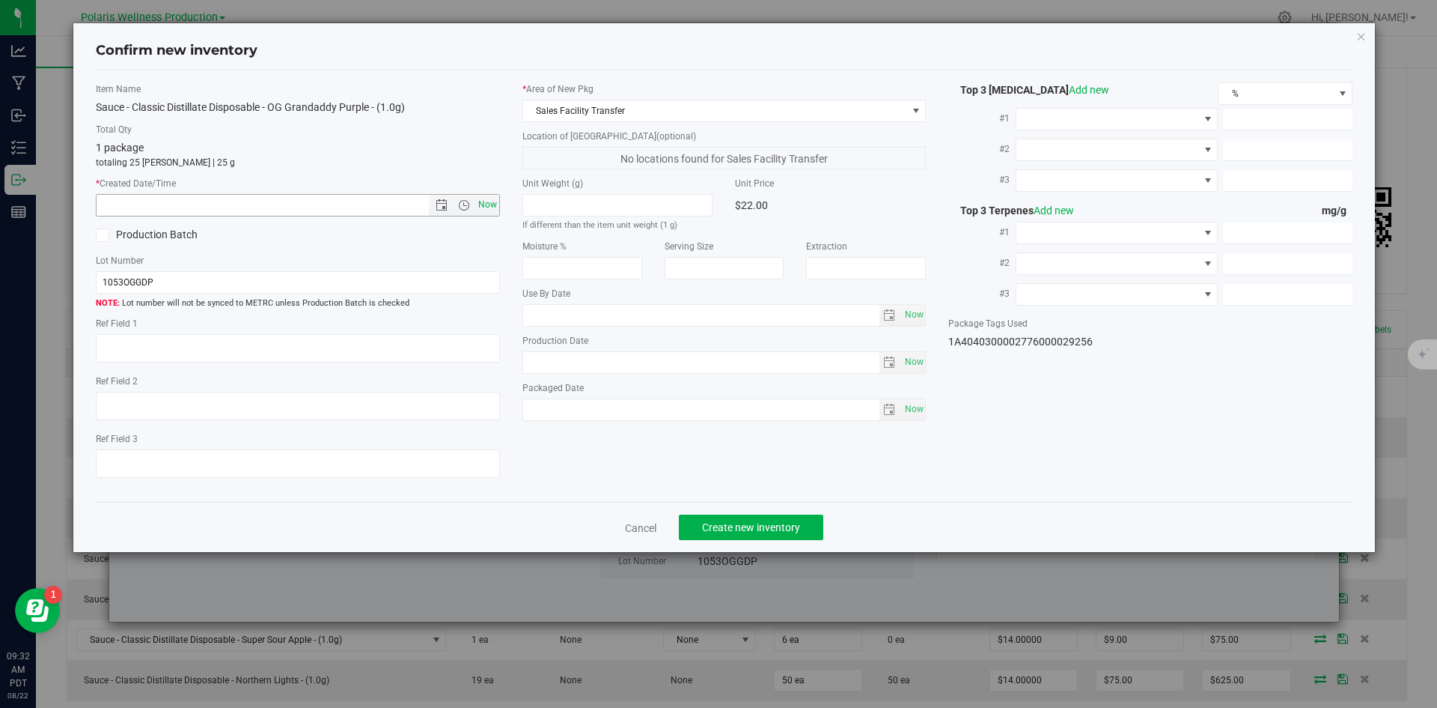
click at [481, 199] on span "Now" at bounding box center [487, 205] width 25 height 22
type input "8/22/2025 9:32 AM"
click at [744, 534] on button "Create new inventory" at bounding box center [751, 526] width 144 height 25
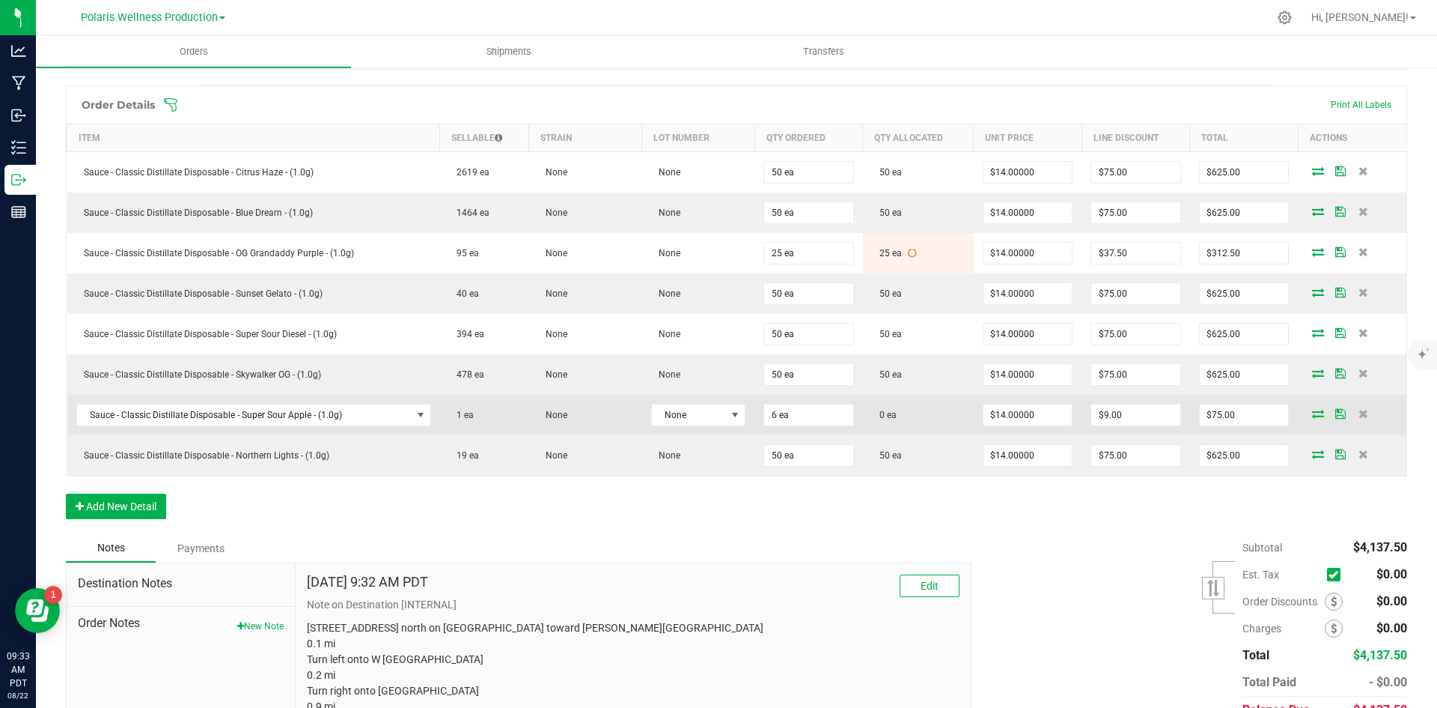
click at [1312, 412] on icon at bounding box center [1318, 413] width 12 height 9
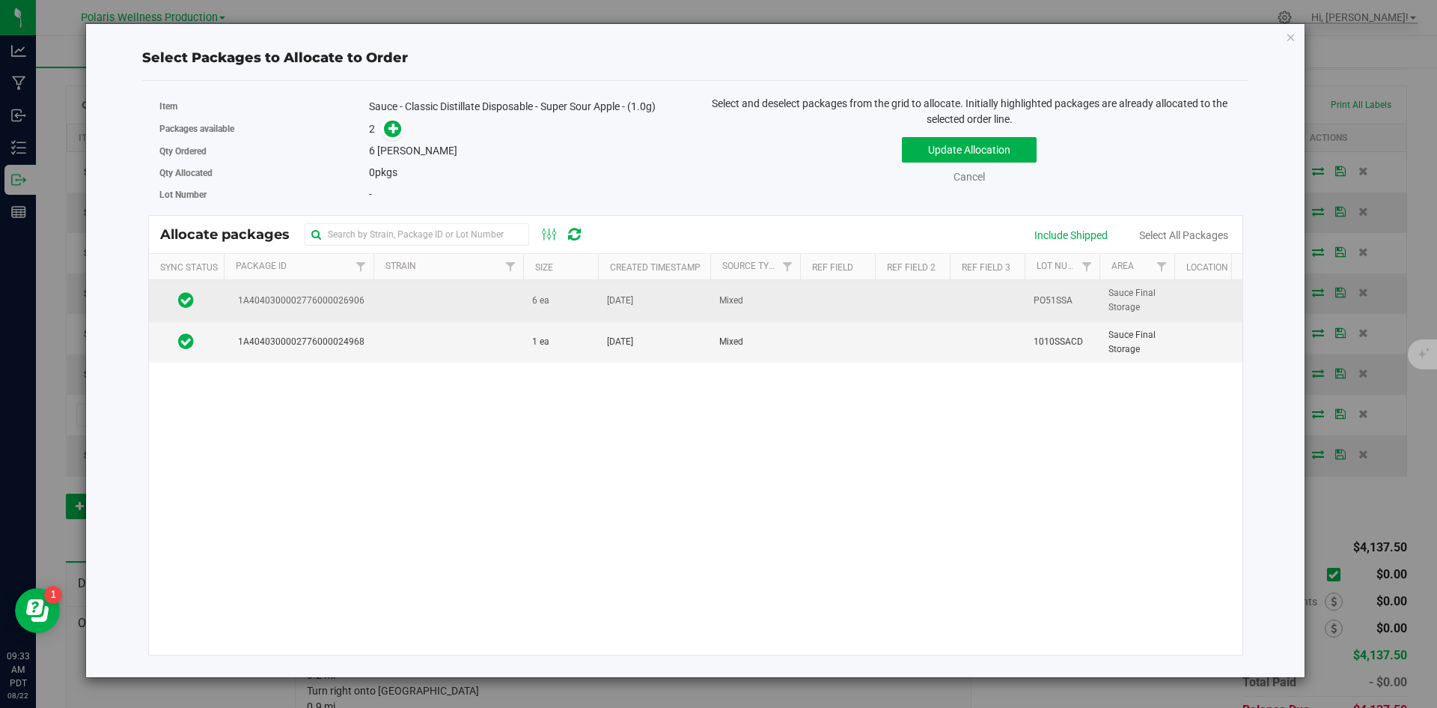
click at [442, 306] on td at bounding box center [449, 300] width 150 height 41
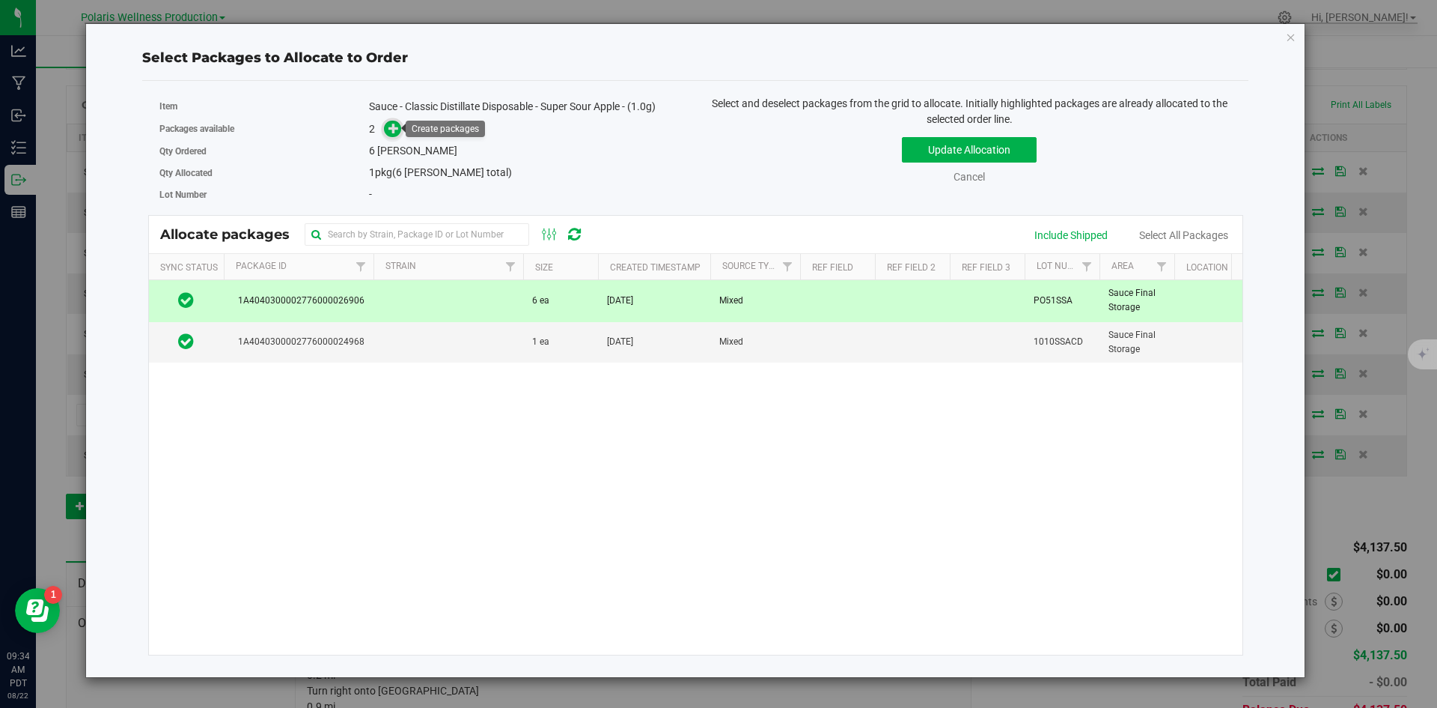
click at [399, 130] on icon at bounding box center [394, 128] width 10 height 10
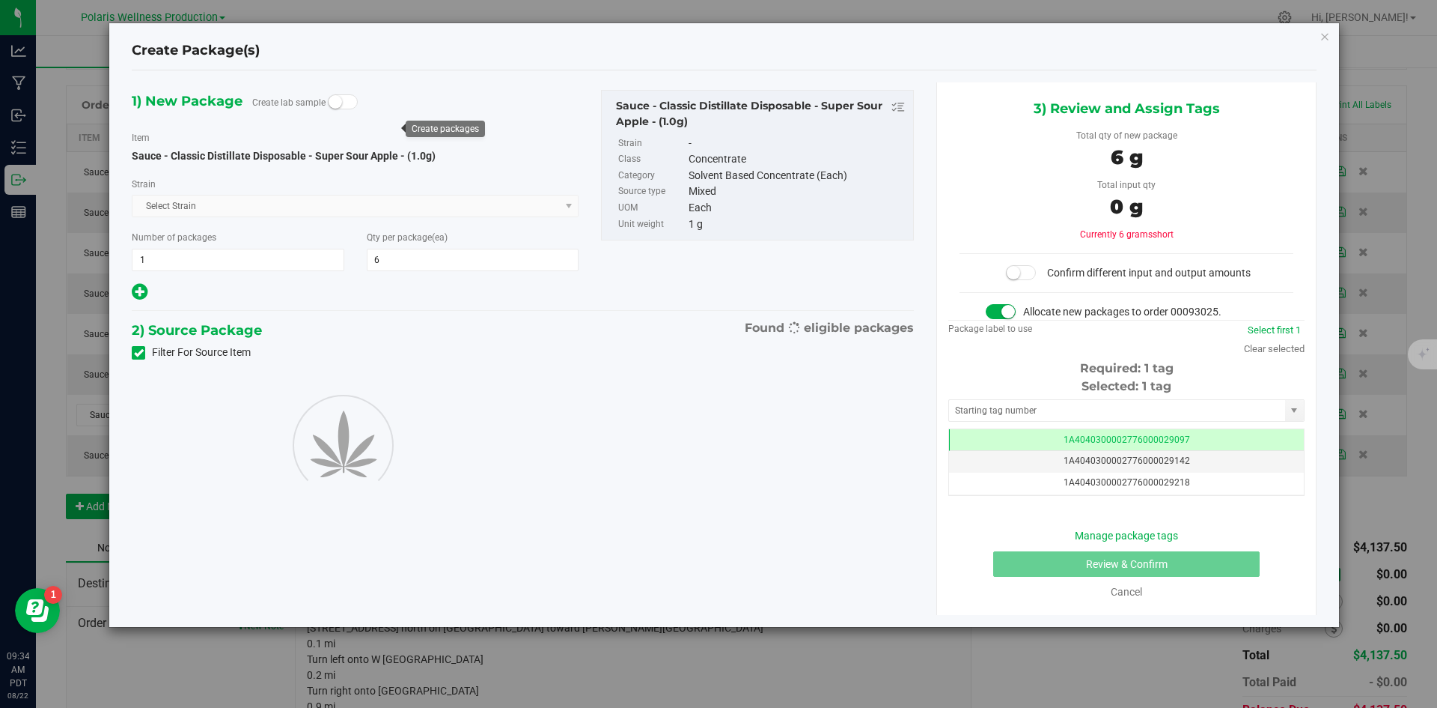
scroll to position [0, -1]
click at [1016, 410] on input "text" at bounding box center [1117, 410] width 336 height 21
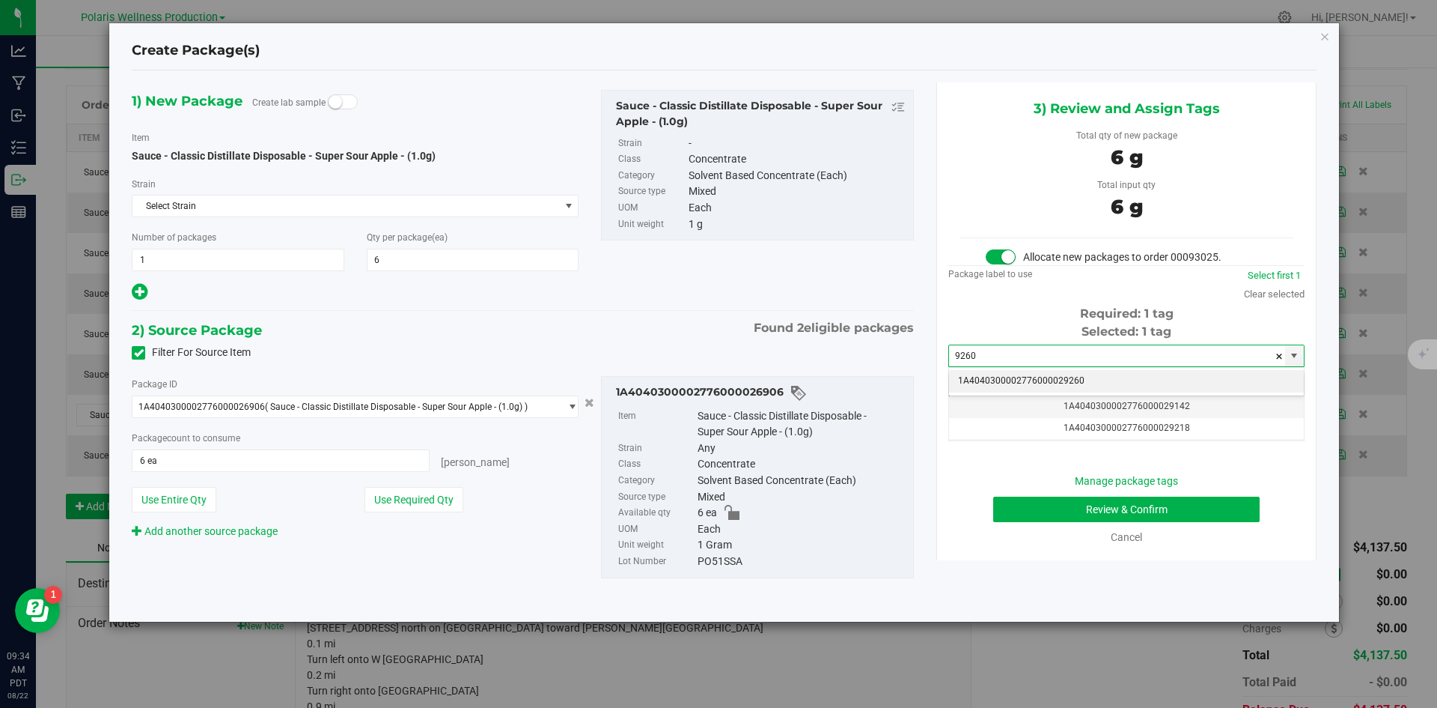
click at [1042, 384] on li "1A4040300002776000029260" at bounding box center [1126, 381] width 355 height 22
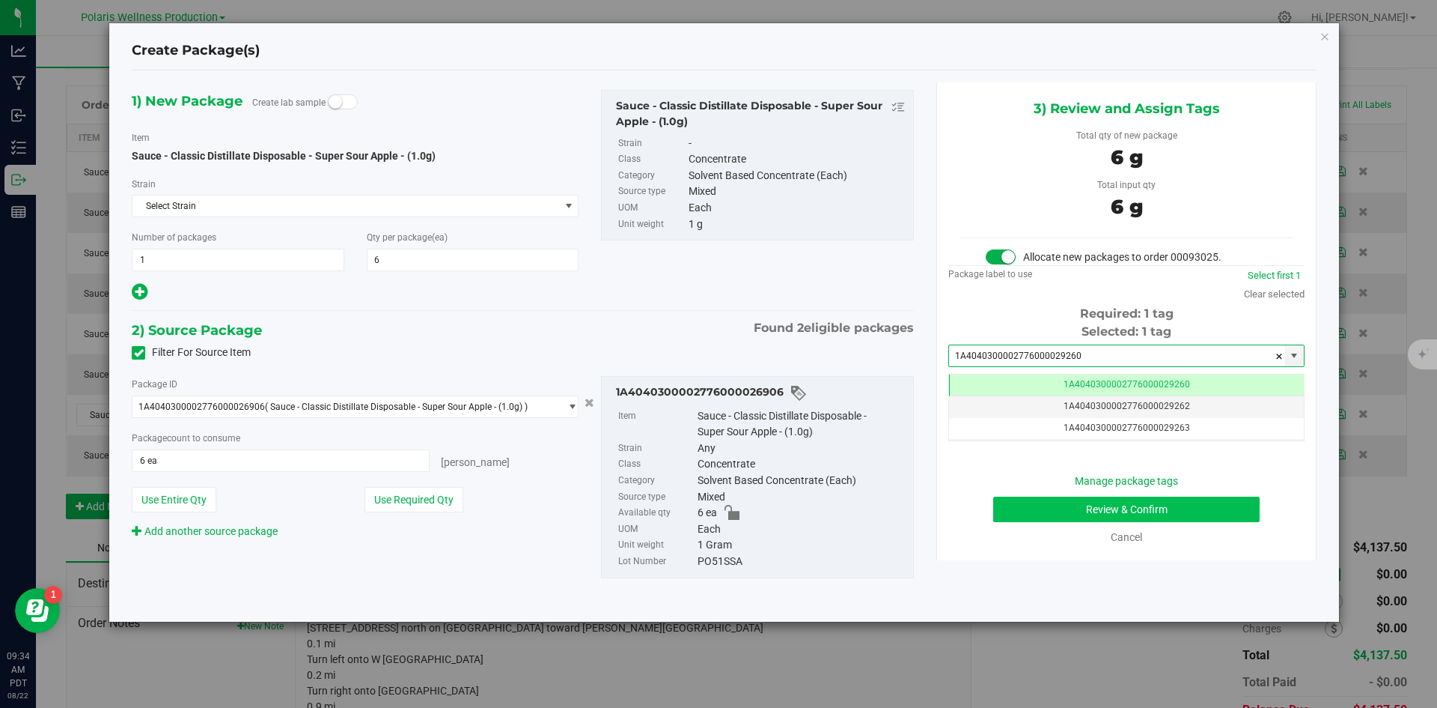
type input "1A4040300002776000029260"
click at [1050, 520] on button "Review & Confirm" at bounding box center [1126, 508] width 267 height 25
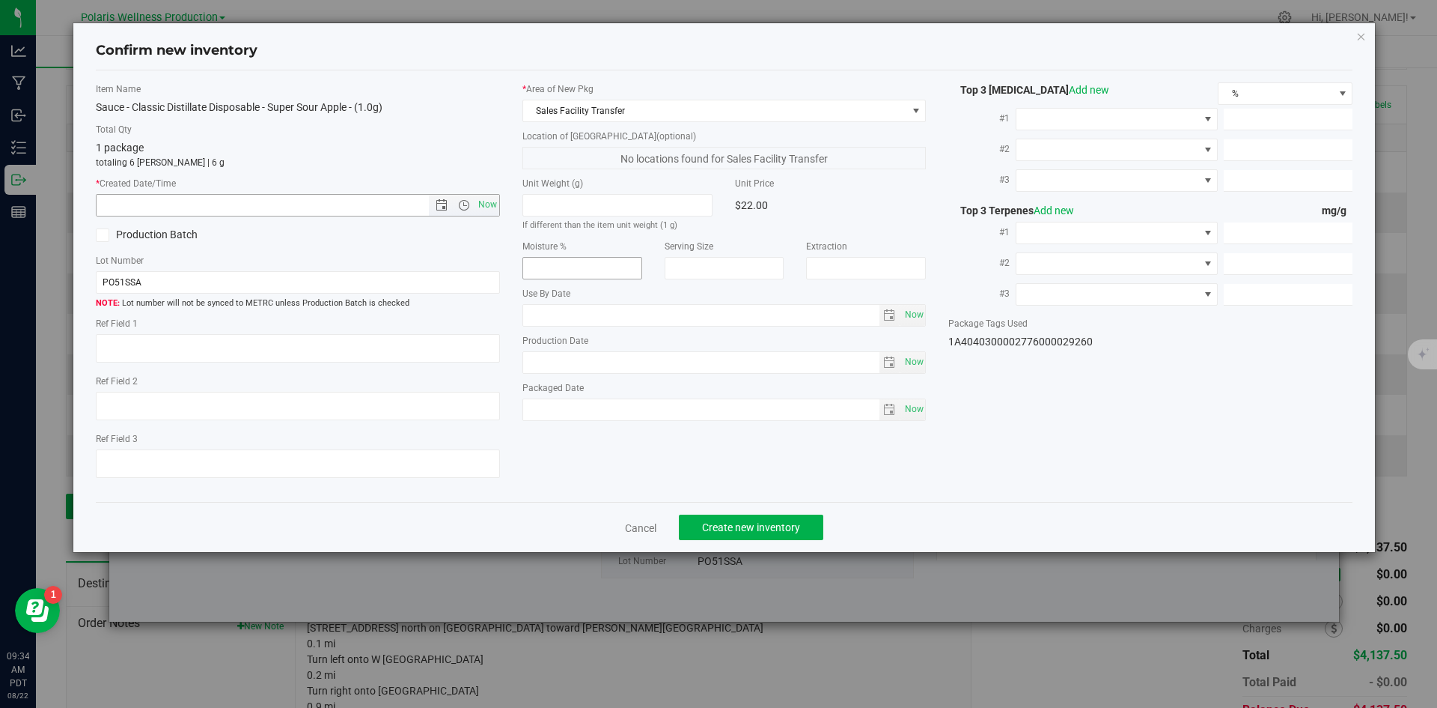
click at [491, 211] on span "Now" at bounding box center [487, 205] width 25 height 22
type input "8/22/2025 9:34 AM"
click at [756, 532] on span "Create new inventory" at bounding box center [751, 527] width 98 height 12
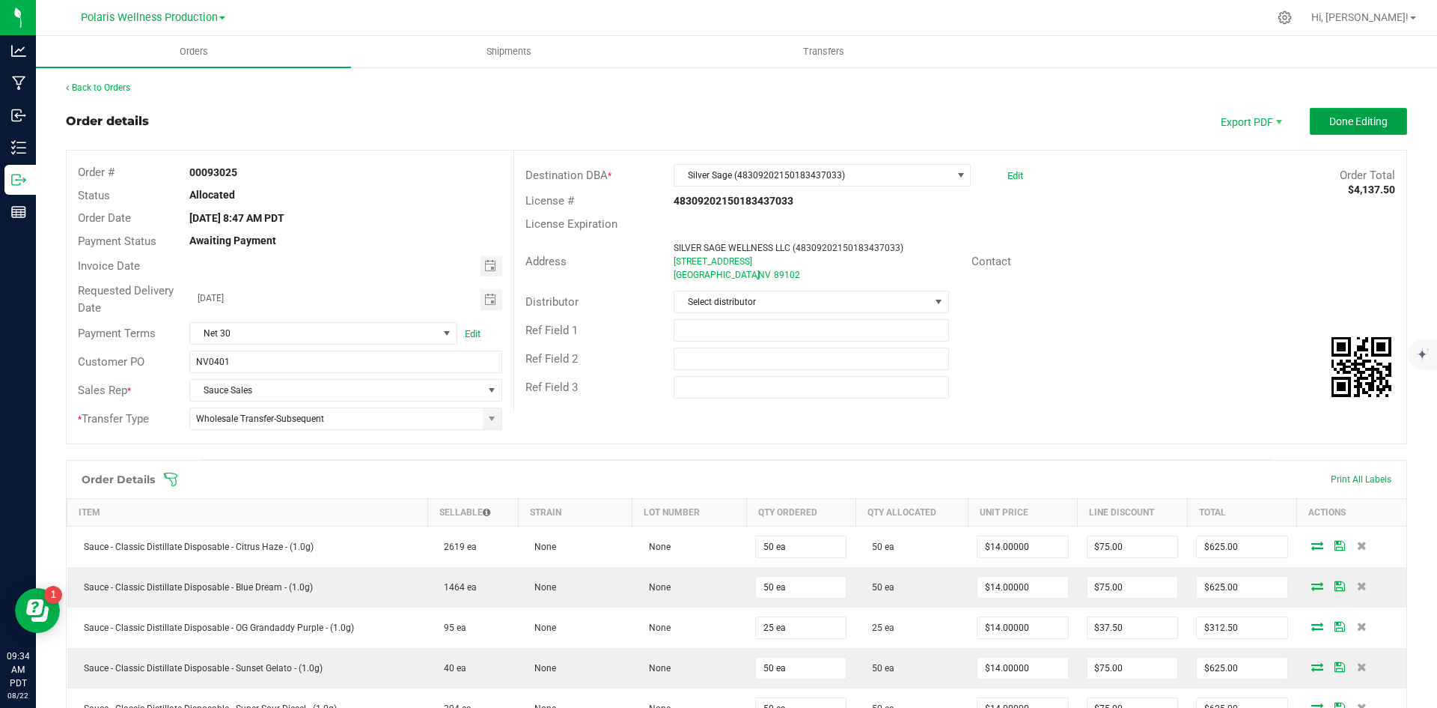
click at [1340, 124] on span "Done Editing" at bounding box center [1359, 121] width 58 height 12
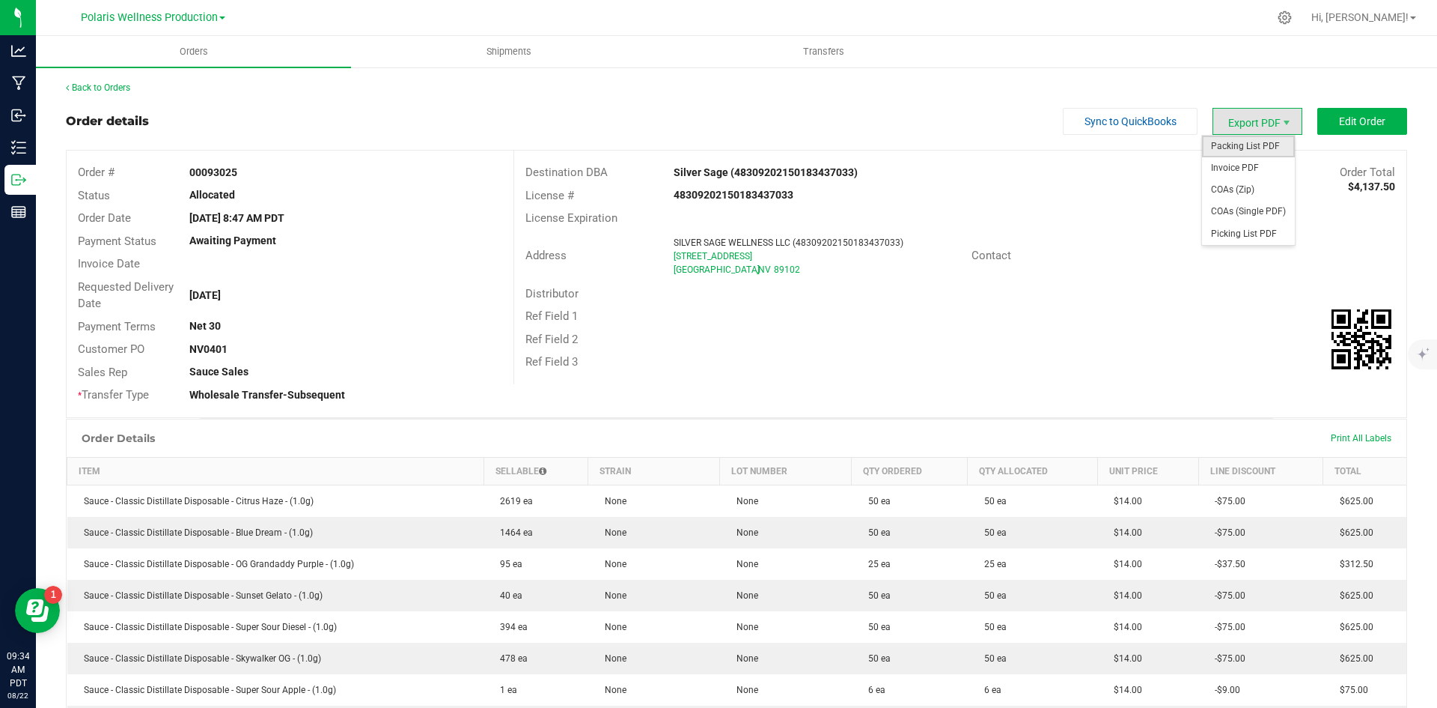
click at [1256, 144] on span "Packing List PDF" at bounding box center [1248, 147] width 93 height 22
